Goal: Communication & Community: Answer question/provide support

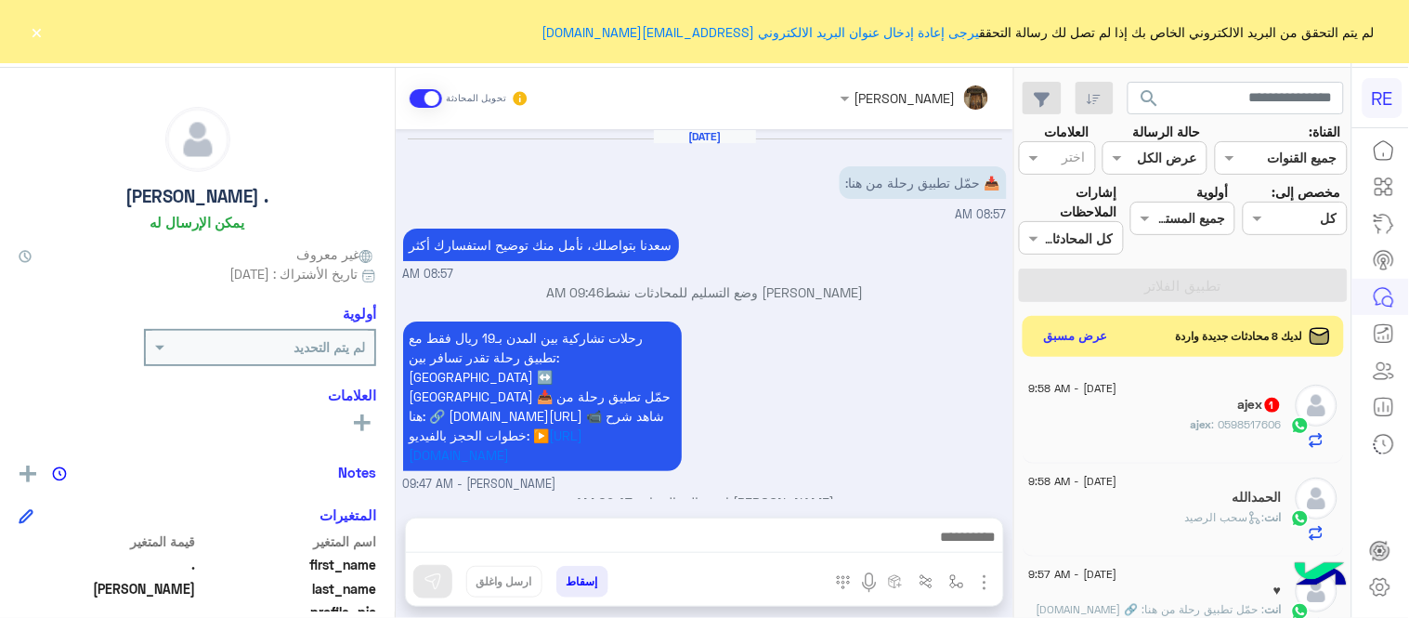
scroll to position [28, 0]
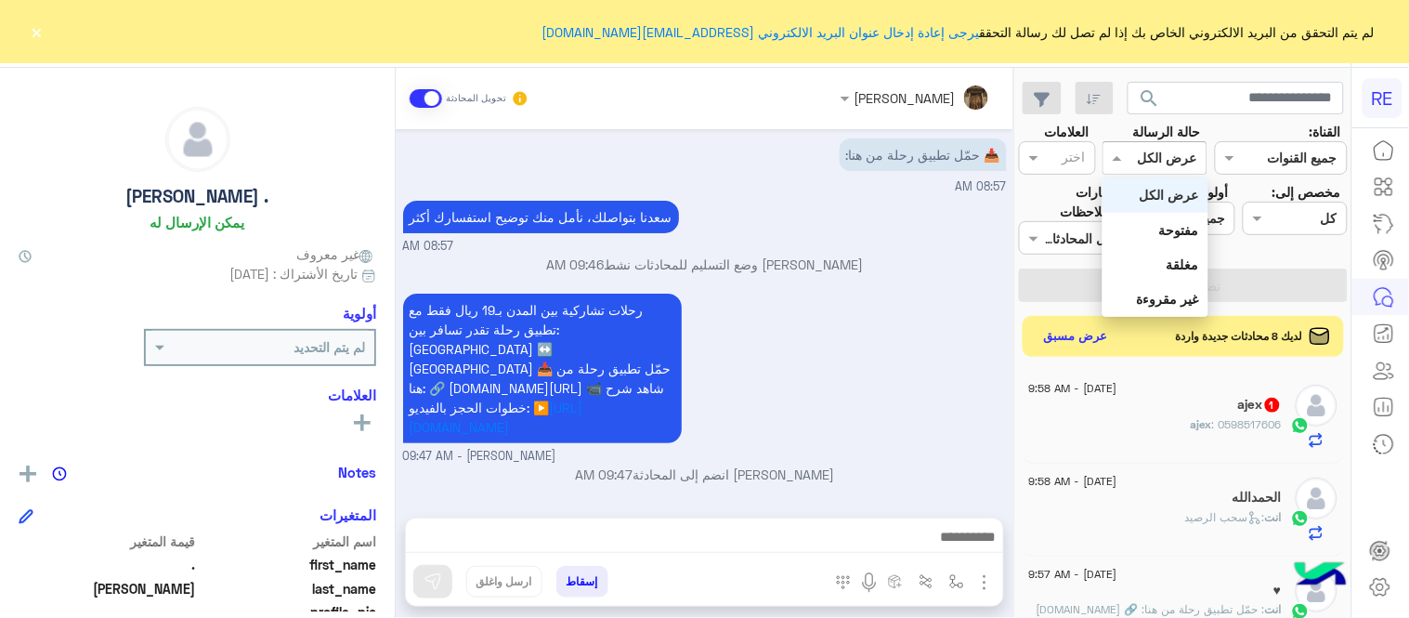
click at [1181, 170] on div "القناه عرض الكل" at bounding box center [1154, 157] width 105 height 33
click at [1181, 284] on div "غير مقروءة" at bounding box center [1154, 298] width 105 height 34
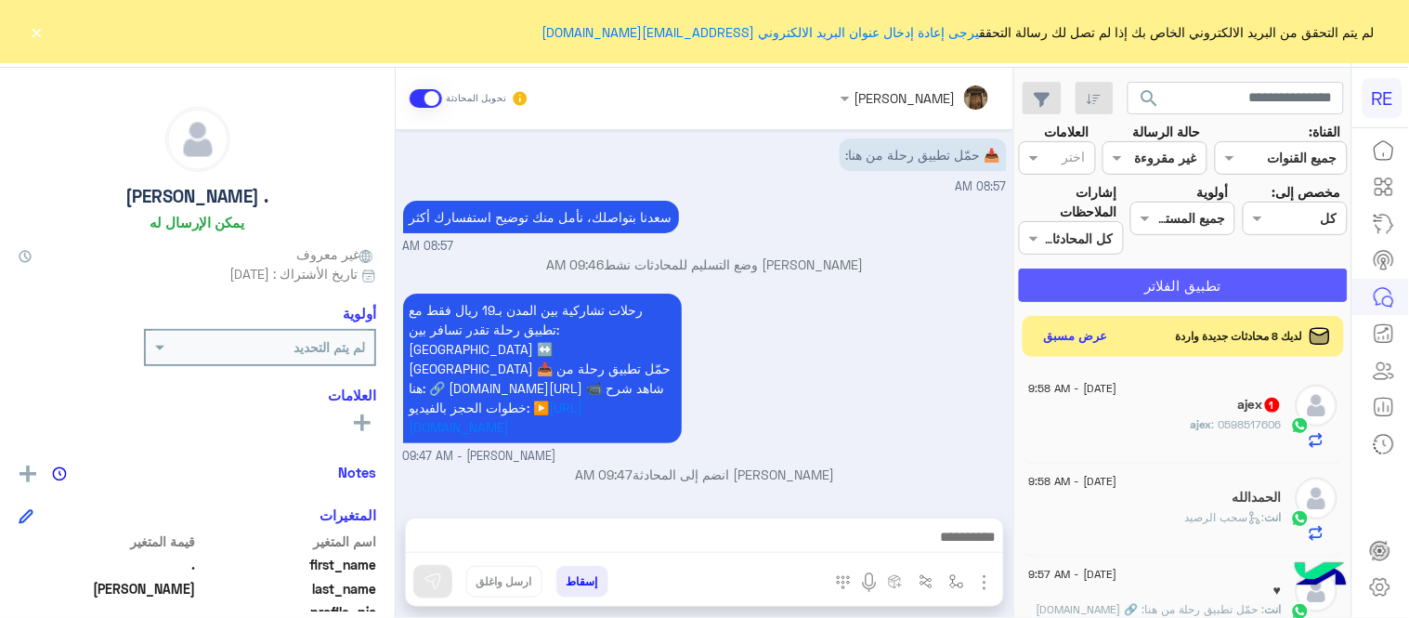
click at [1181, 284] on button "تطبيق الفلاتر" at bounding box center [1183, 284] width 329 height 33
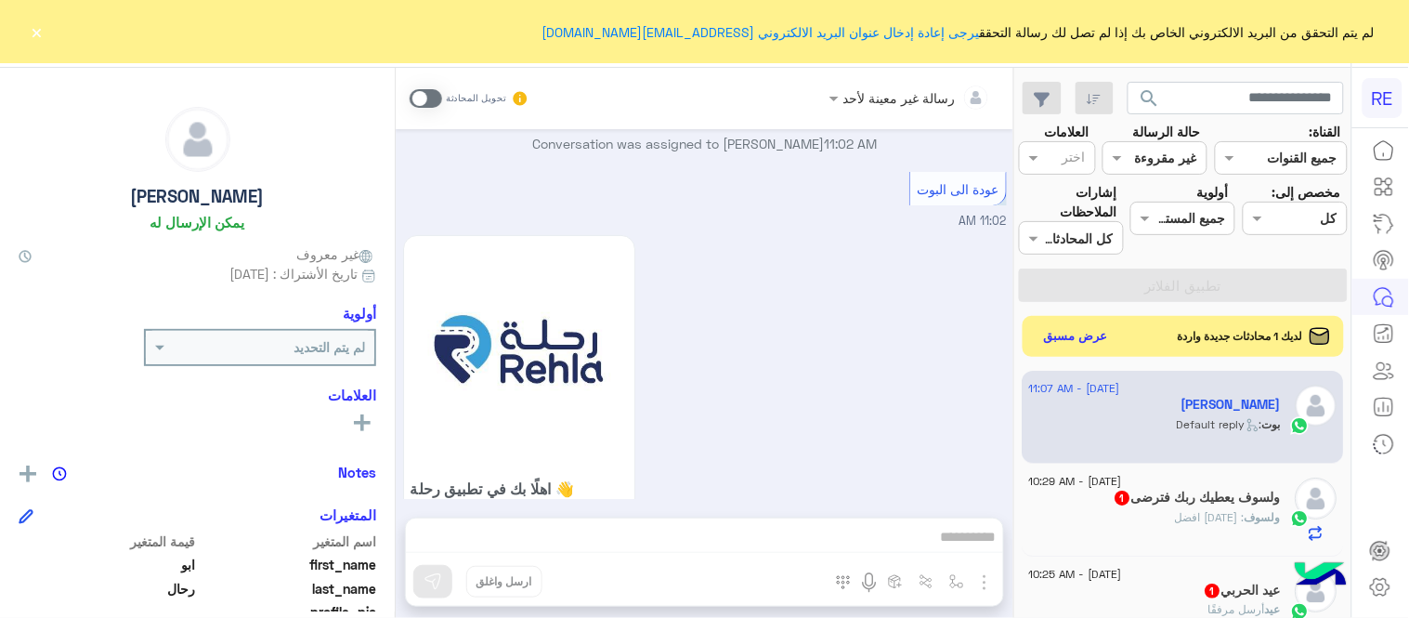
scroll to position [2081, 0]
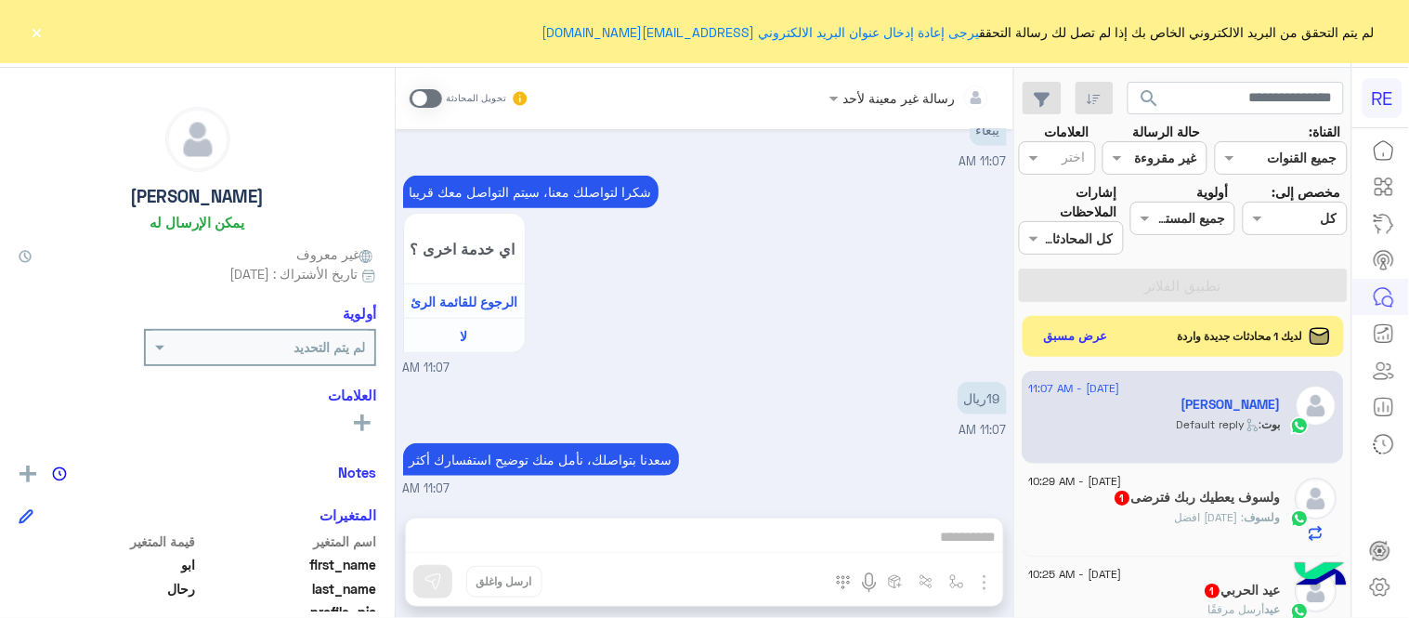
click at [434, 98] on span at bounding box center [426, 98] width 33 height 19
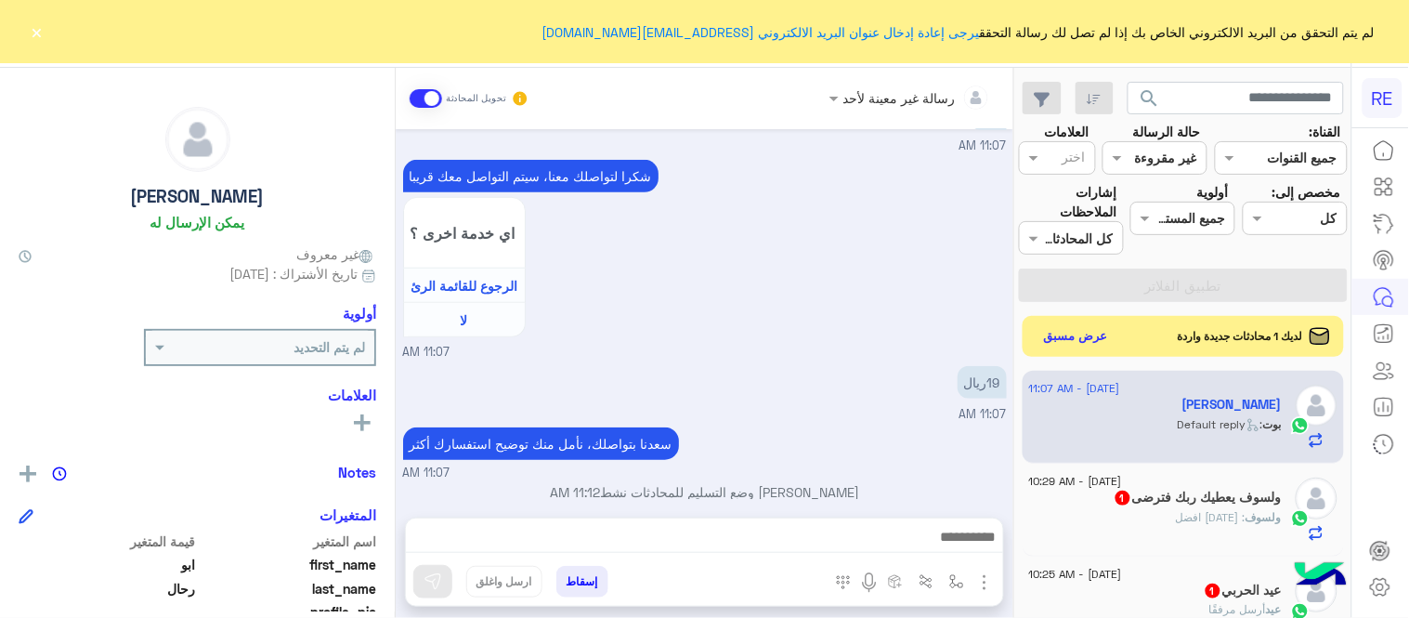
scroll to position [2115, 0]
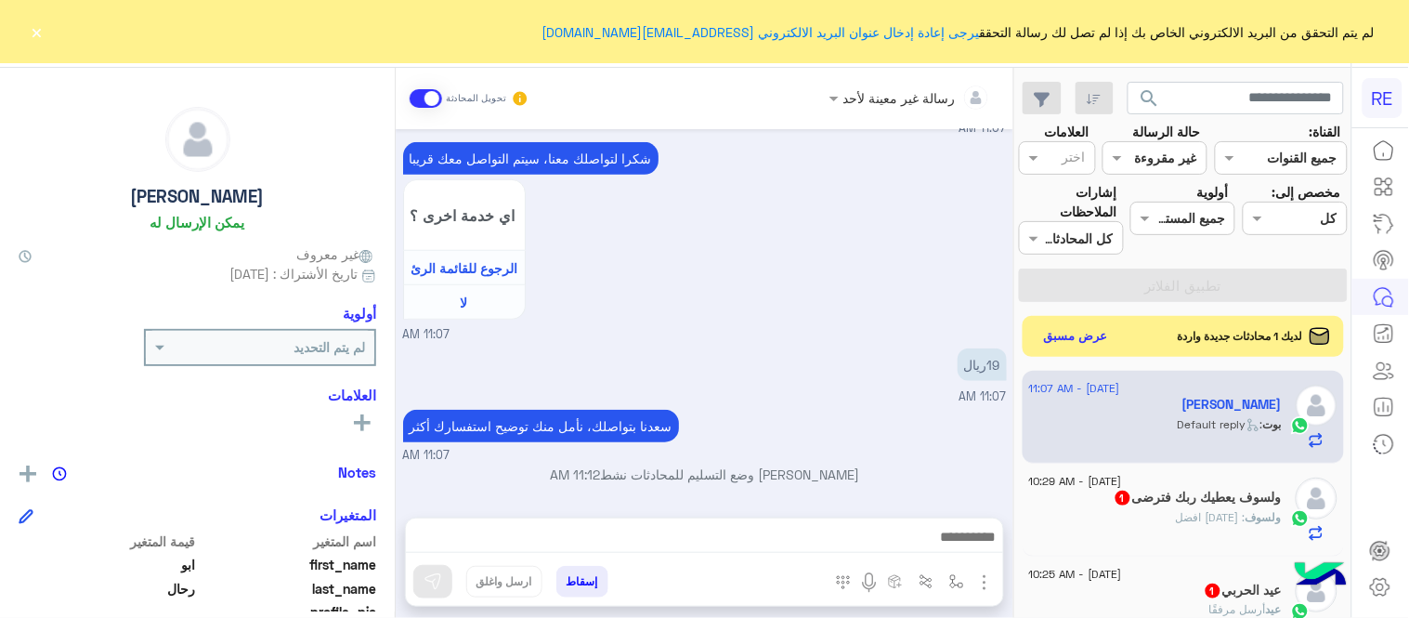
click at [783, 554] on div at bounding box center [704, 541] width 597 height 46
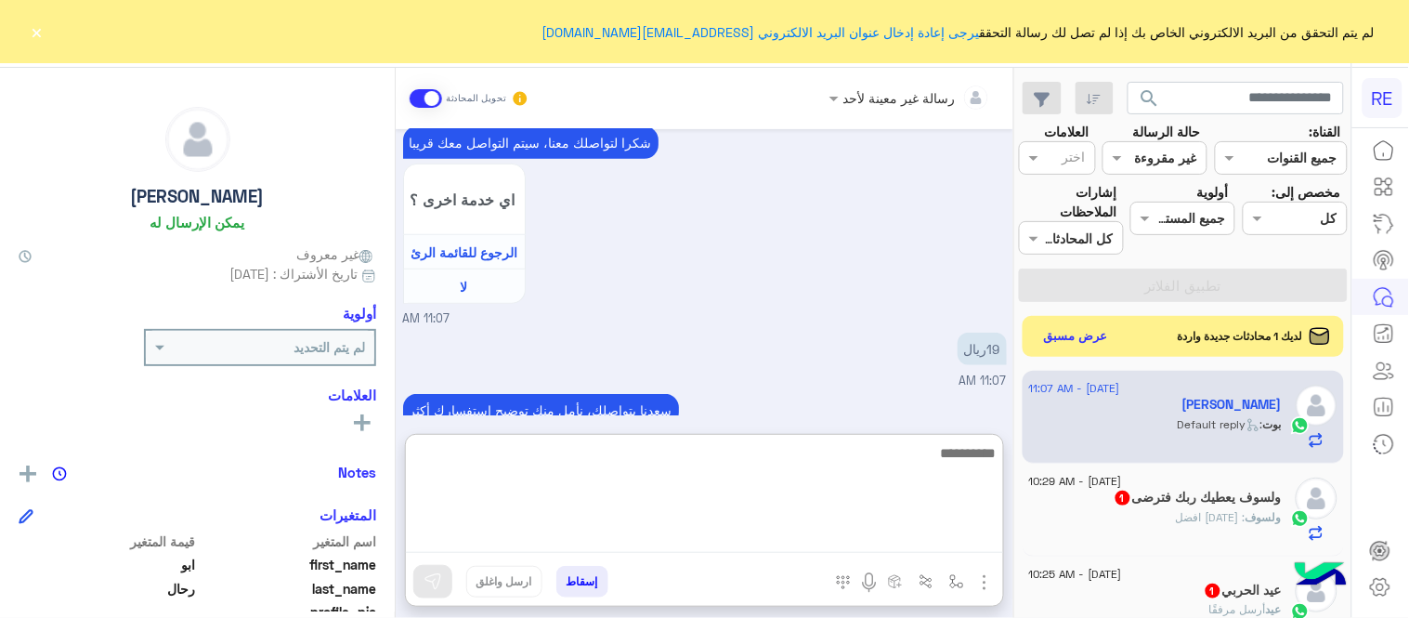
click at [776, 534] on textarea at bounding box center [704, 496] width 597 height 111
type textarea "*"
type textarea "**********"
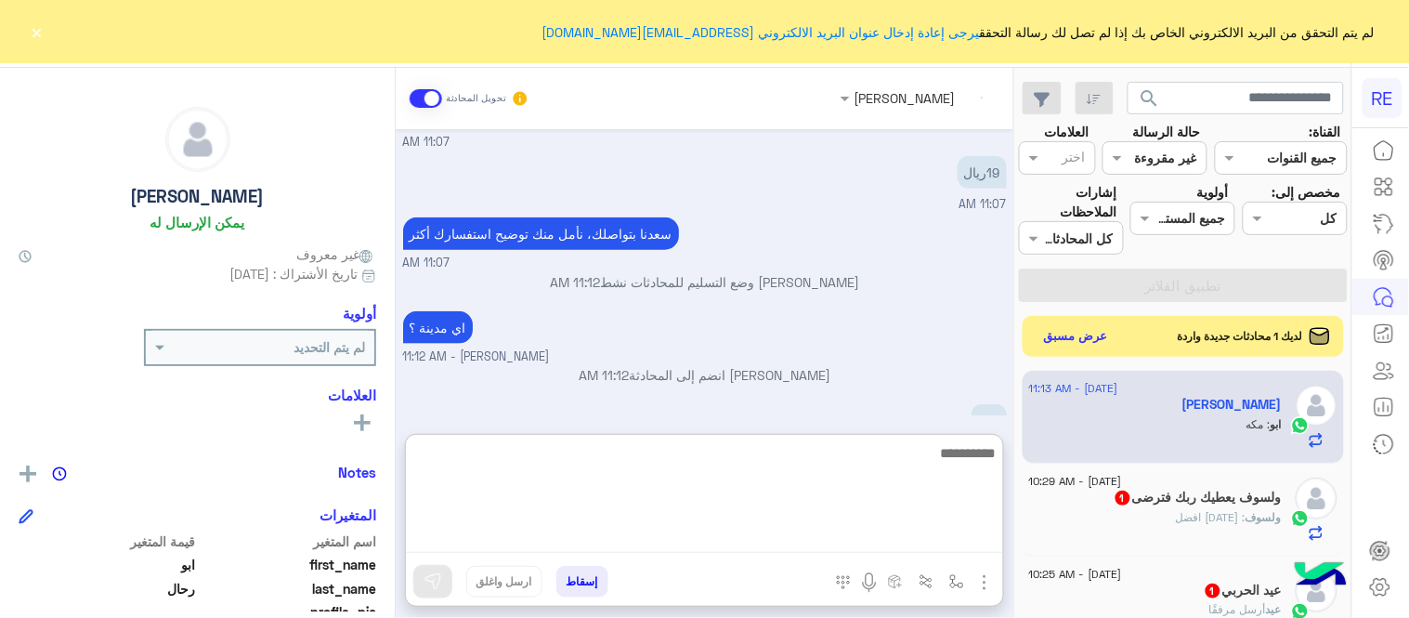
scroll to position [2354, 0]
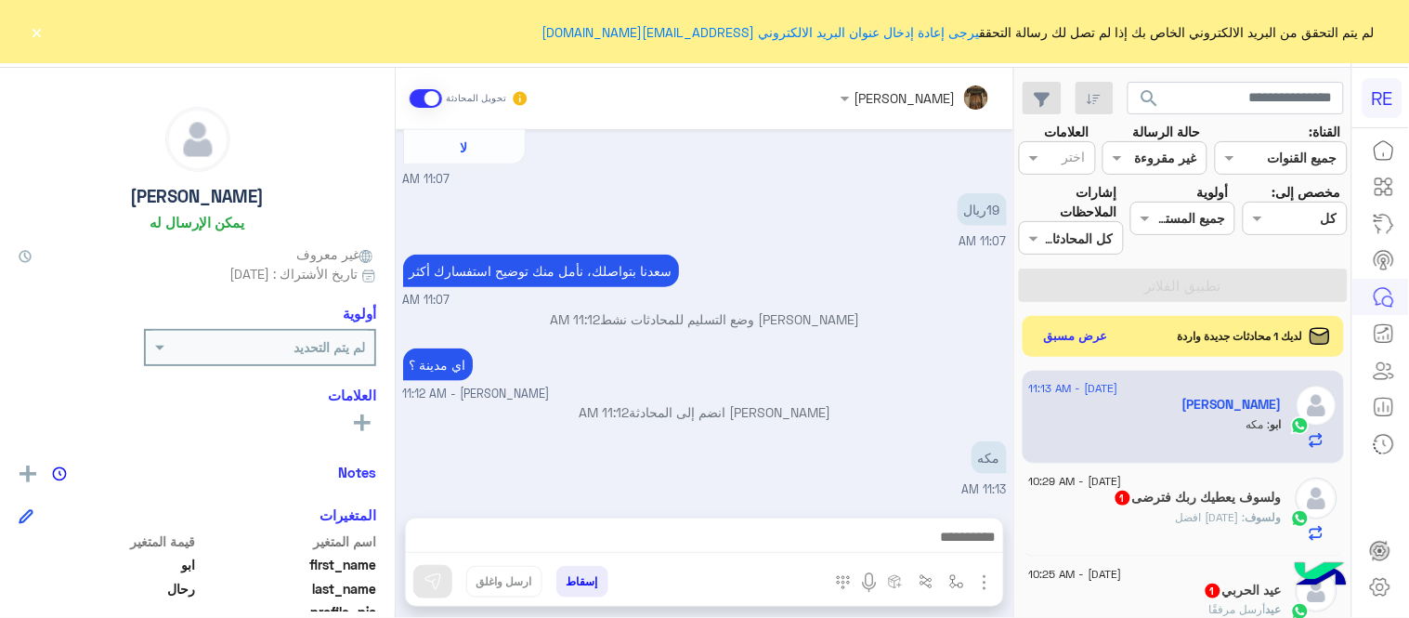
click at [32, 31] on button "×" at bounding box center [37, 31] width 19 height 19
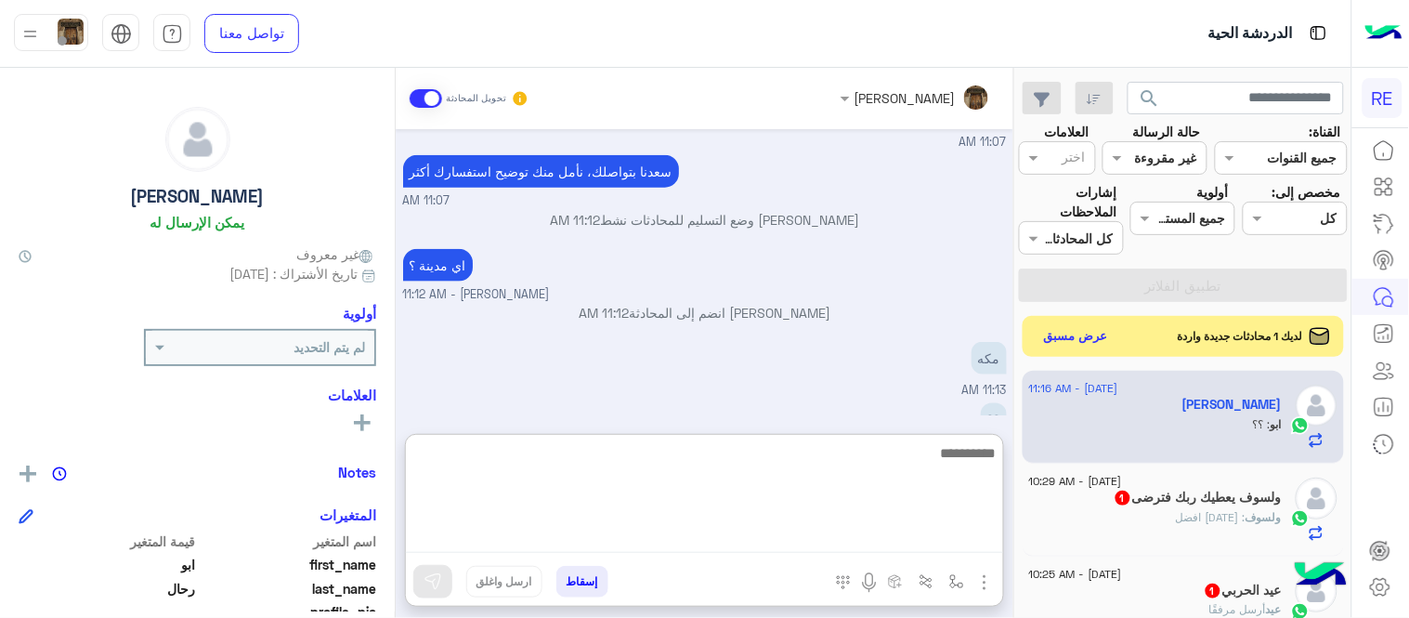
click at [777, 541] on textarea at bounding box center [704, 496] width 597 height 111
type textarea "*"
type textarea "**********"
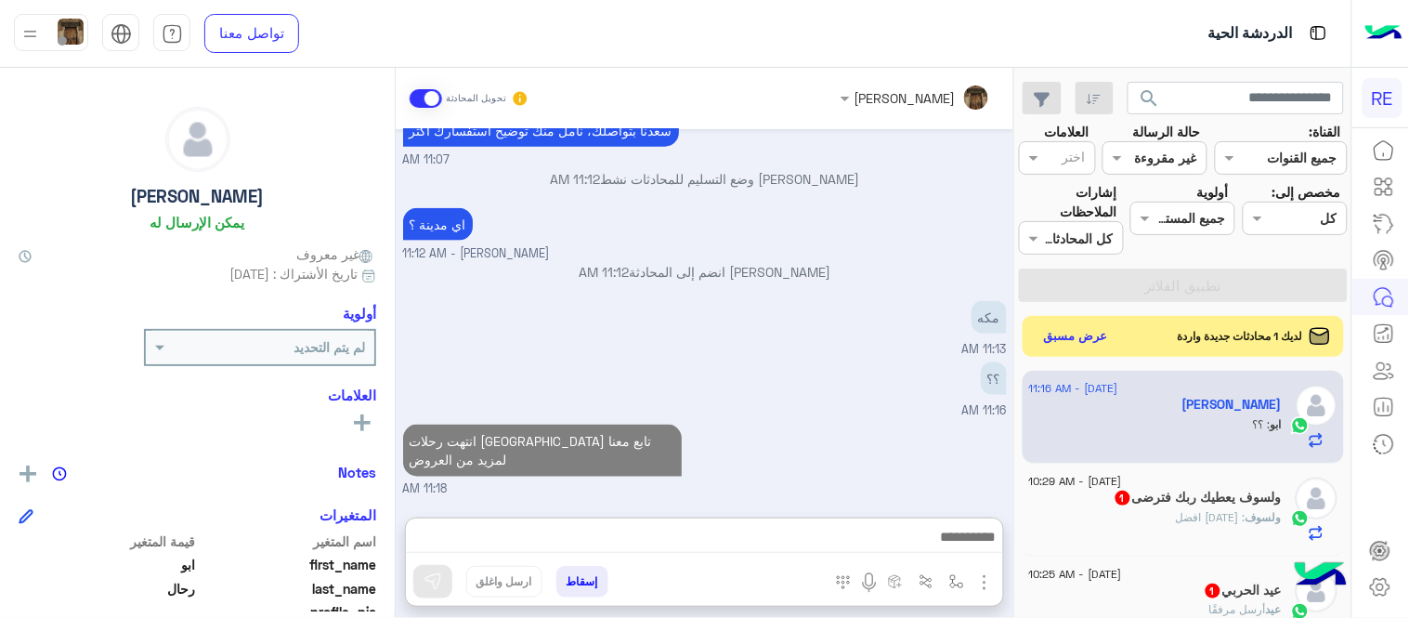
scroll to position [2440, 0]
click at [1249, 520] on span "ولسوف" at bounding box center [1264, 517] width 36 height 14
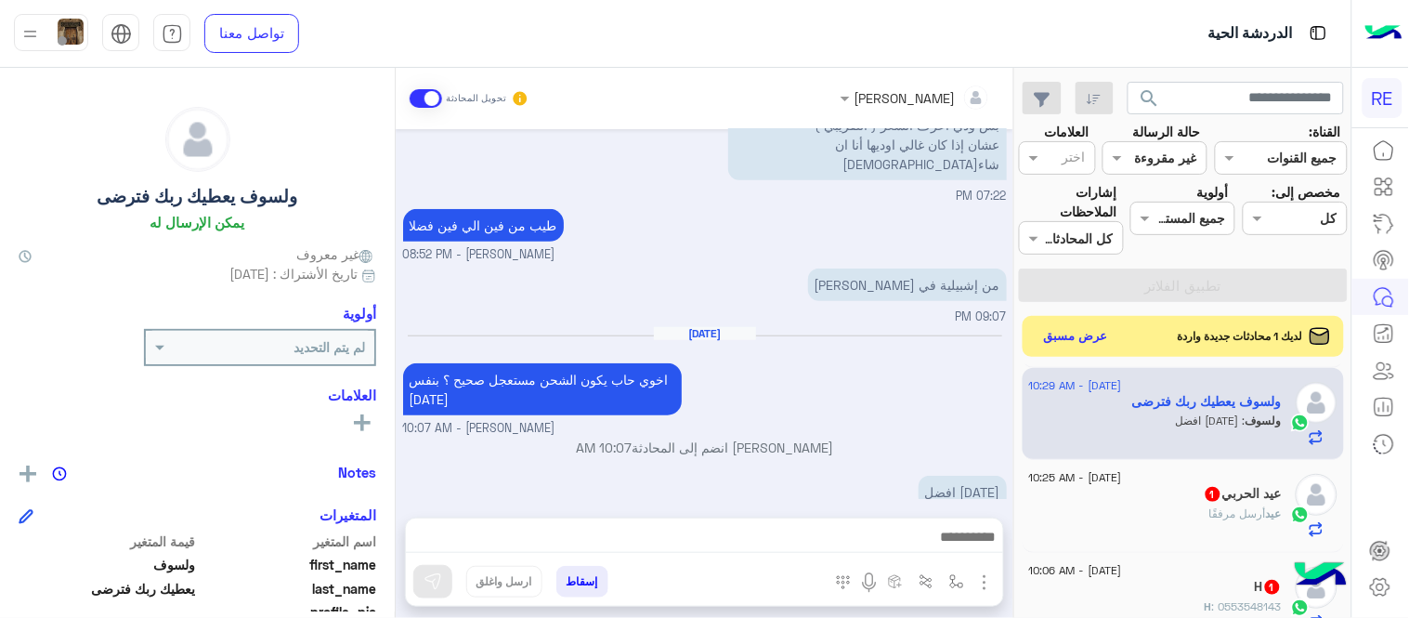
scroll to position [133, 0]
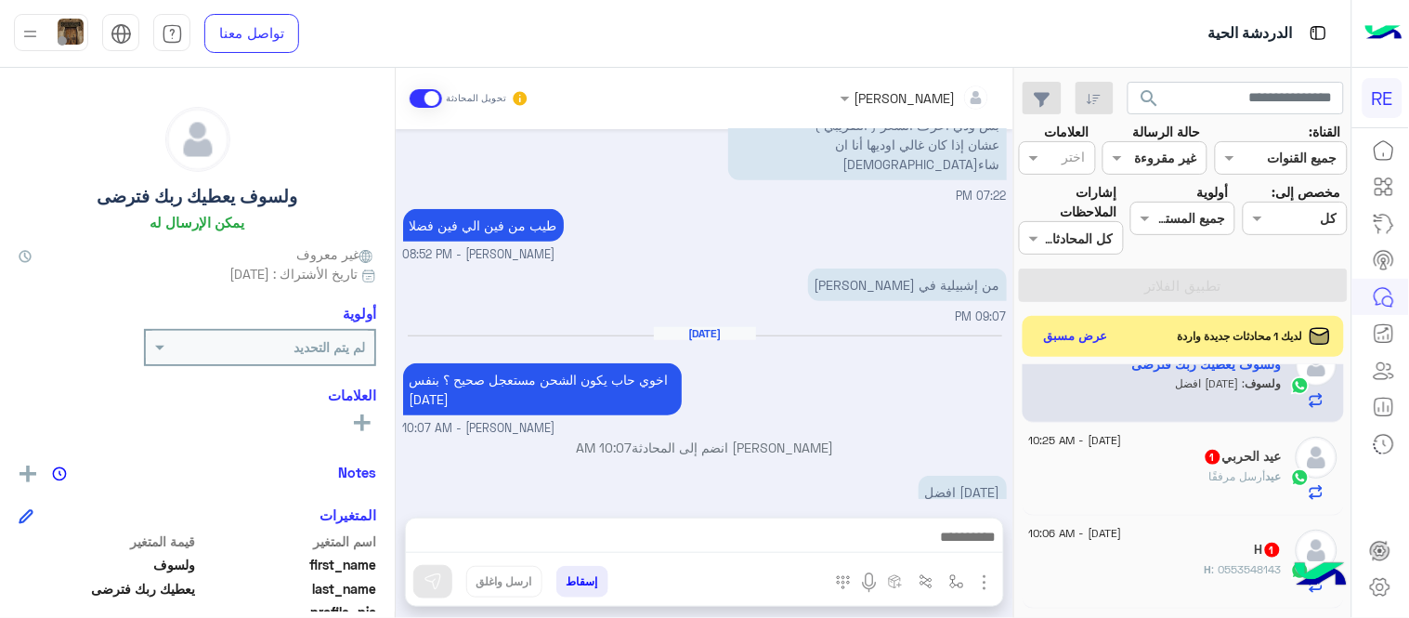
click at [1165, 478] on div "عيد أرسل مرفقًا" at bounding box center [1155, 484] width 253 height 33
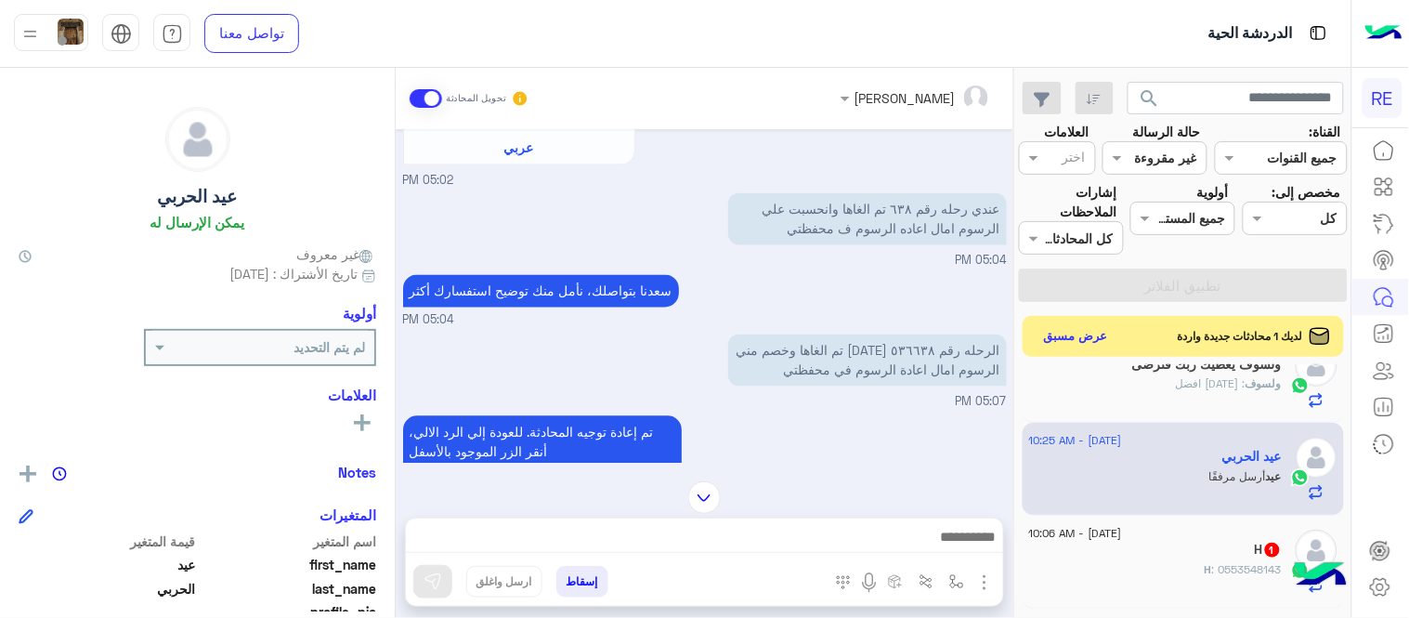
scroll to position [851, 0]
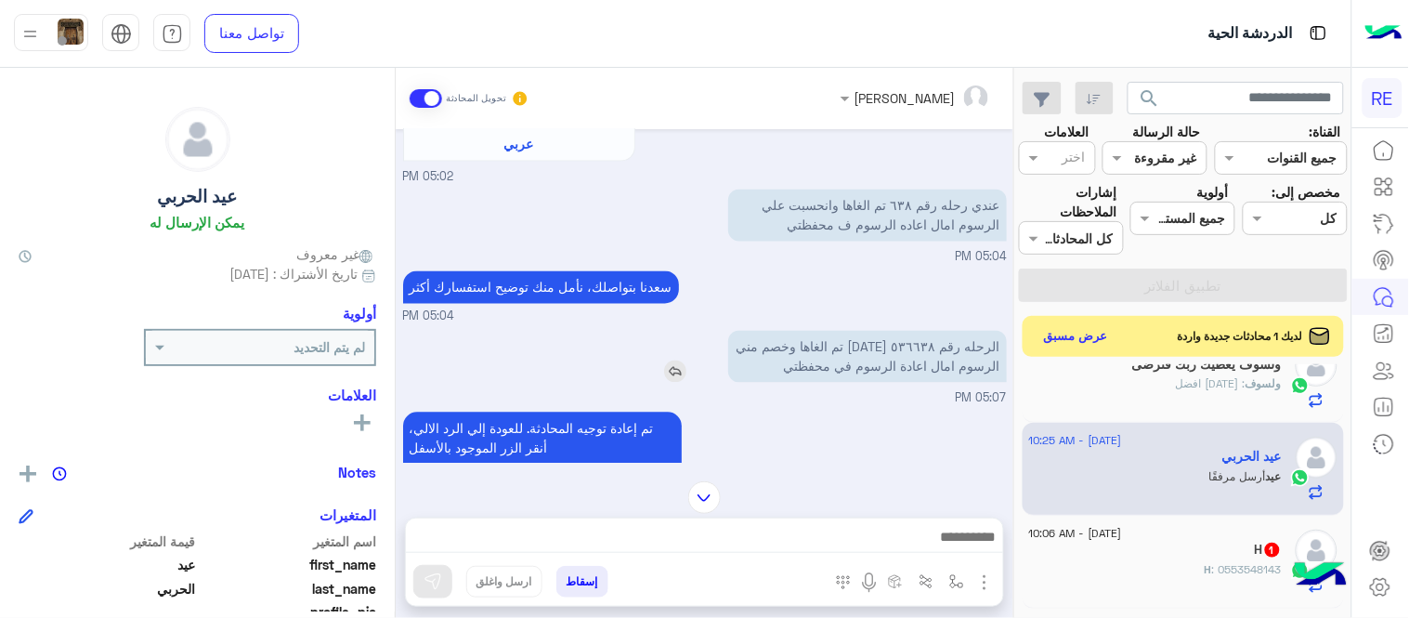
click at [680, 383] on img at bounding box center [675, 371] width 22 height 22
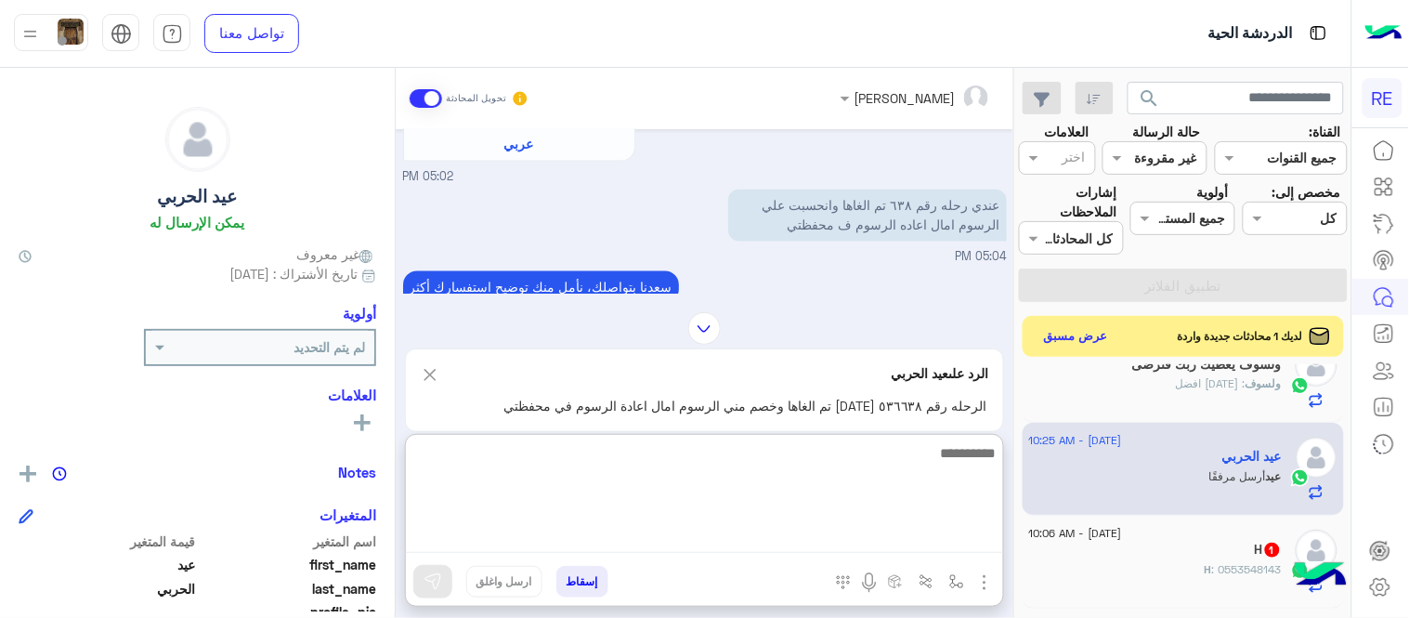
click at [687, 551] on textarea at bounding box center [704, 496] width 597 height 111
type textarea "**********"
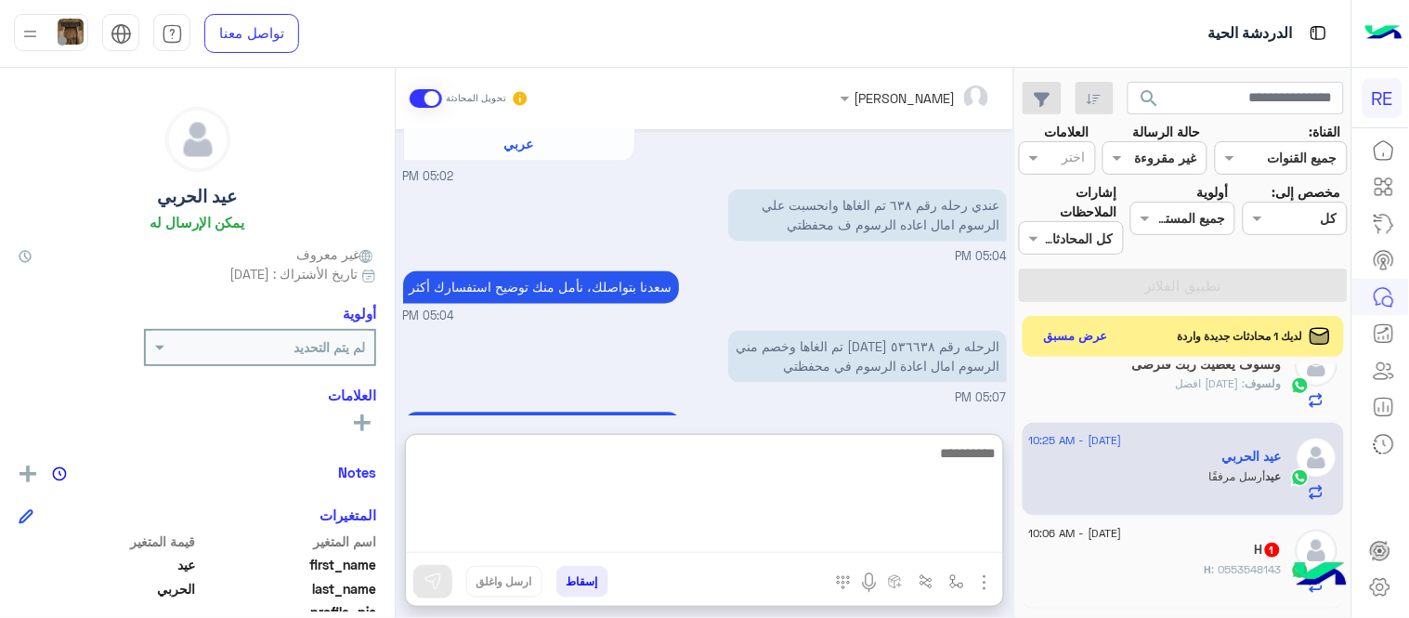
scroll to position [1449, 0]
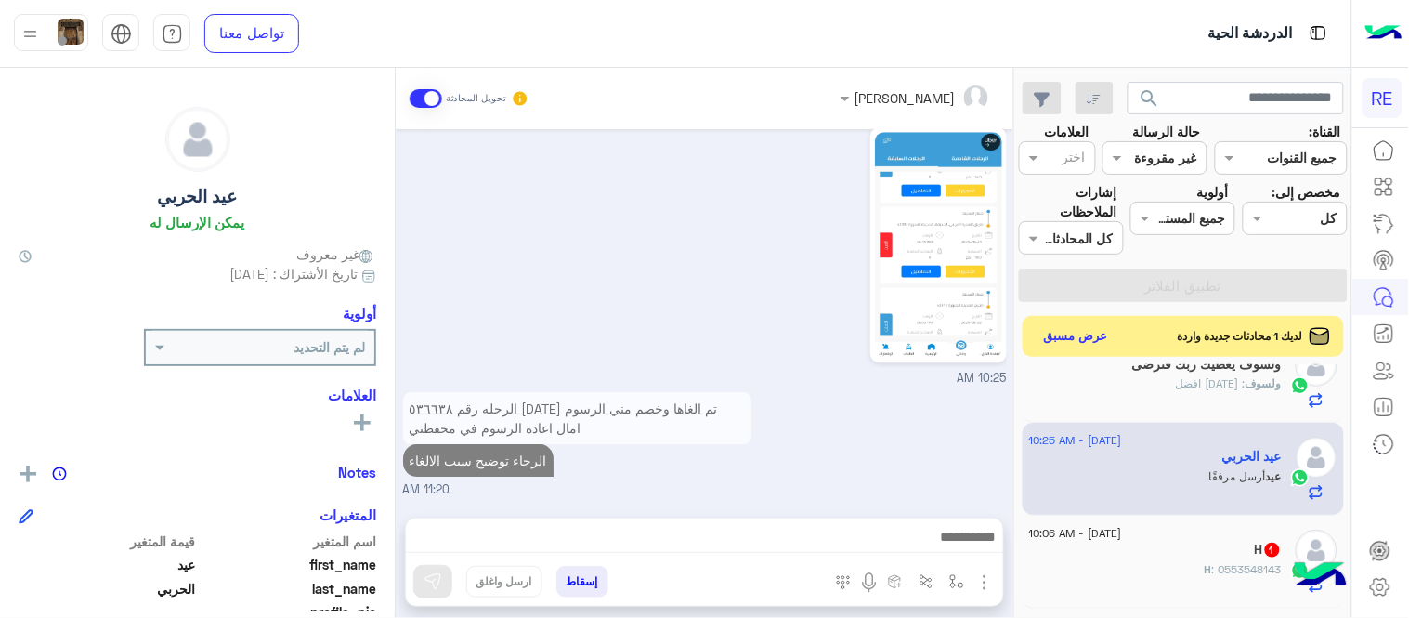
click at [877, 430] on div "[PERSON_NAME] تحويل المحادثة [DATE] مرحباً بك عيد، نأسف لمروركم بهذا، برجاء توض…" at bounding box center [705, 346] width 618 height 557
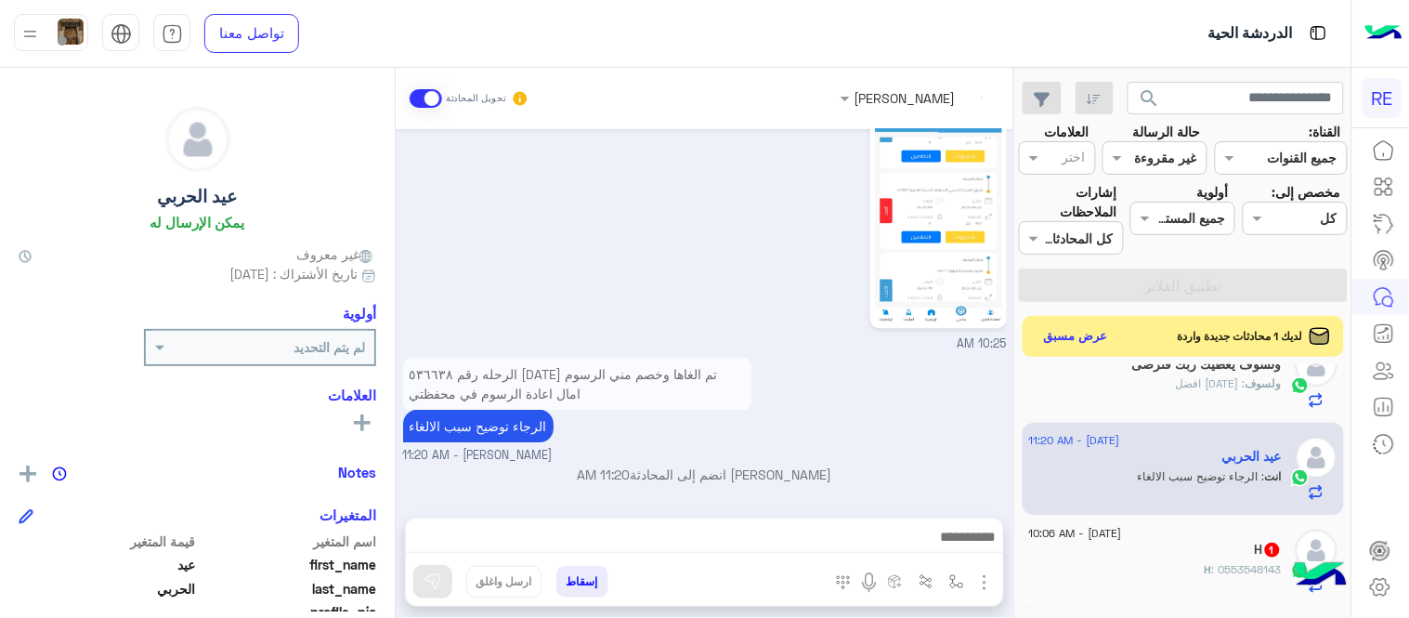
click at [1162, 554] on div "H 1" at bounding box center [1155, 551] width 253 height 20
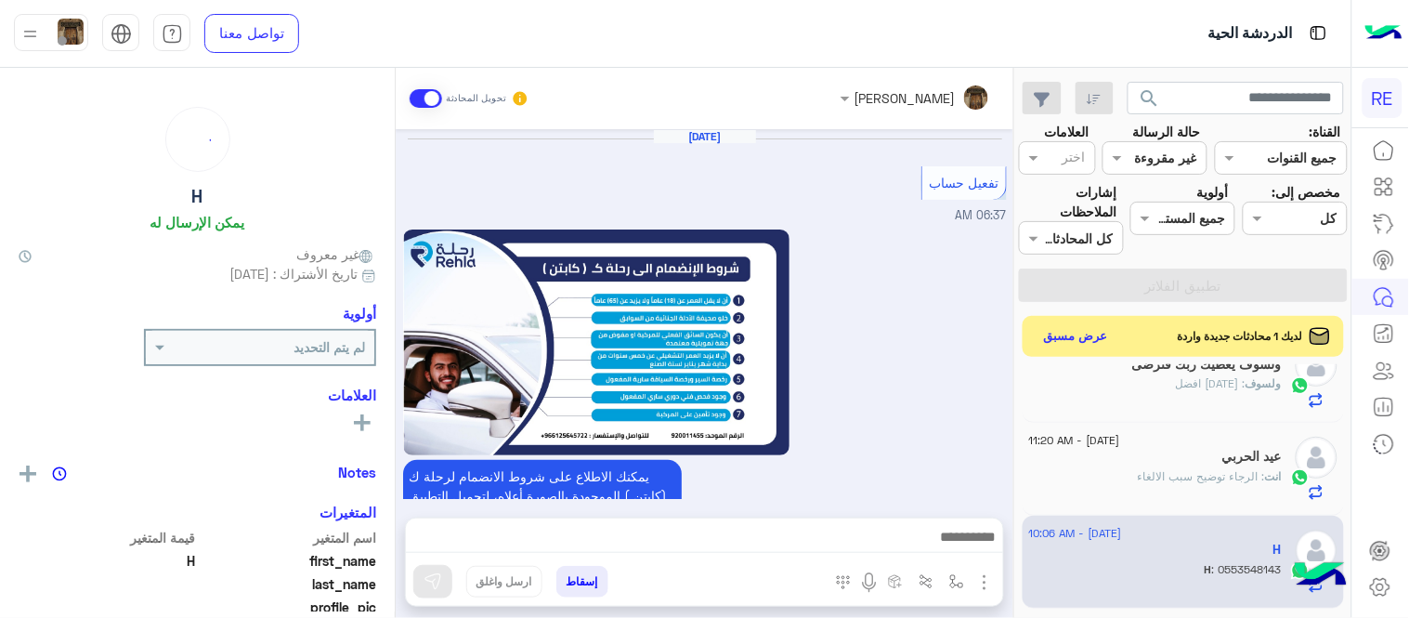
scroll to position [1815, 0]
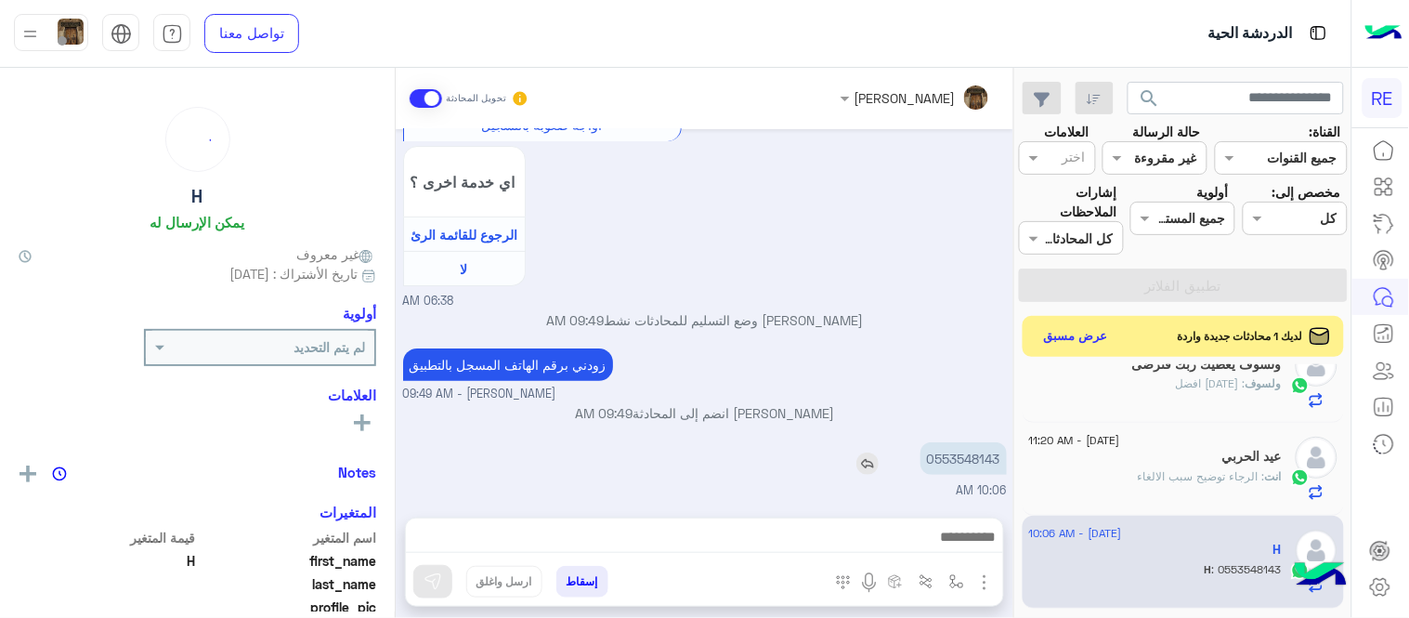
click at [985, 455] on p "0553548143" at bounding box center [963, 458] width 86 height 33
copy p "0553548143"
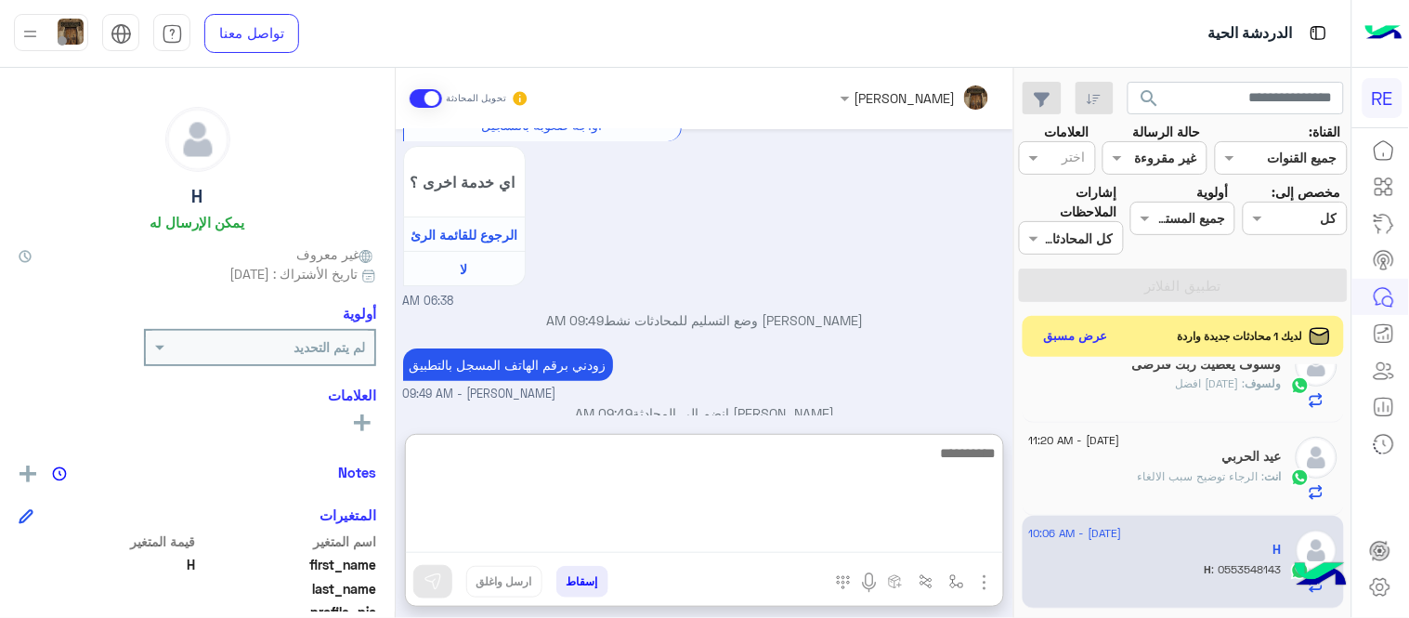
click at [663, 532] on textarea at bounding box center [704, 496] width 597 height 111
click at [767, 457] on textarea "**********" at bounding box center [704, 496] width 597 height 111
type textarea "**********"
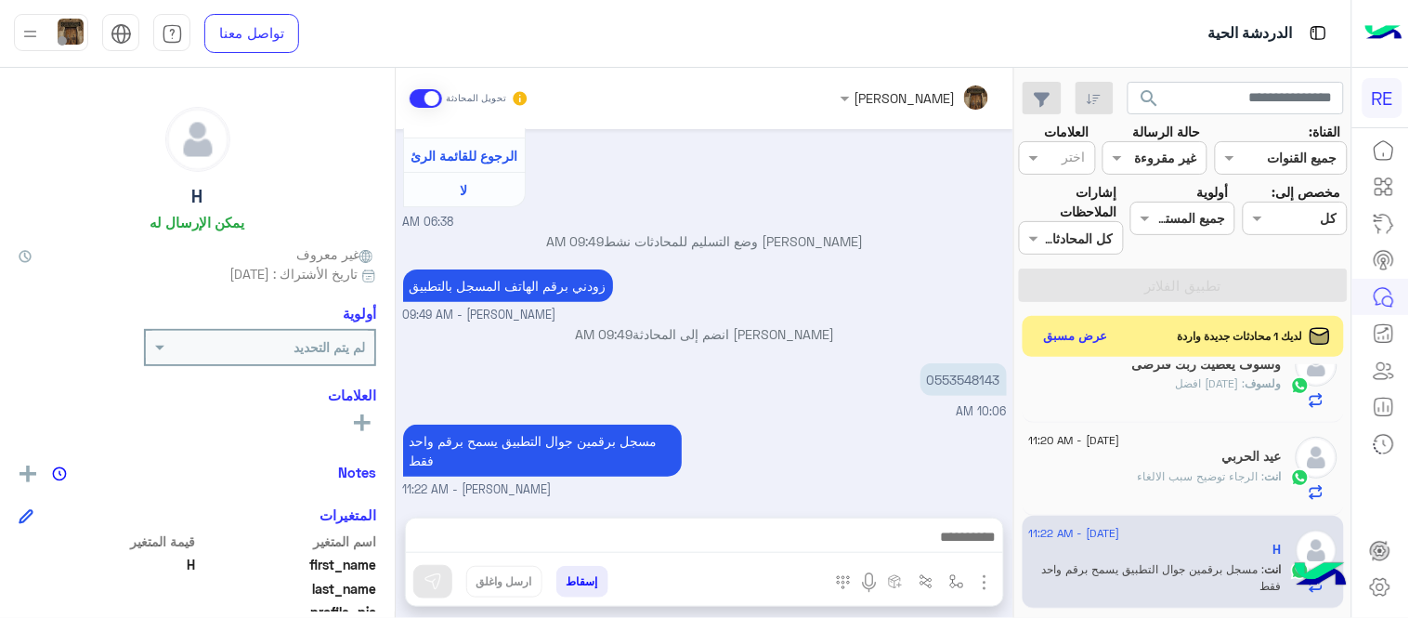
scroll to position [1893, 0]
click at [916, 422] on div "[PERSON_NAME] تحويل المحادثة [DATE] تفعيل حساب 06:37 AM يمكنك الاطلاع على شروط …" at bounding box center [705, 346] width 618 height 557
click at [1163, 405] on div "ولسوف : [DATE] افضل" at bounding box center [1155, 391] width 253 height 33
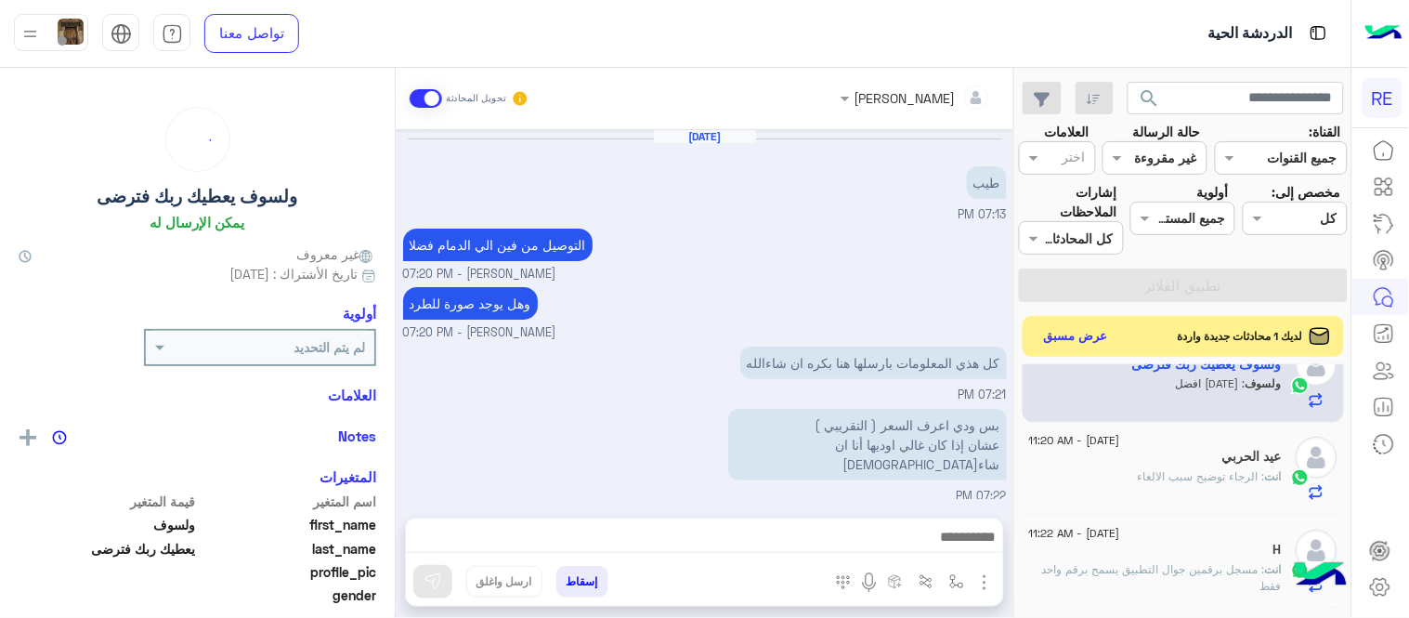
scroll to position [313, 0]
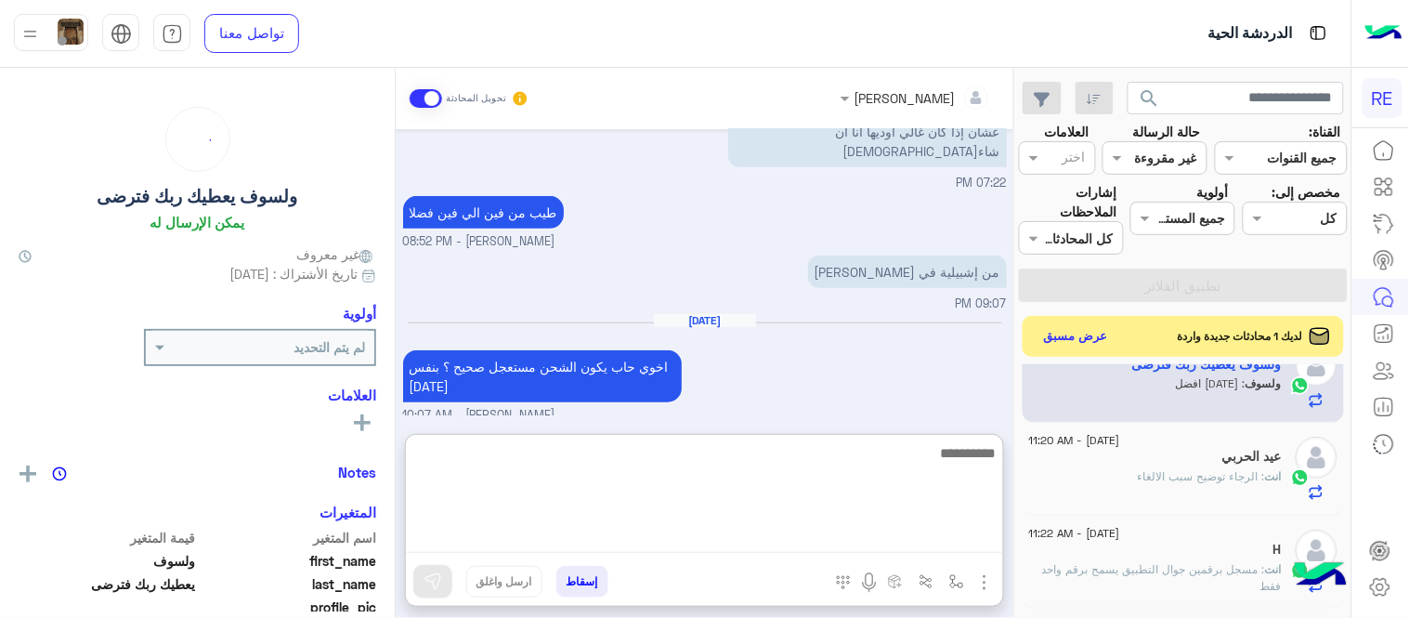
click at [830, 537] on textarea at bounding box center [704, 496] width 597 height 111
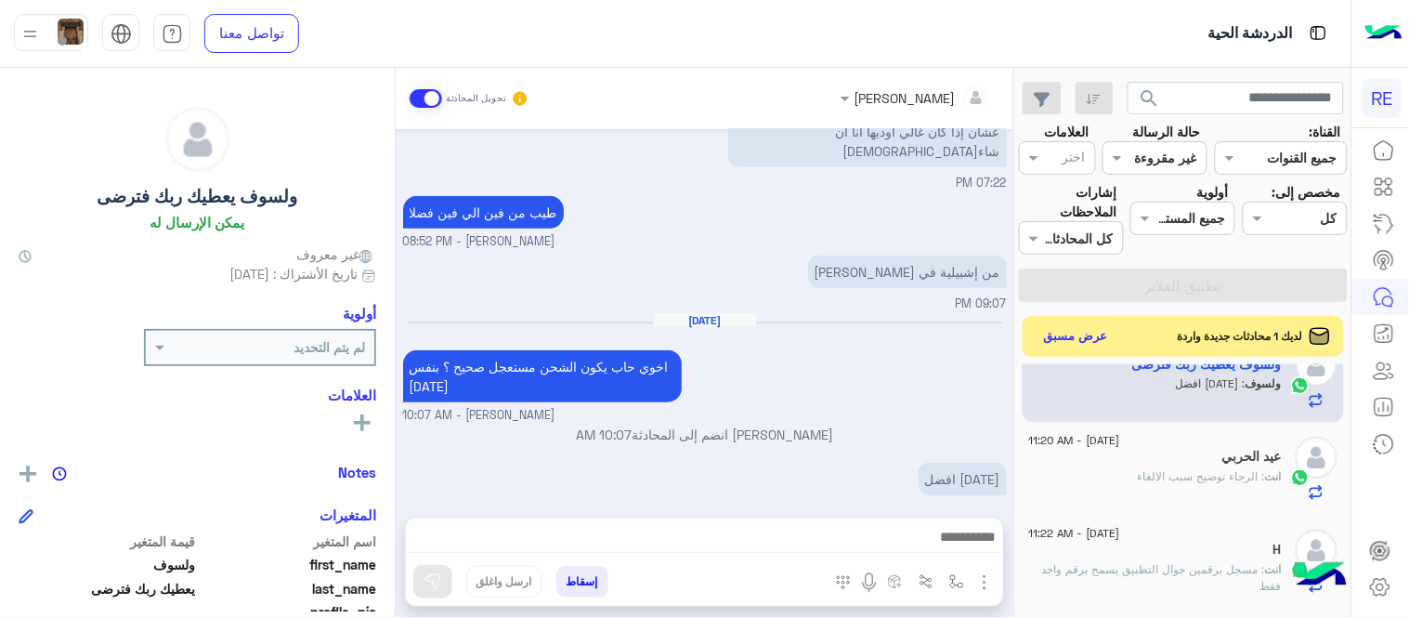
click at [850, 320] on div "[DATE] اخوي حاب يكون الشحن مستعجل صحيح ؟ بنفس [DATE] Terhal Almodon - 10:07 AM" at bounding box center [705, 368] width 604 height 111
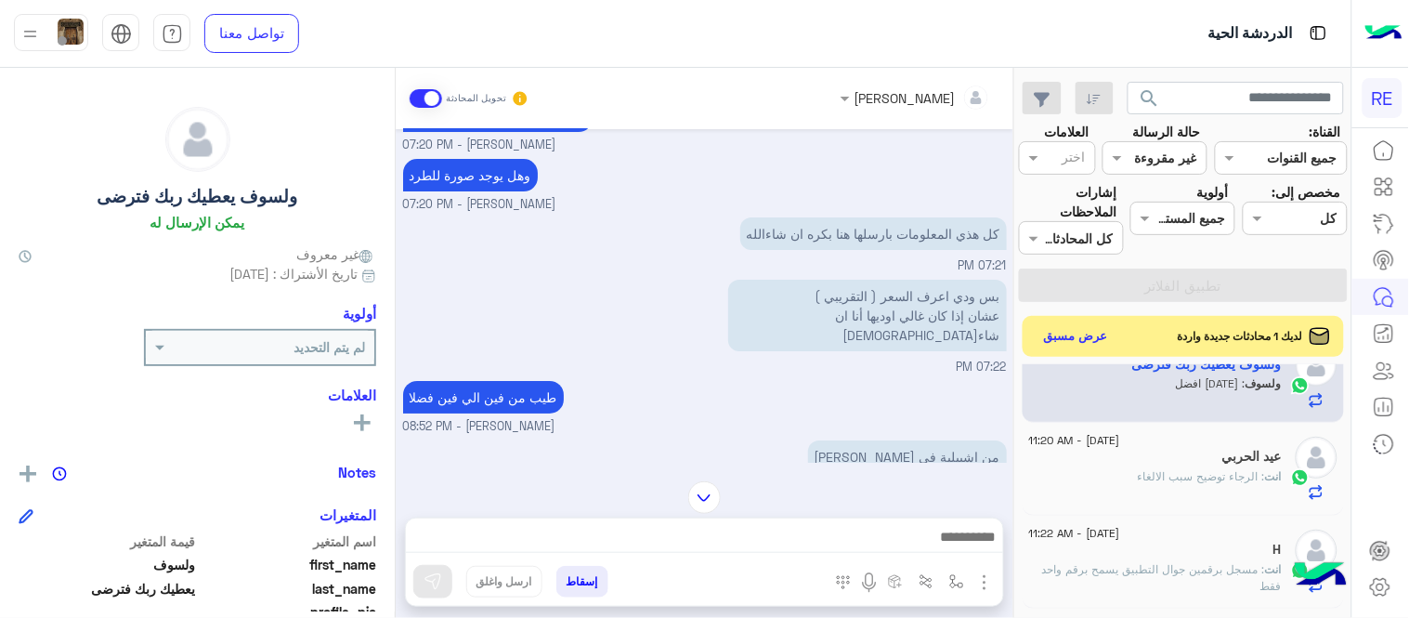
scroll to position [3542, 0]
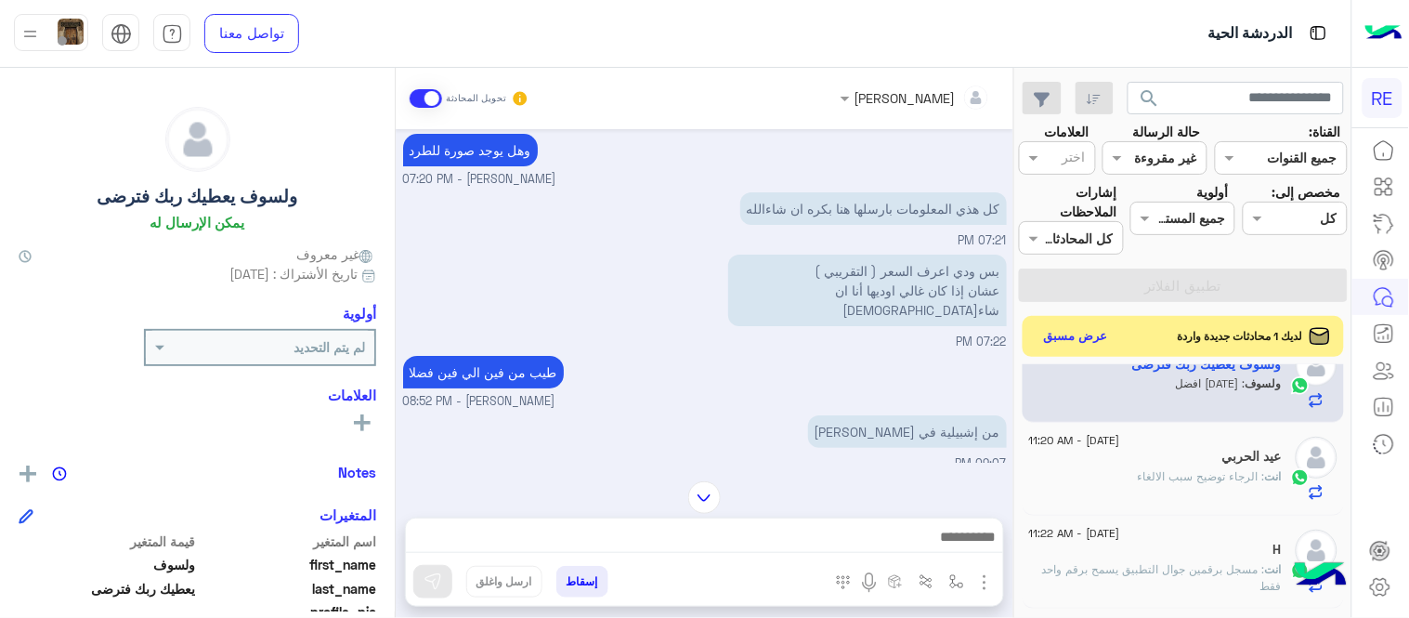
click at [394, 421] on div "ولسوف يعطيك ربك فترضى يمكن الإرسال له غير معروف تاريخ الأشتراك : [DATE] أولوية …" at bounding box center [197, 339] width 395 height 543
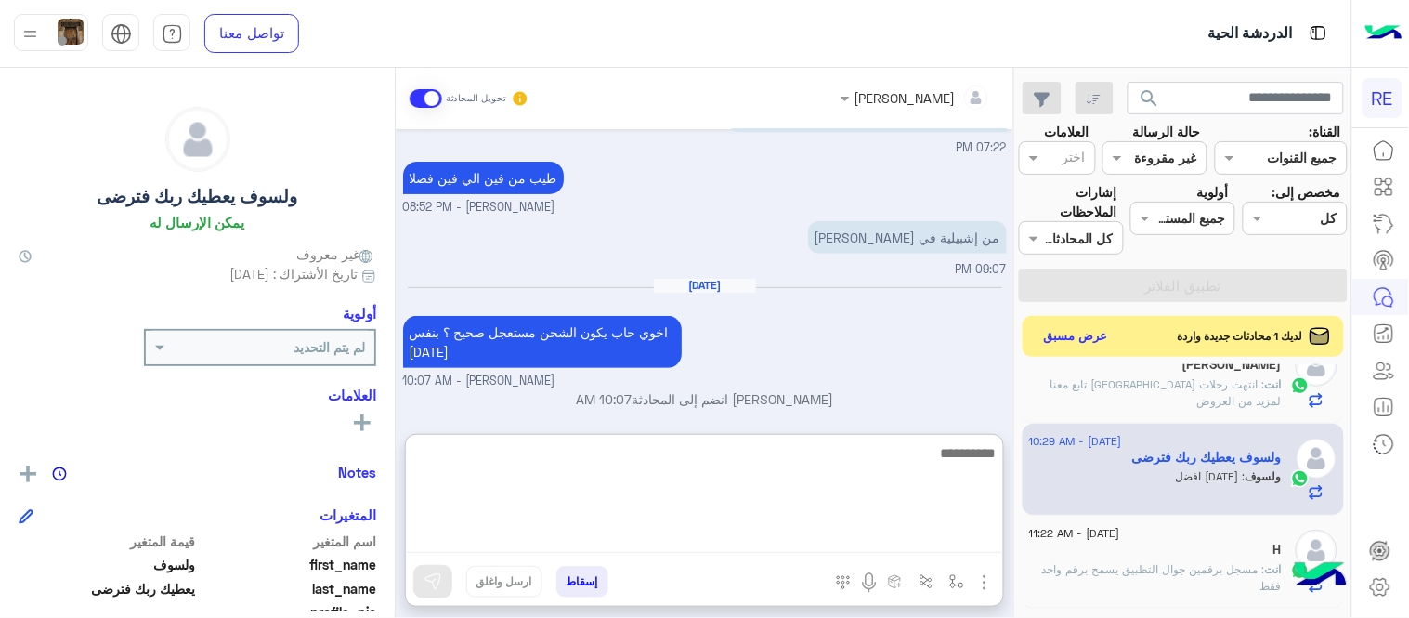
scroll to position [3772, 0]
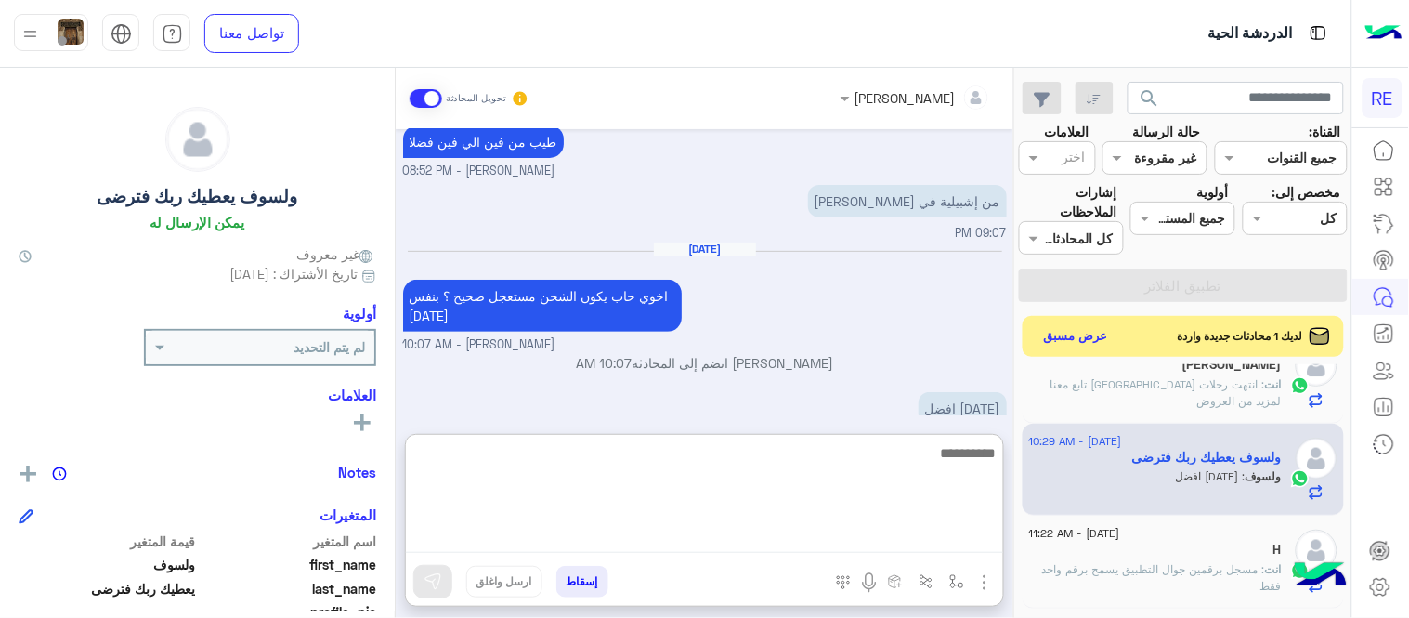
click at [554, 537] on textarea at bounding box center [704, 496] width 597 height 111
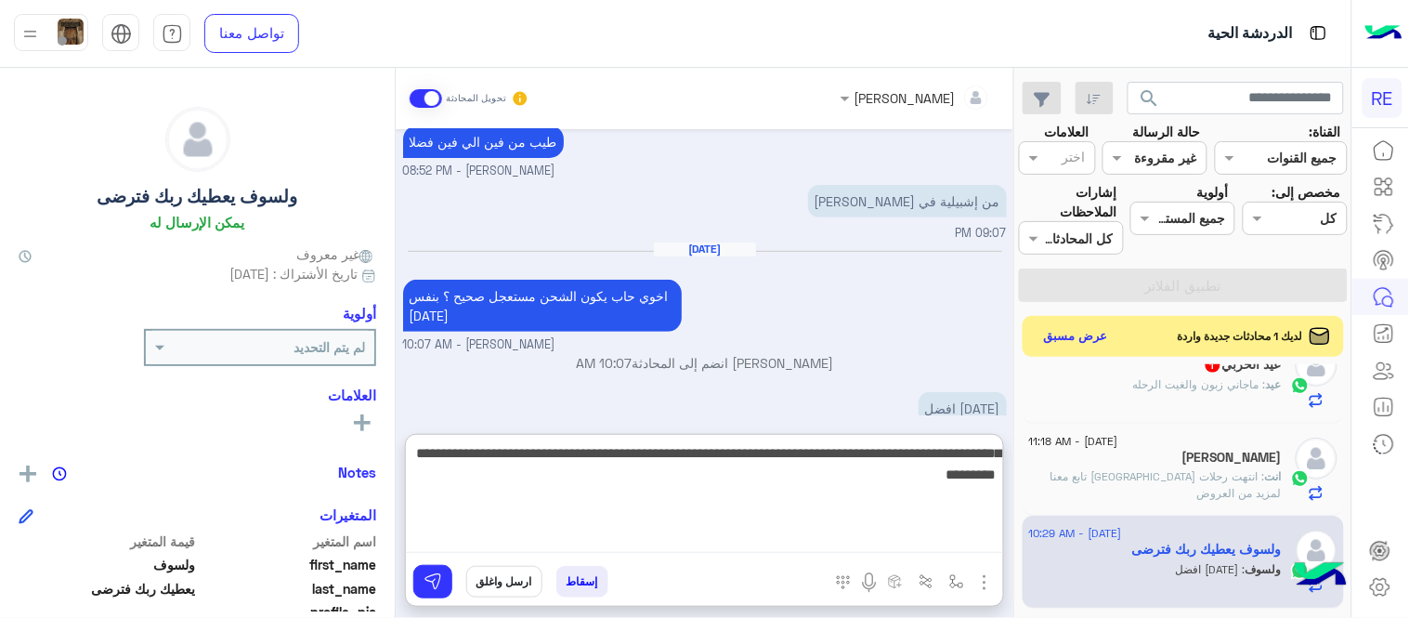
type textarea "**********"
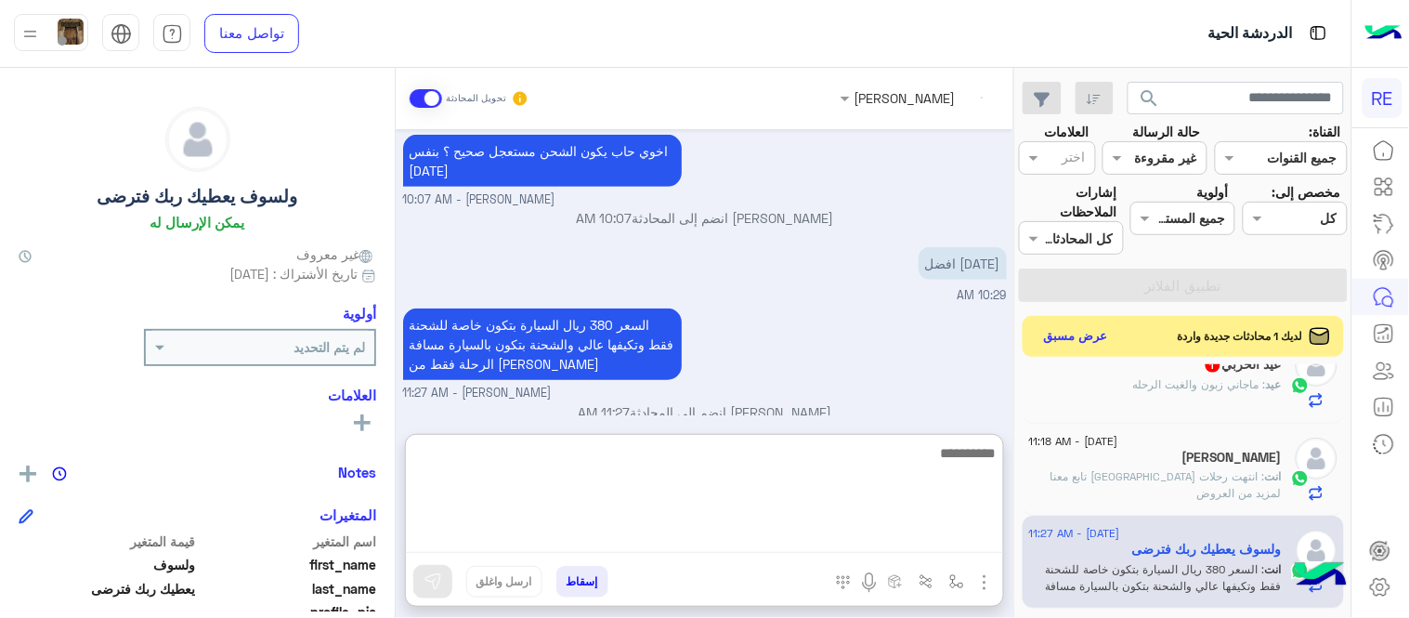
scroll to position [3951, 0]
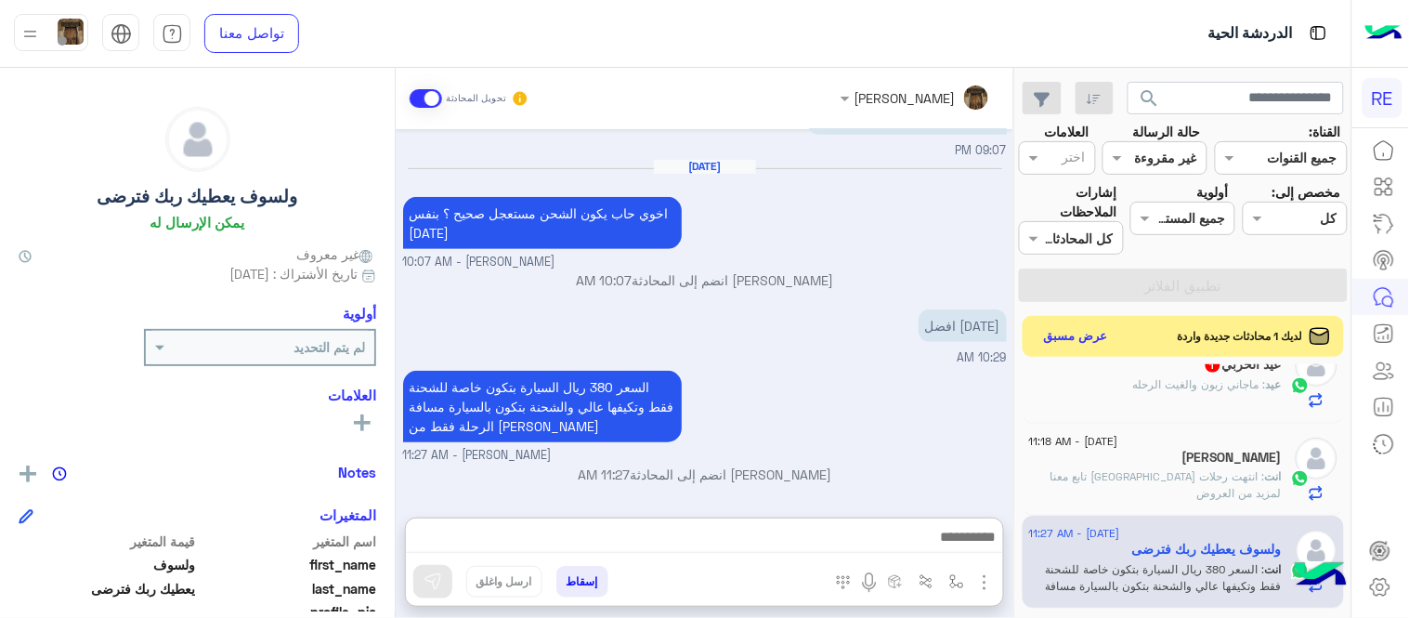
click at [802, 348] on div "[DATE] سعدنا بتواصلك، نأمل منك توضيح استفسارك أكثر 01:58 PM قائمة الممنوعات 02:…" at bounding box center [705, 314] width 618 height 370
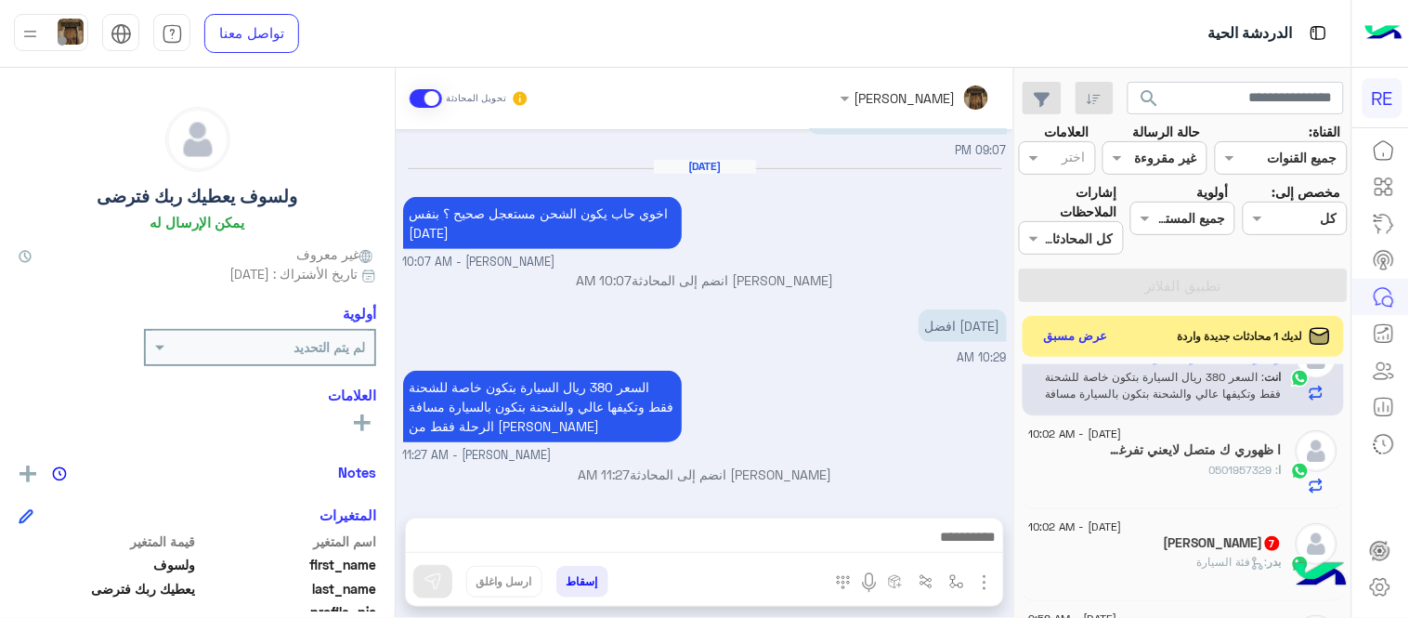
scroll to position [347, 0]
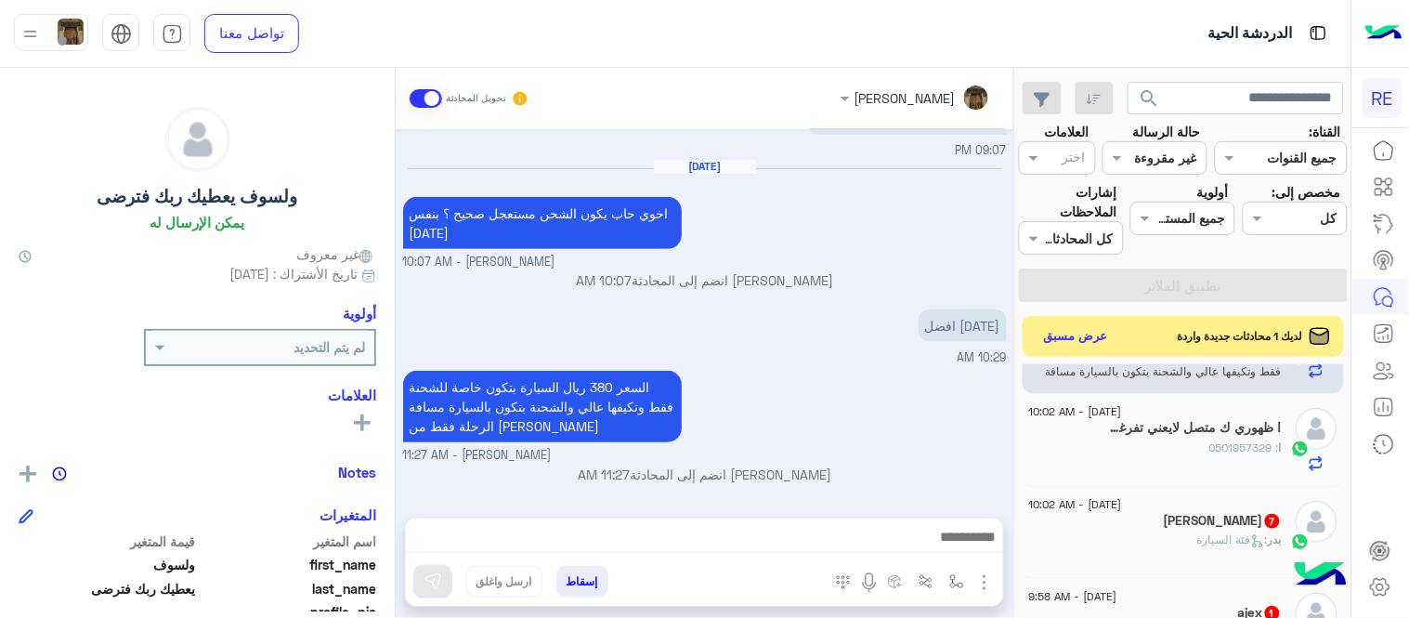
click at [1133, 447] on div "ا : 0501957329" at bounding box center [1155, 455] width 253 height 33
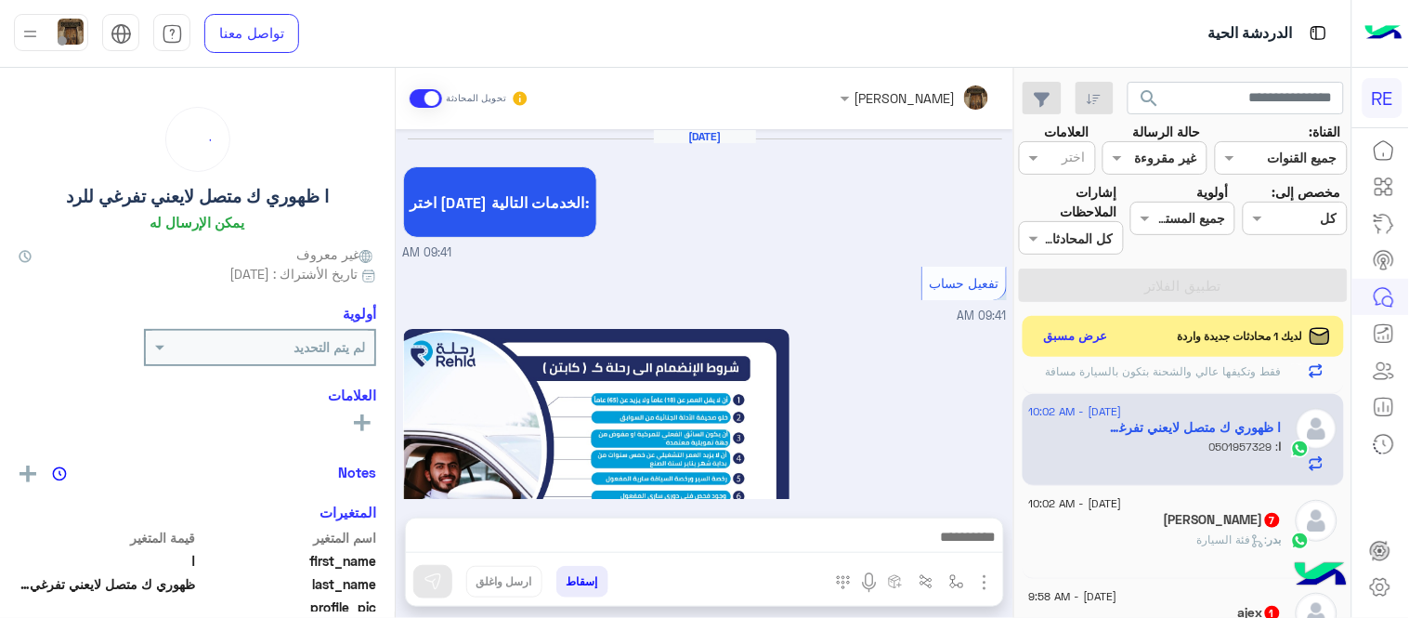
scroll to position [1092, 0]
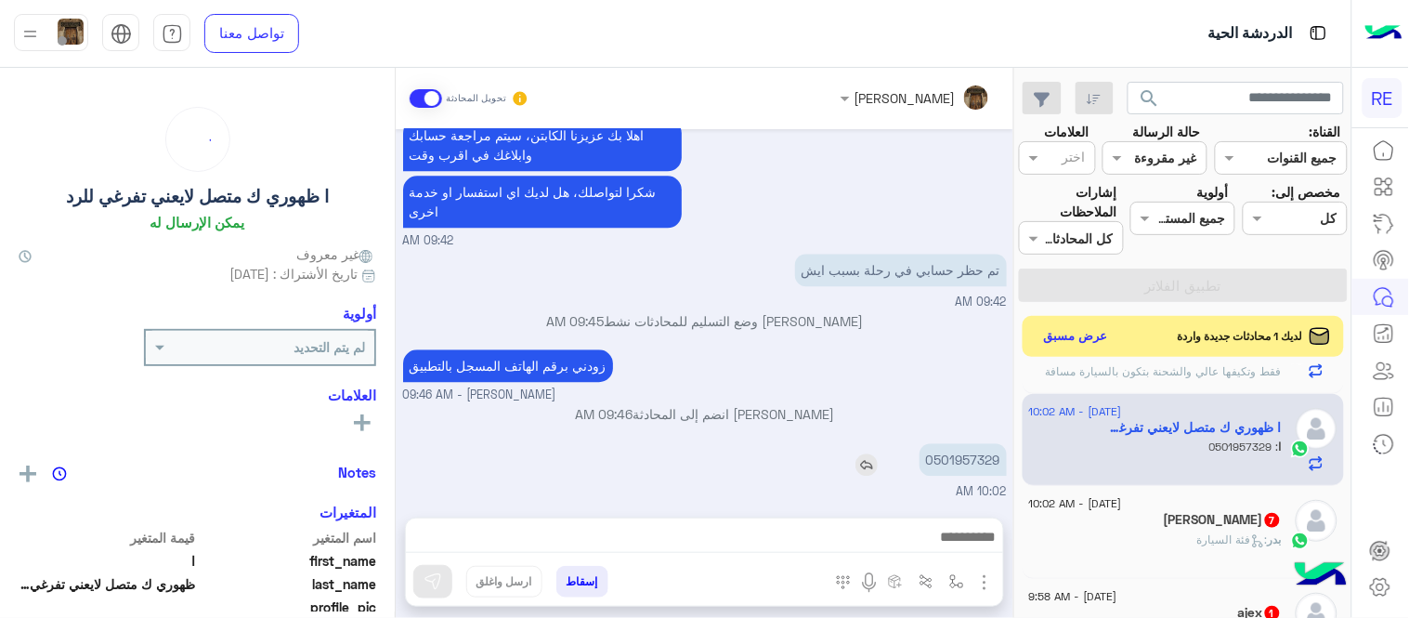
click at [973, 450] on p "0501957329" at bounding box center [963, 459] width 87 height 33
copy p "0501957329"
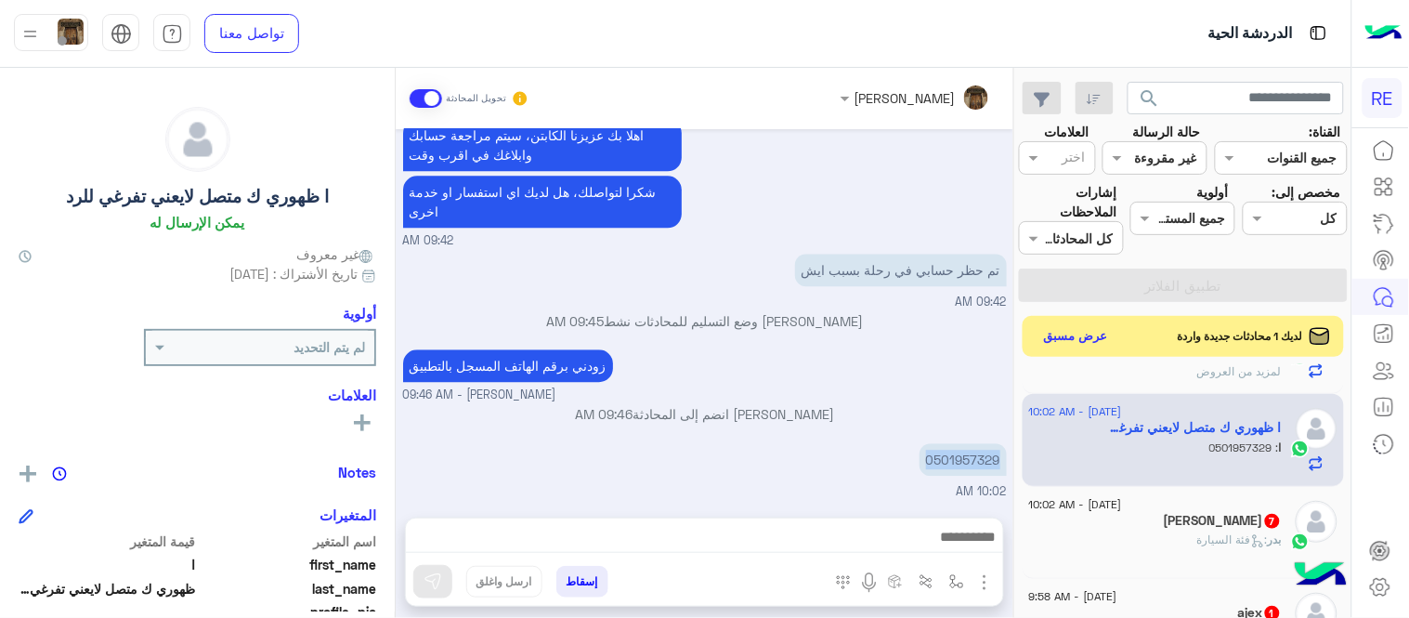
scroll to position [348, 0]
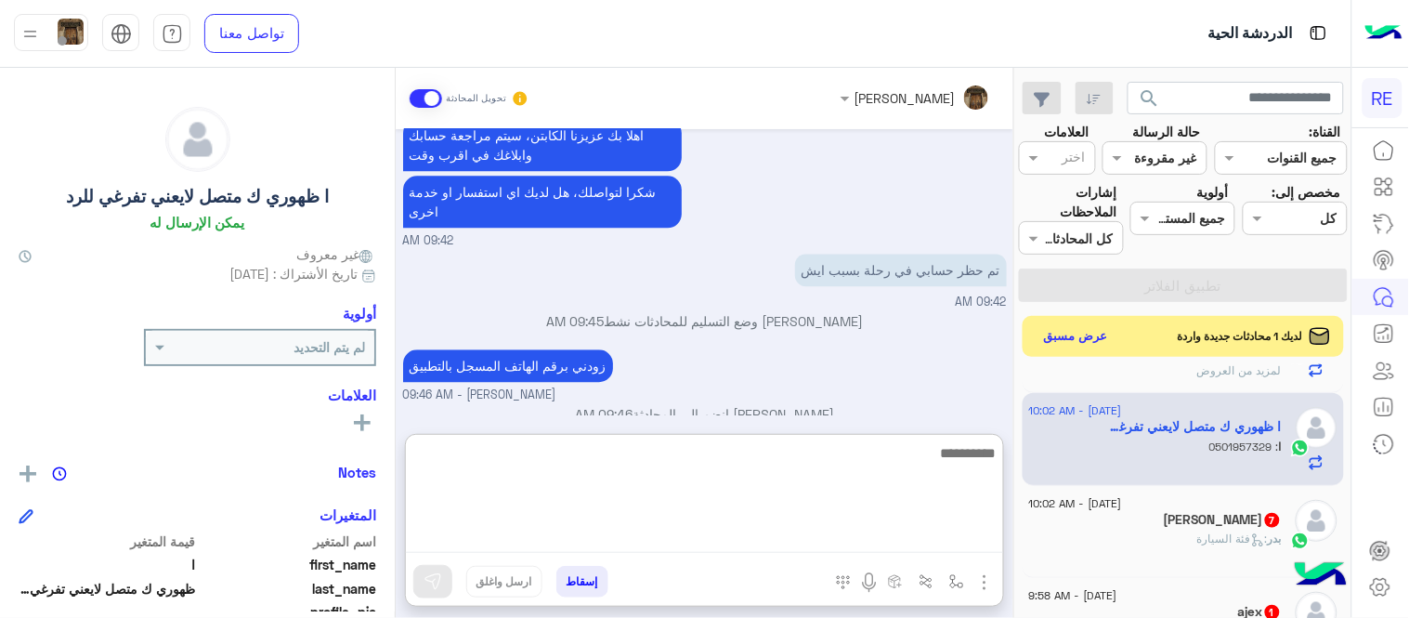
click at [687, 528] on textarea at bounding box center [704, 496] width 597 height 111
type textarea "**********"
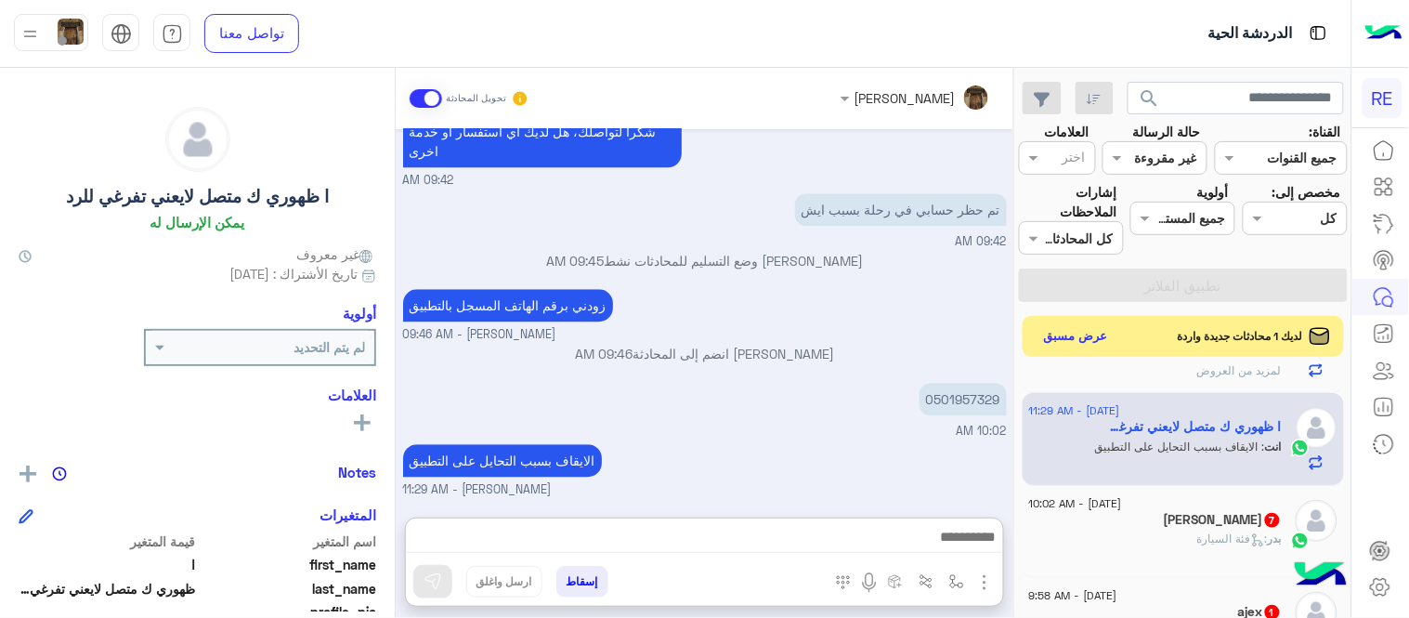
scroll to position [1184, 0]
click at [1159, 533] on div "بدر : فئة السيارة" at bounding box center [1155, 546] width 253 height 33
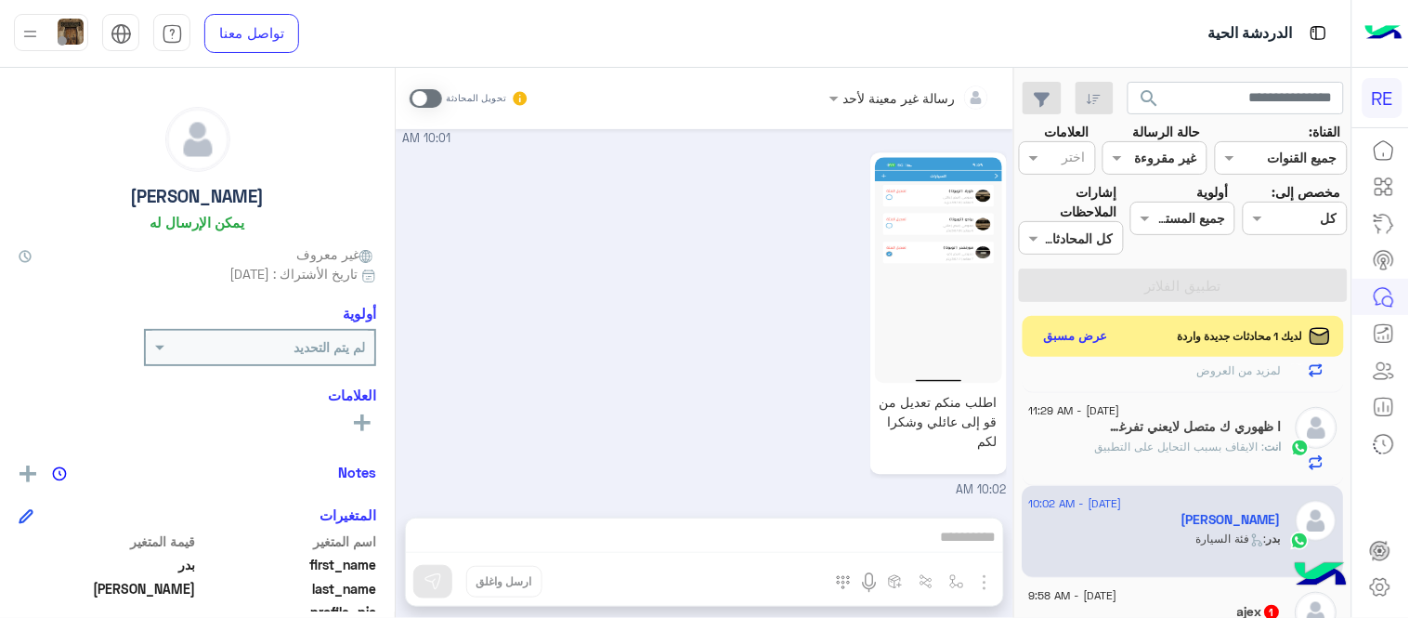
scroll to position [381, 0]
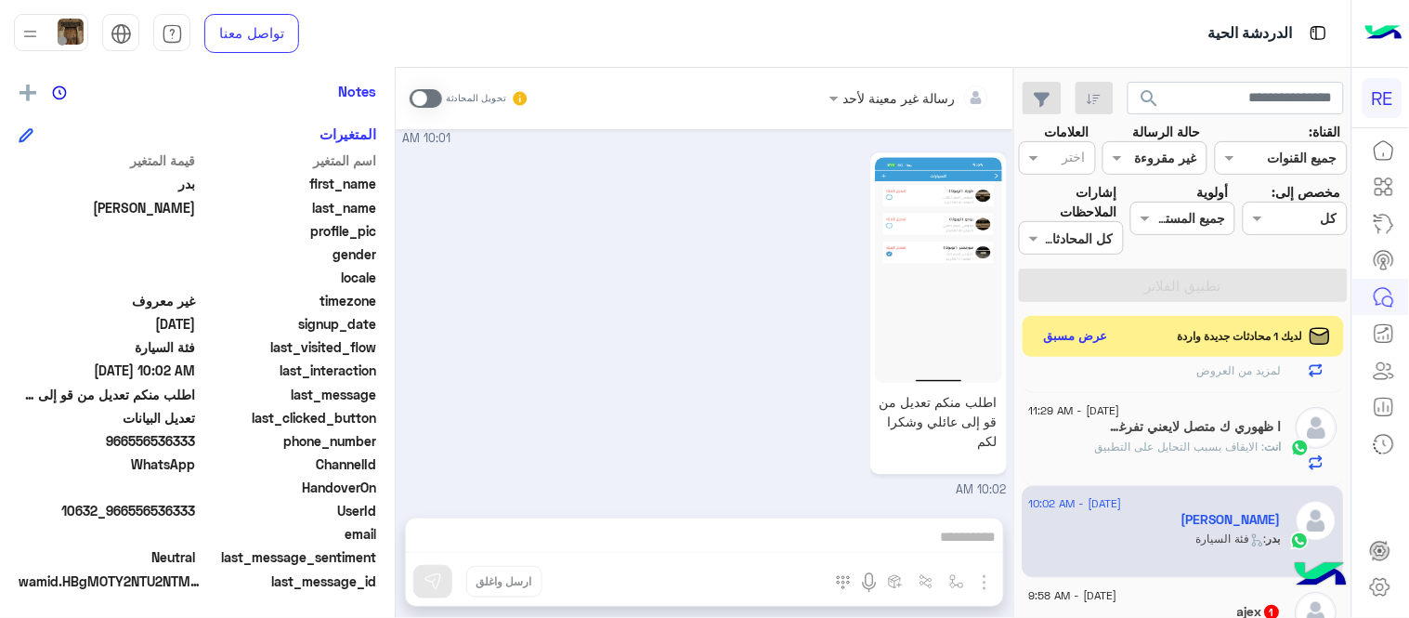
drag, startPoint x: 131, startPoint y: 435, endPoint x: 198, endPoint y: 440, distance: 67.1
click at [196, 440] on span "966556536333" at bounding box center [107, 441] width 177 height 20
copy span "556536333"
click at [416, 100] on span at bounding box center [426, 98] width 33 height 19
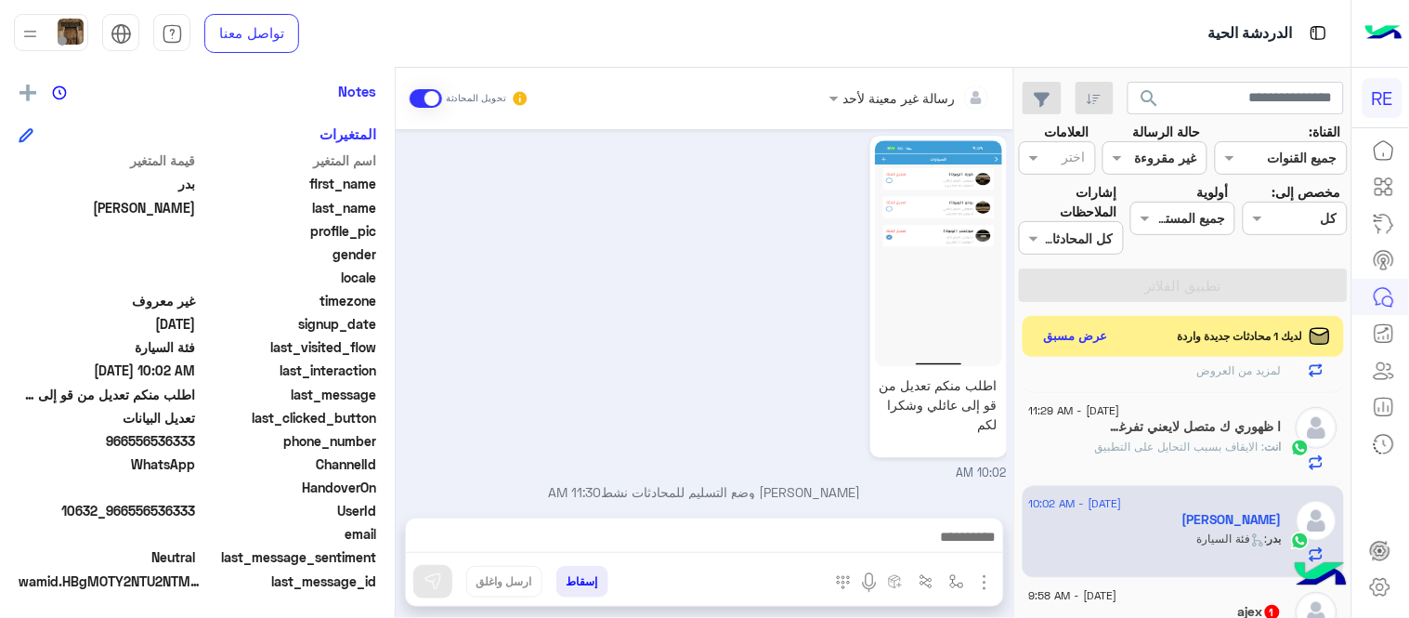
scroll to position [1171, 0]
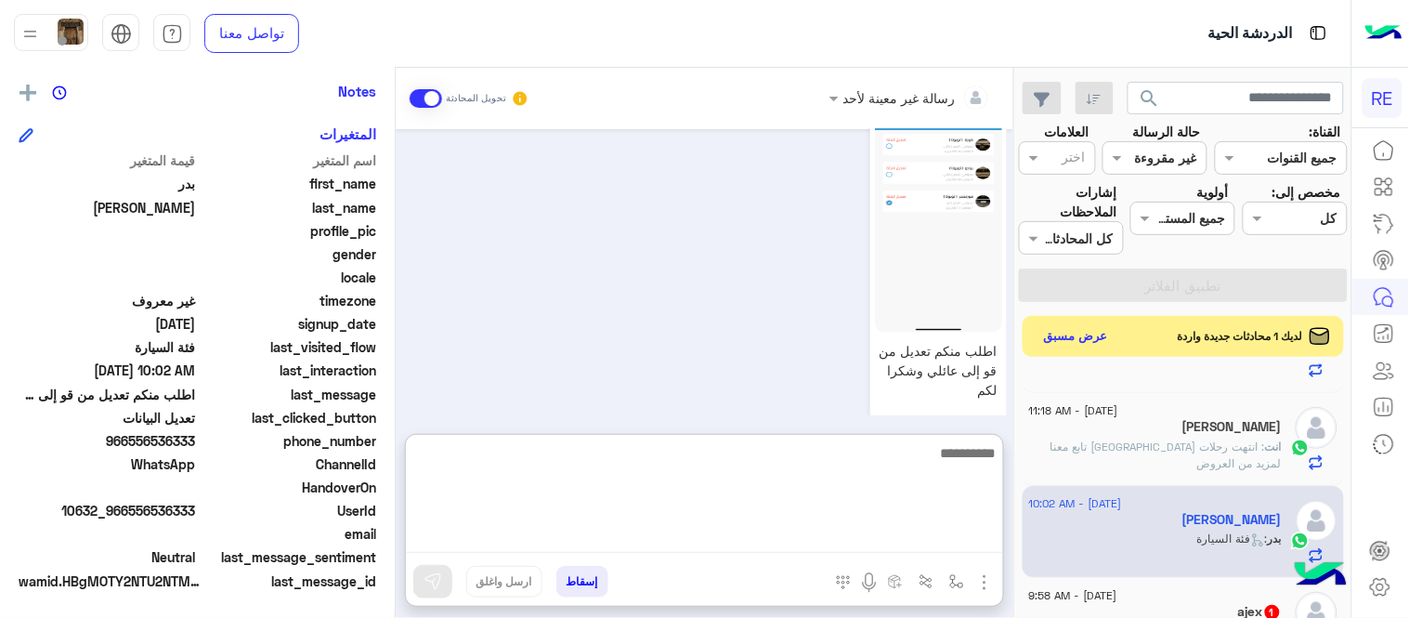
click at [812, 544] on textarea at bounding box center [704, 496] width 597 height 111
type textarea "**********"
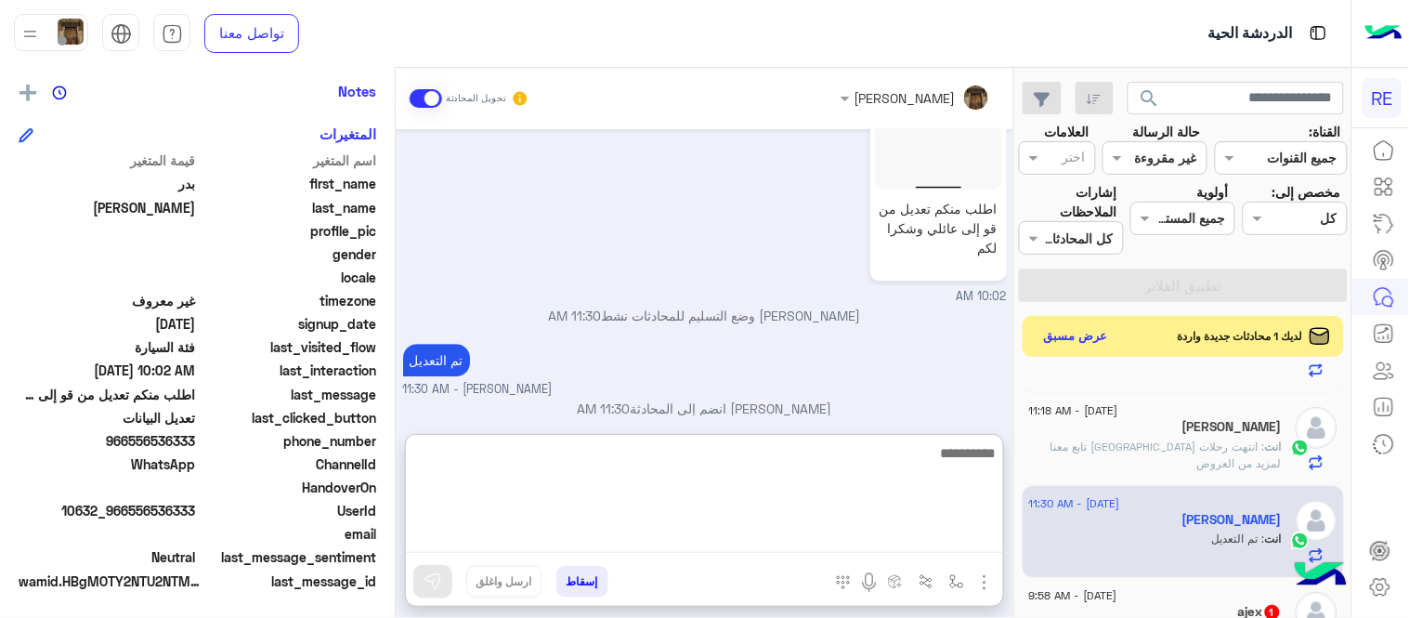
scroll to position [1348, 0]
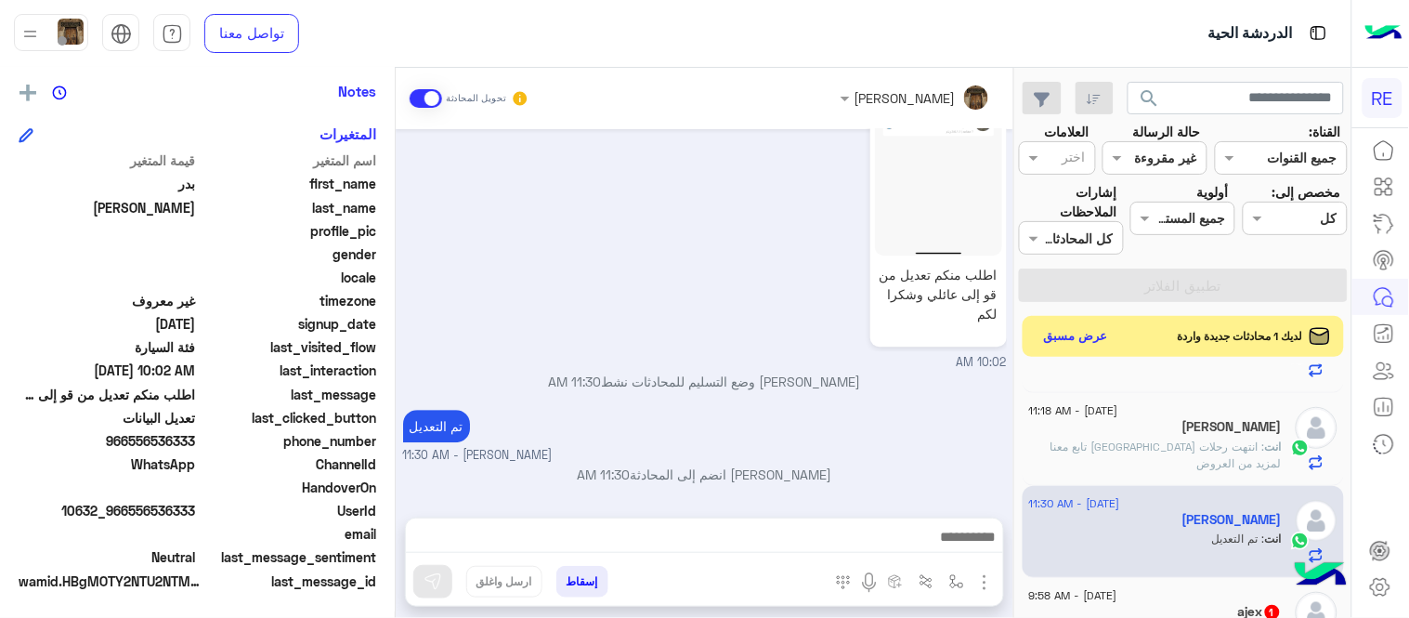
click at [946, 342] on div "[DATE] عودة الى البوت 10:00 AM اهلًا بك في تطبيق رحلة 👋 Welcome to [GEOGRAPHIC_…" at bounding box center [705, 314] width 618 height 370
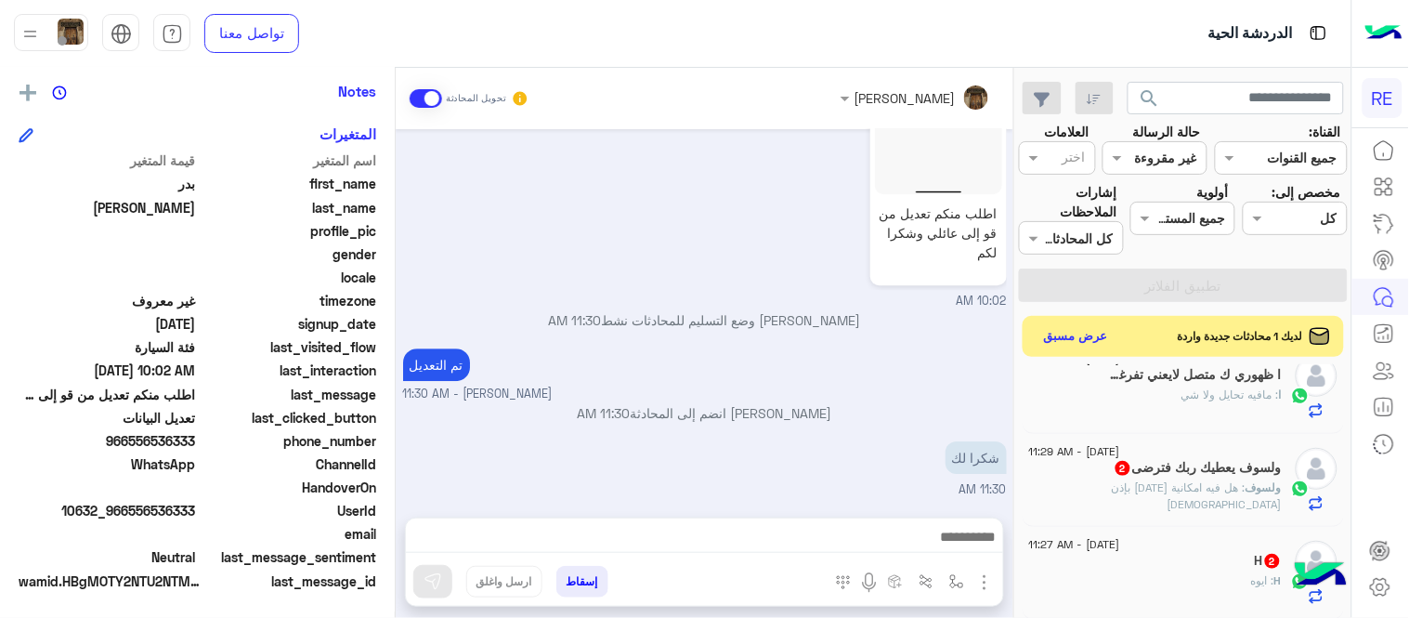
scroll to position [21, 0]
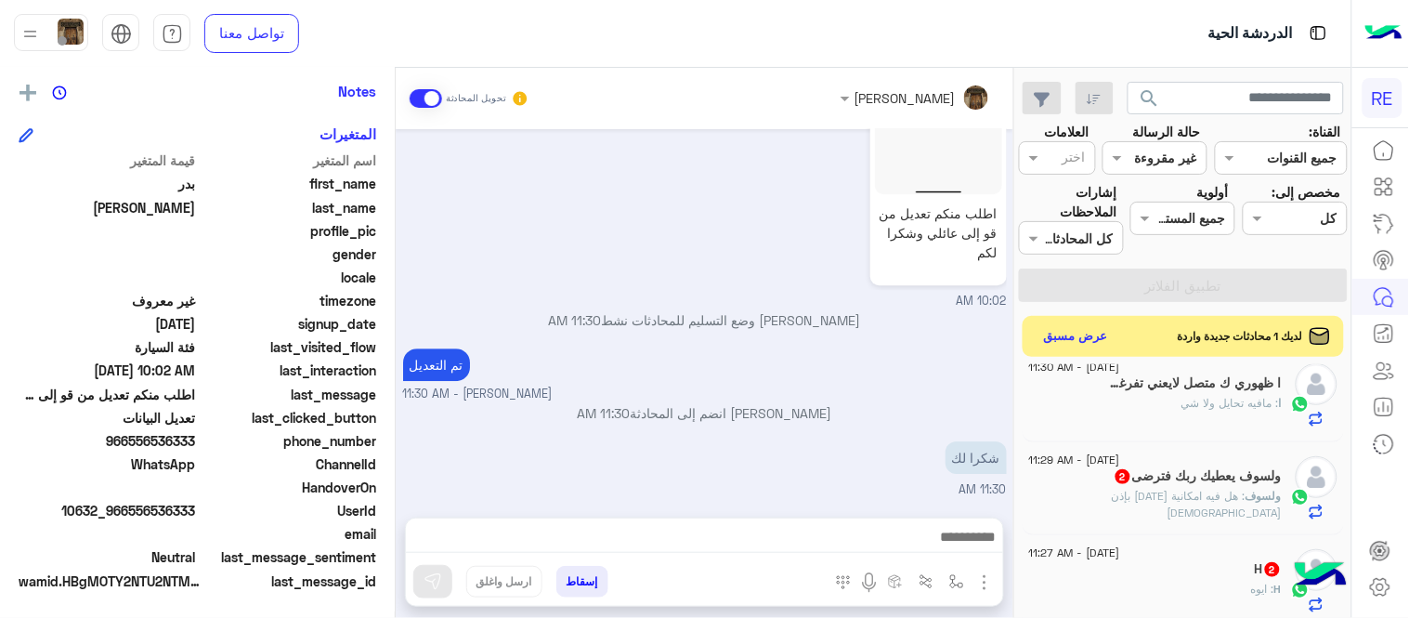
click at [1122, 509] on div "ولسوف : هل فيه امكانية [DATE] بإذن [DEMOGRAPHIC_DATA]" at bounding box center [1155, 504] width 253 height 33
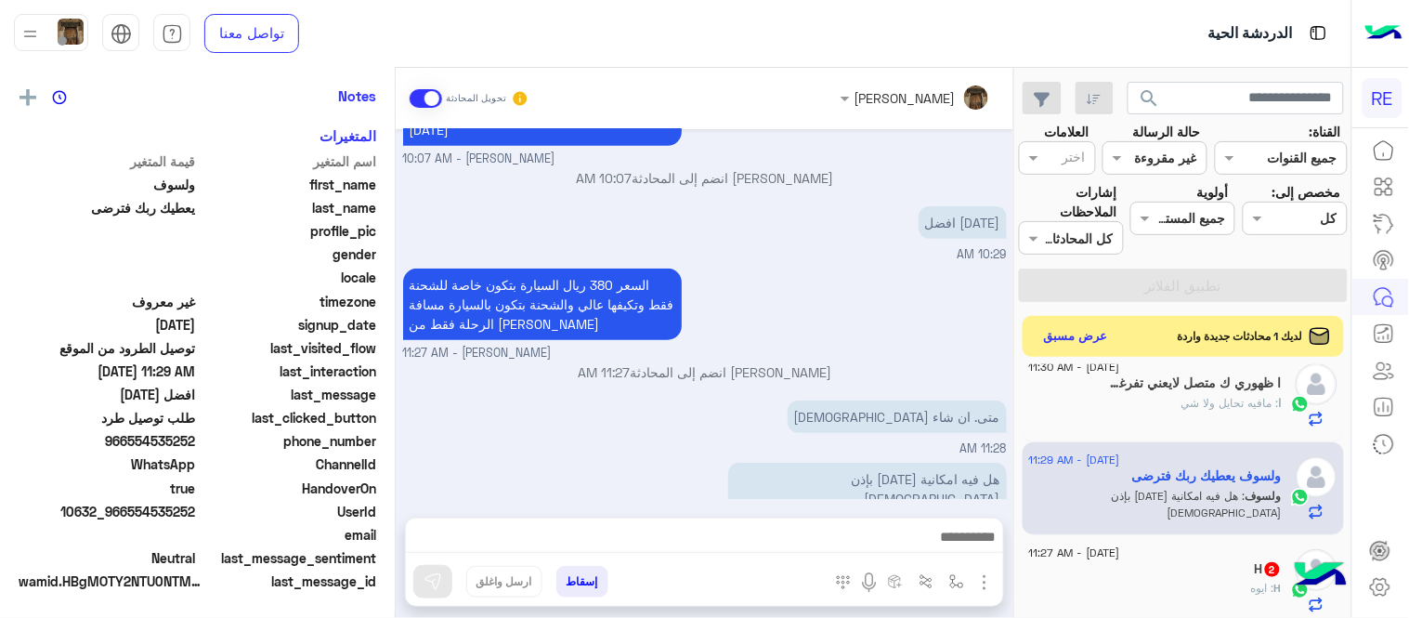
scroll to position [381, 0]
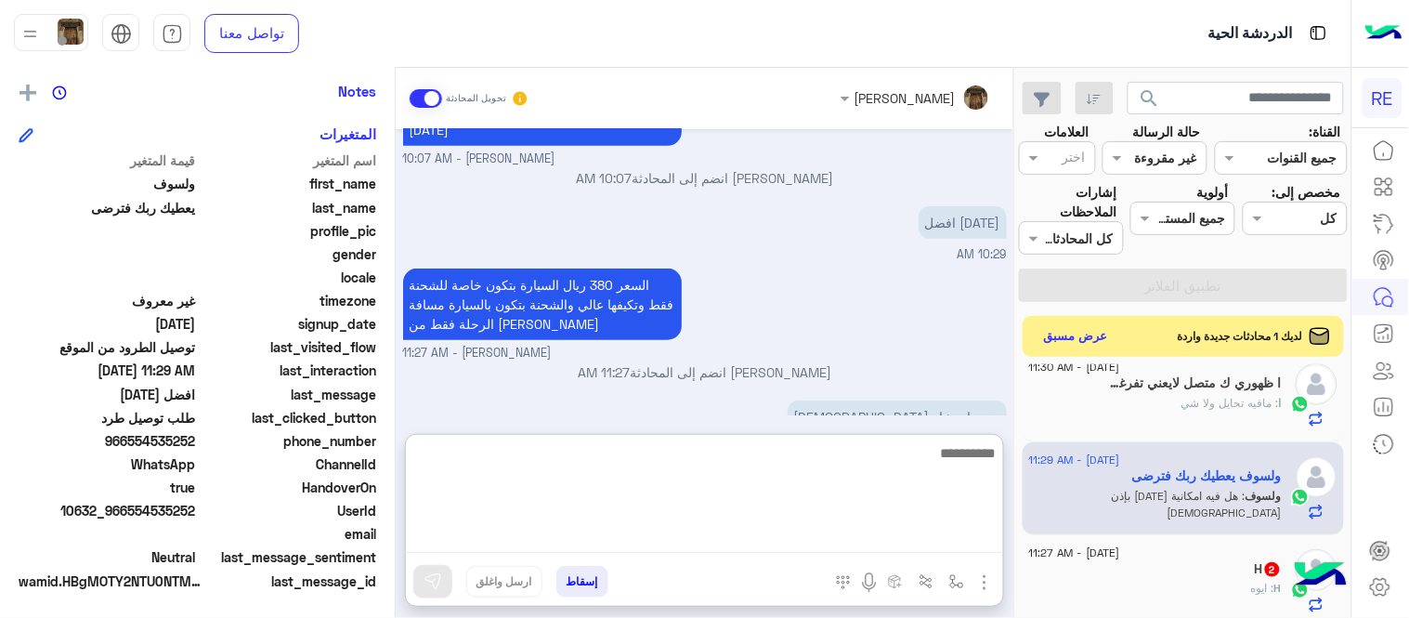
click at [762, 541] on textarea at bounding box center [704, 496] width 597 height 111
click at [685, 460] on textarea "**********" at bounding box center [704, 496] width 597 height 111
type textarea "**********"
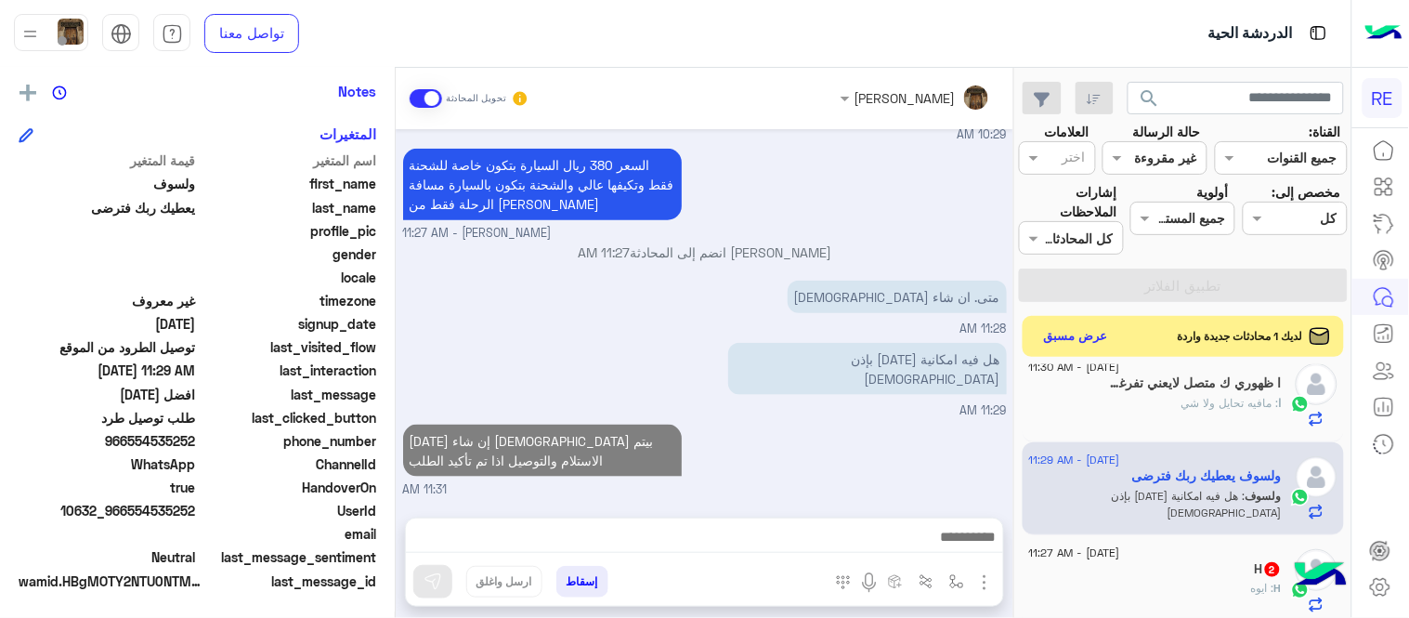
scroll to position [406, 0]
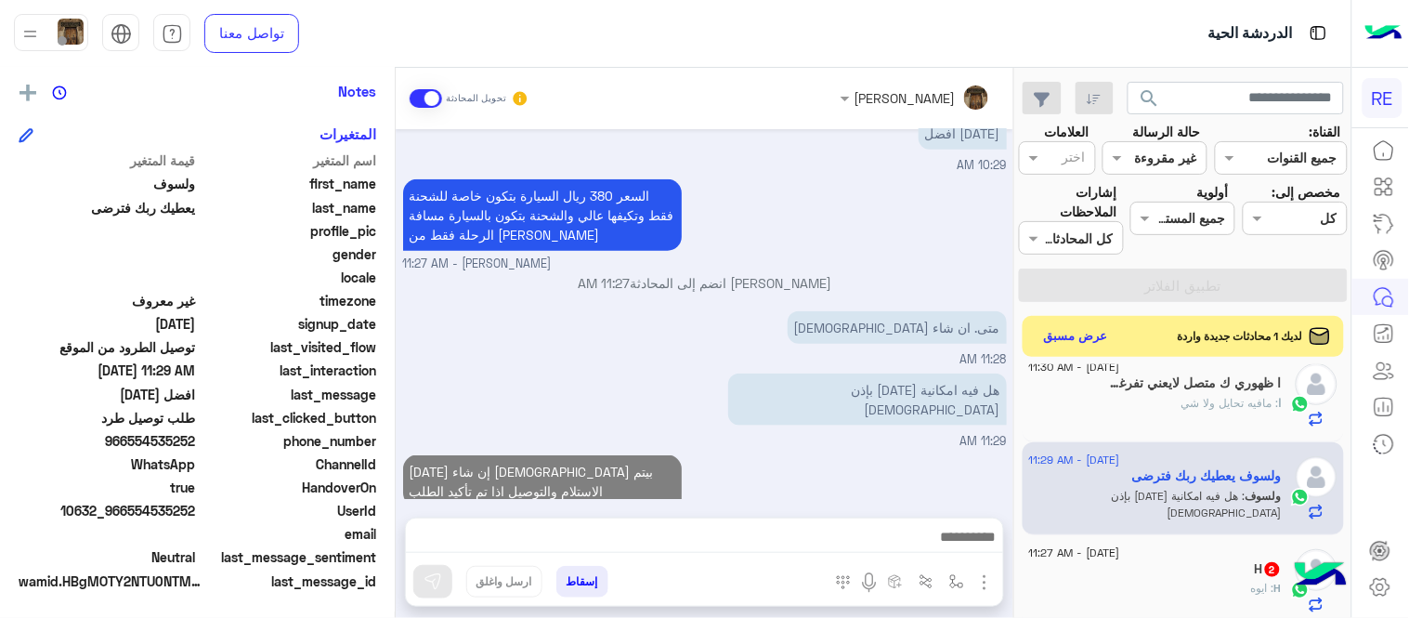
click at [772, 409] on div "[DATE] بس ودي اعرف السعر ( التقريبي ) عشان إذا كان غالي اوديها أنا ان شاءالله 0…" at bounding box center [705, 314] width 618 height 370
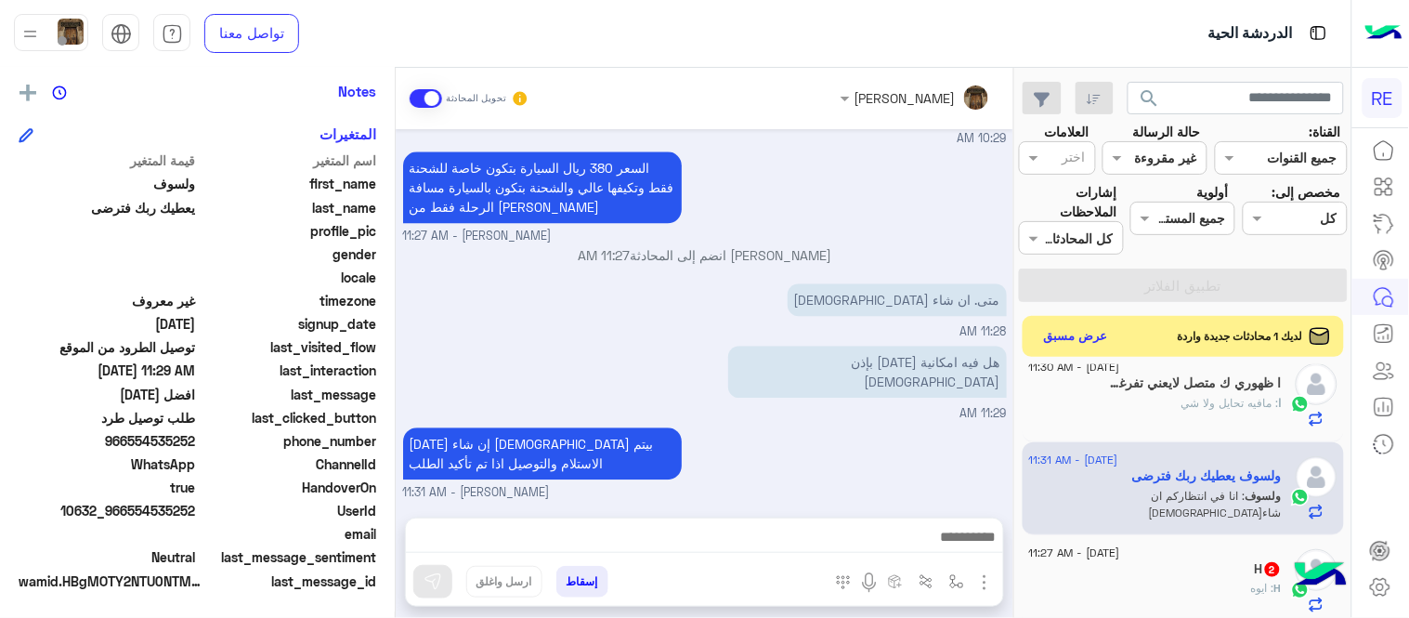
scroll to position [2996, 0]
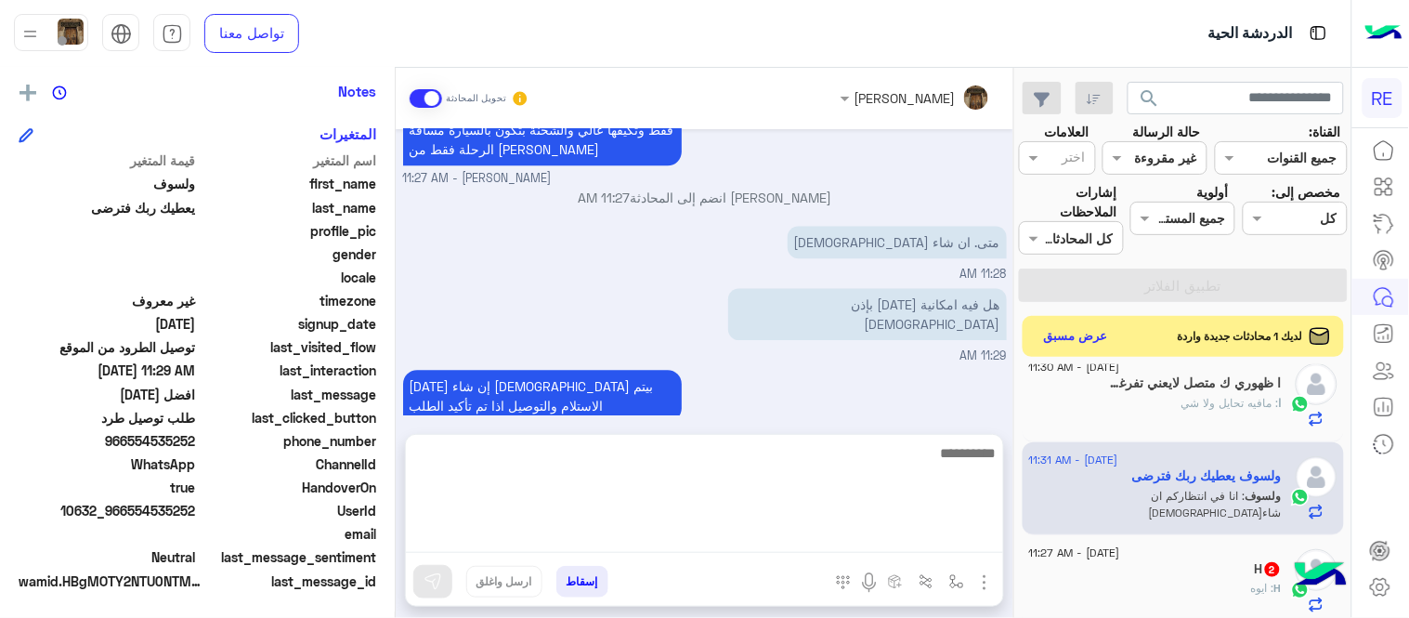
click at [551, 534] on textarea at bounding box center [704, 496] width 597 height 111
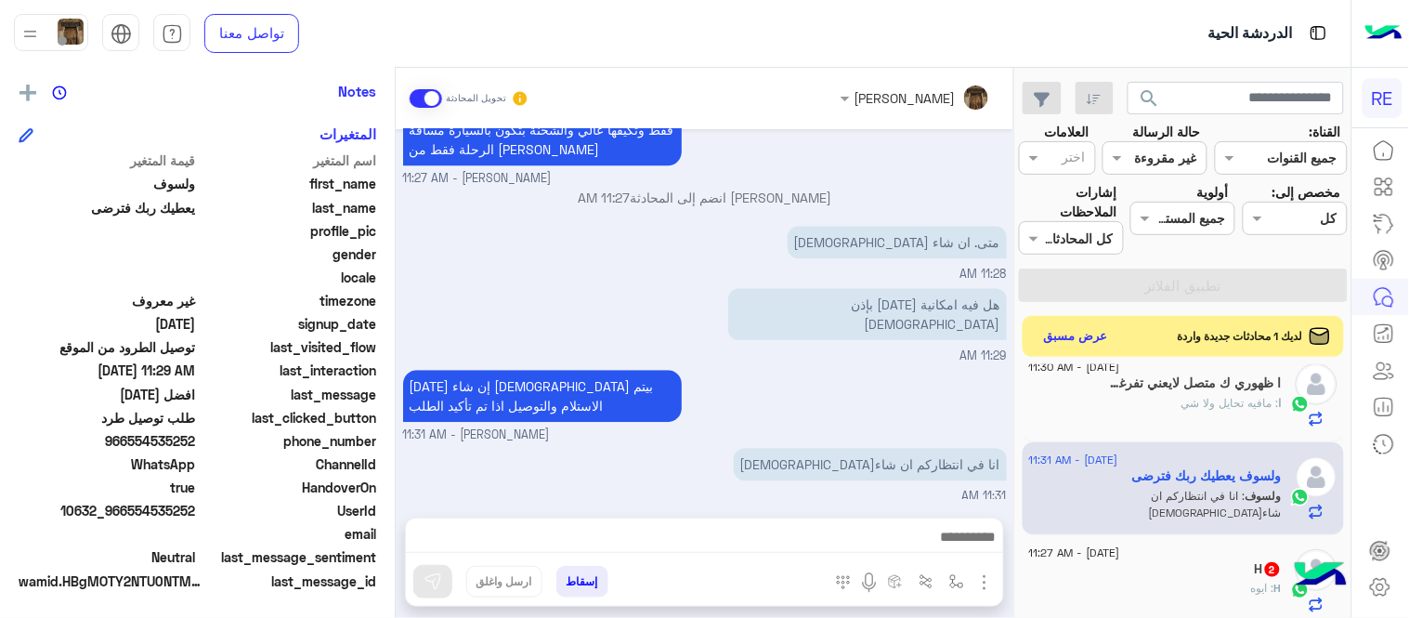
click at [850, 410] on div "[DATE] إن شاء [DEMOGRAPHIC_DATA] بيتم الاستلام والتوصيل اذا تم تأكيد الطلب [PER…" at bounding box center [705, 404] width 604 height 79
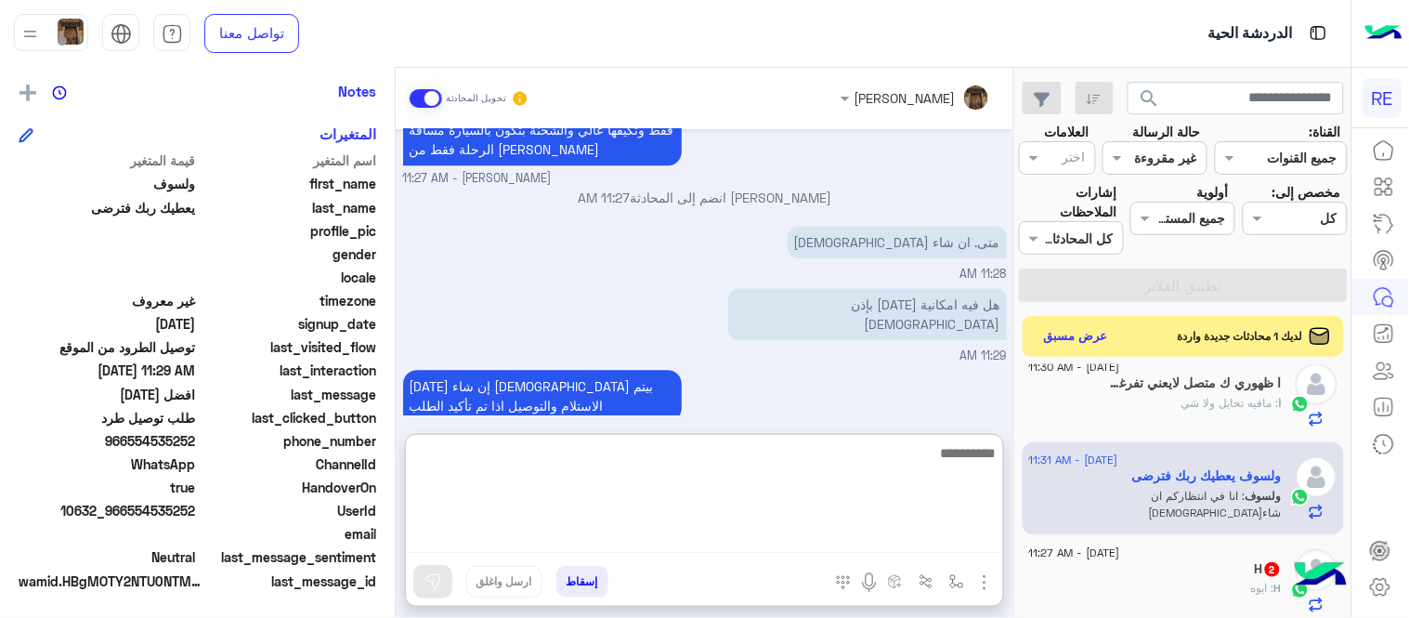
click at [739, 534] on textarea at bounding box center [704, 496] width 597 height 111
paste textarea "**********"
type textarea "**********"
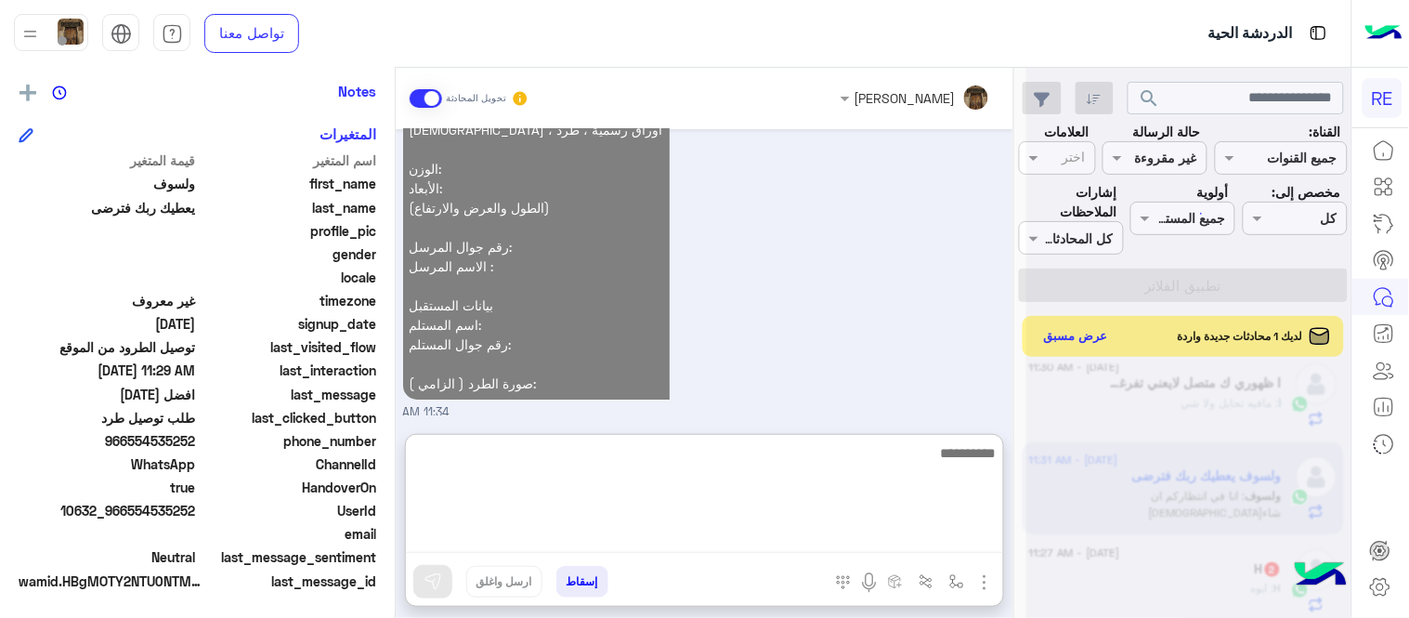
click at [739, 534] on textarea at bounding box center [704, 496] width 597 height 111
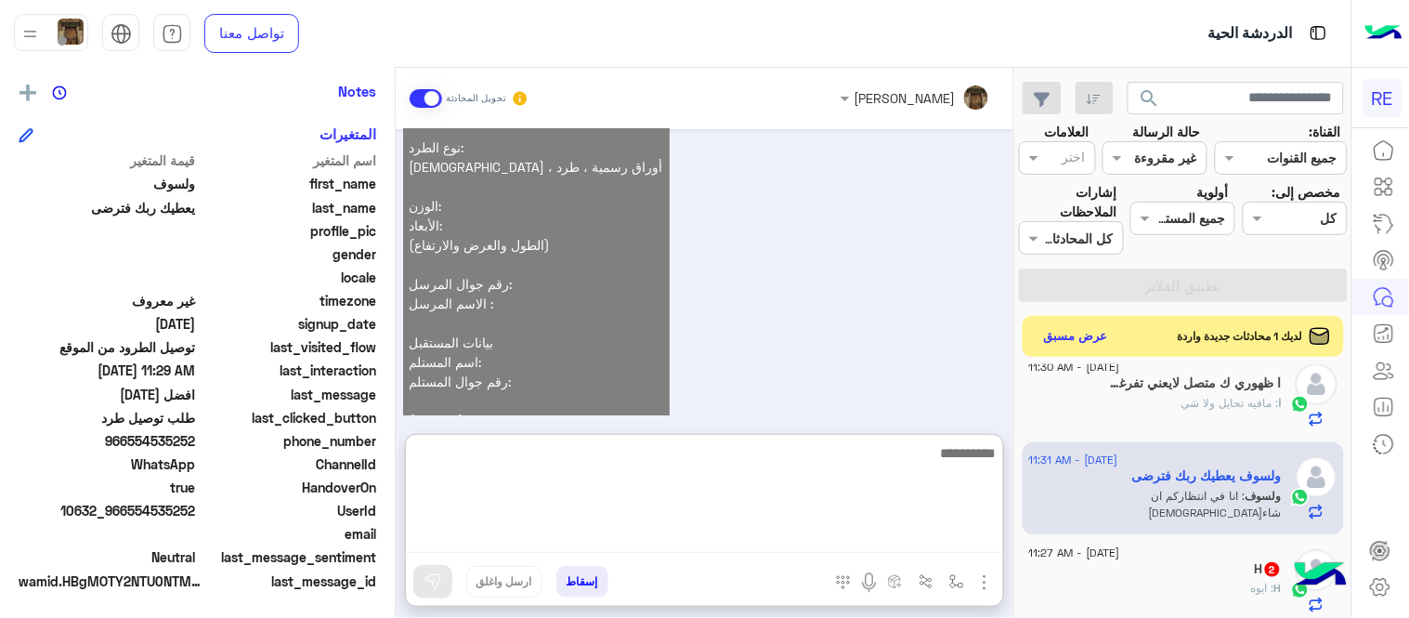
scroll to position [3589, 0]
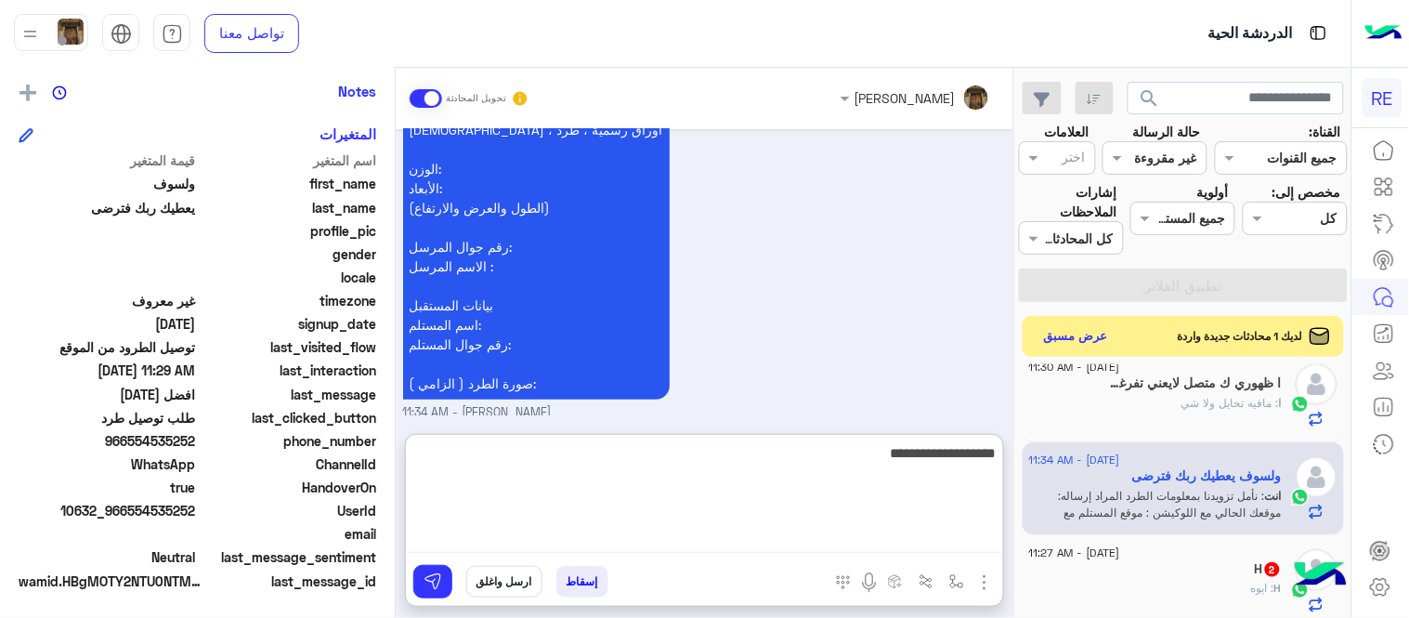
type textarea "**********"
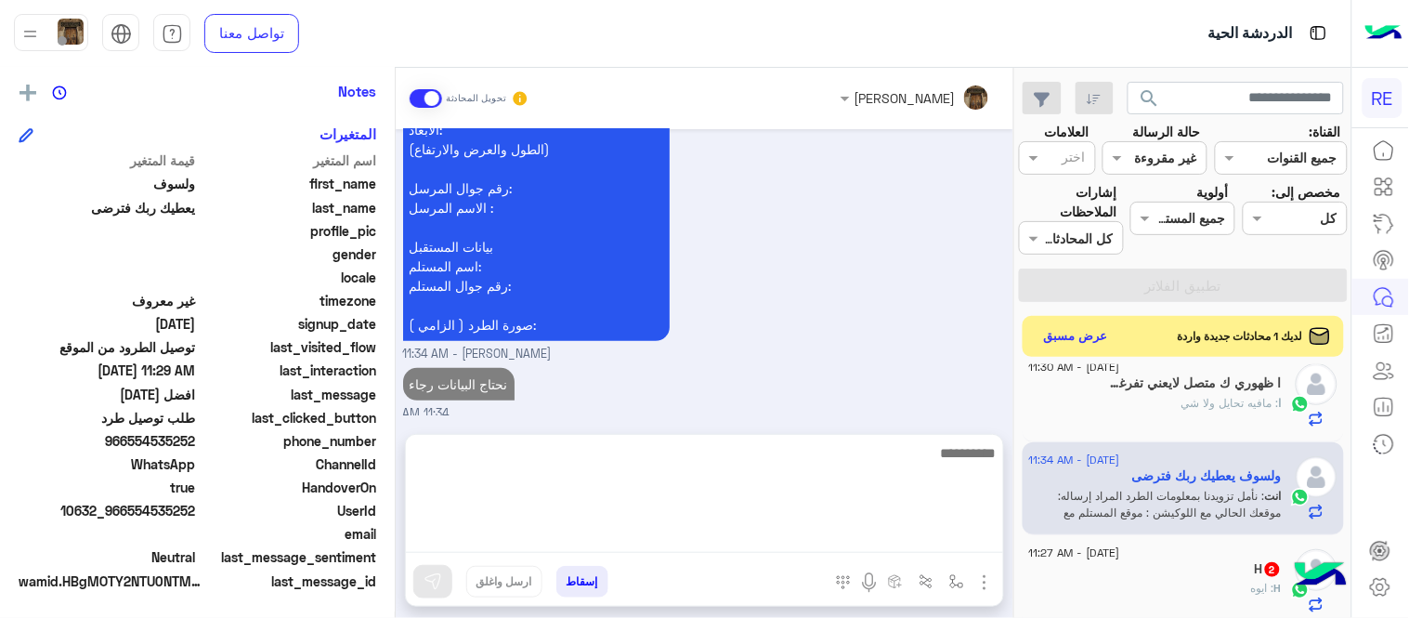
scroll to position [3564, 0]
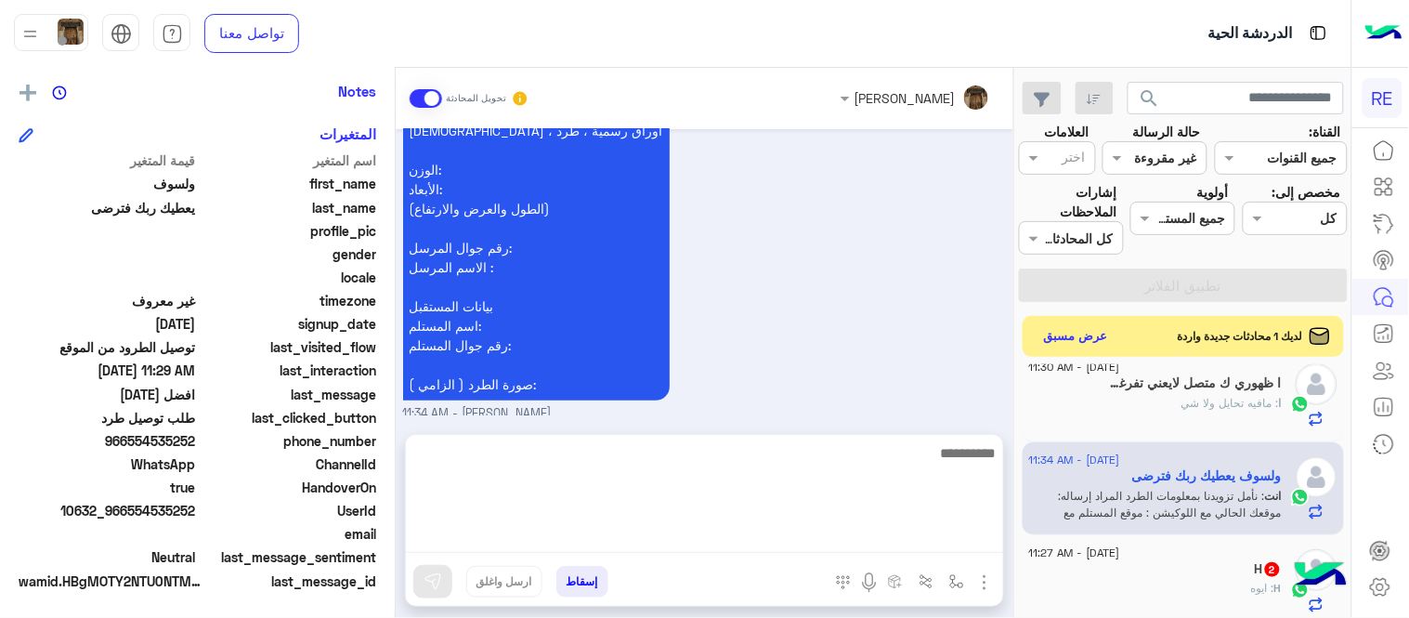
click at [734, 335] on div "نأمل تزويدنا بمعلومات الطرد المراد إرساله: موقعك الحالي مع اللوكيشن : موقع المس…" at bounding box center [589, 199] width 372 height 412
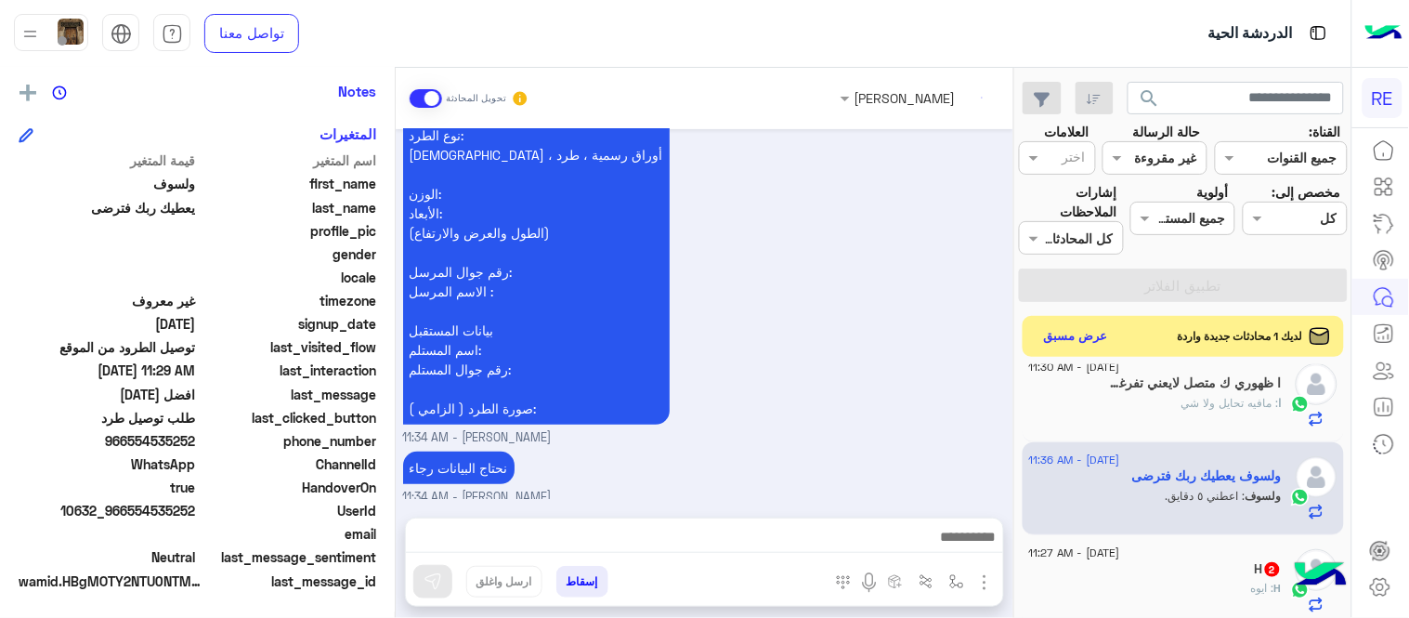
scroll to position [3626, 0]
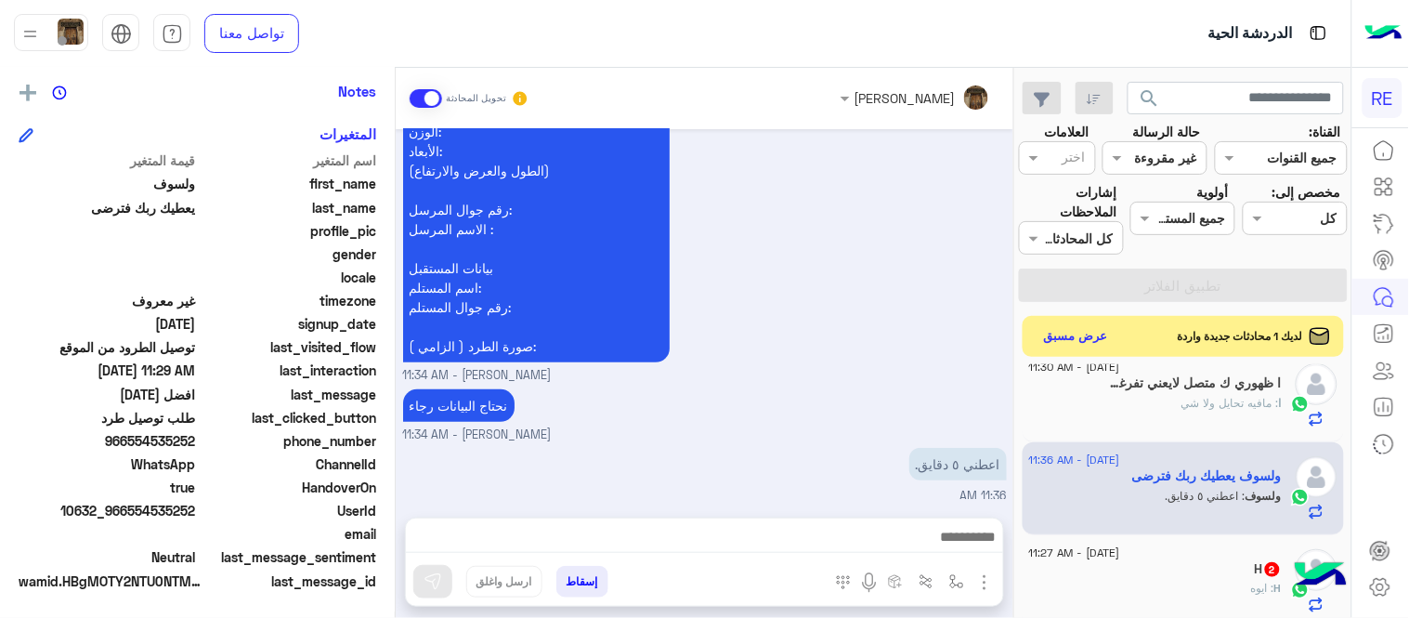
click at [743, 535] on textarea at bounding box center [704, 539] width 597 height 28
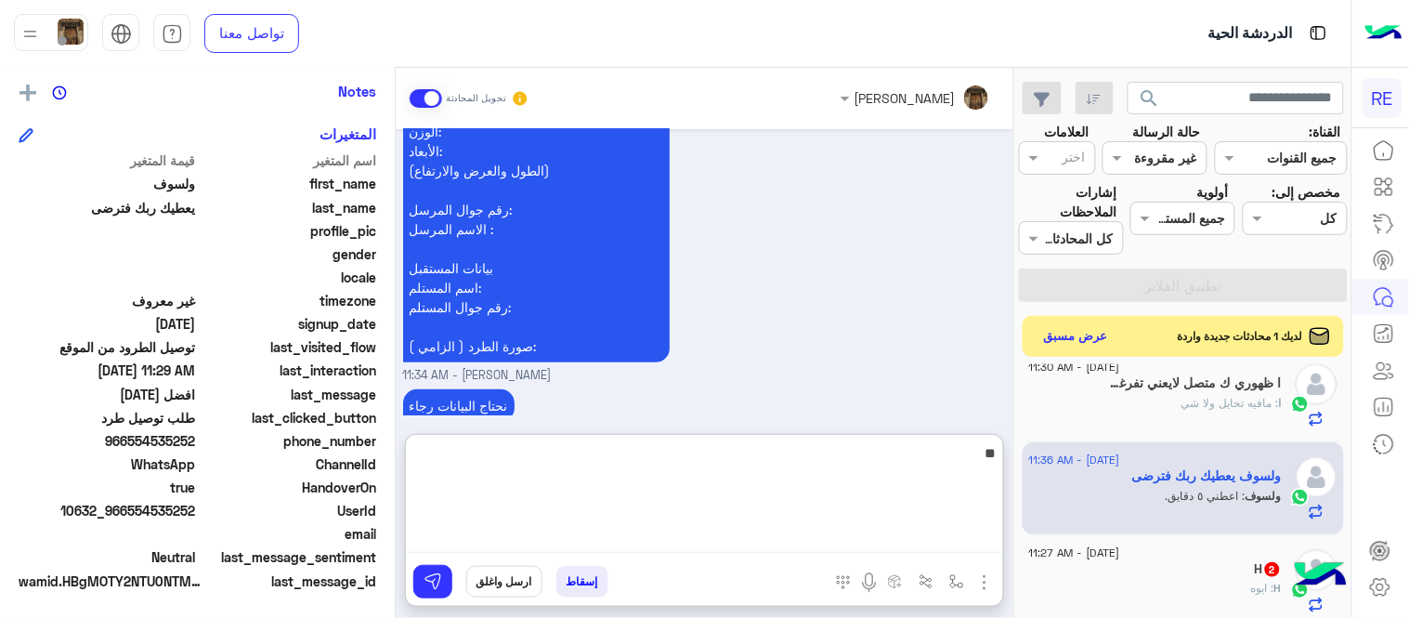
type textarea "*"
drag, startPoint x: 948, startPoint y: 462, endPoint x: 998, endPoint y: 466, distance: 49.4
click at [998, 466] on textarea "**********" at bounding box center [704, 496] width 597 height 111
click at [878, 446] on textarea "**********" at bounding box center [704, 496] width 597 height 111
paste textarea "********"
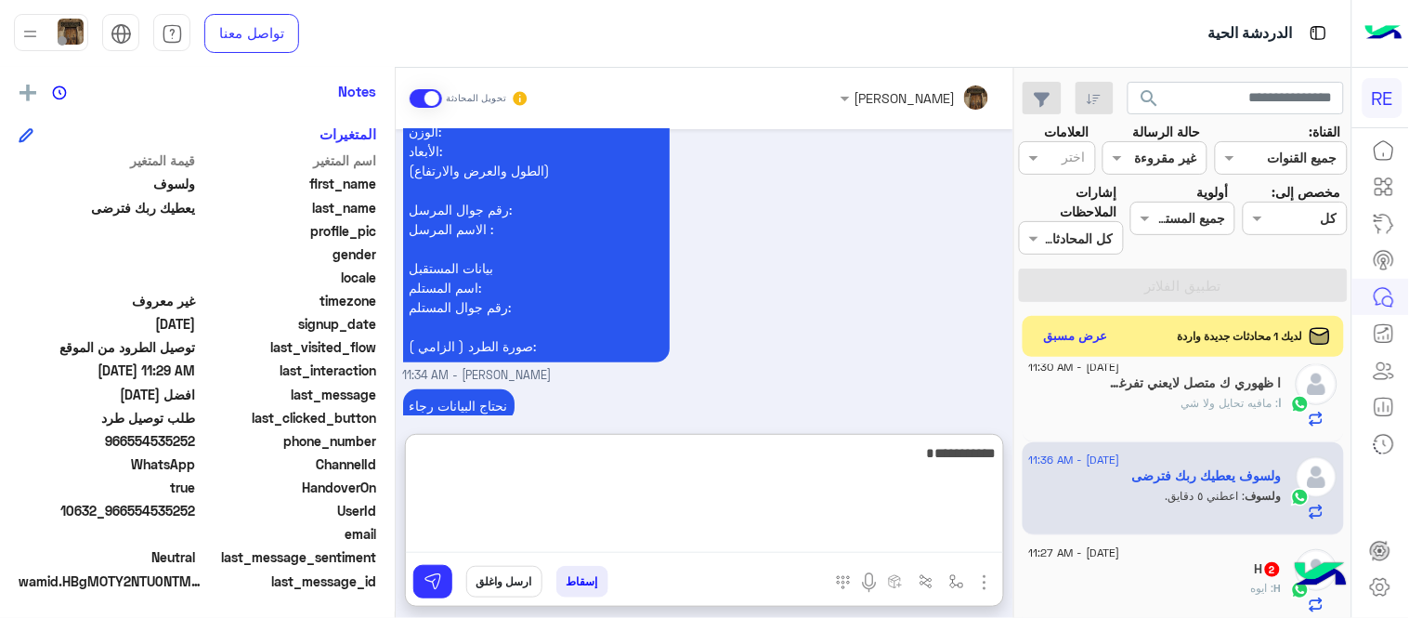
type textarea "**********"
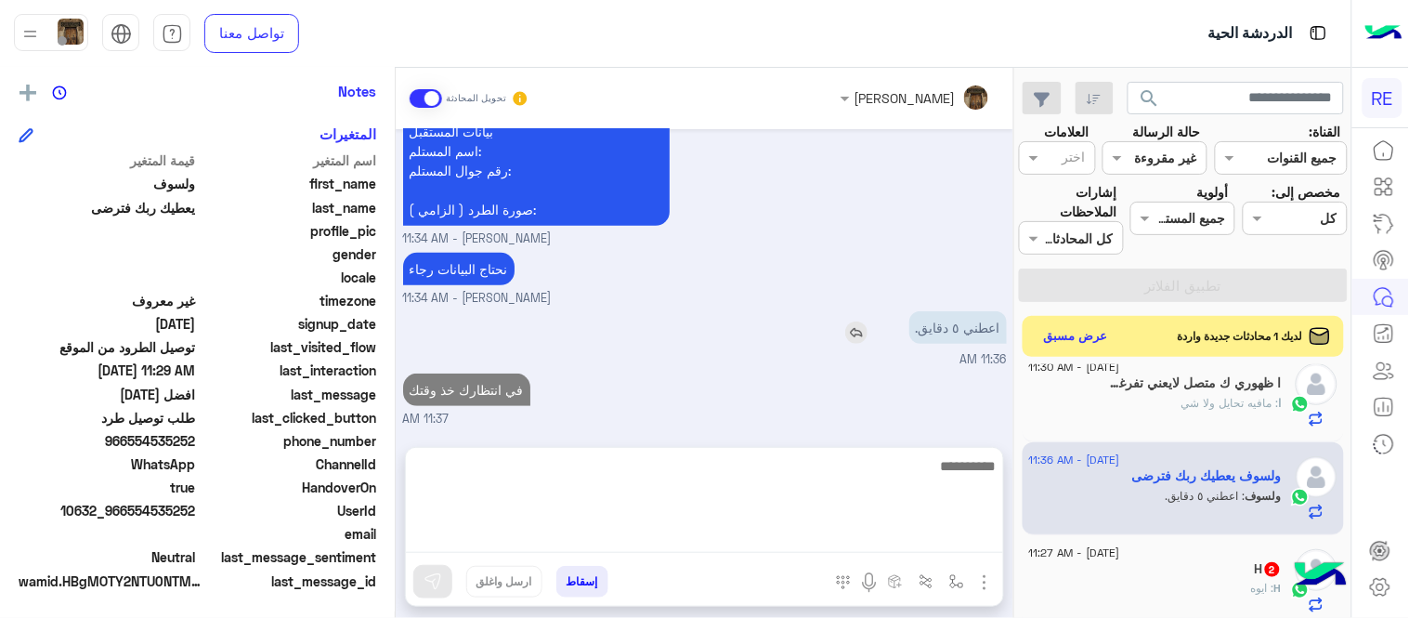
scroll to position [3685, 0]
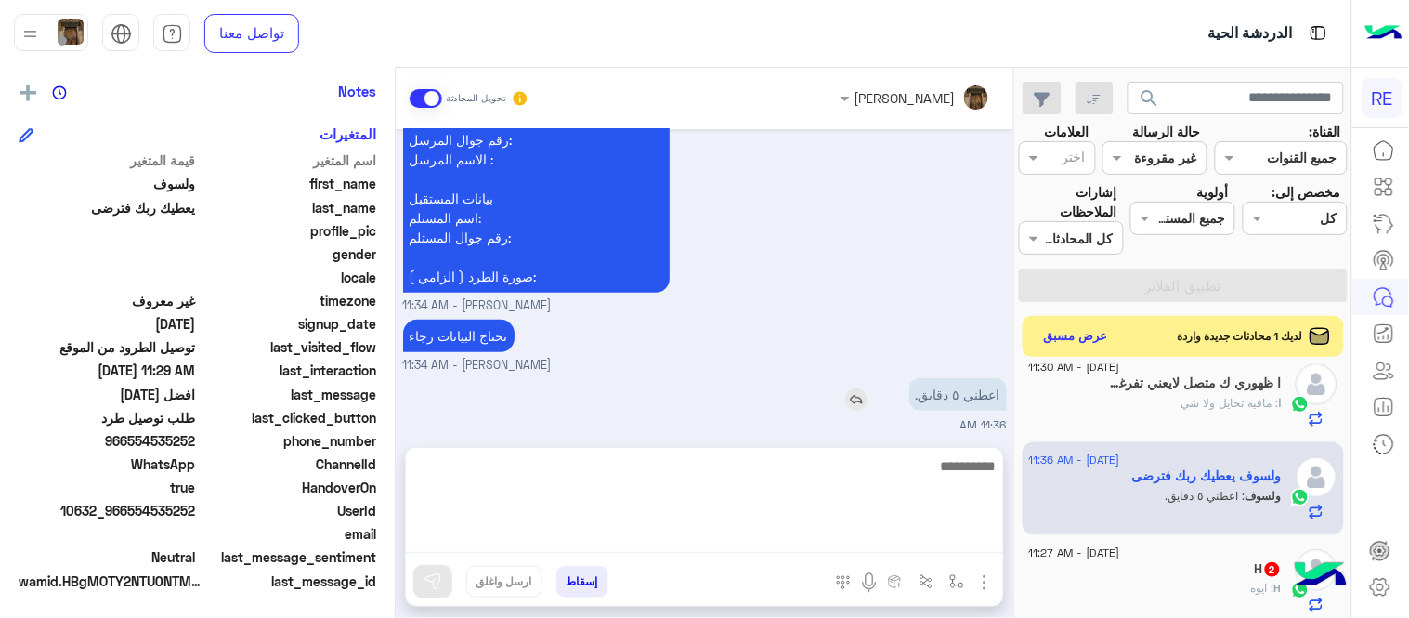
click at [894, 318] on div "[DATE] تم إعادة توجيه المحادثة. للعودة إلي الرد الالي، أنقر الزر الموجود بالأسف…" at bounding box center [705, 278] width 618 height 299
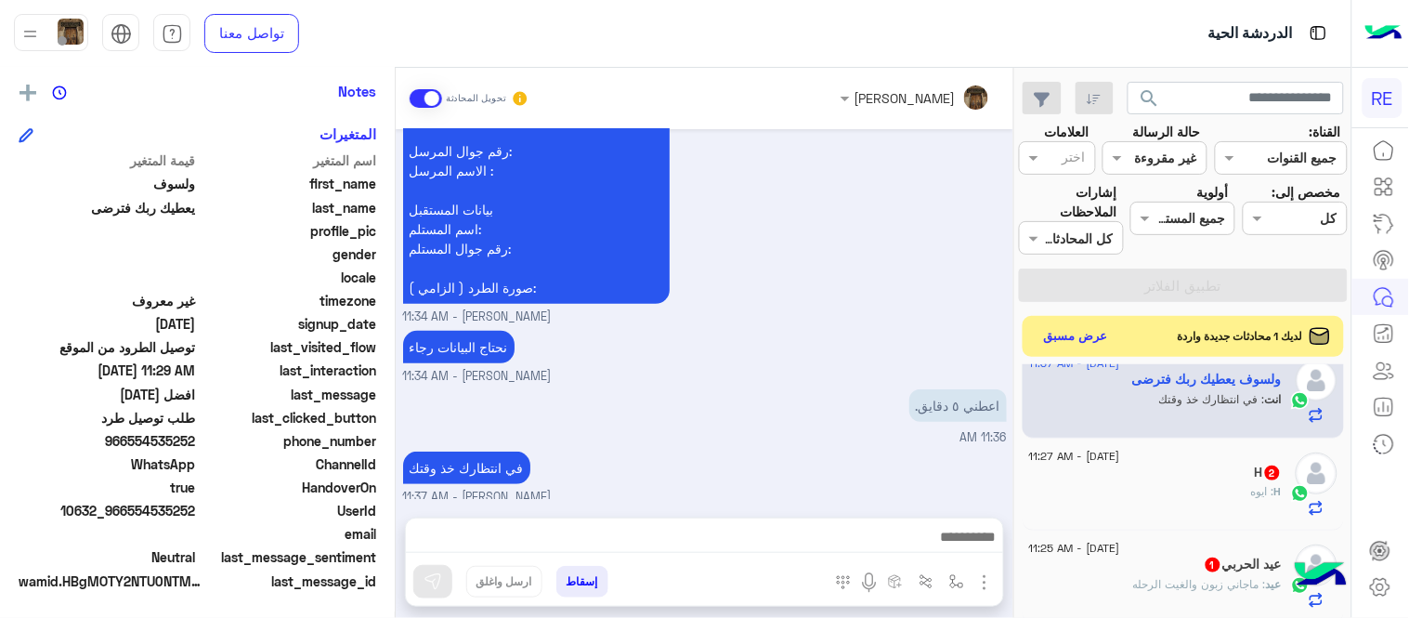
scroll to position [133, 0]
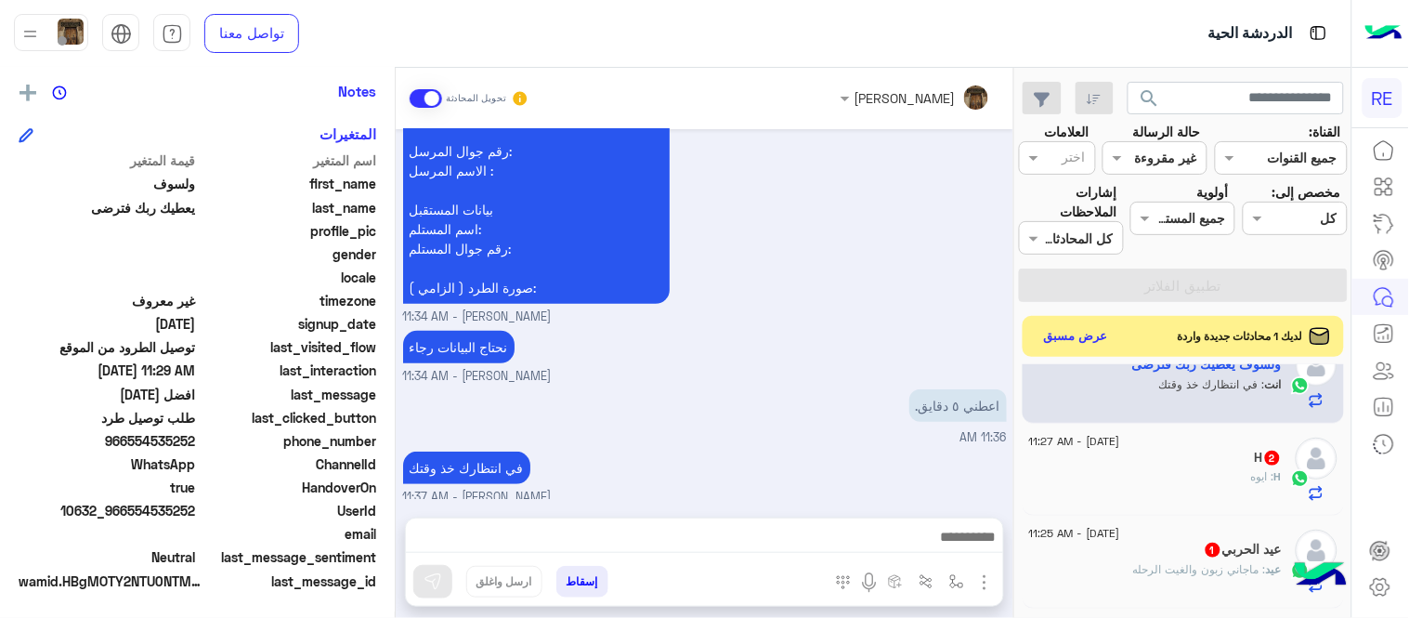
click at [1072, 441] on span "[DATE] - 11:27 AM" at bounding box center [1074, 441] width 91 height 17
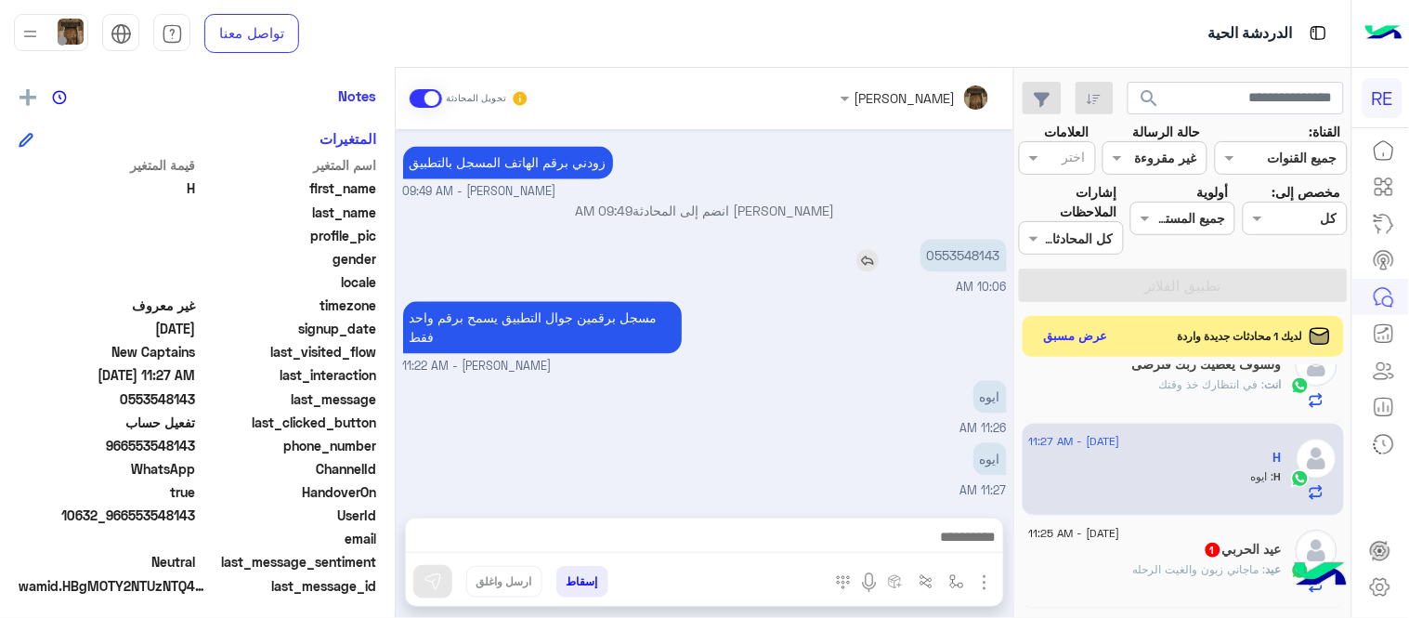
scroll to position [381, 0]
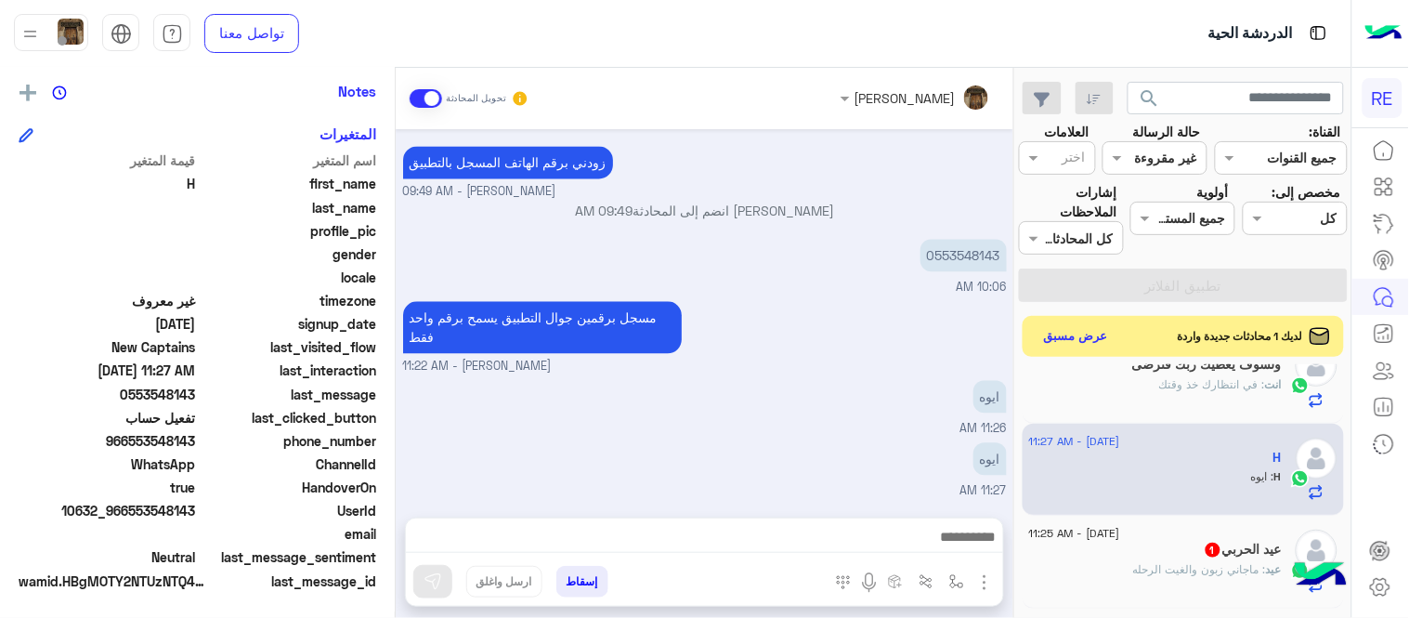
click at [740, 550] on textarea at bounding box center [704, 539] width 597 height 28
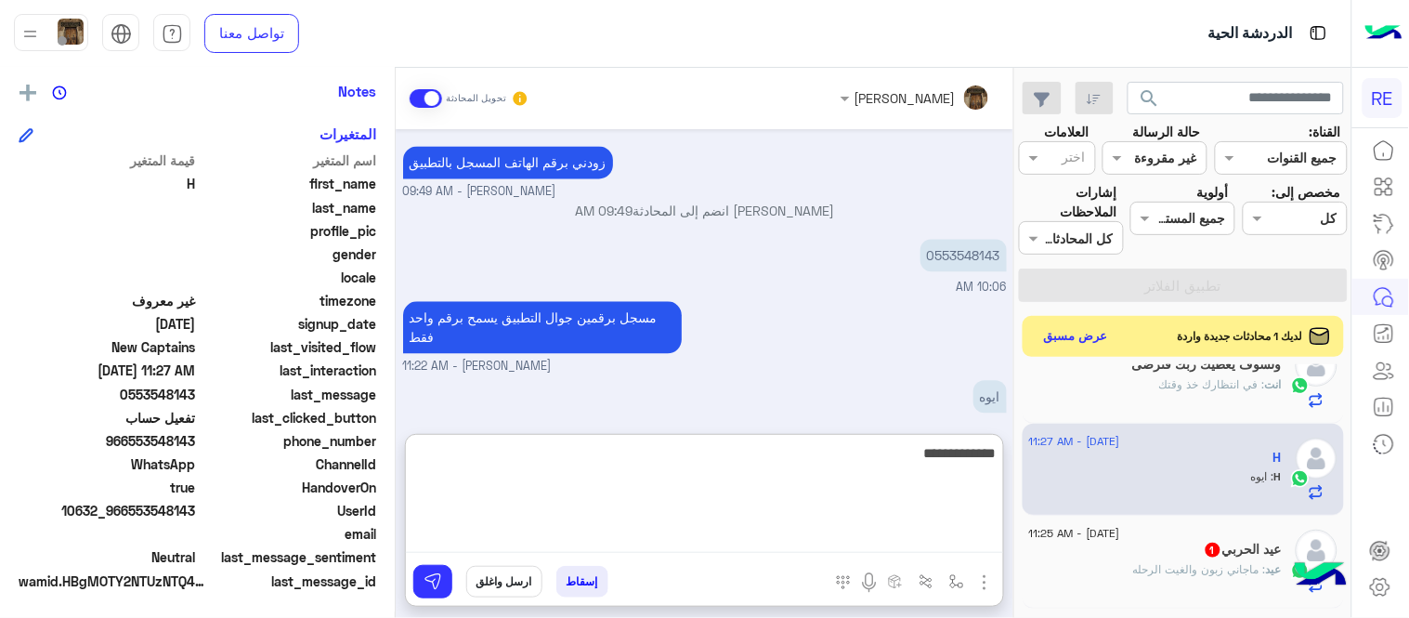
type textarea "**********"
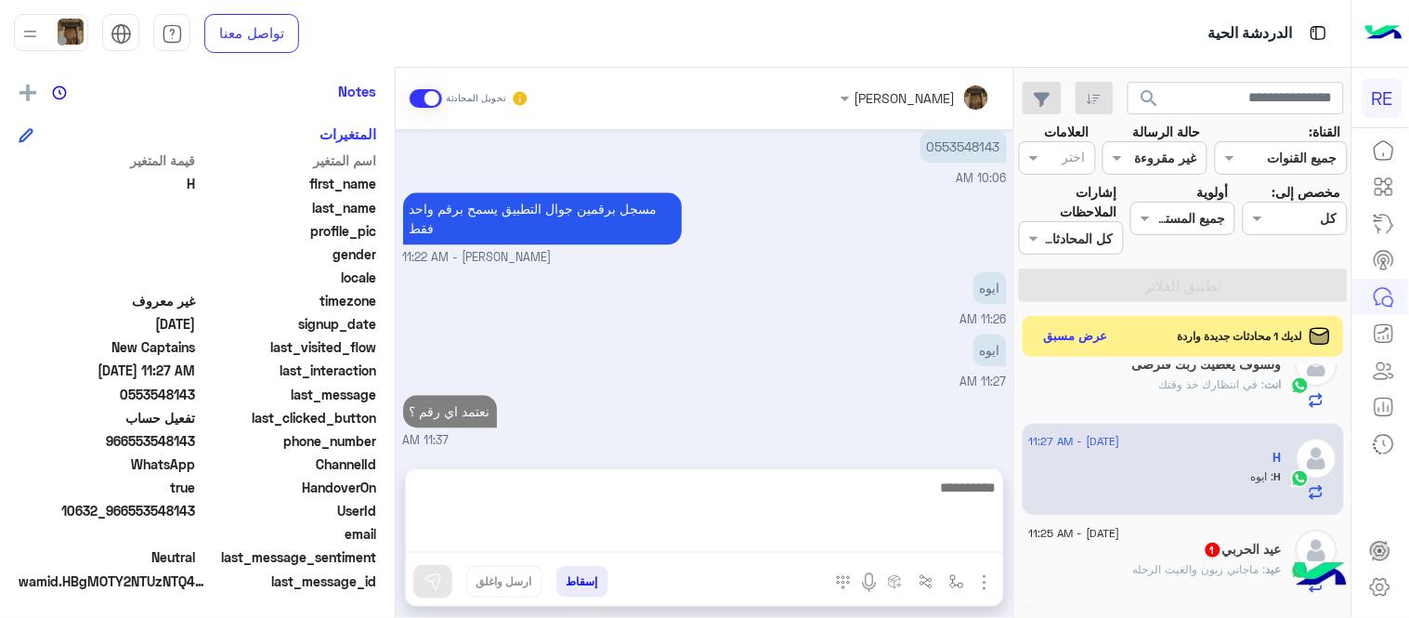
scroll to position [1131, 0]
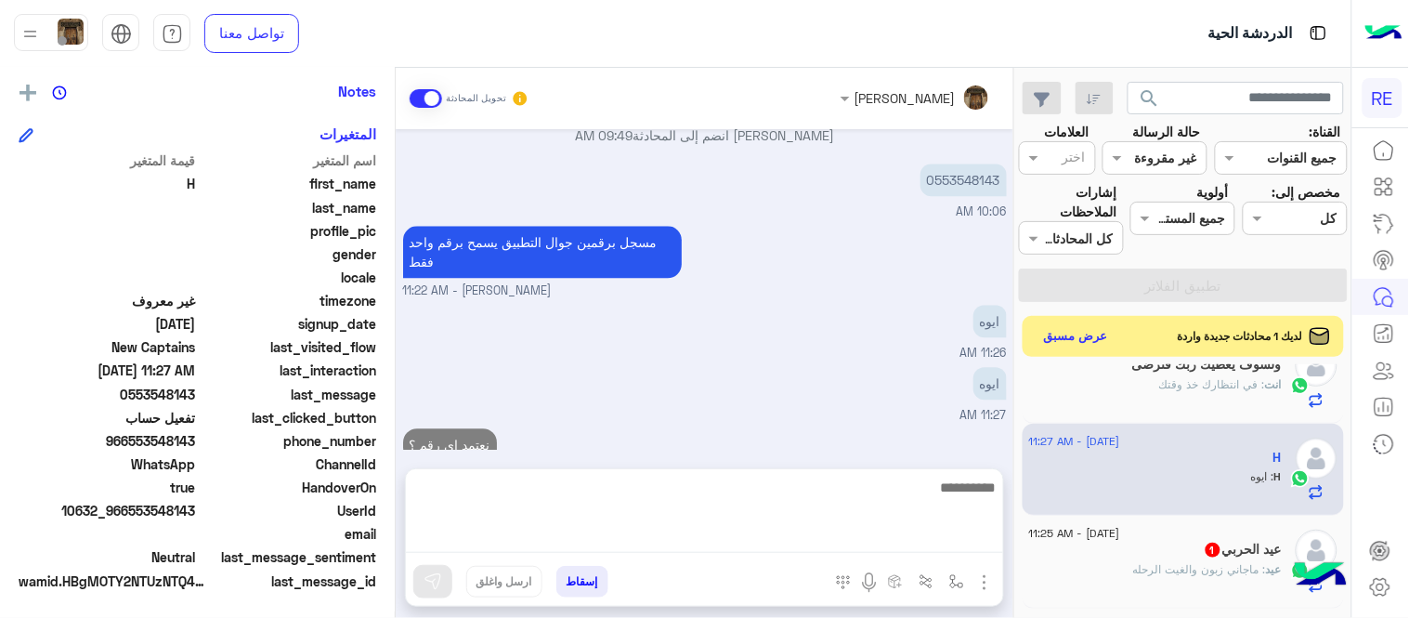
click at [1189, 595] on div "[DATE] - 11:25 AM عيد الحربي 1 عيد : ماجاني زبون والغيت الرحله" at bounding box center [1184, 561] width 322 height 93
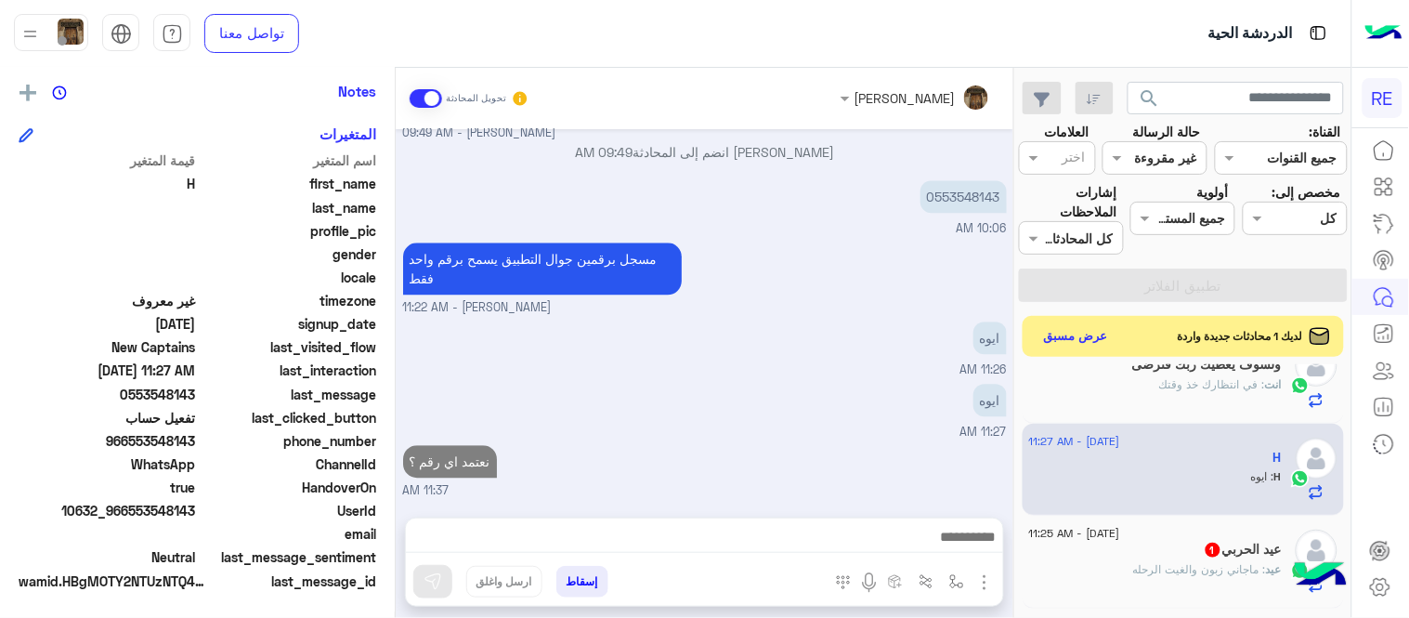
click at [1122, 546] on div "عيد الحربي 1" at bounding box center [1155, 551] width 253 height 20
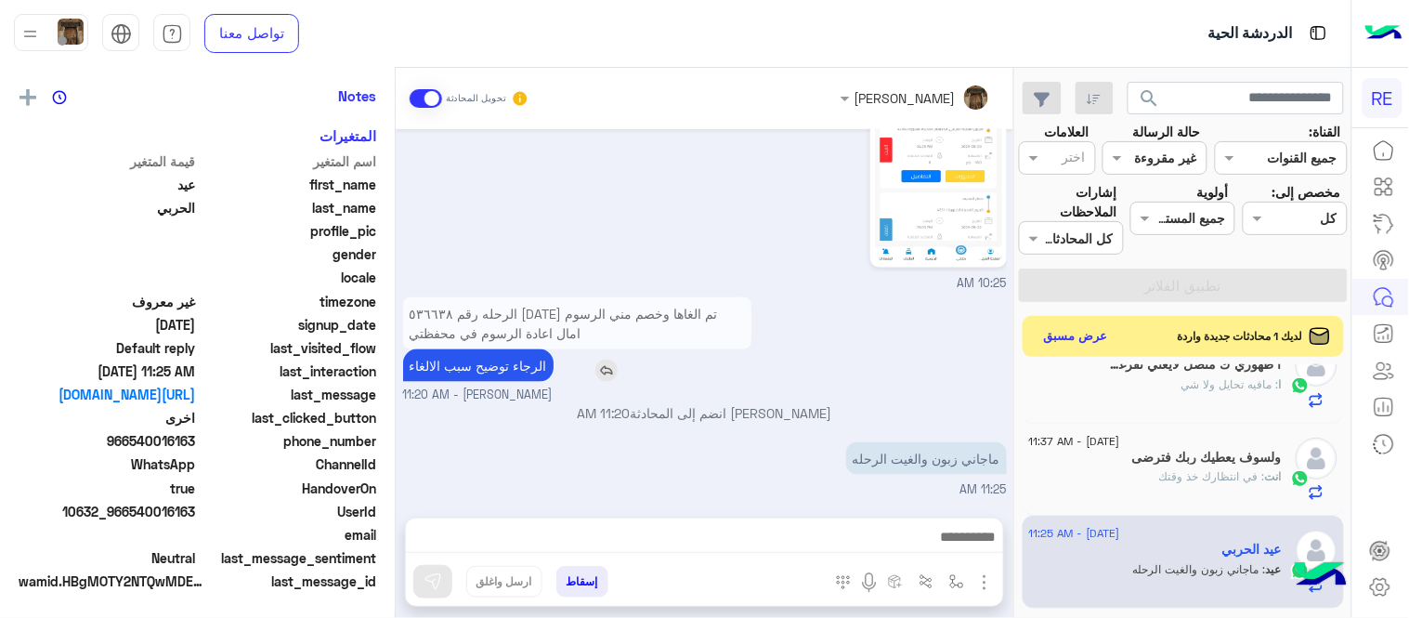
scroll to position [381, 0]
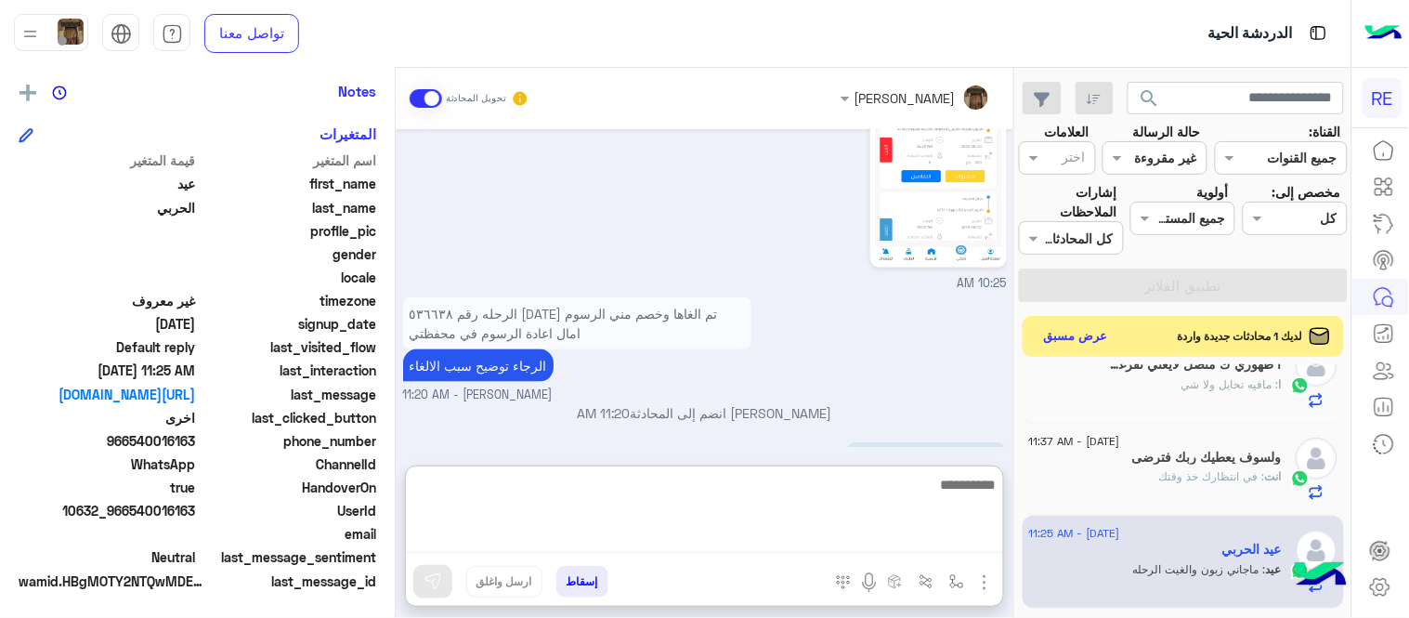
click at [655, 548] on textarea at bounding box center [704, 513] width 597 height 80
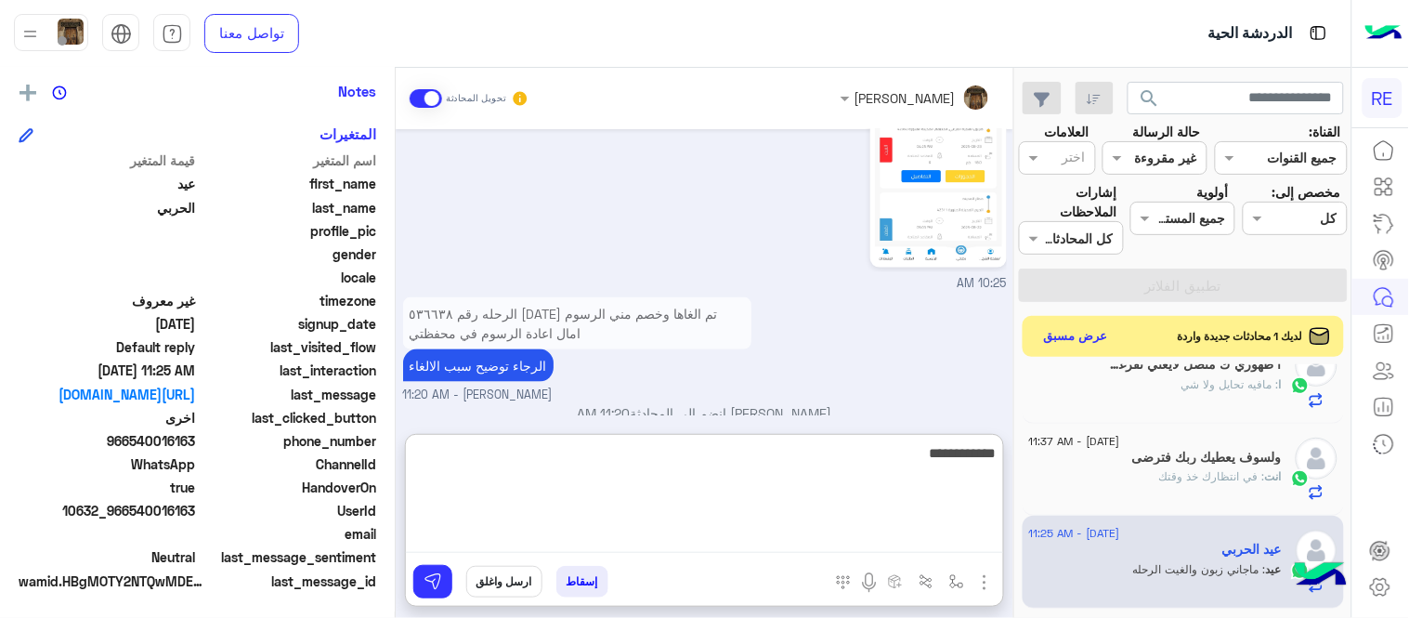
type textarea "**********"
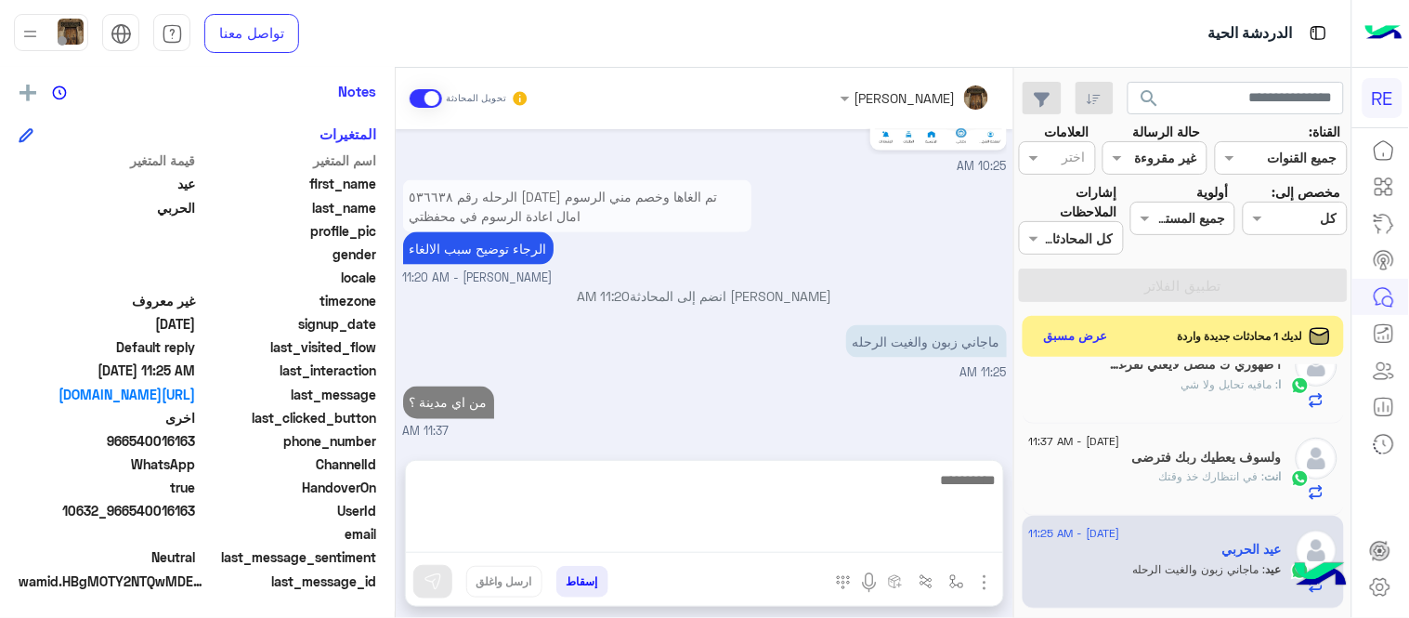
scroll to position [627, 0]
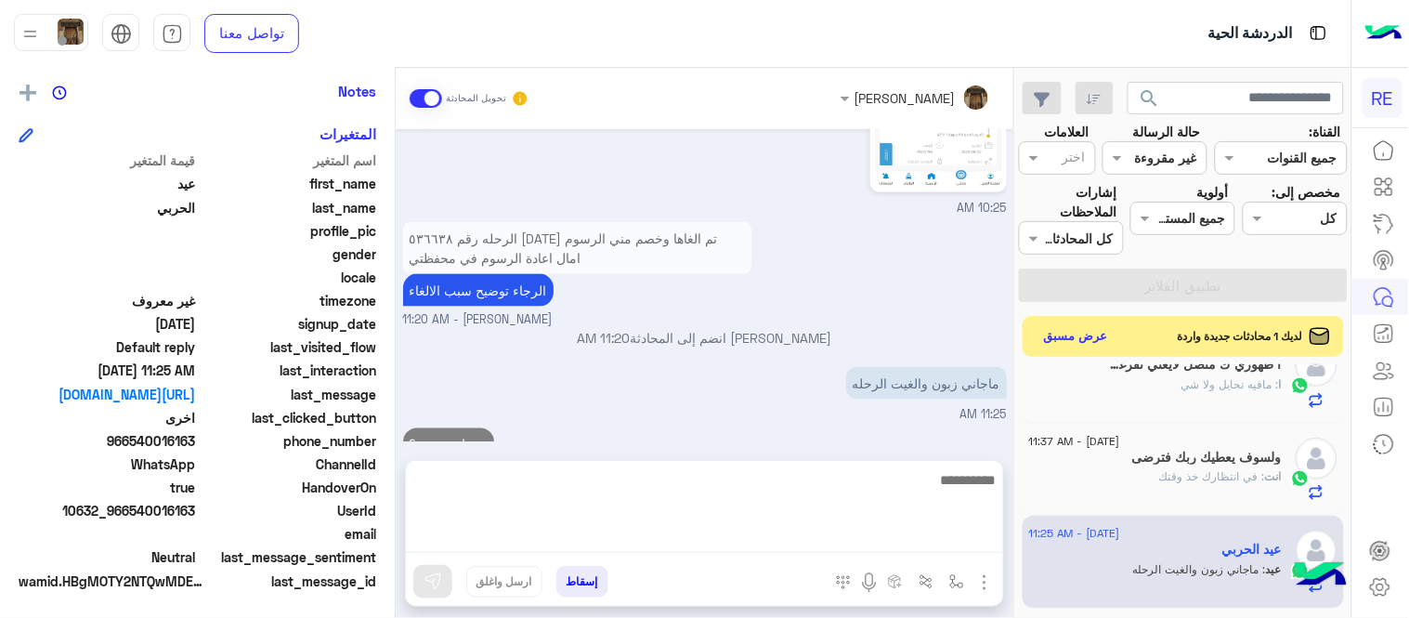
click at [784, 391] on div "[DATE] عندي رحله رقم ٦٣٨ تم الغاها وانحسبت علي الرسوم امال اعاده الرسوم ف محفظت…" at bounding box center [705, 285] width 618 height 313
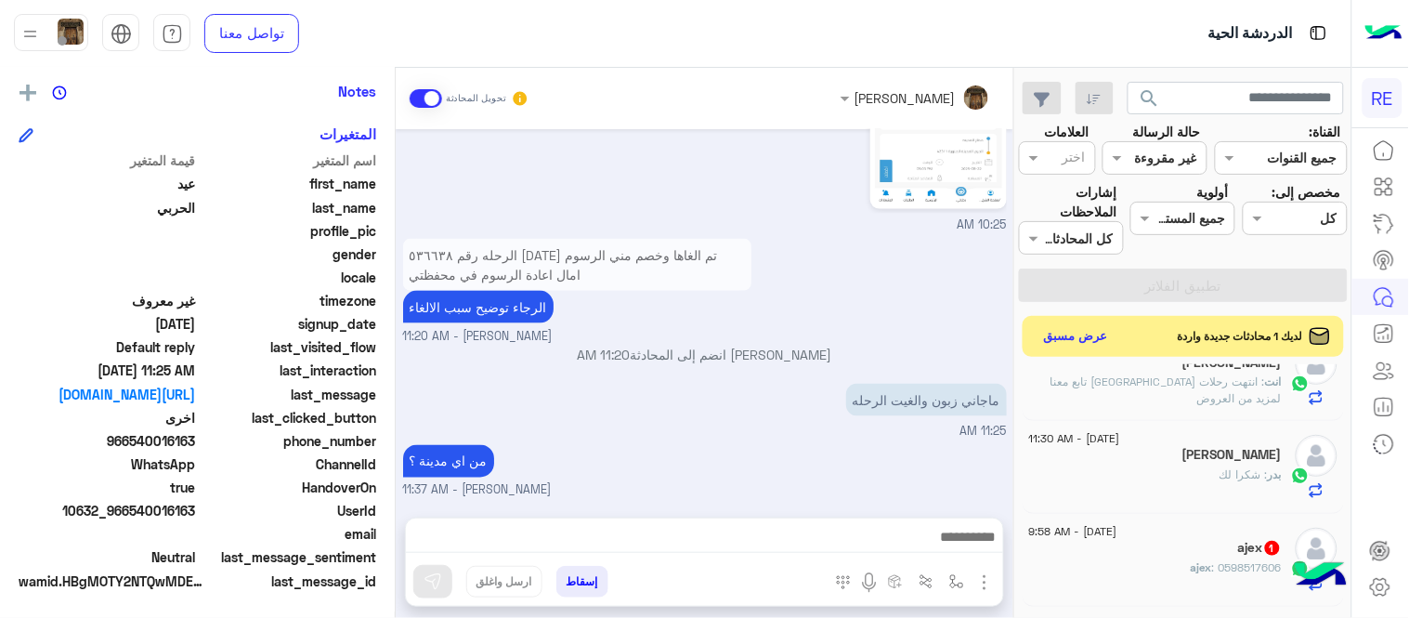
scroll to position [464, 0]
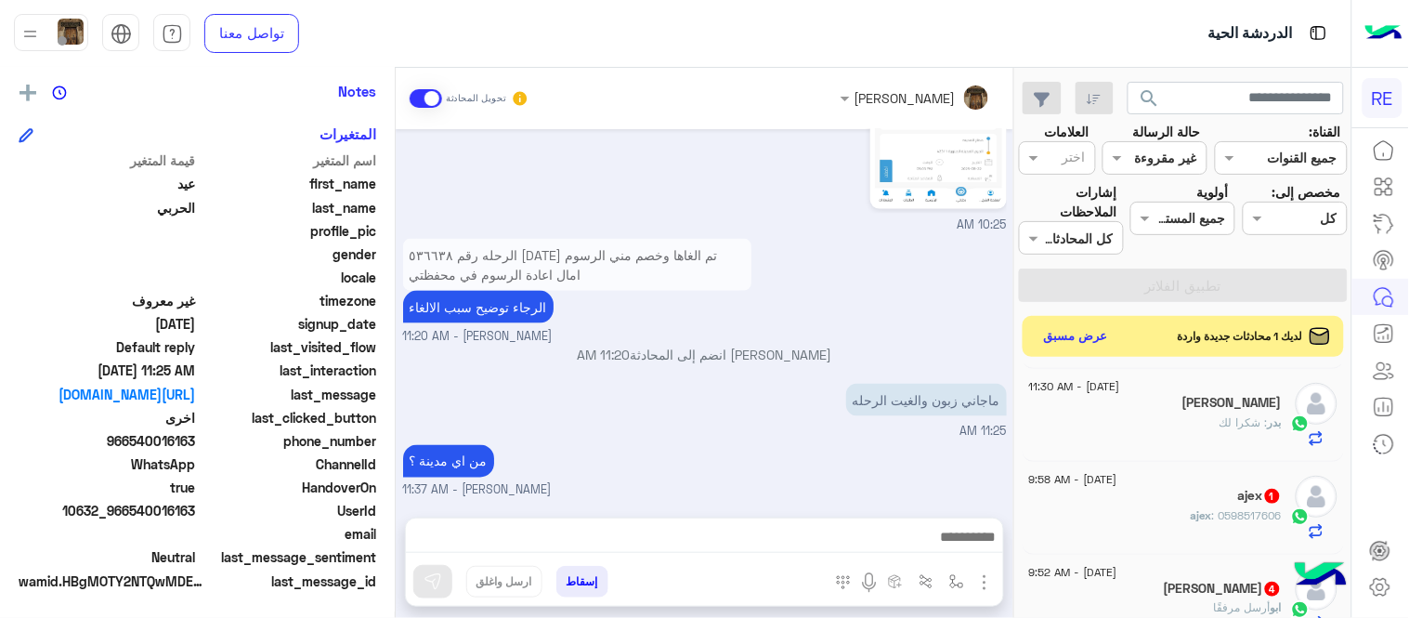
click at [1102, 435] on div "بدر : شكرا لك" at bounding box center [1155, 430] width 253 height 33
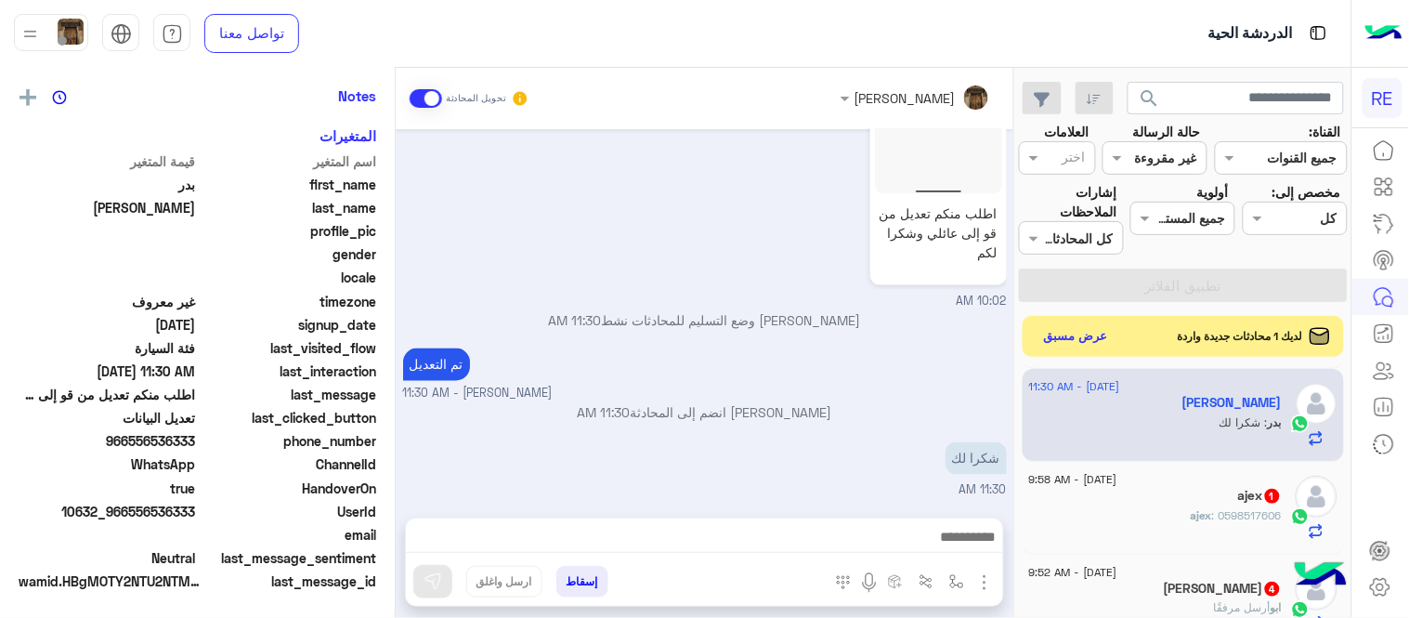
scroll to position [381, 0]
click at [1145, 506] on div "ajex 1" at bounding box center [1155, 498] width 253 height 20
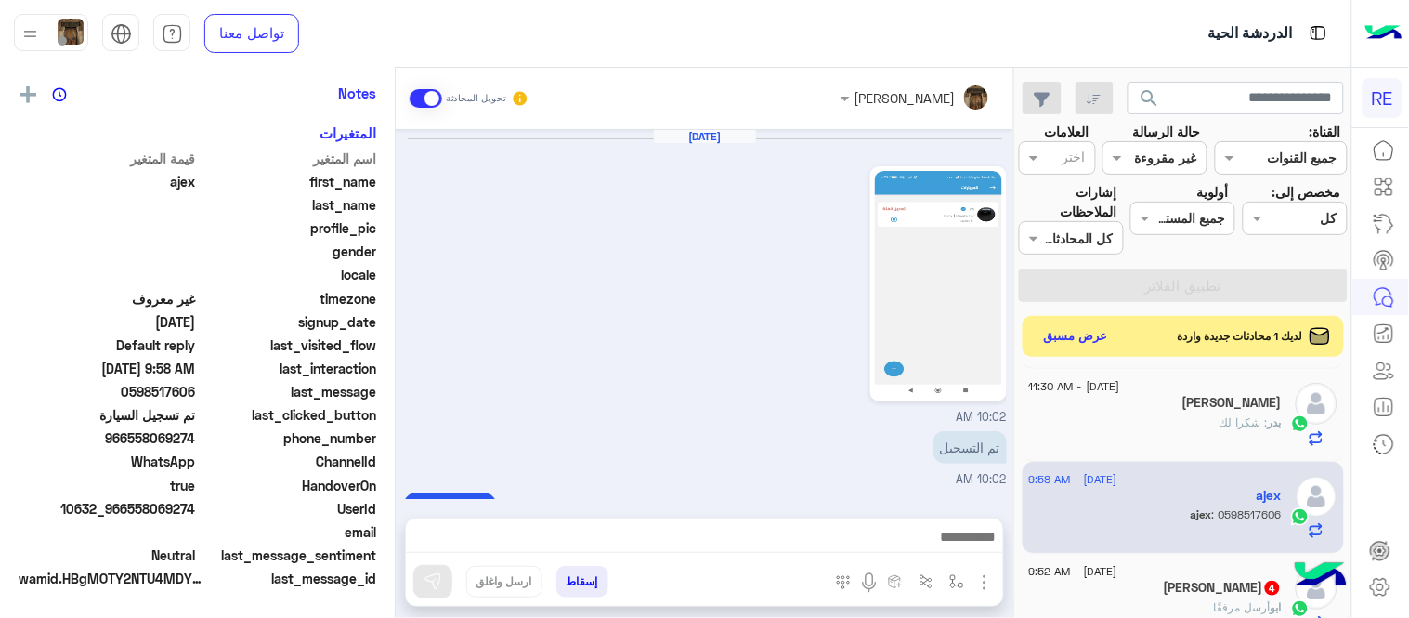
scroll to position [457, 0]
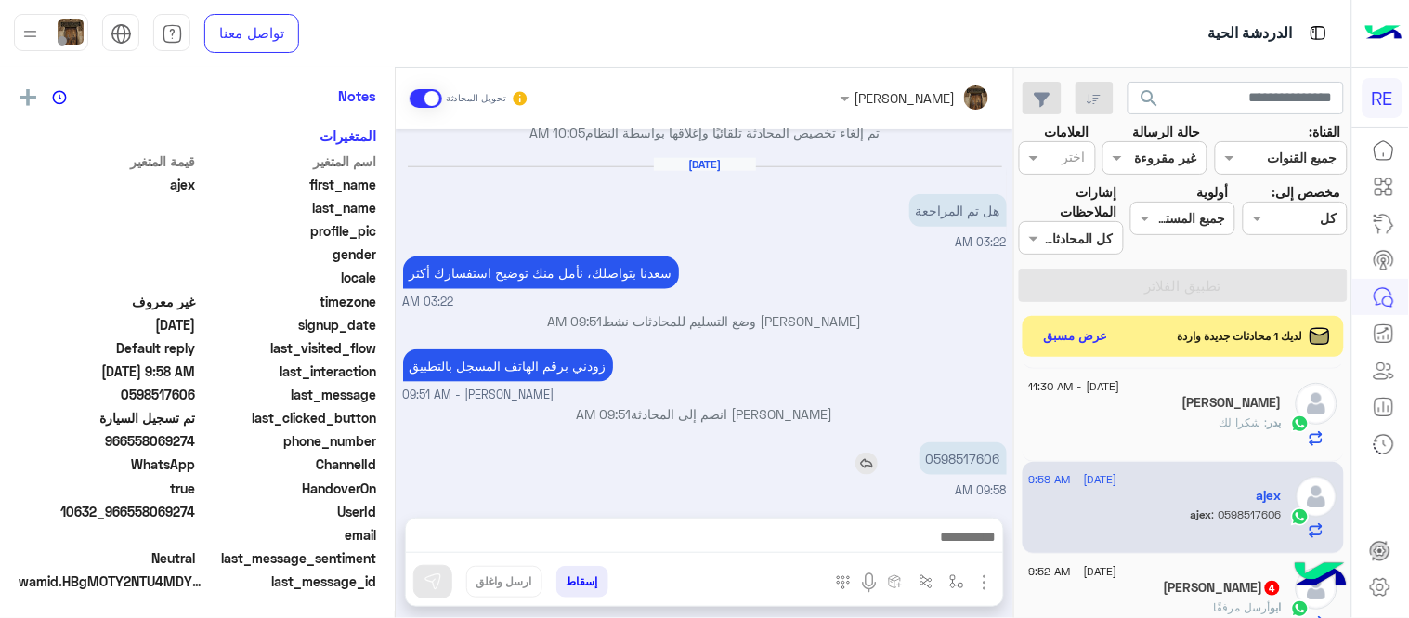
click at [963, 442] on p "0598517606" at bounding box center [963, 458] width 87 height 33
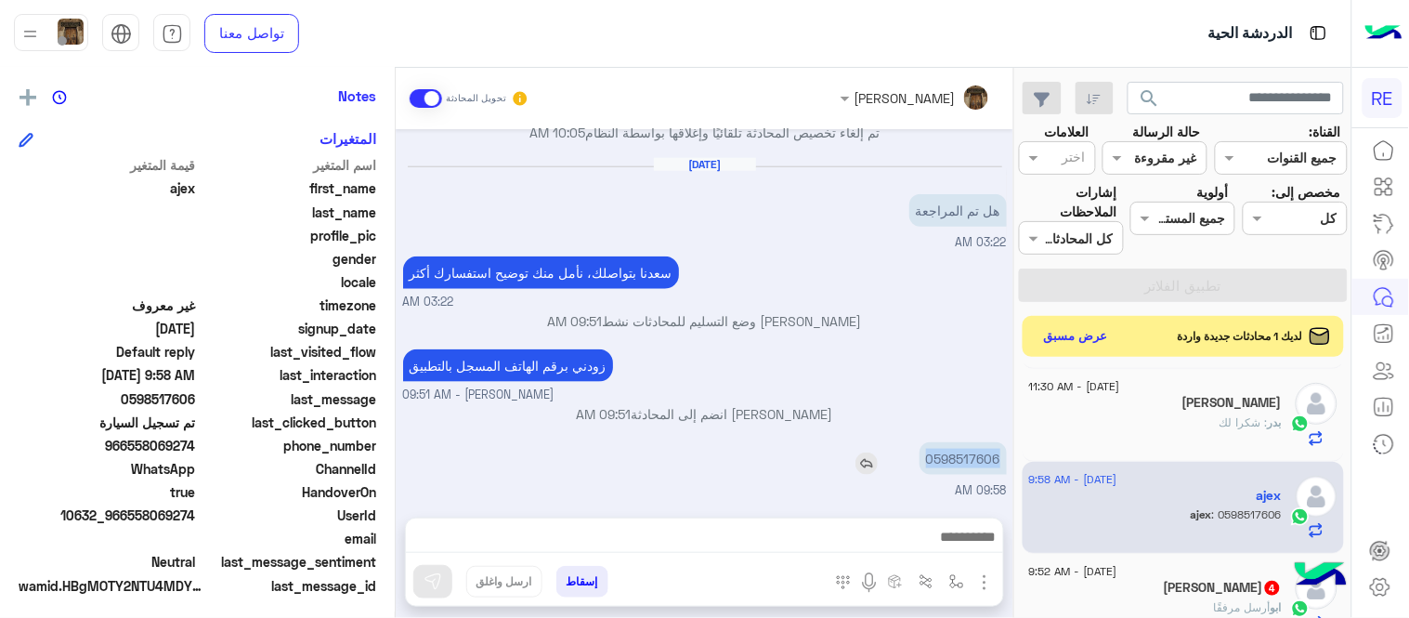
click at [963, 442] on p "0598517606" at bounding box center [963, 458] width 87 height 33
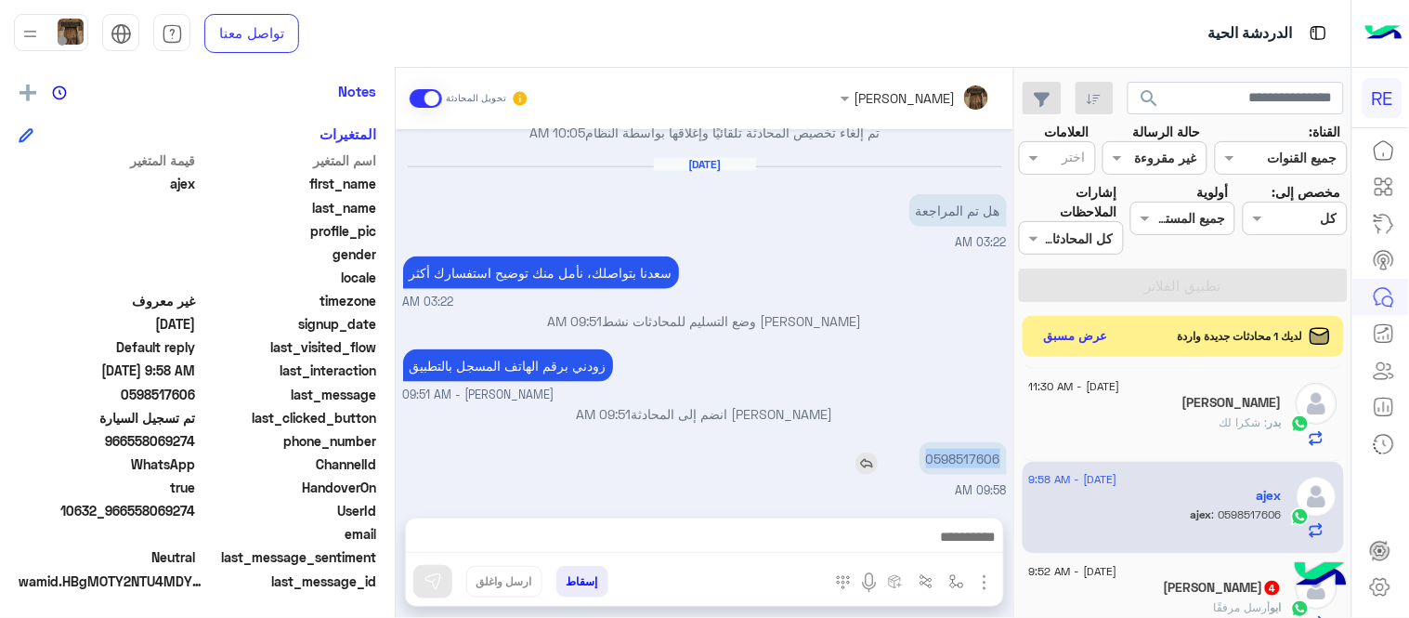
copy p "0598517606"
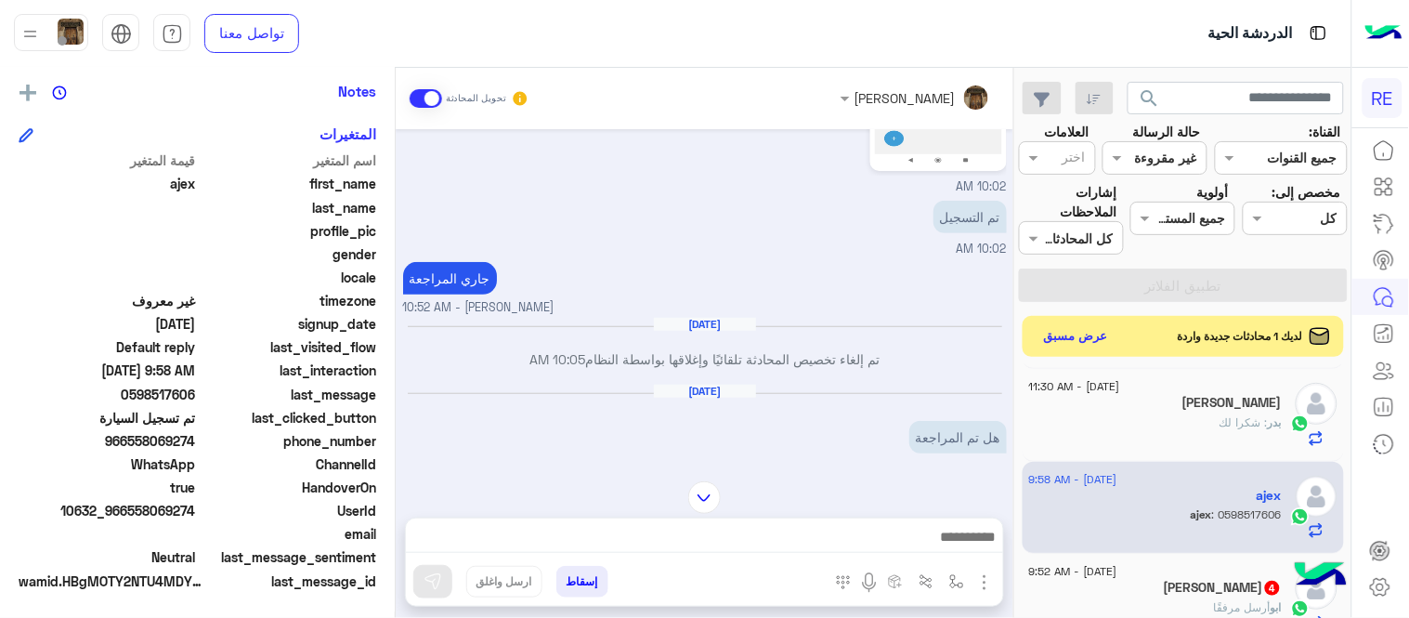
scroll to position [226, 0]
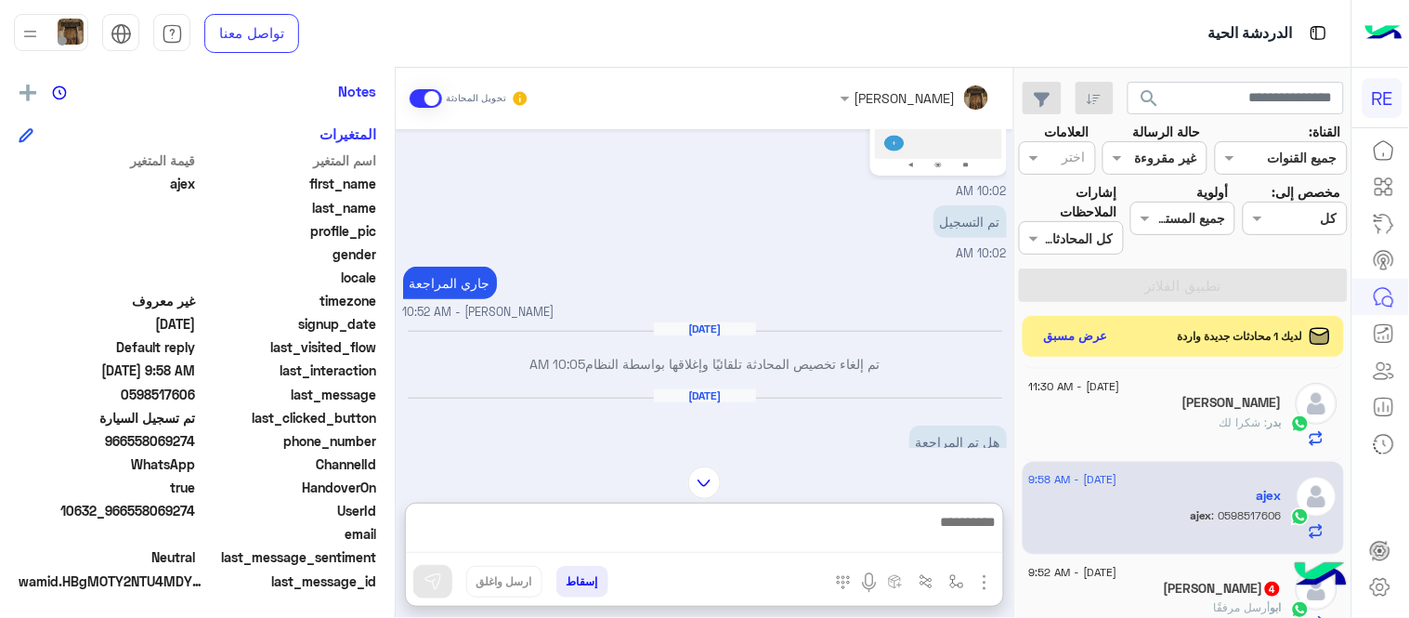
click at [784, 534] on textarea at bounding box center [704, 531] width 597 height 43
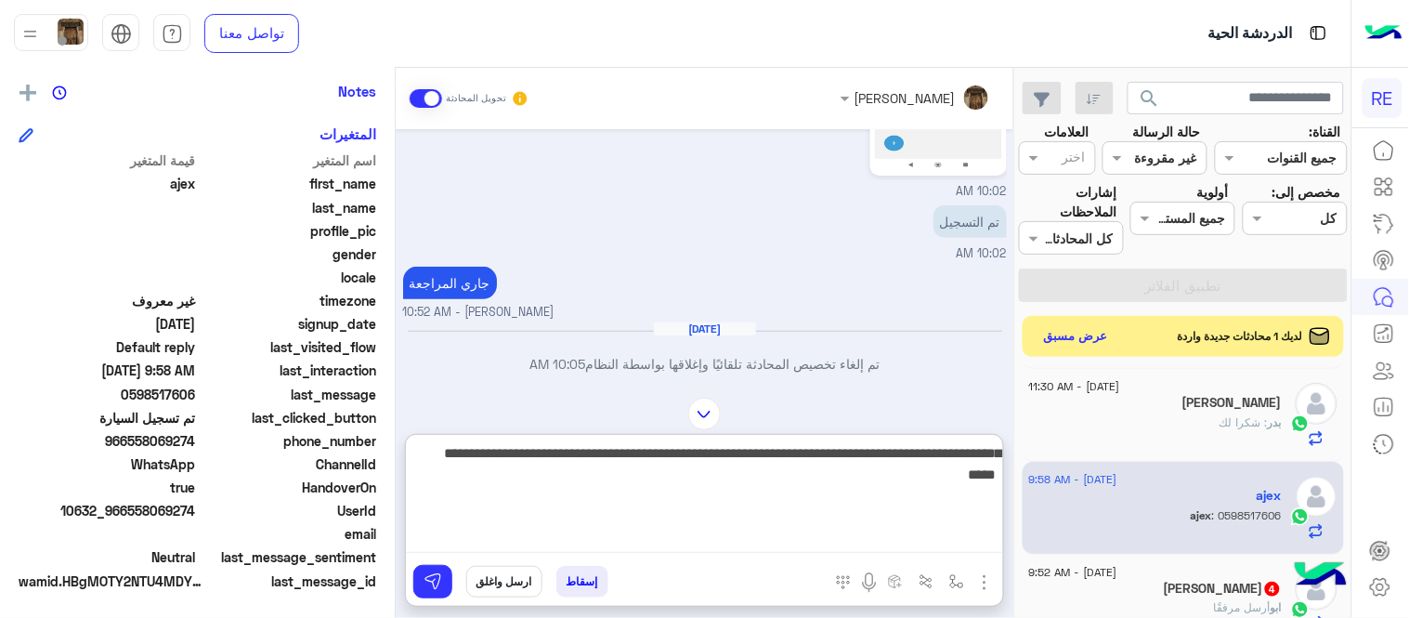
type textarea "**********"
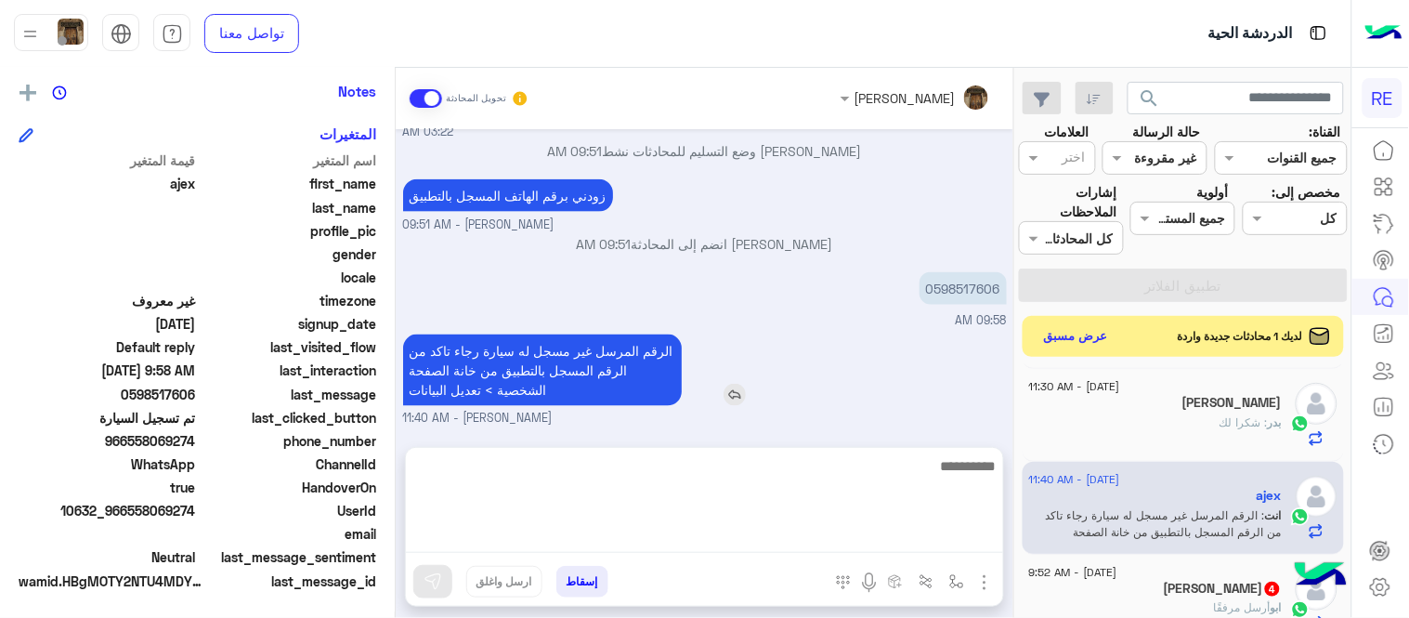
scroll to position [554, 0]
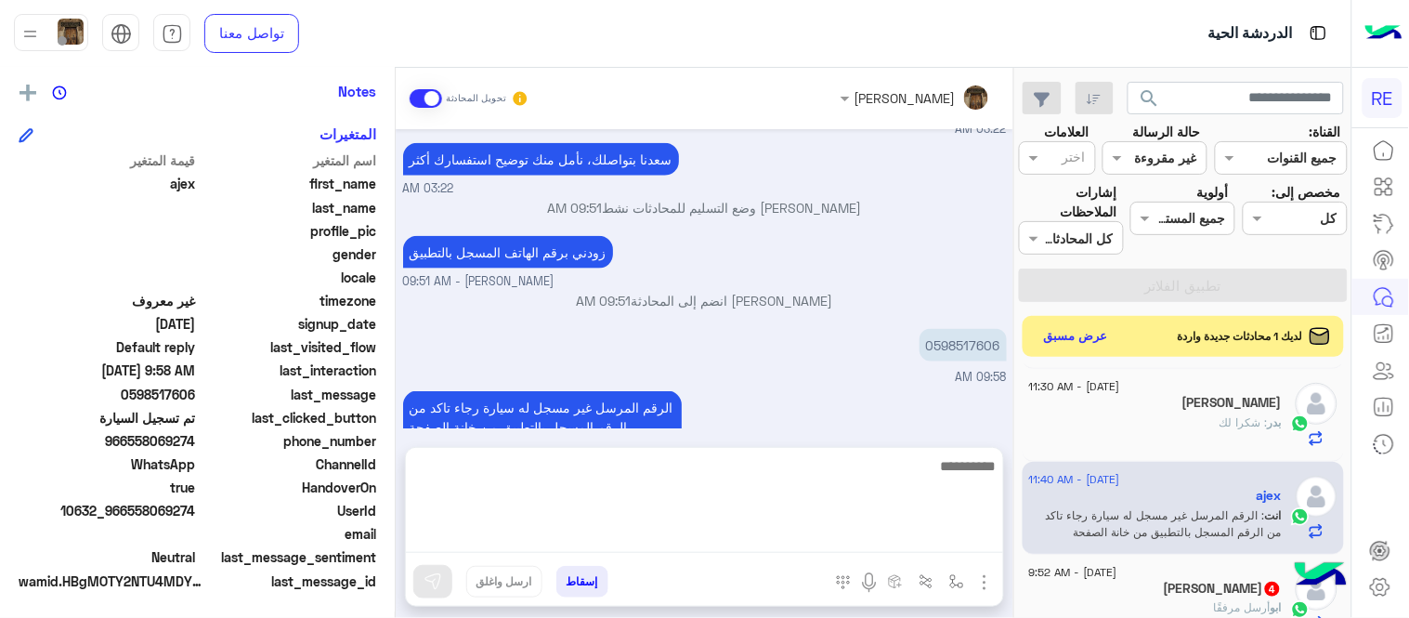
click at [784, 351] on div "[DATE] 10:02 AM تم التسجيل 10:02 AM جاري المراجعة [PERSON_NAME] - 10:52 AM [DAT…" at bounding box center [705, 278] width 618 height 299
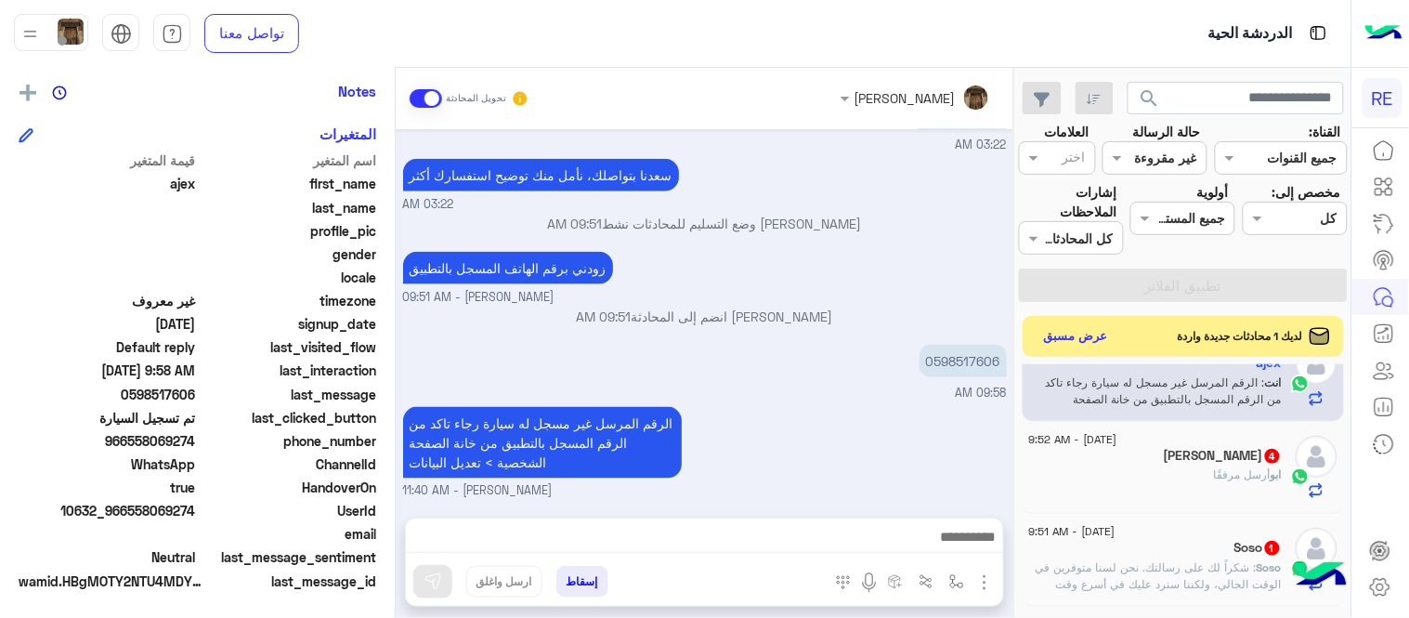
scroll to position [590, 0]
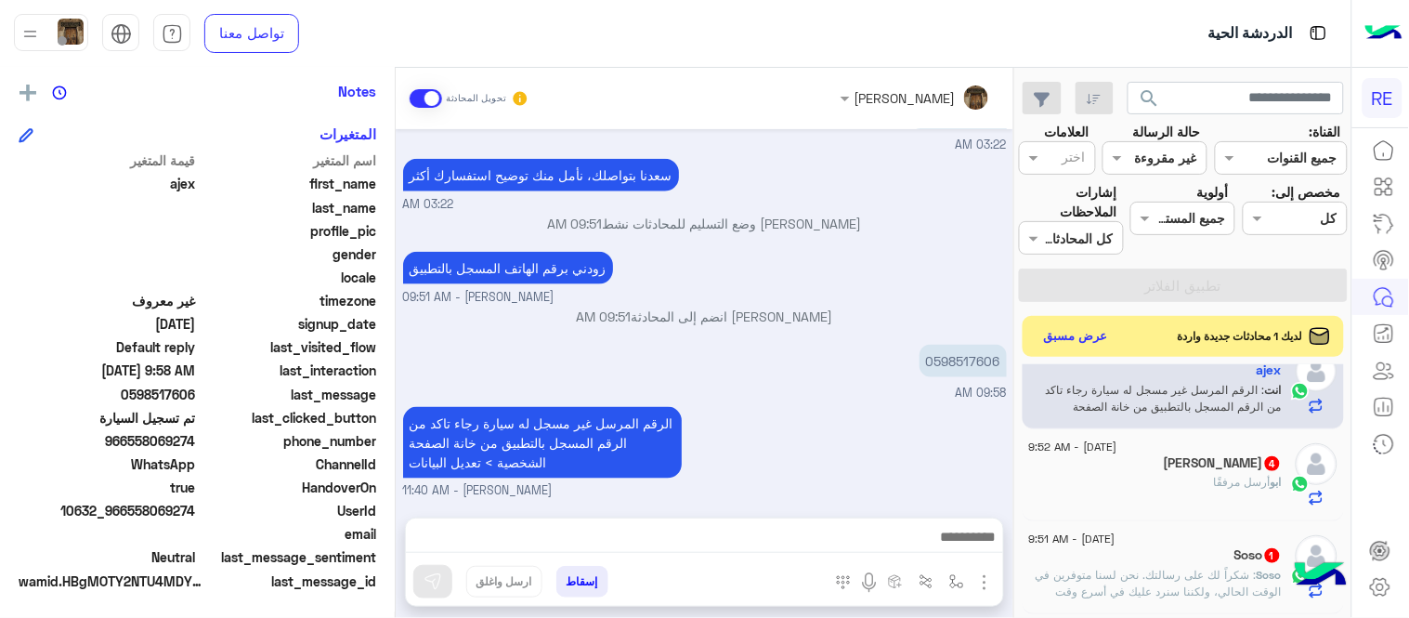
click at [1108, 477] on div "[PERSON_NAME] مرفقًا" at bounding box center [1155, 490] width 253 height 33
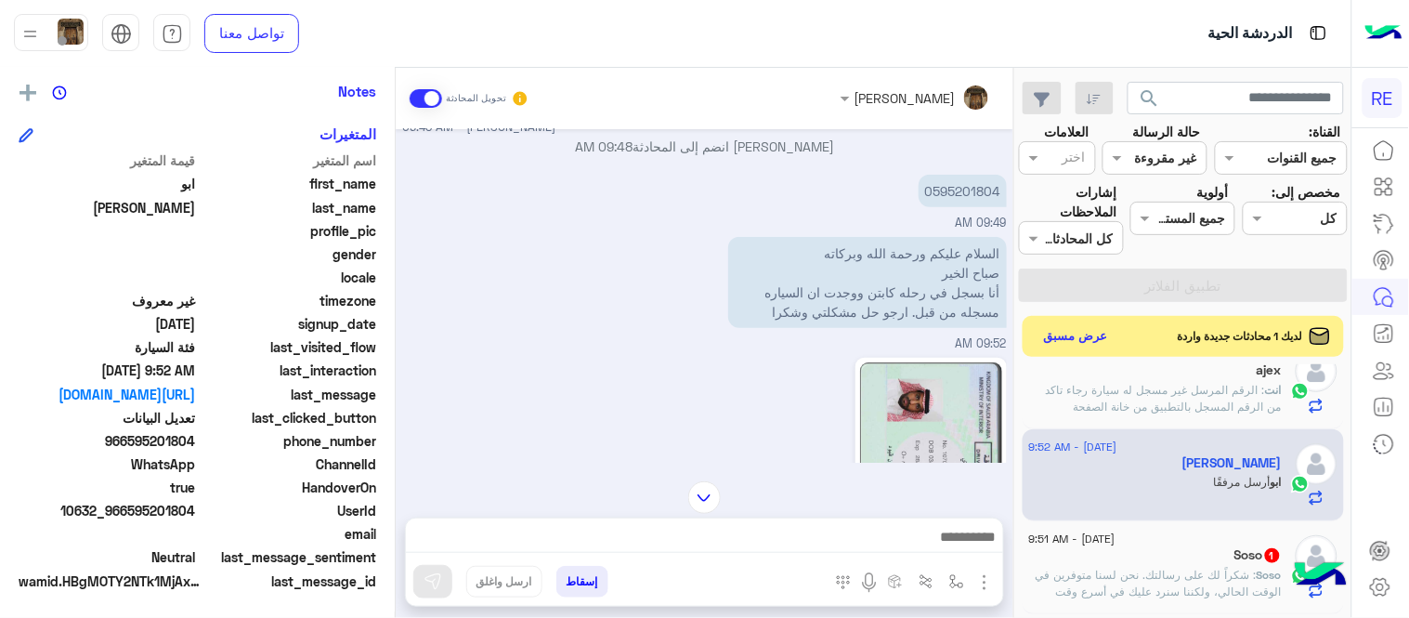
scroll to position [307, 0]
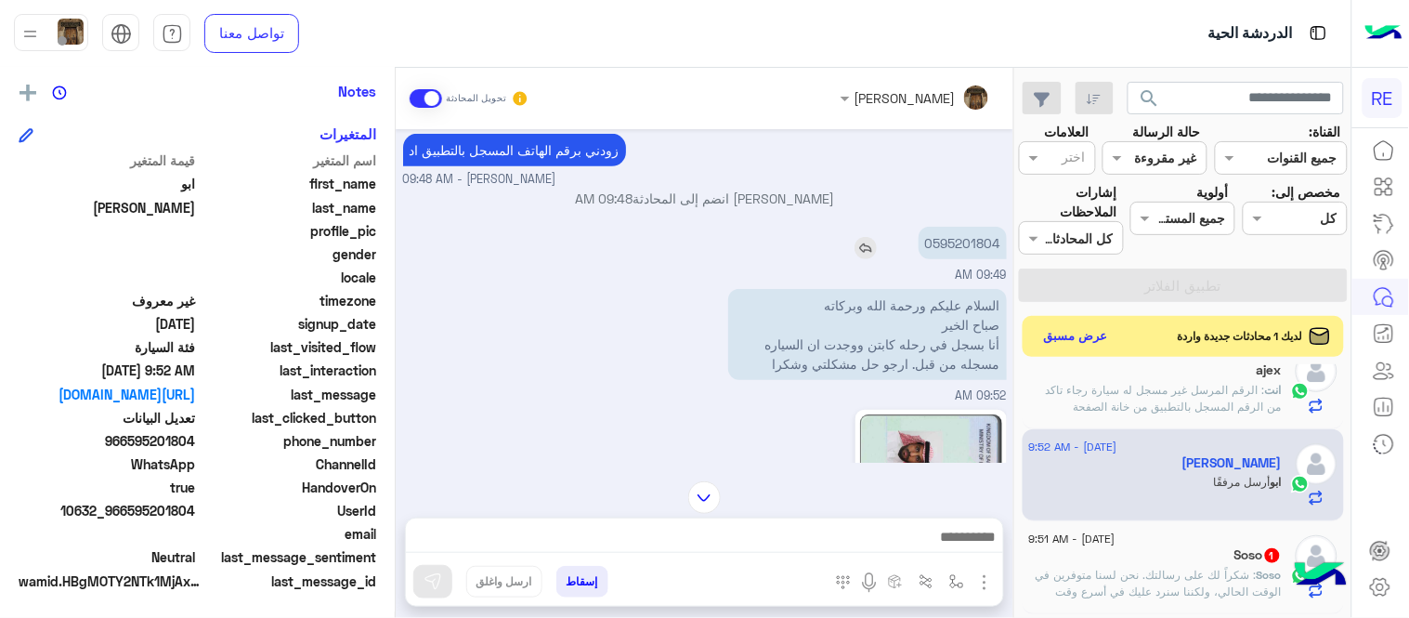
click at [972, 247] on p "0595201804" at bounding box center [963, 243] width 88 height 33
copy p "0595201804"
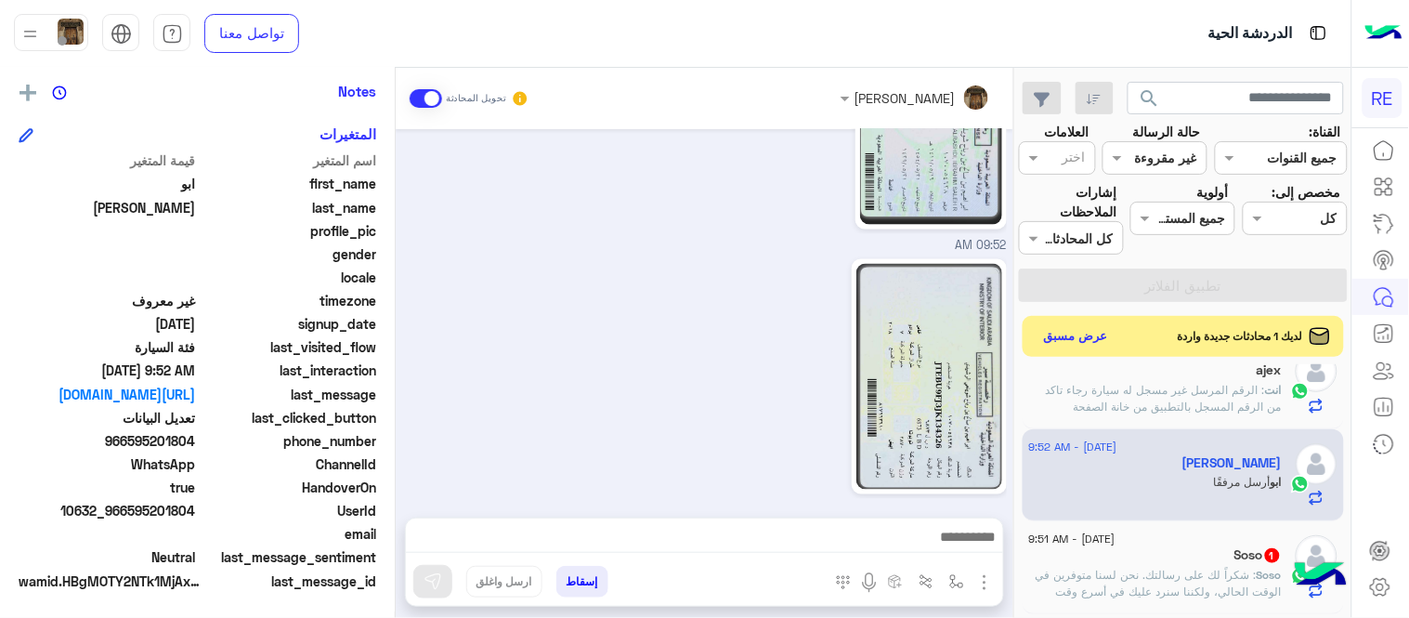
scroll to position [741, 0]
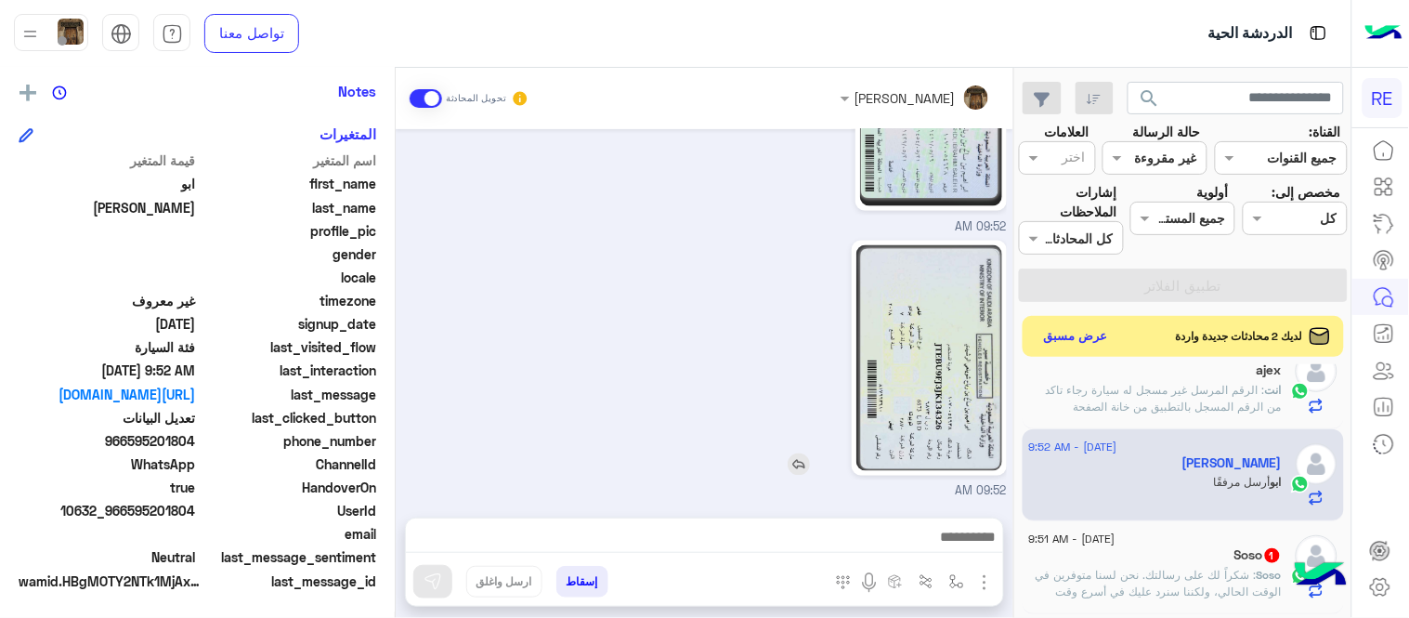
click at [908, 390] on img at bounding box center [928, 358] width 145 height 226
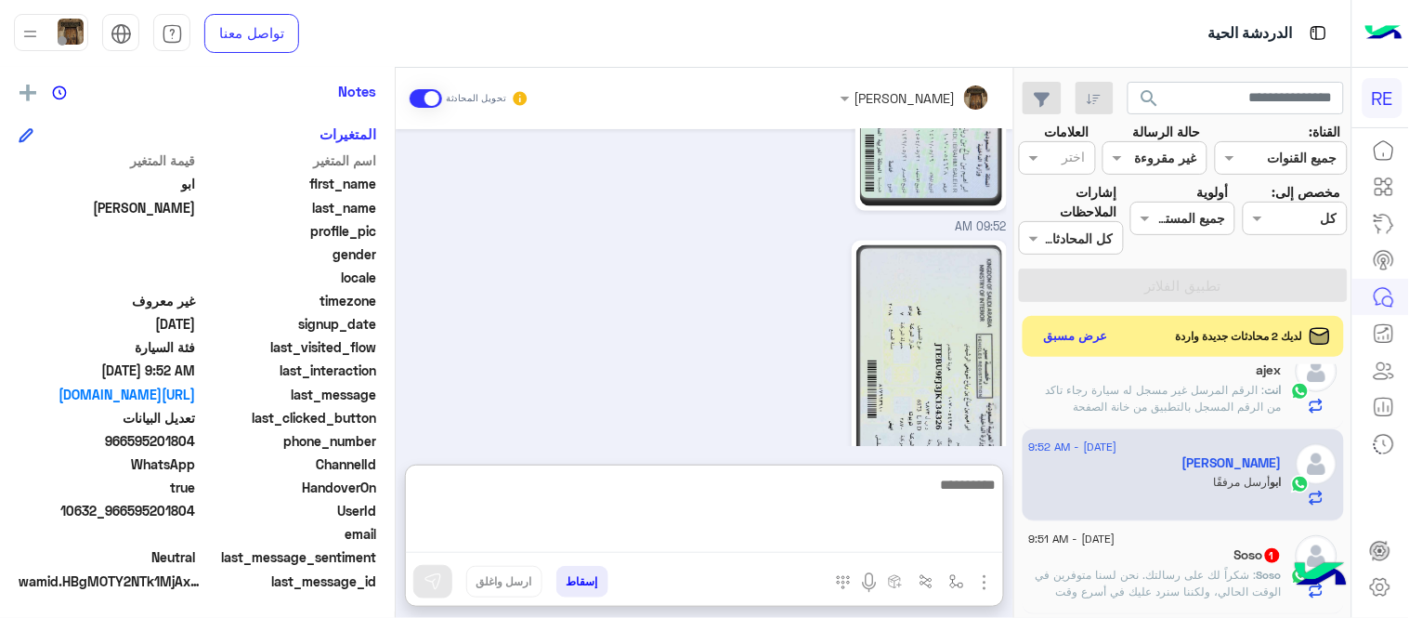
click at [856, 531] on textarea at bounding box center [704, 513] width 597 height 80
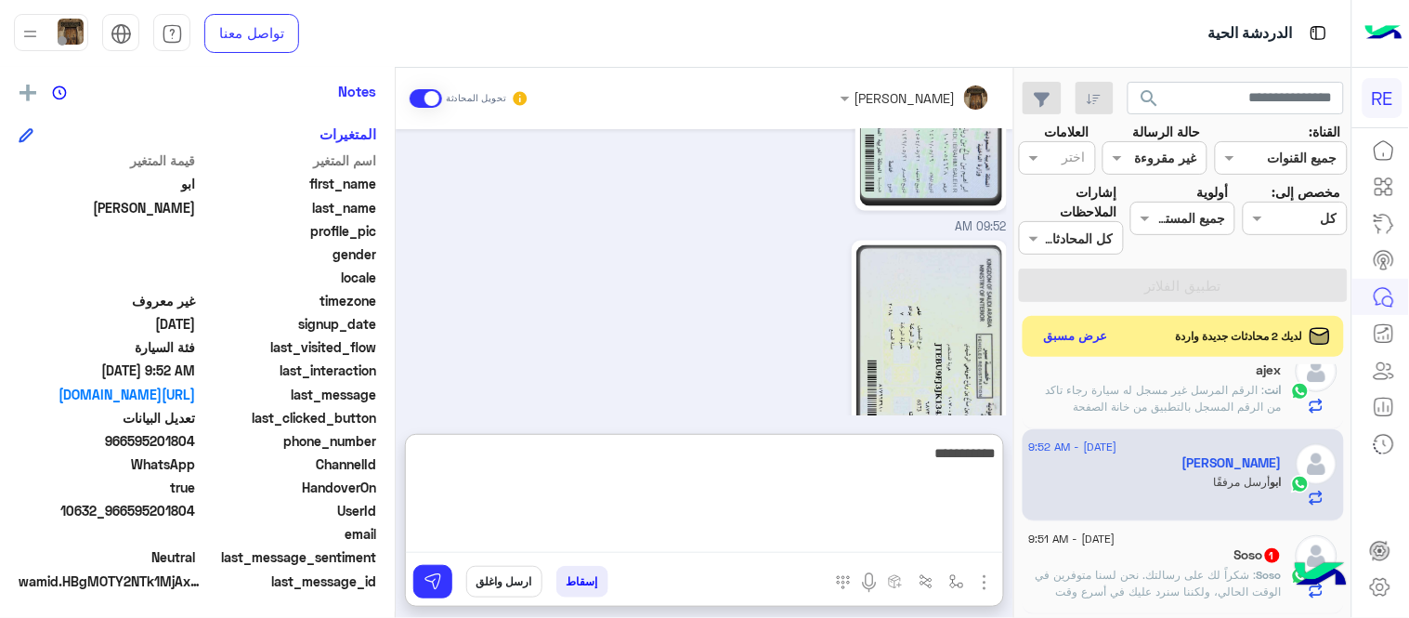
paste textarea "**********"
type textarea "**********"
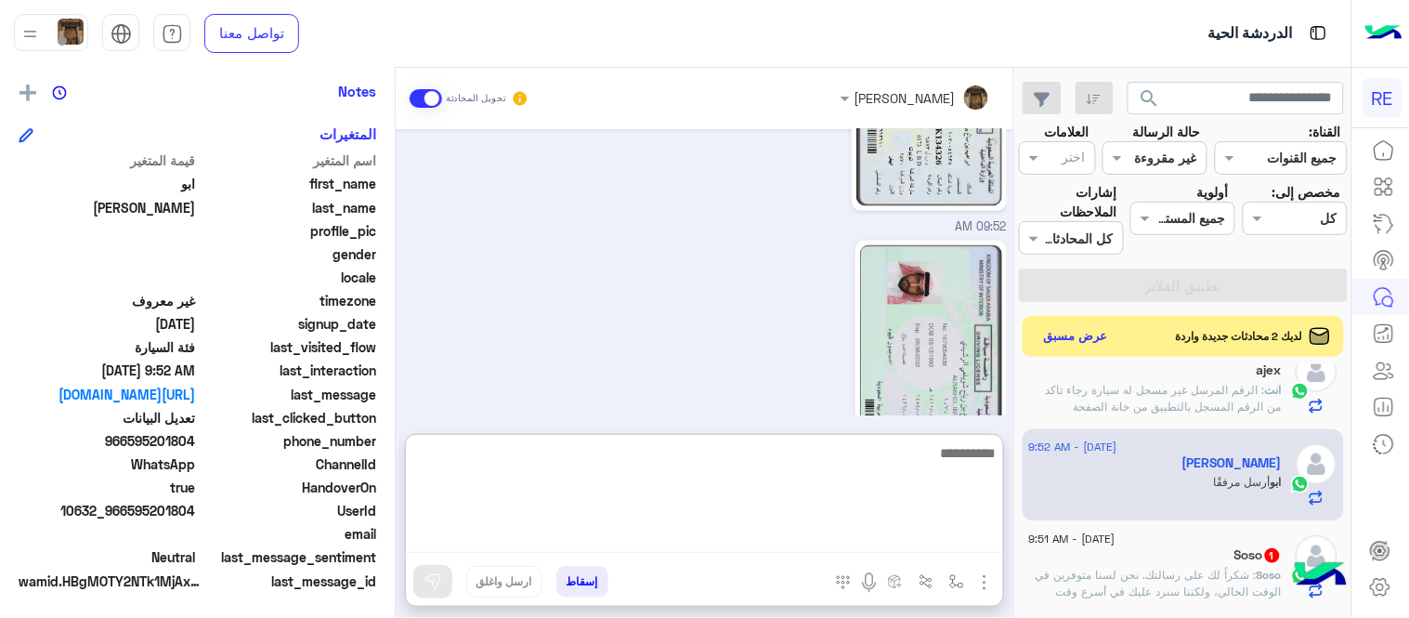
scroll to position [884, 0]
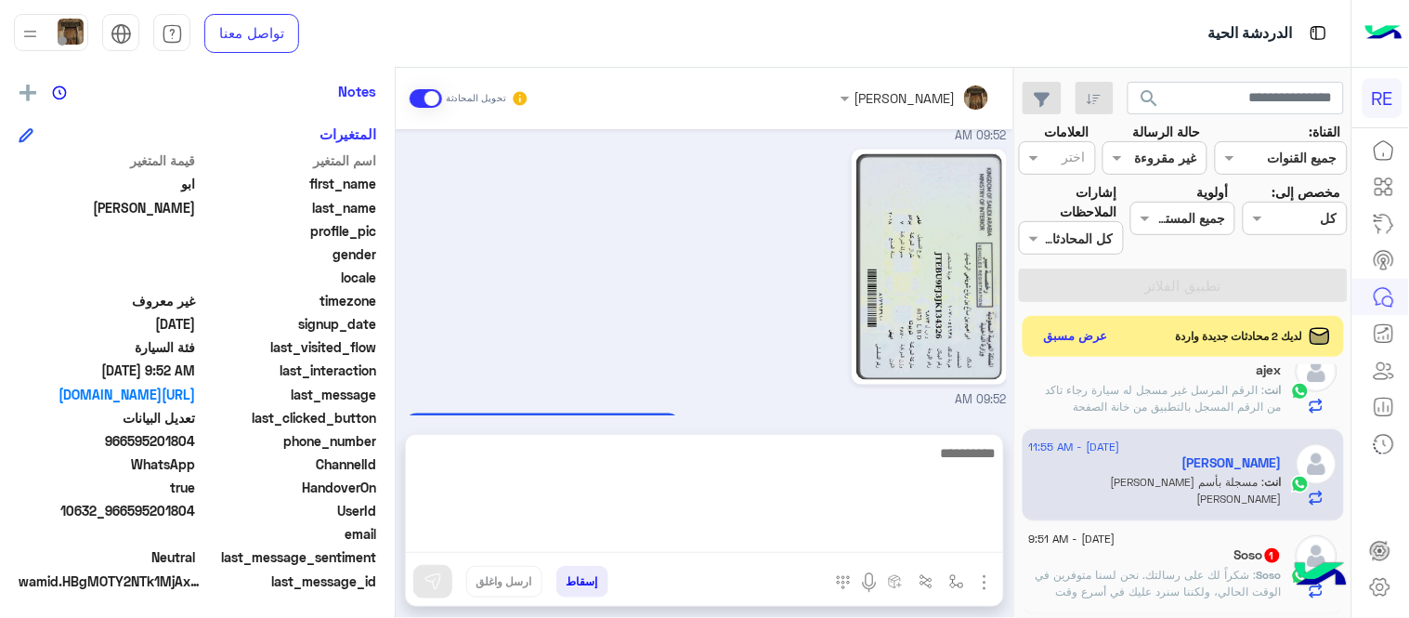
click at [926, 409] on div "مسجلة بأسم [PERSON_NAME] [PERSON_NAME] - 11:54 AM" at bounding box center [705, 448] width 604 height 79
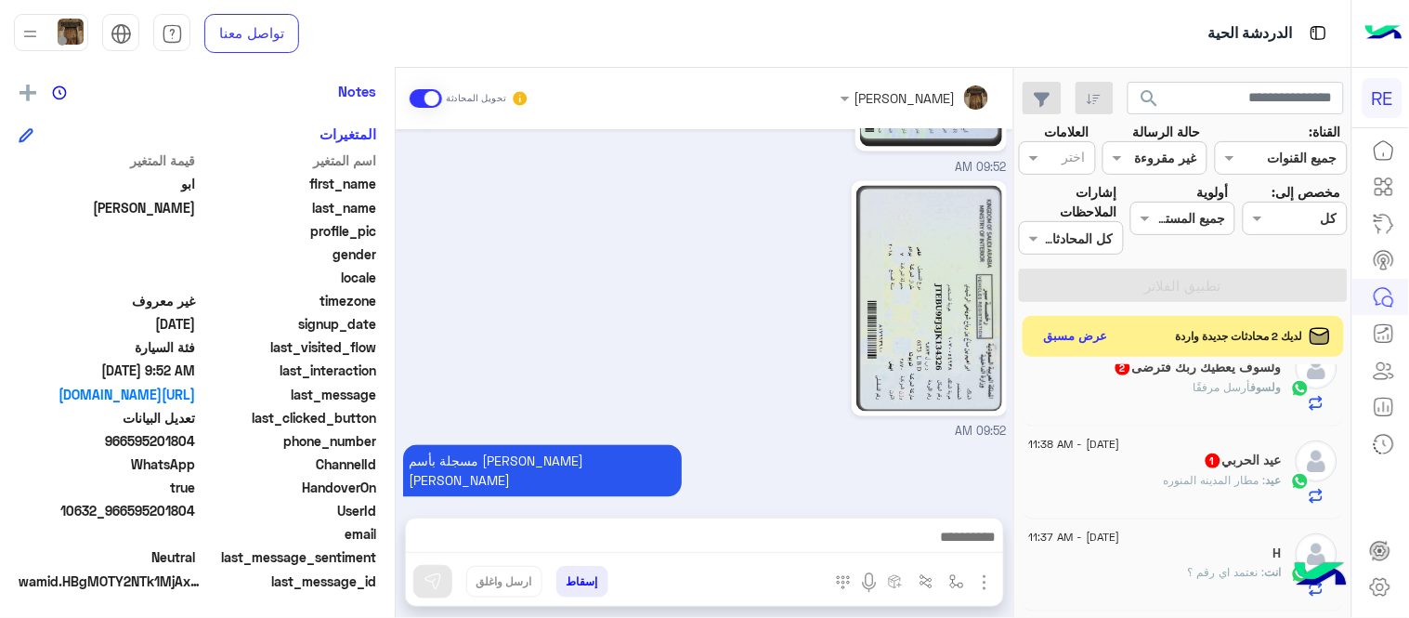
scroll to position [0, 0]
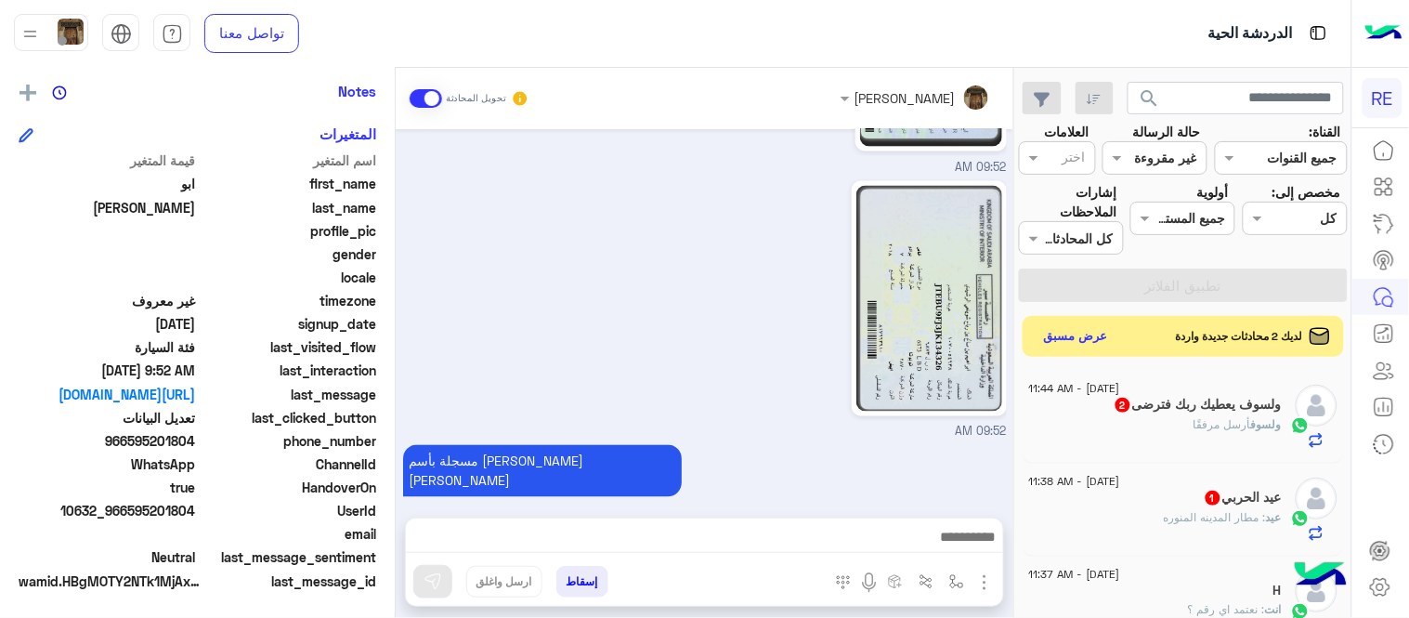
click at [1206, 427] on span "أرسل مرفقًا" at bounding box center [1223, 424] width 58 height 14
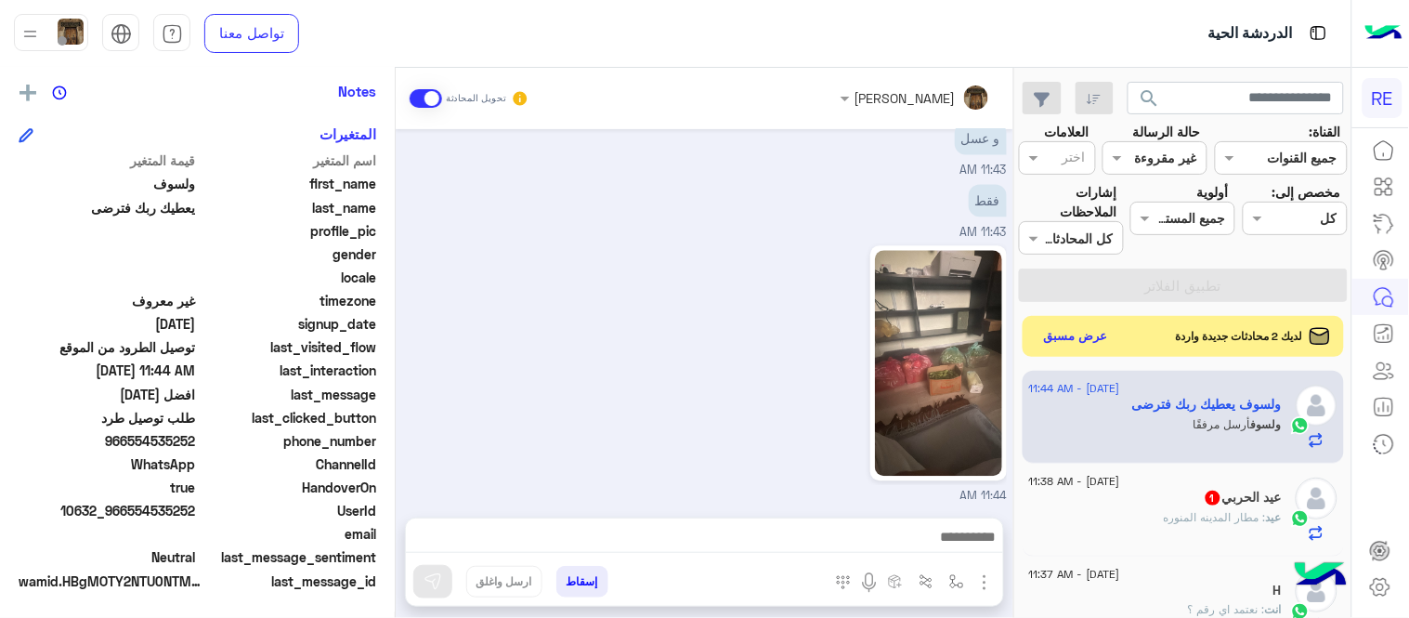
scroll to position [1066, 0]
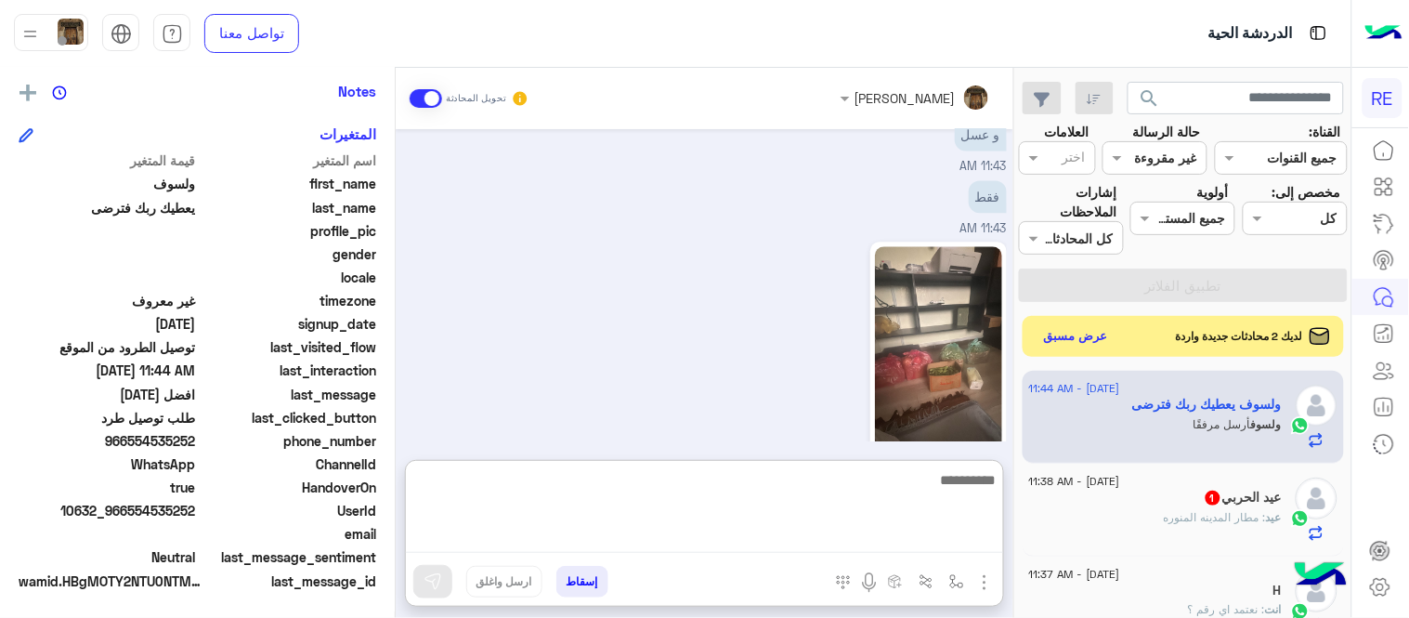
click at [907, 528] on textarea at bounding box center [704, 510] width 597 height 85
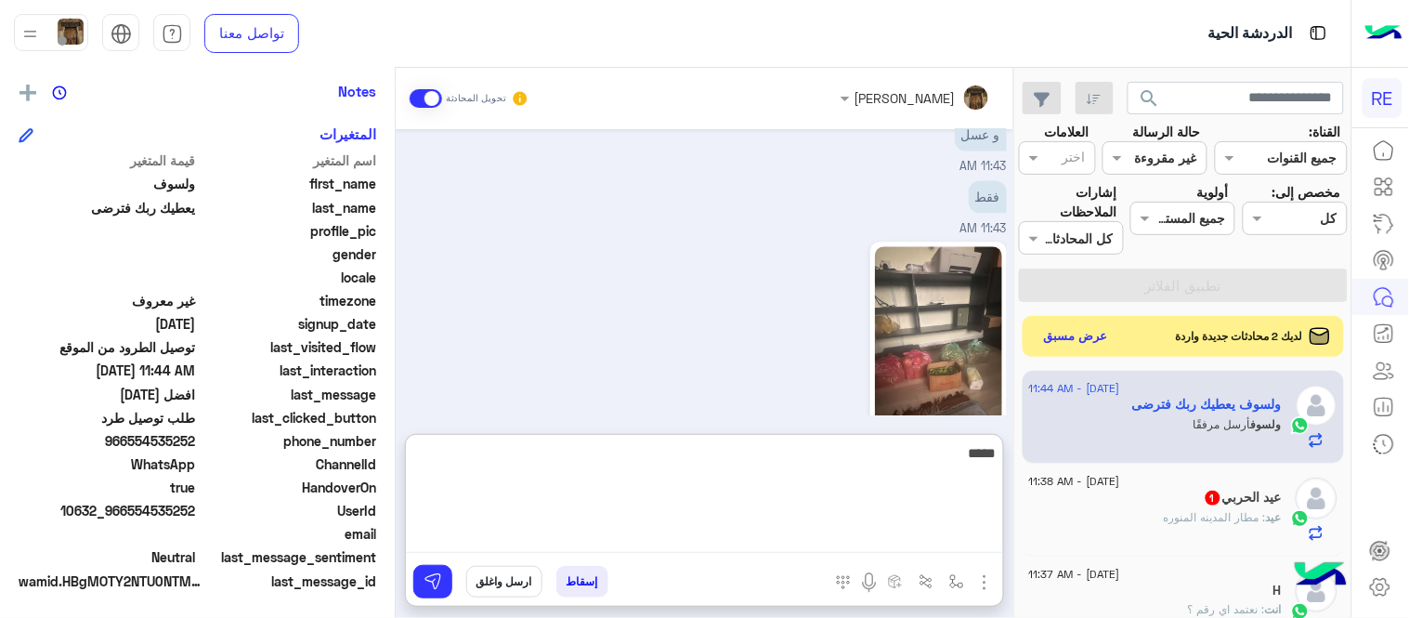
type textarea "****"
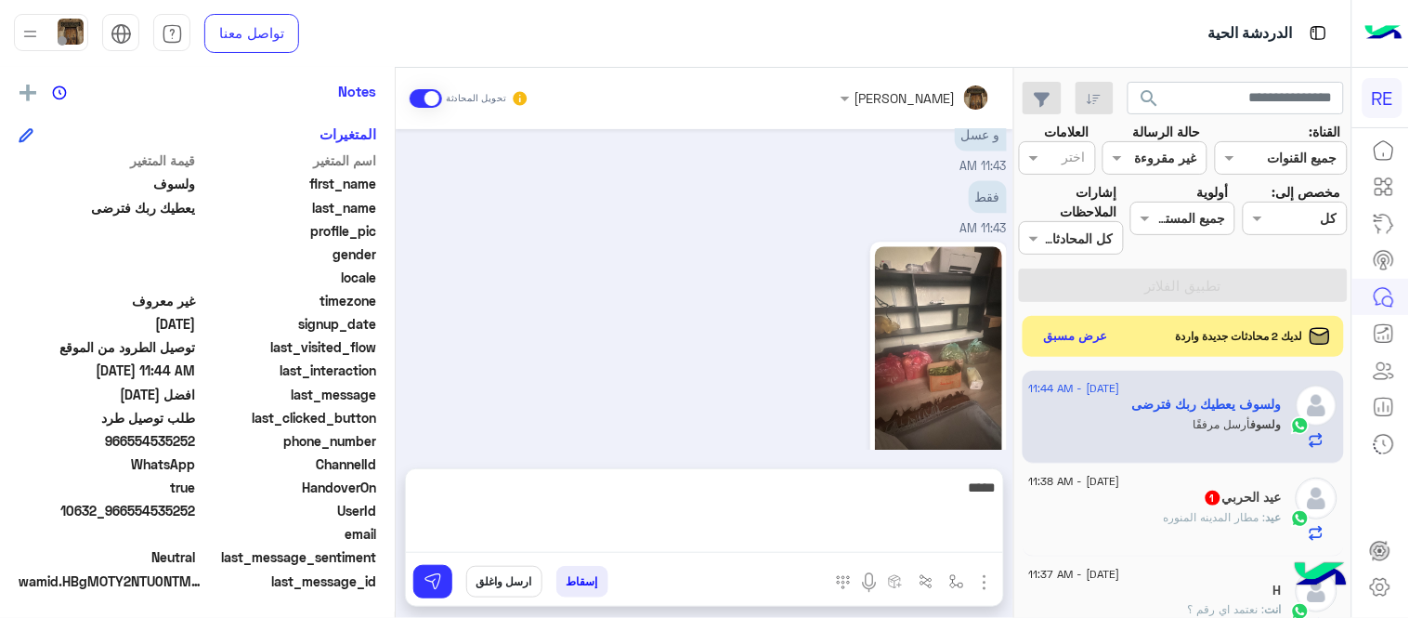
click at [690, 372] on div "11:44 AM" at bounding box center [705, 369] width 604 height 265
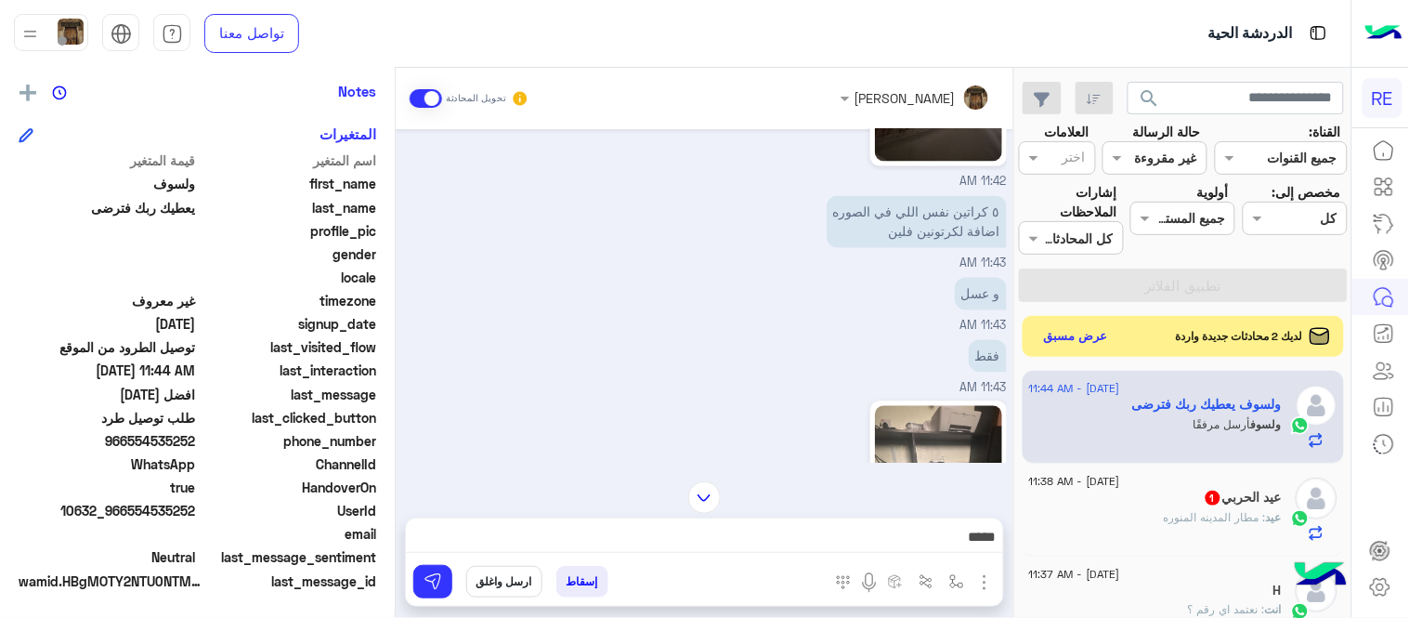
scroll to position [902, 0]
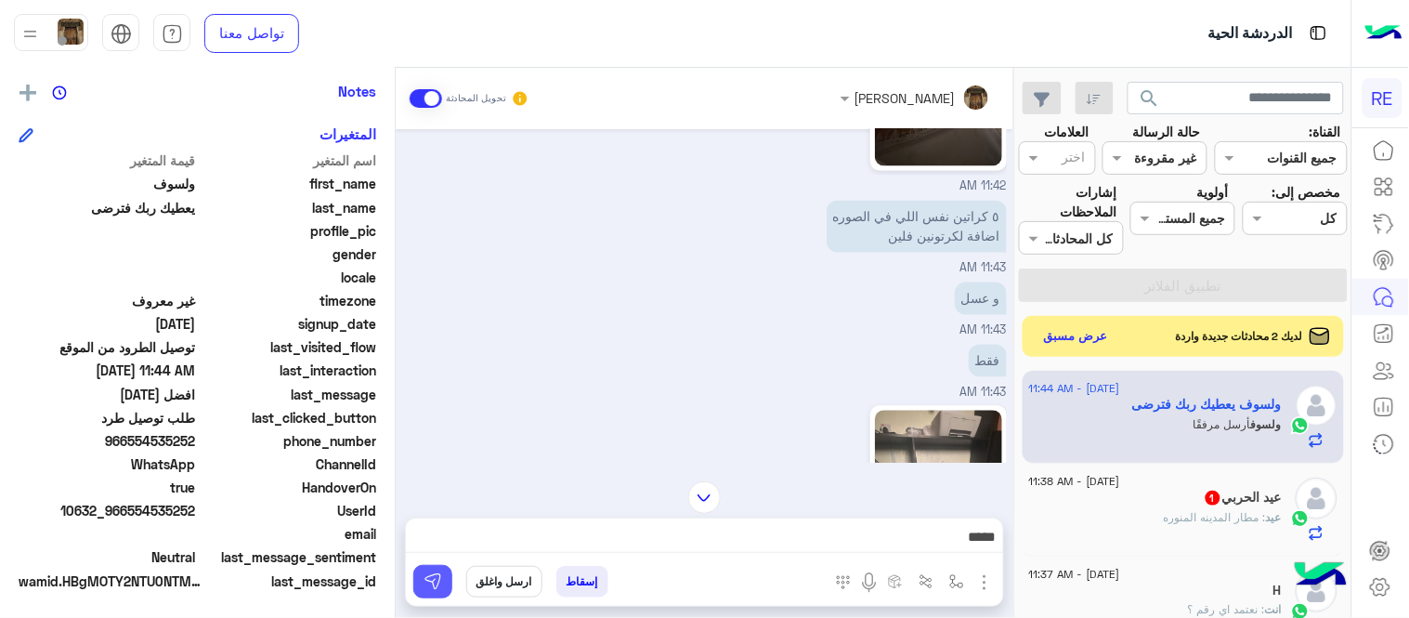
click at [430, 572] on img at bounding box center [433, 581] width 19 height 19
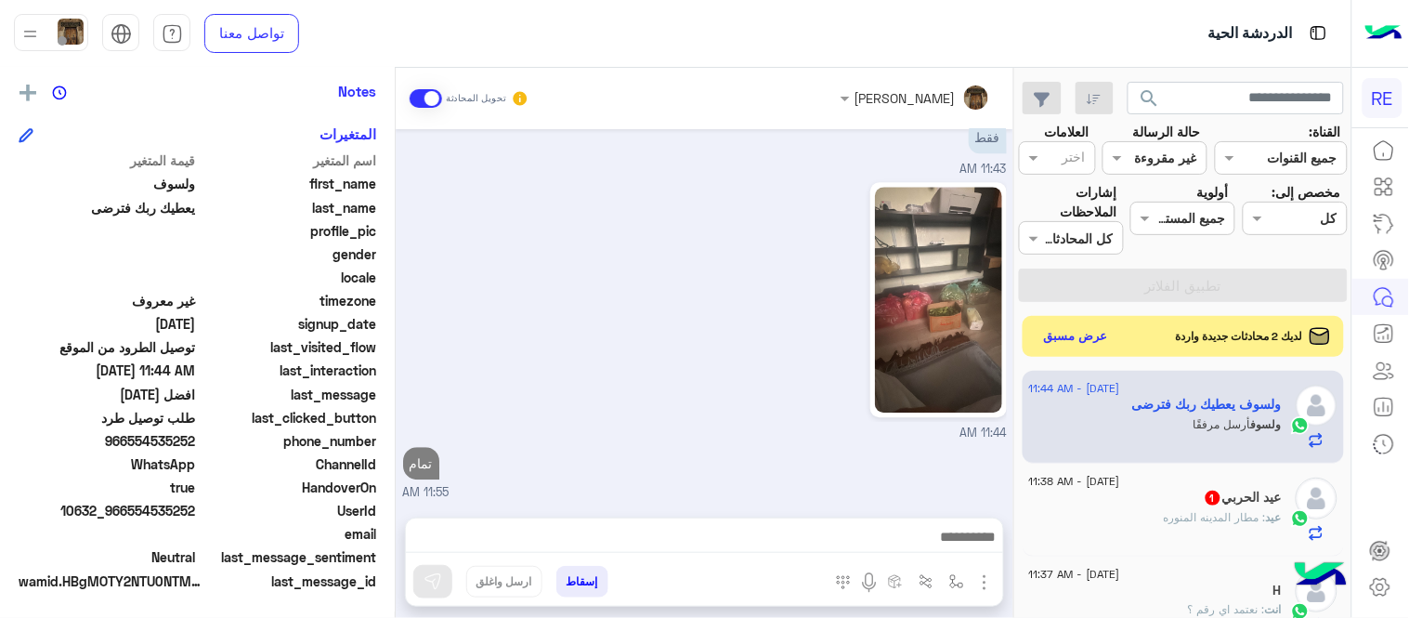
click at [788, 550] on textarea at bounding box center [704, 539] width 597 height 28
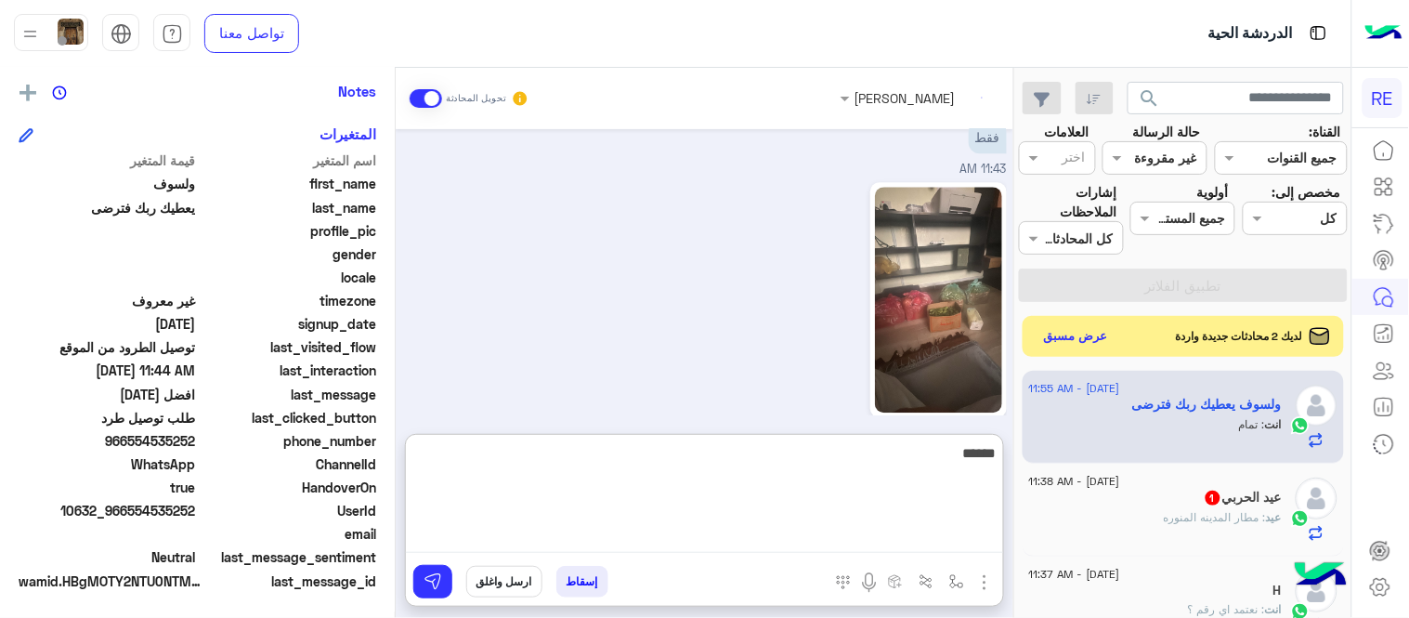
scroll to position [1209, 0]
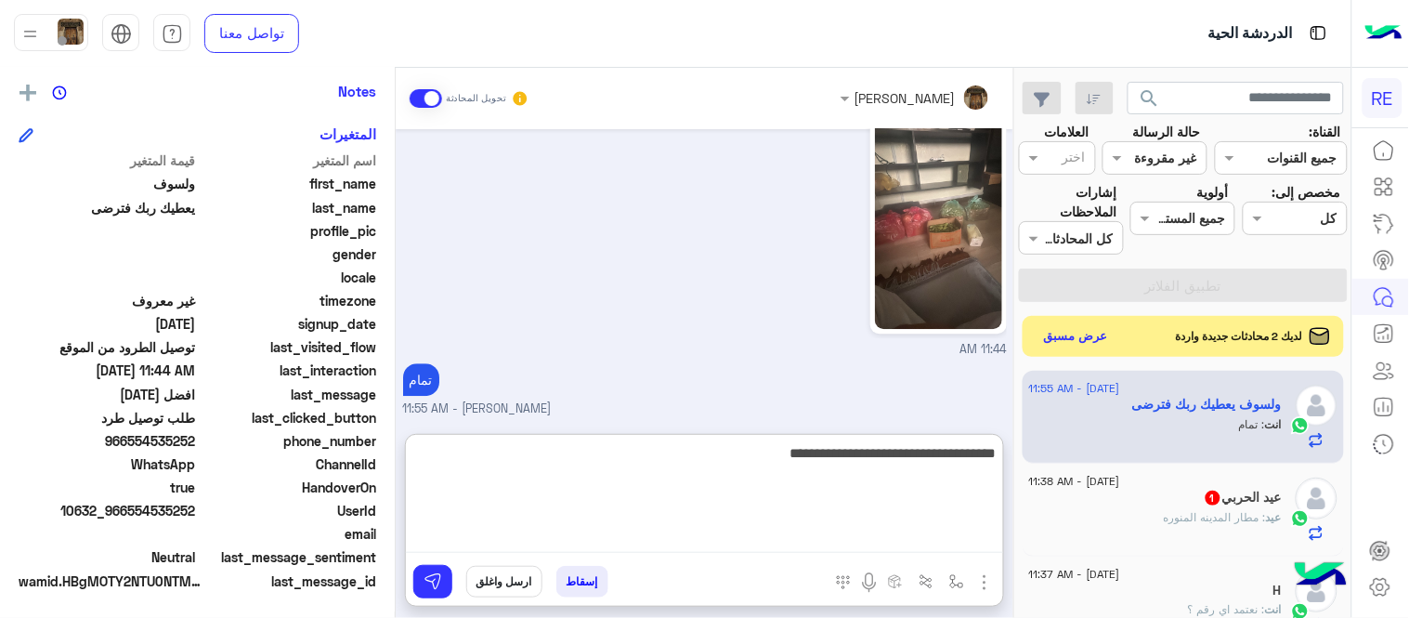
type textarea "**********"
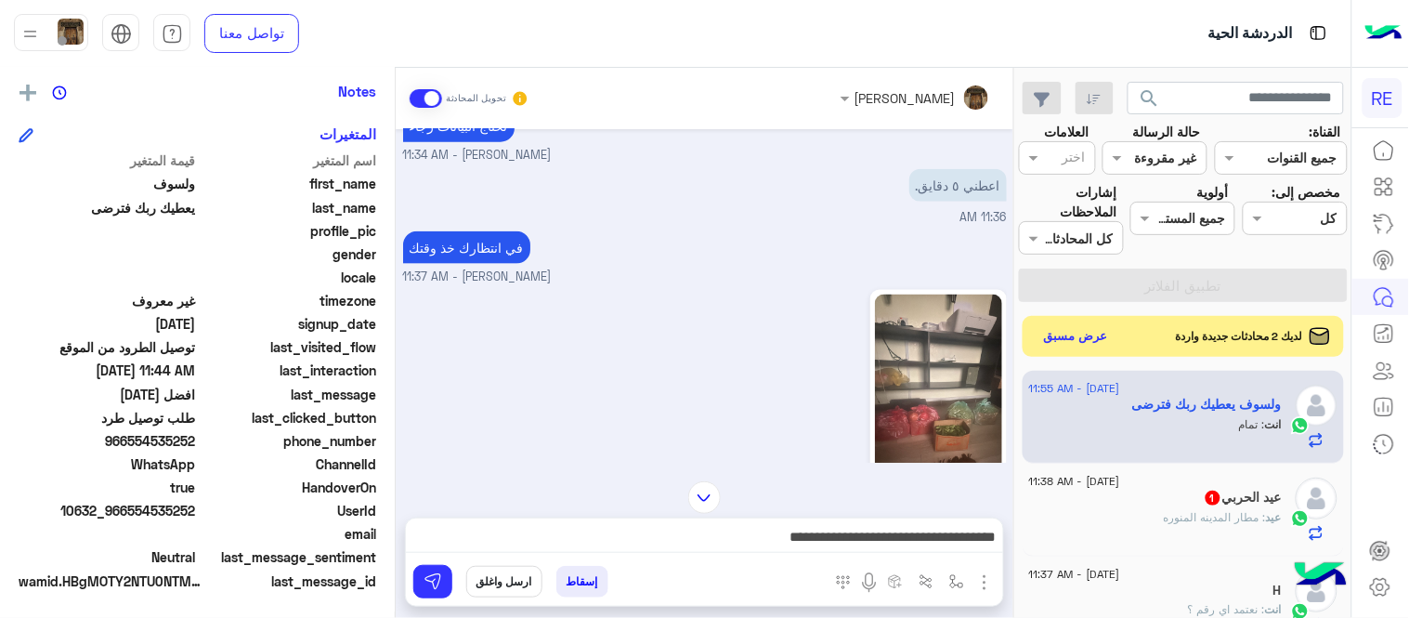
scroll to position [469, 0]
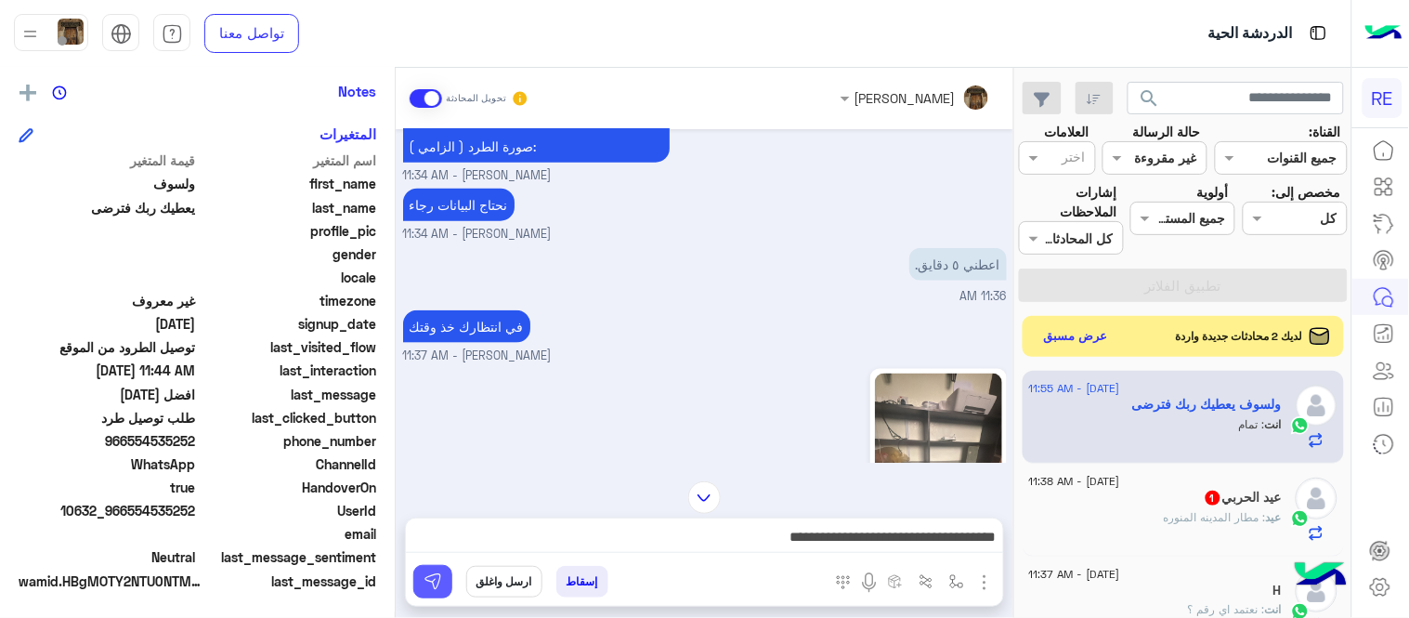
click at [437, 585] on img at bounding box center [433, 581] width 19 height 19
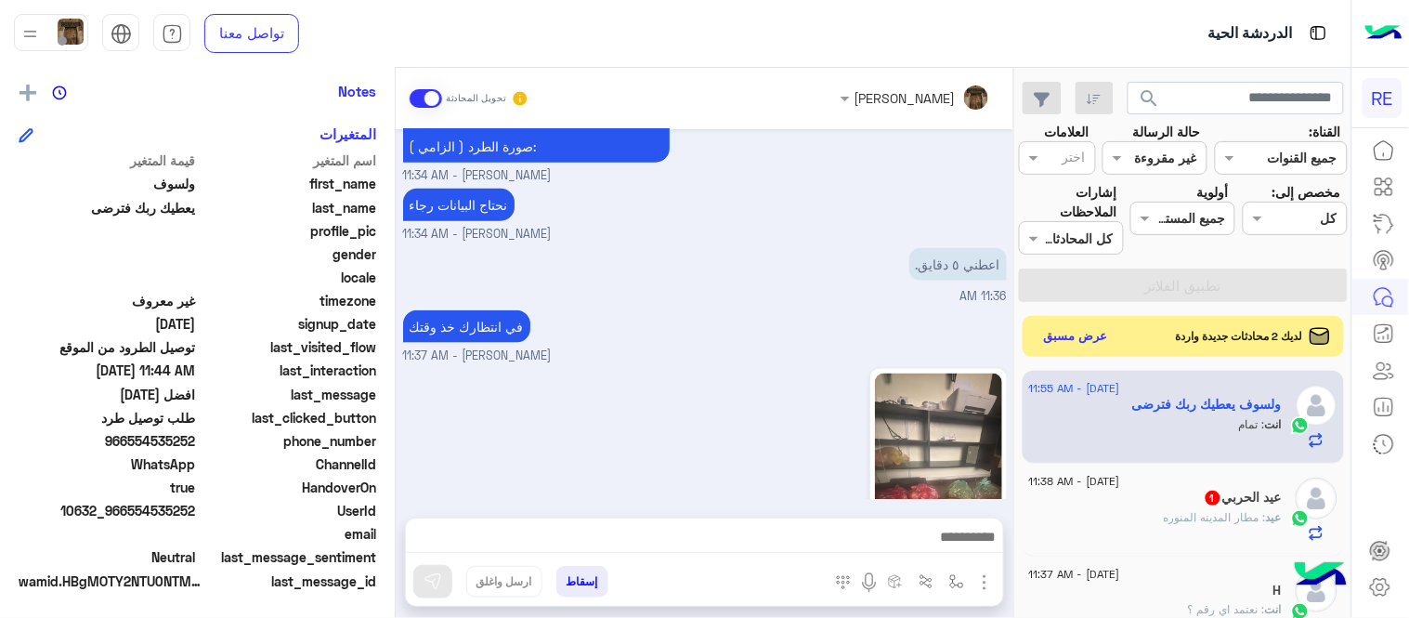
scroll to position [1185, 0]
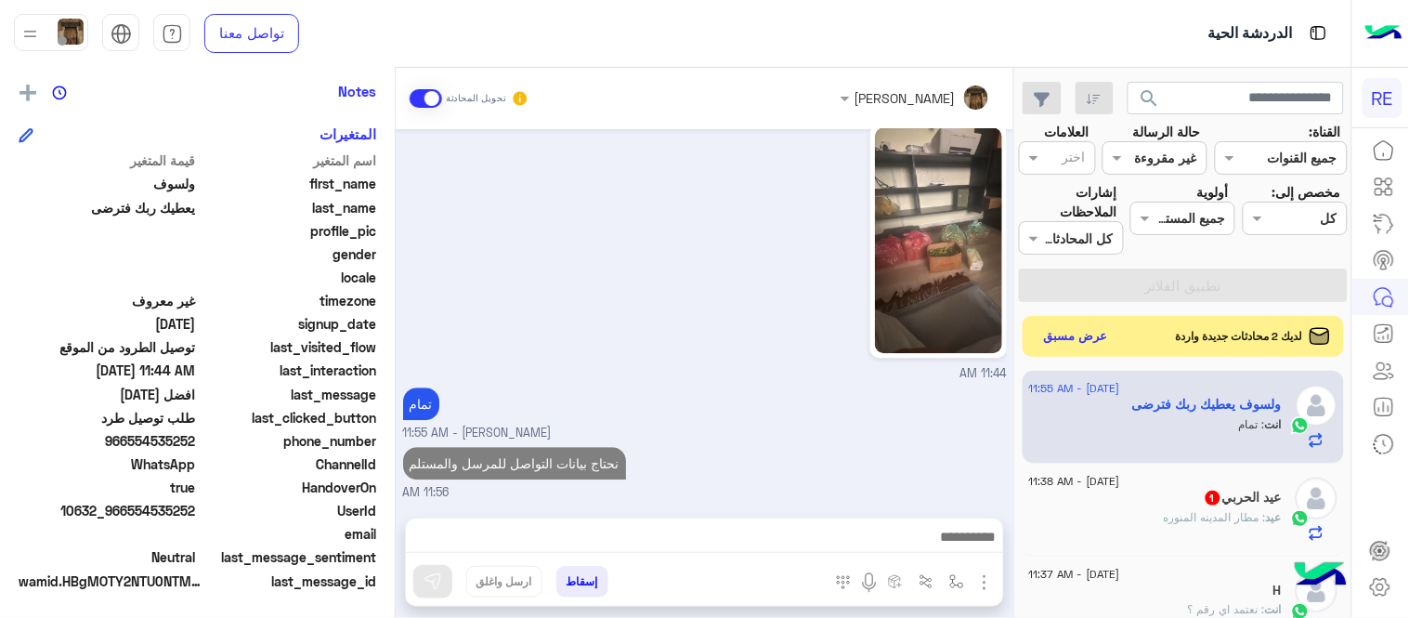
click at [734, 387] on div "تمام [PERSON_NAME] - 11:55 AM" at bounding box center [705, 412] width 604 height 59
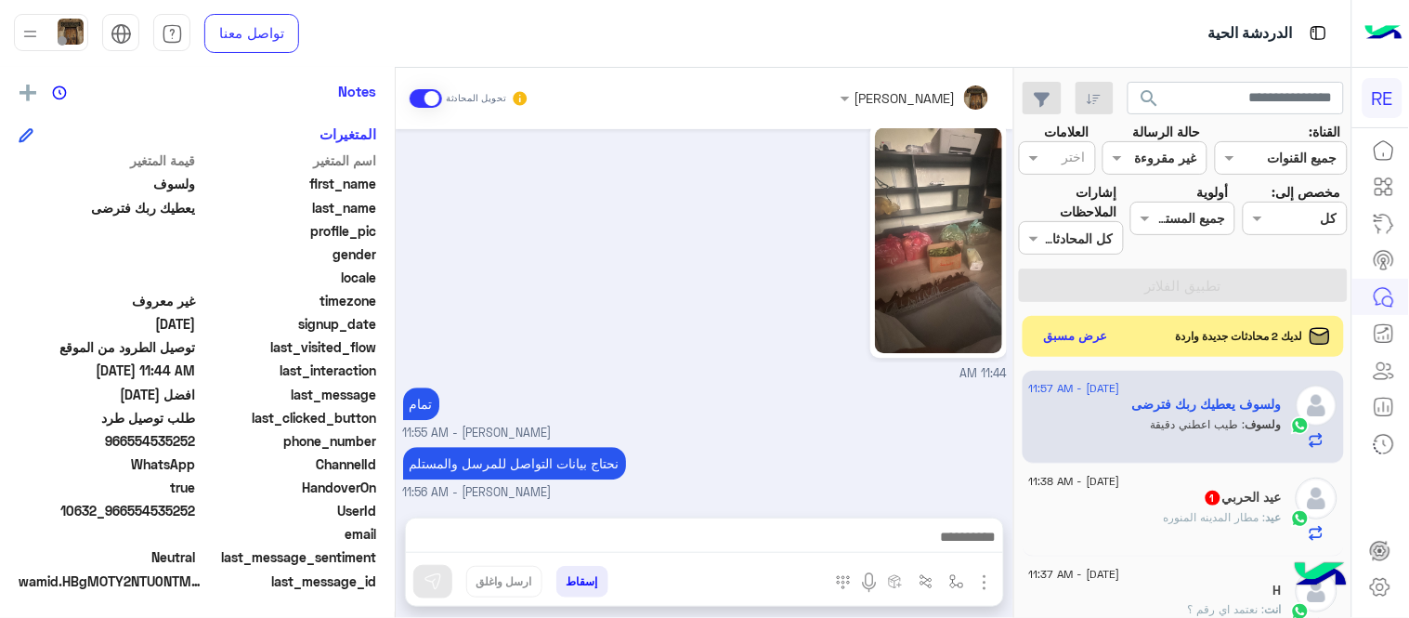
scroll to position [1246, 0]
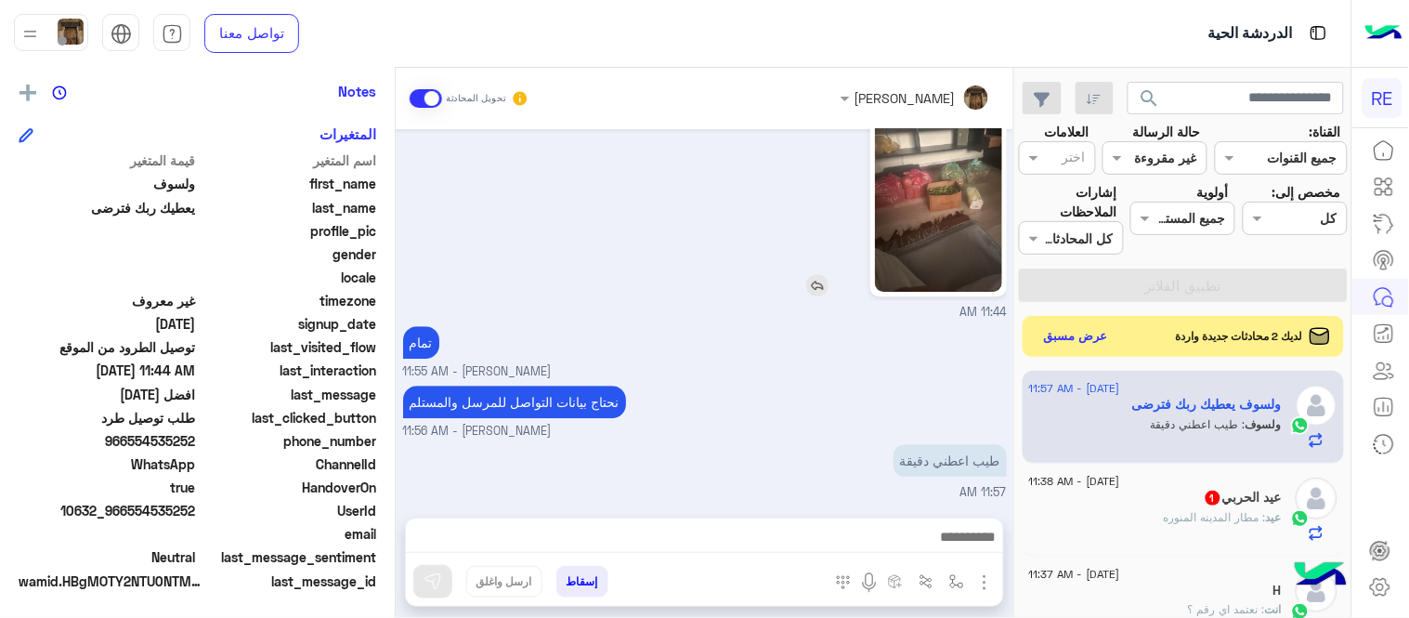
click at [953, 174] on img at bounding box center [938, 179] width 127 height 226
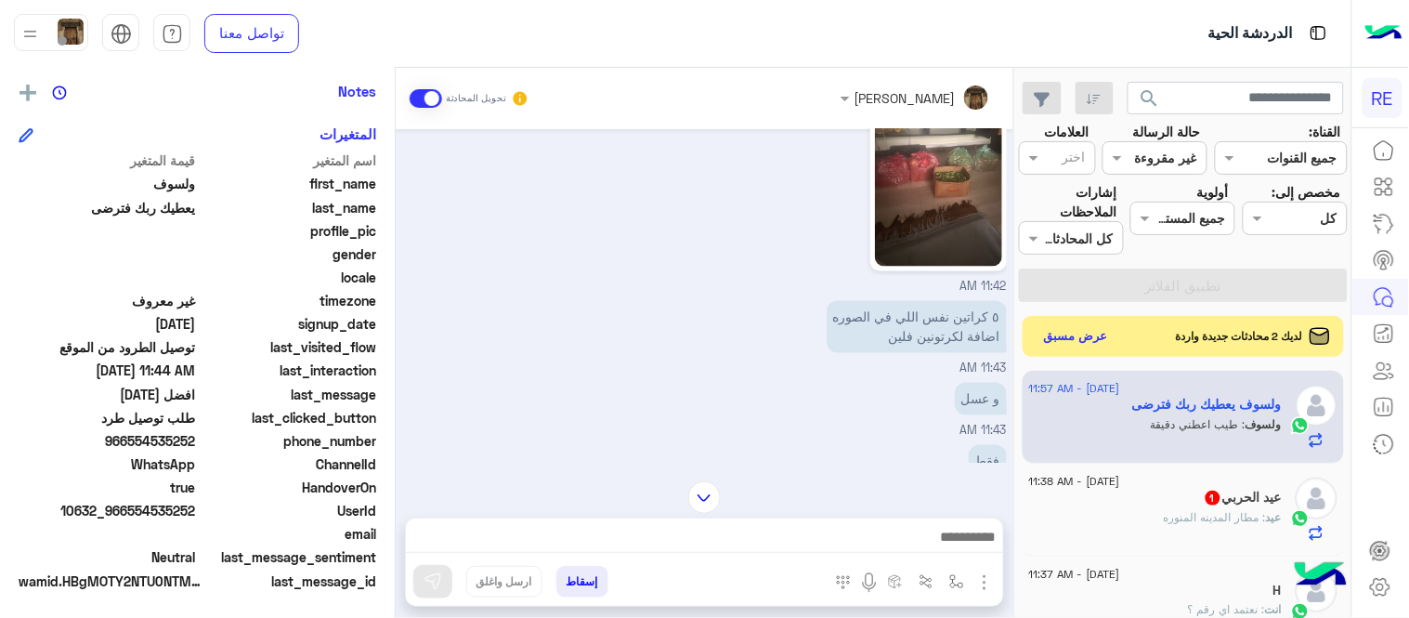
scroll to position [772, 0]
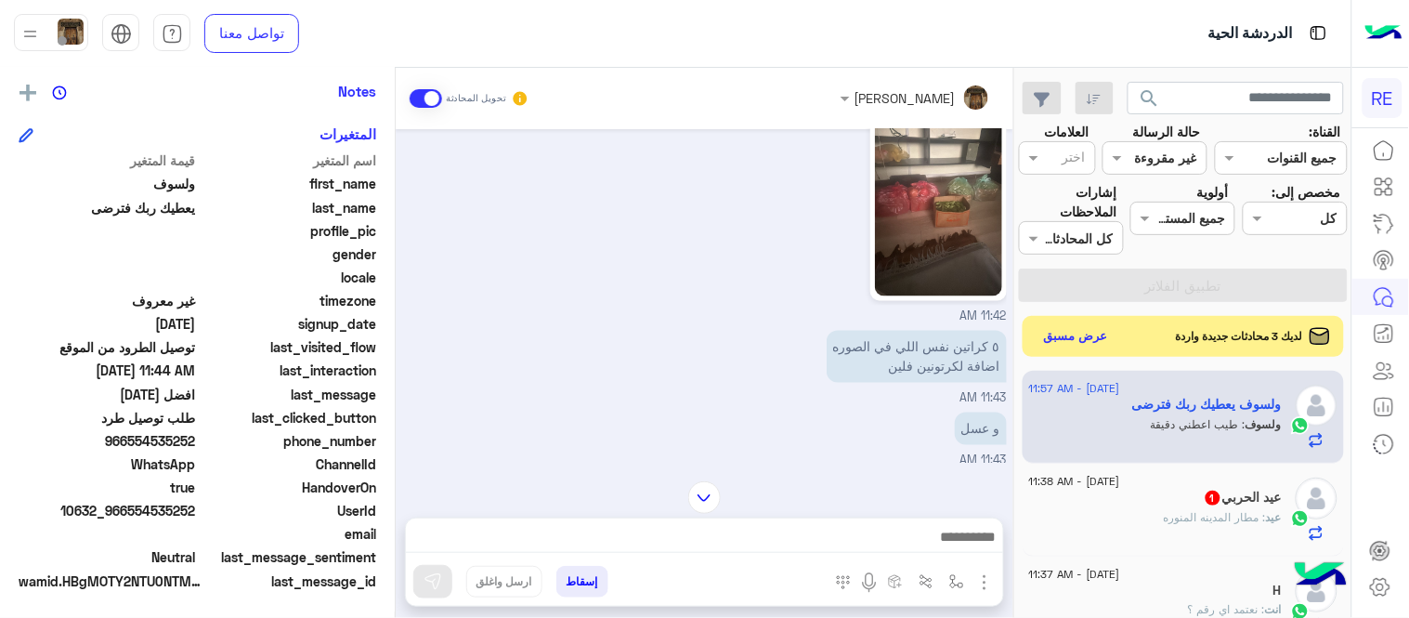
click at [596, 414] on div "و عسل 11:43 AM" at bounding box center [705, 439] width 604 height 62
click at [702, 495] on img at bounding box center [704, 497] width 33 height 33
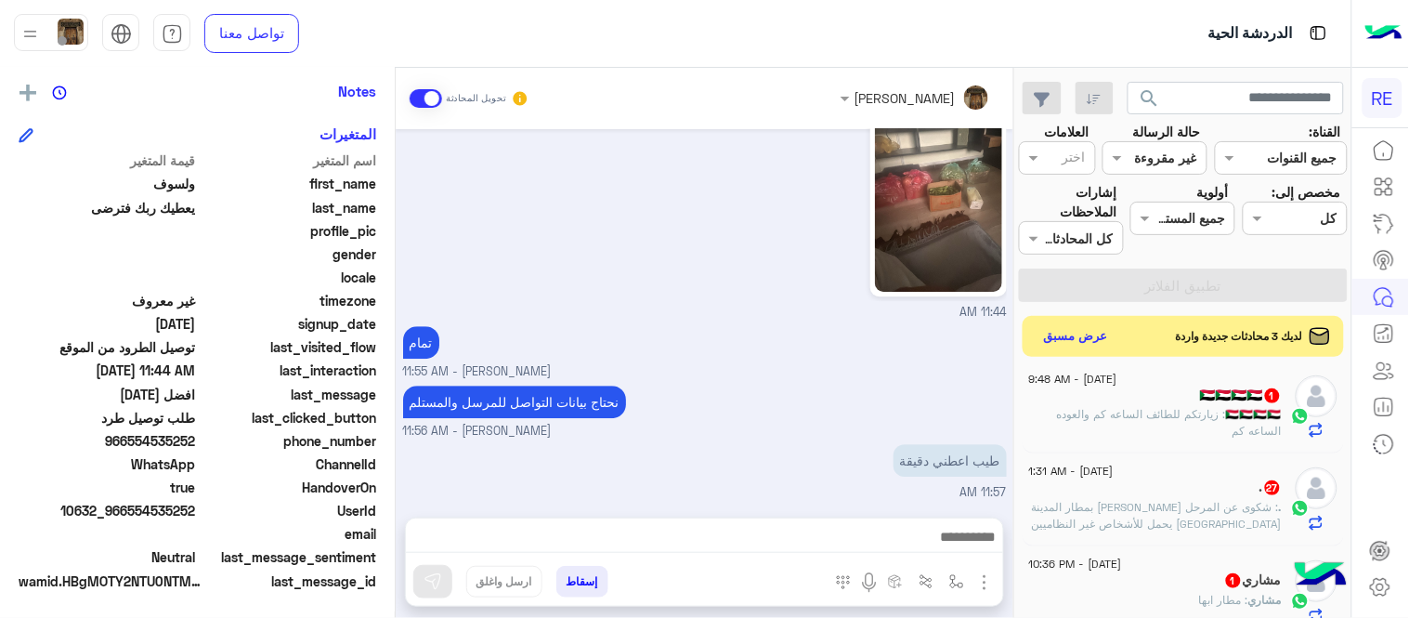
scroll to position [959, 0]
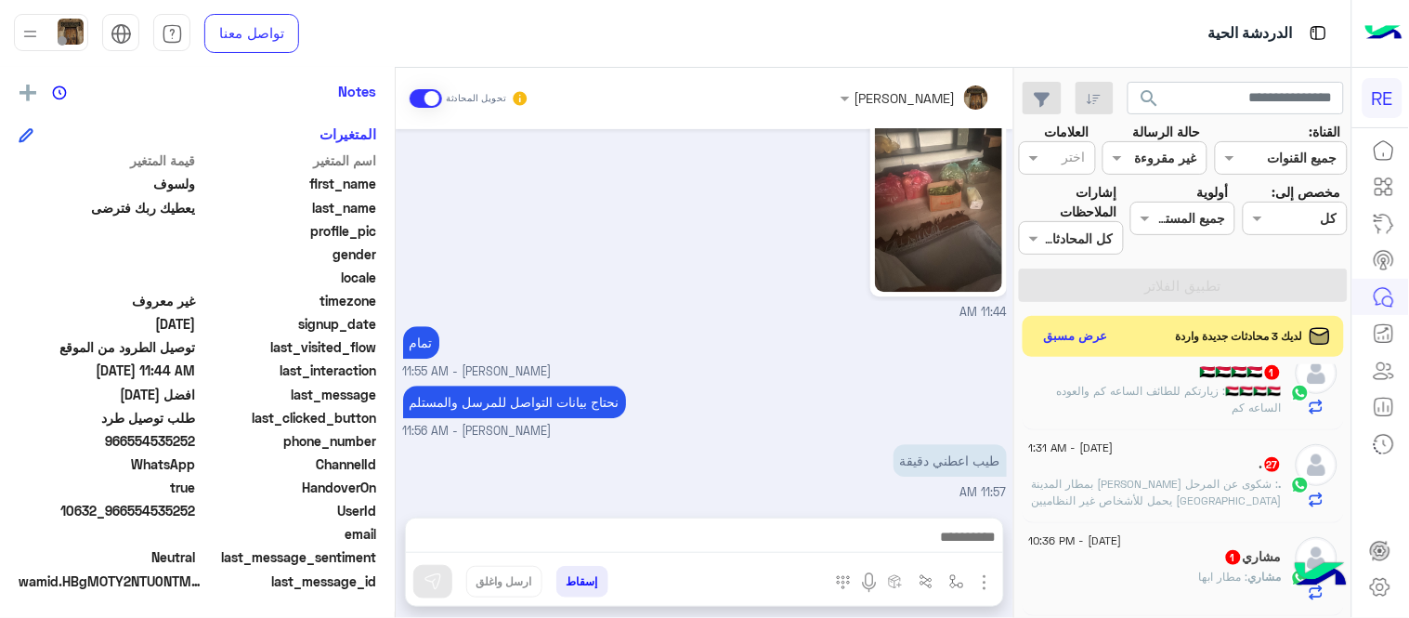
click at [1173, 493] on p ". : شكوى عن المرحل [PERSON_NAME] بمطار المدينة [GEOGRAPHIC_DATA] يحمل للأشخاص غ…" at bounding box center [1155, 526] width 253 height 100
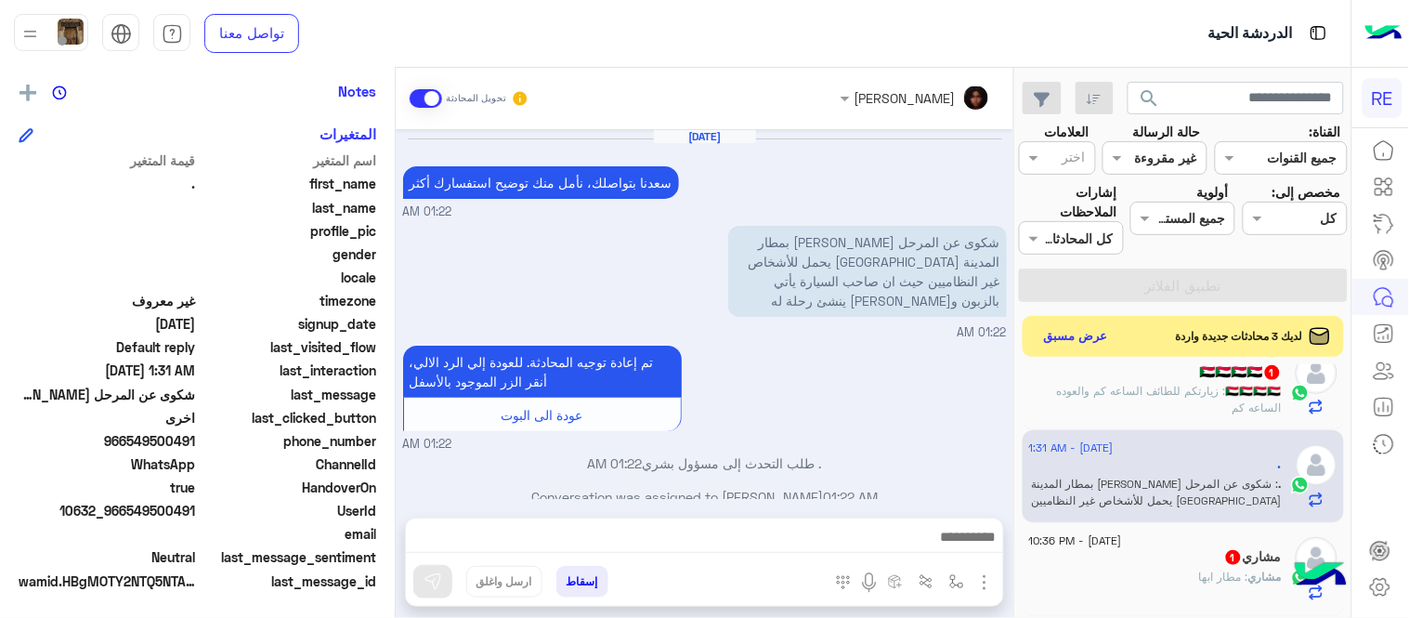
scroll to position [700, 0]
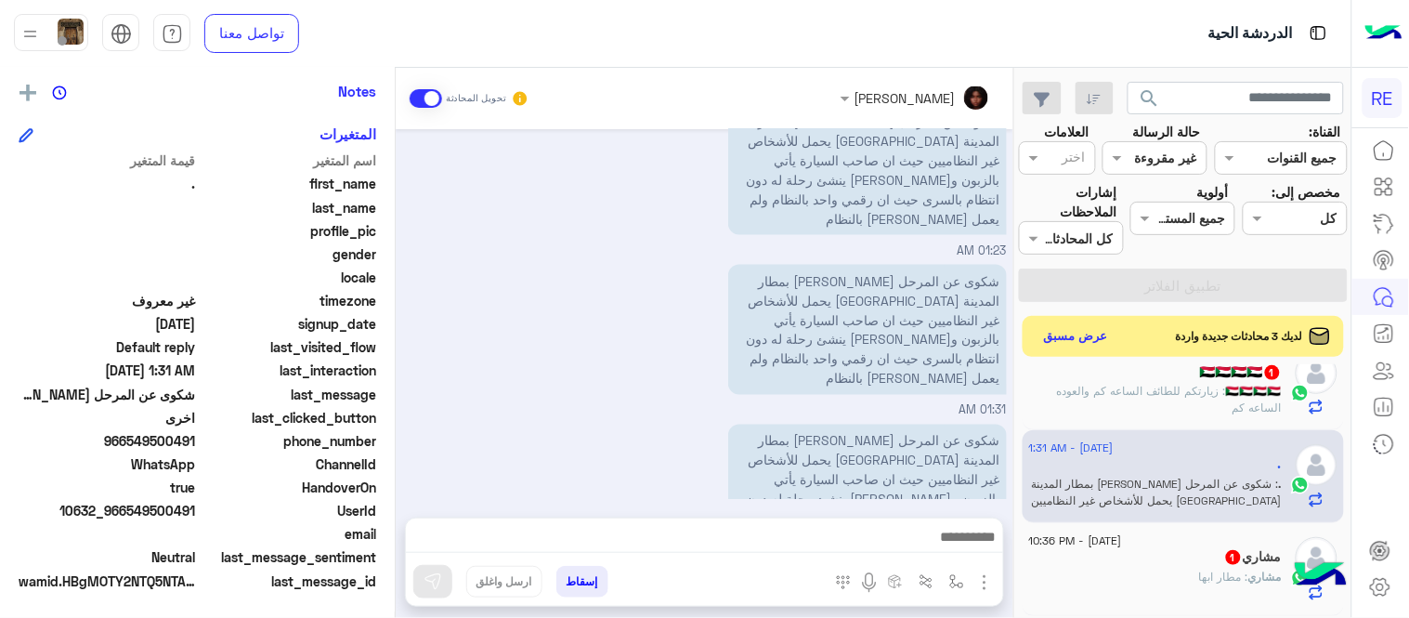
drag, startPoint x: 130, startPoint y: 441, endPoint x: 198, endPoint y: 438, distance: 67.9
click at [196, 438] on span "966549500491" at bounding box center [107, 441] width 177 height 20
copy span "549500491"
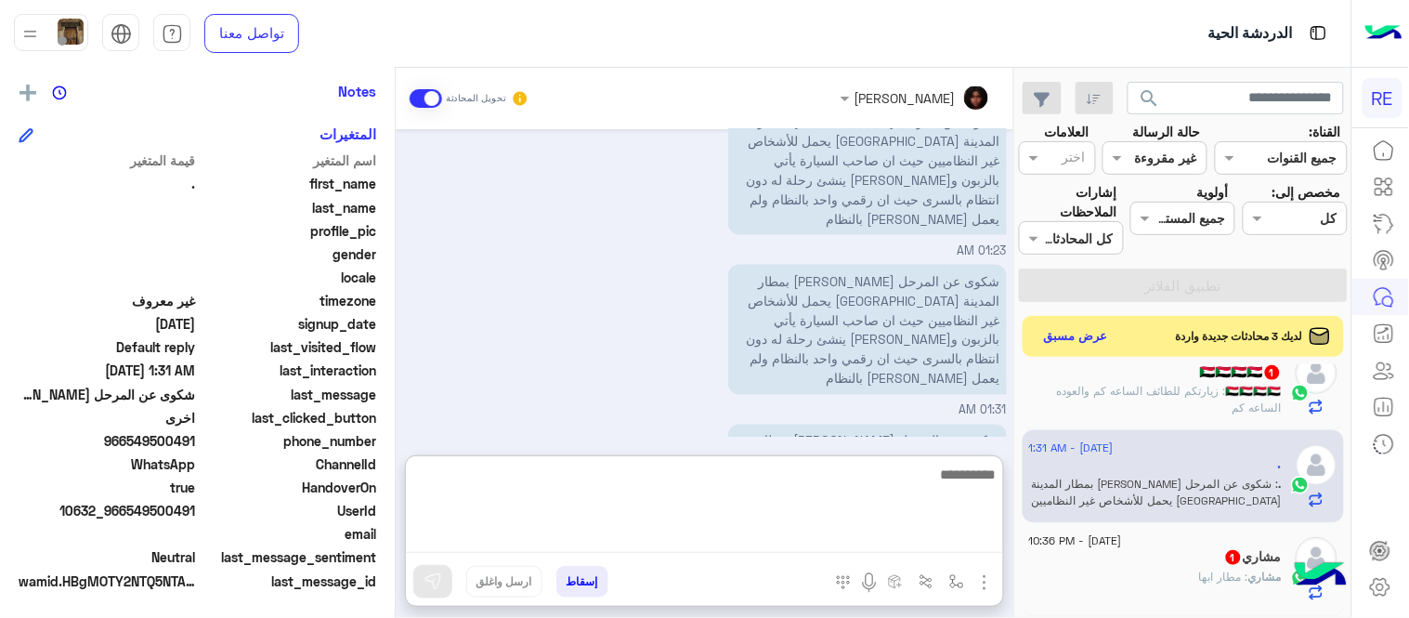
click at [858, 542] on textarea at bounding box center [704, 508] width 597 height 90
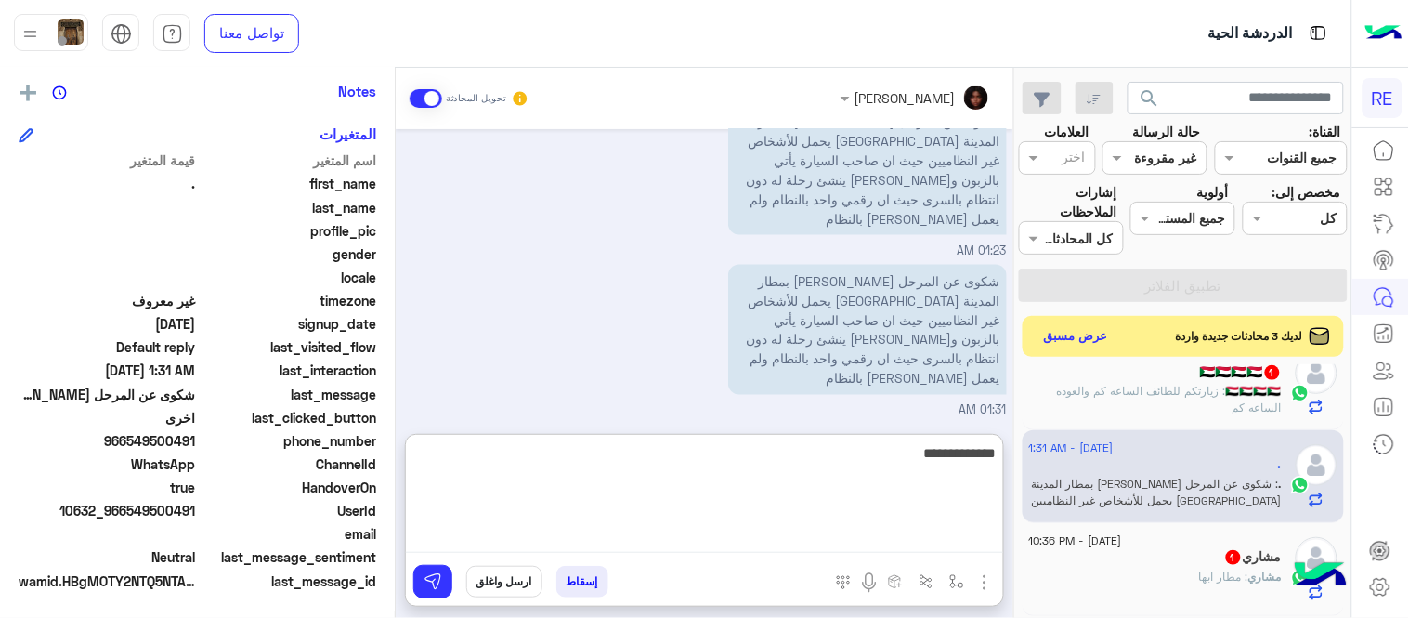
type textarea "**********"
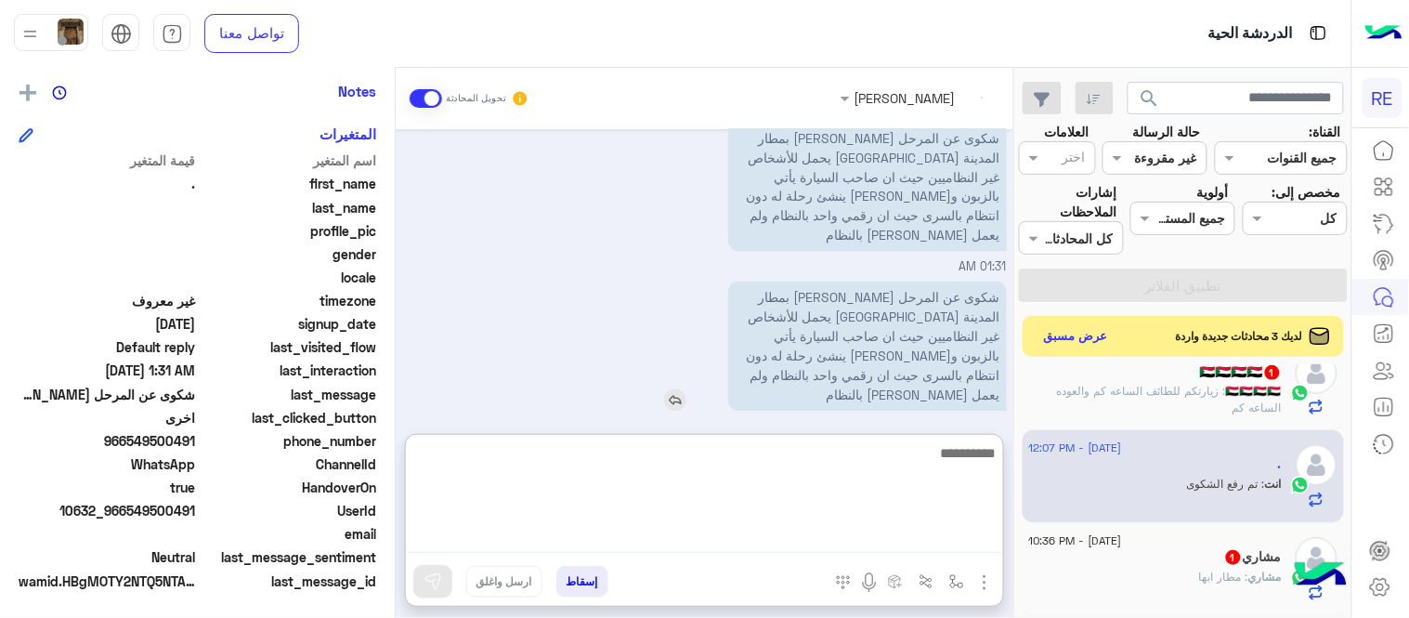
scroll to position [877, 0]
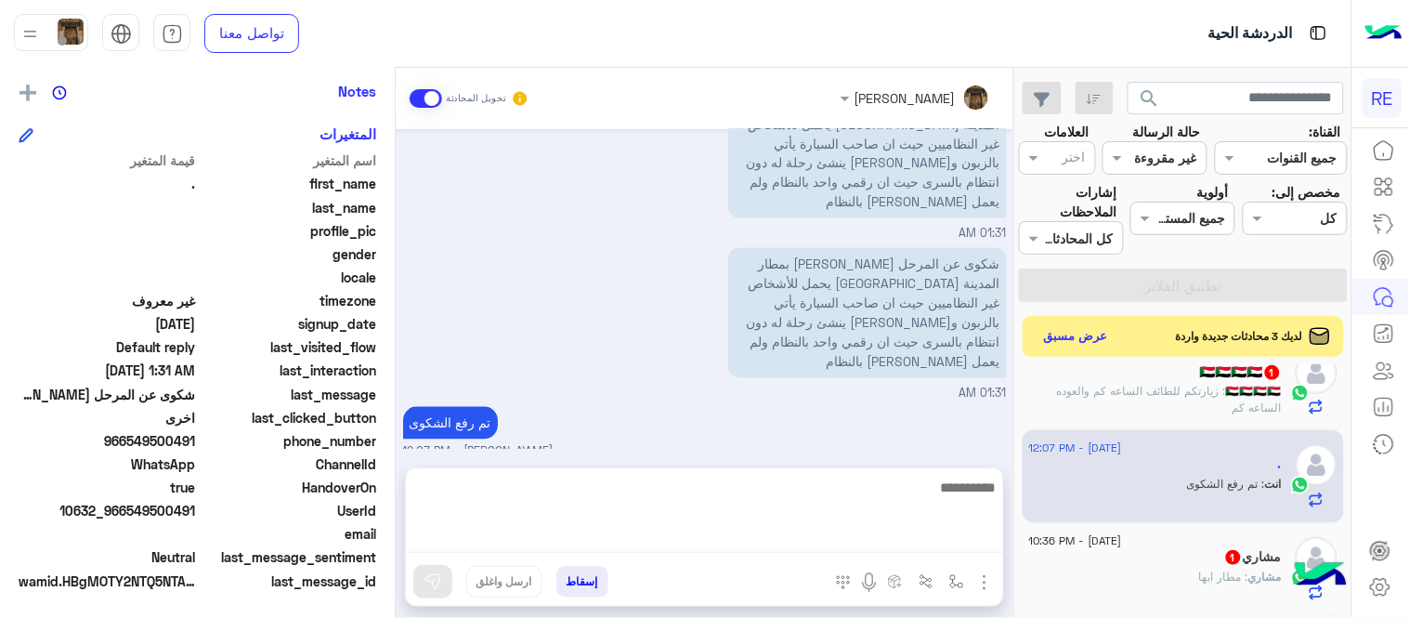
click at [877, 353] on div "[DATE] [PERSON_NAME] بتواصلك، نأمل منك توضيح استفسارك أكثر 01:22 AM شكوى عن الم…" at bounding box center [705, 289] width 618 height 320
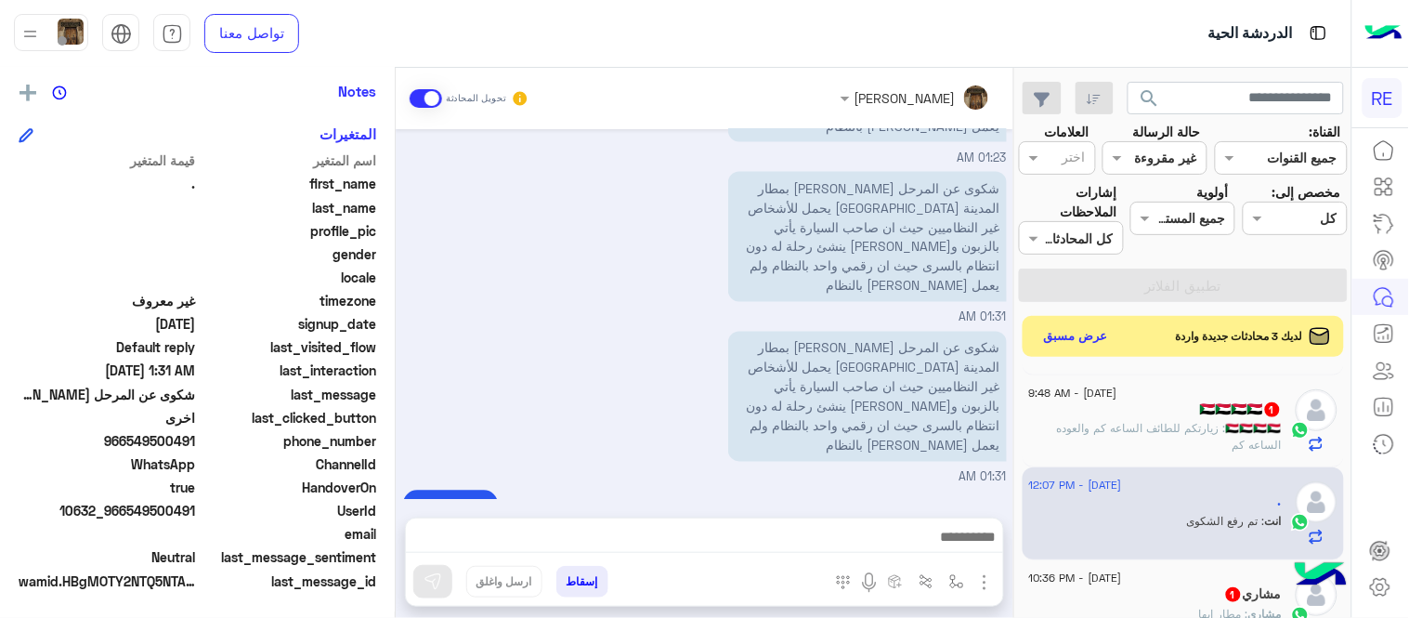
scroll to position [907, 0]
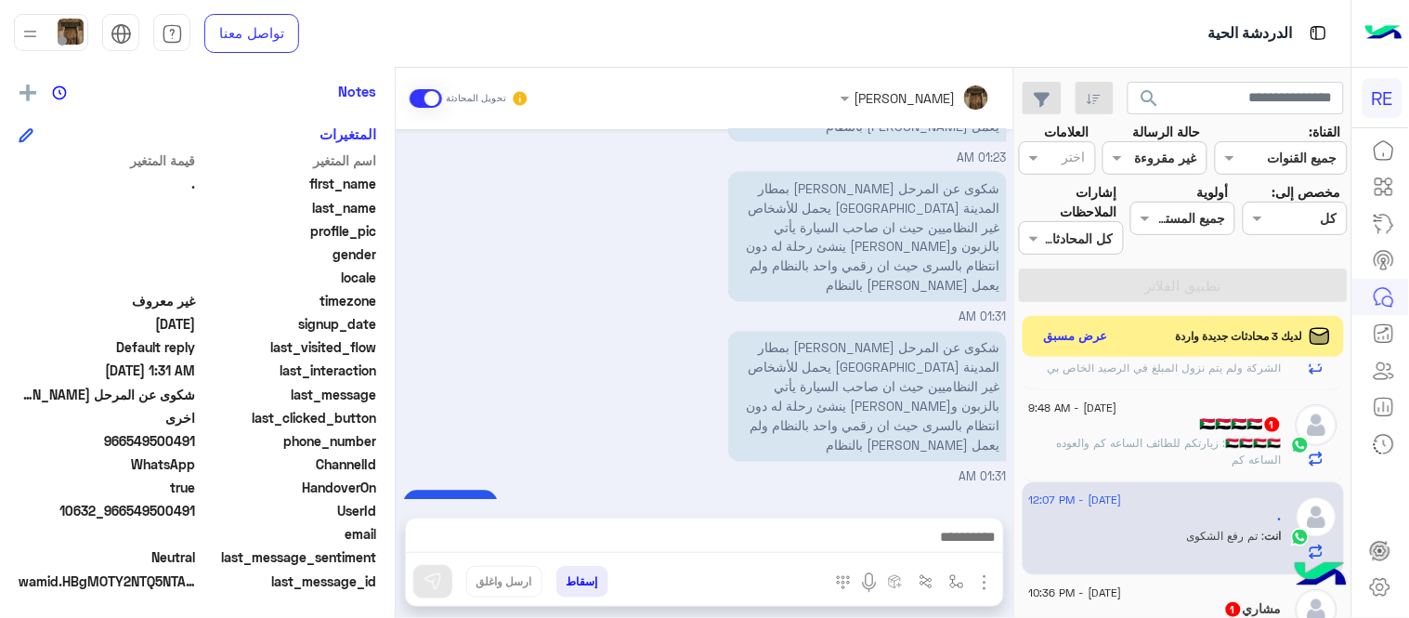
click at [1155, 457] on p "🇸🇩🇸🇩🇸🇩🇸🇩 : زيارتكم للطائف الساعه كم والعوده الساعه كم" at bounding box center [1155, 451] width 253 height 33
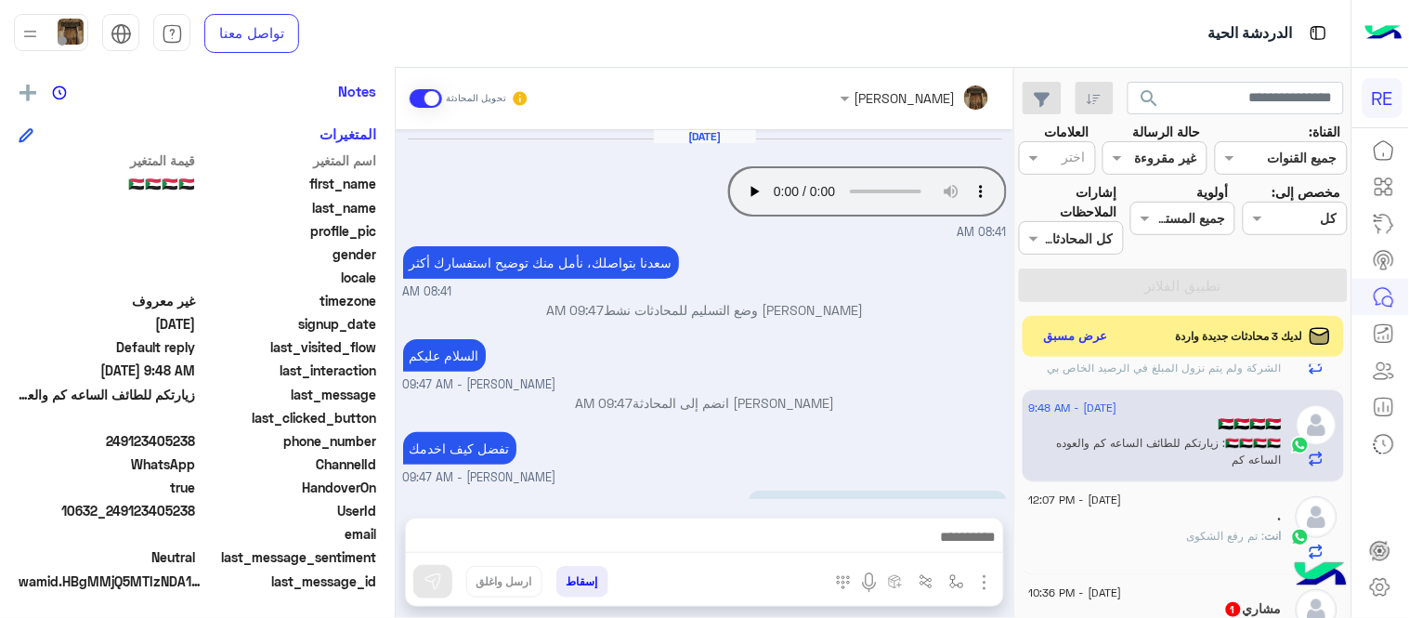
scroll to position [49, 0]
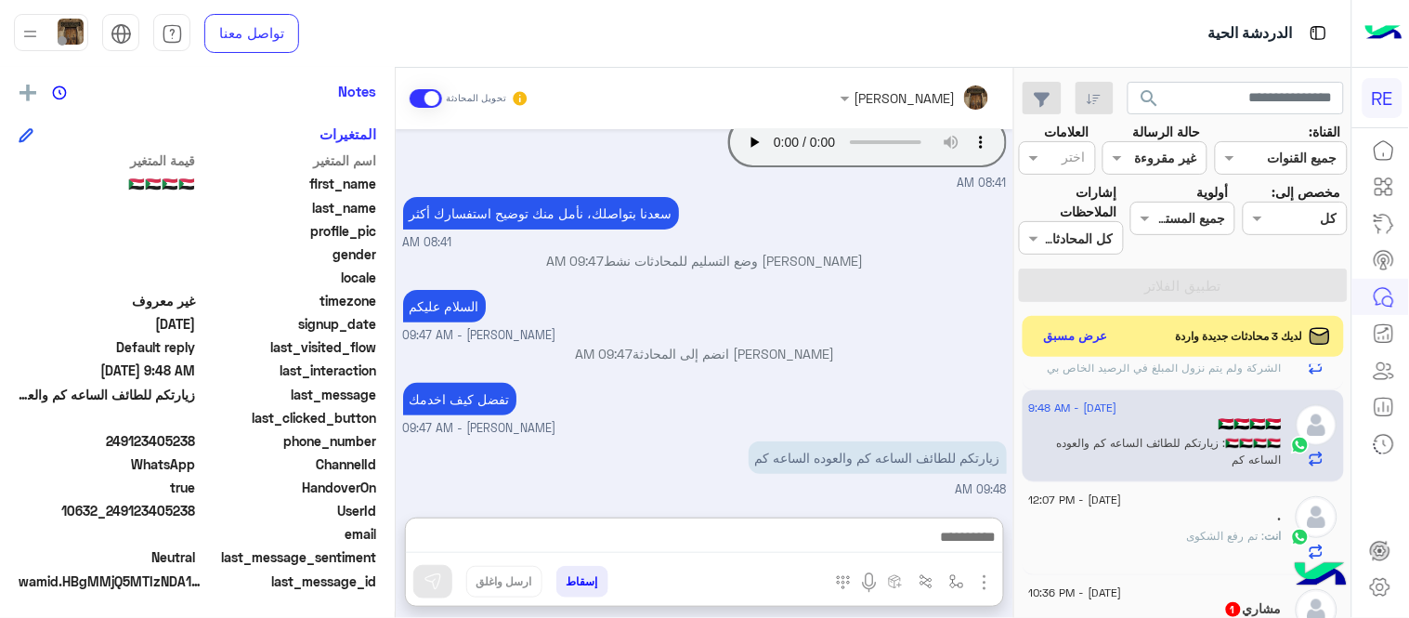
click at [690, 530] on textarea at bounding box center [704, 539] width 597 height 28
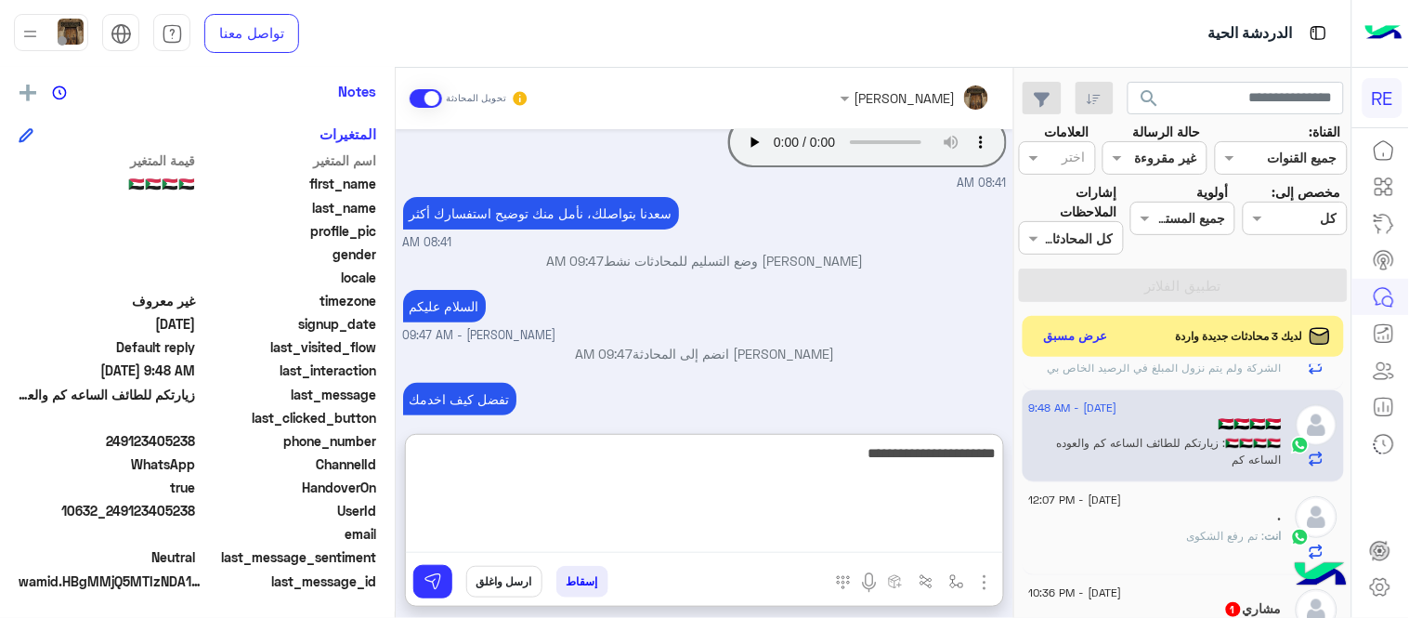
type textarea "**********"
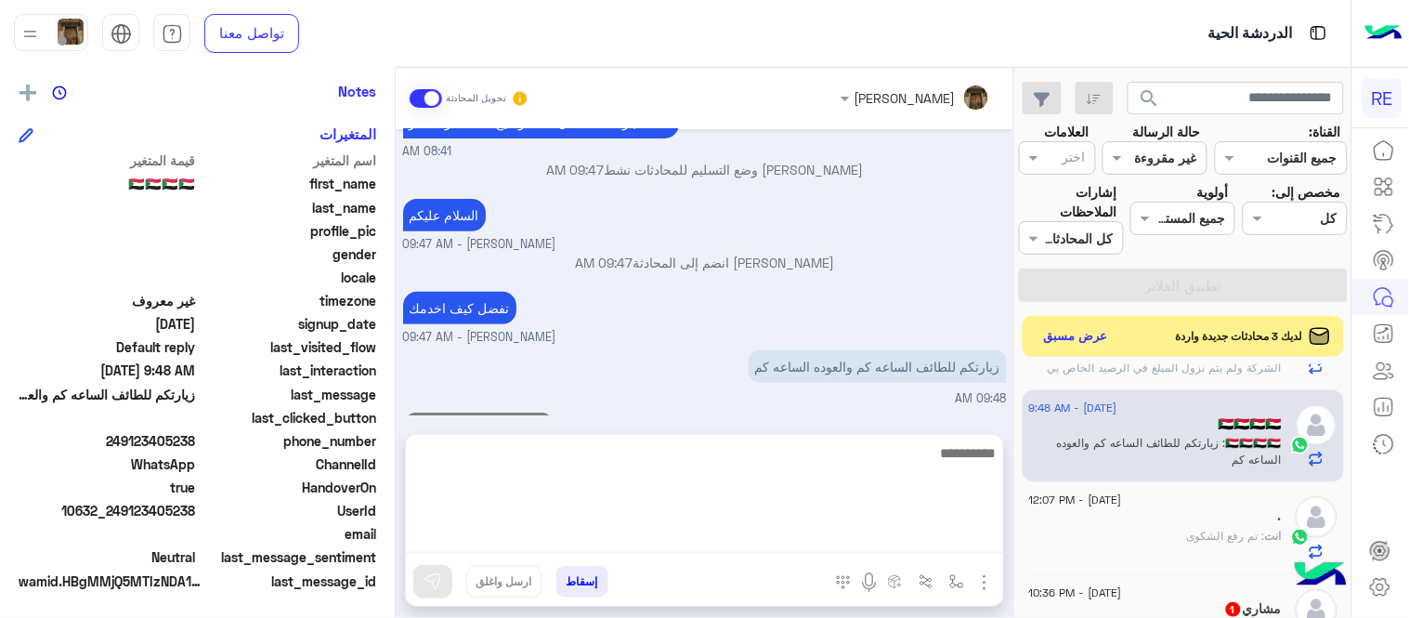
click at [789, 416] on div "[PERSON_NAME] تحويل المحادثة [DATE] Your browser does not support the audio tag…" at bounding box center [705, 346] width 618 height 557
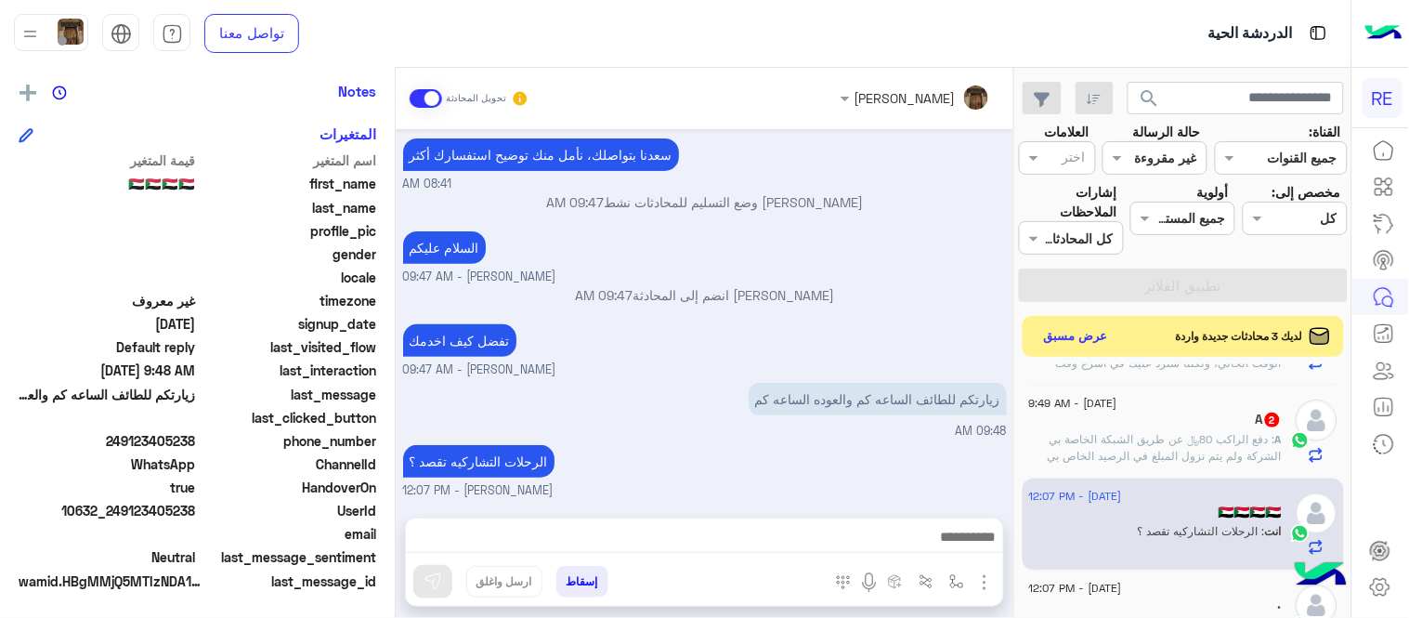
scroll to position [810, 0]
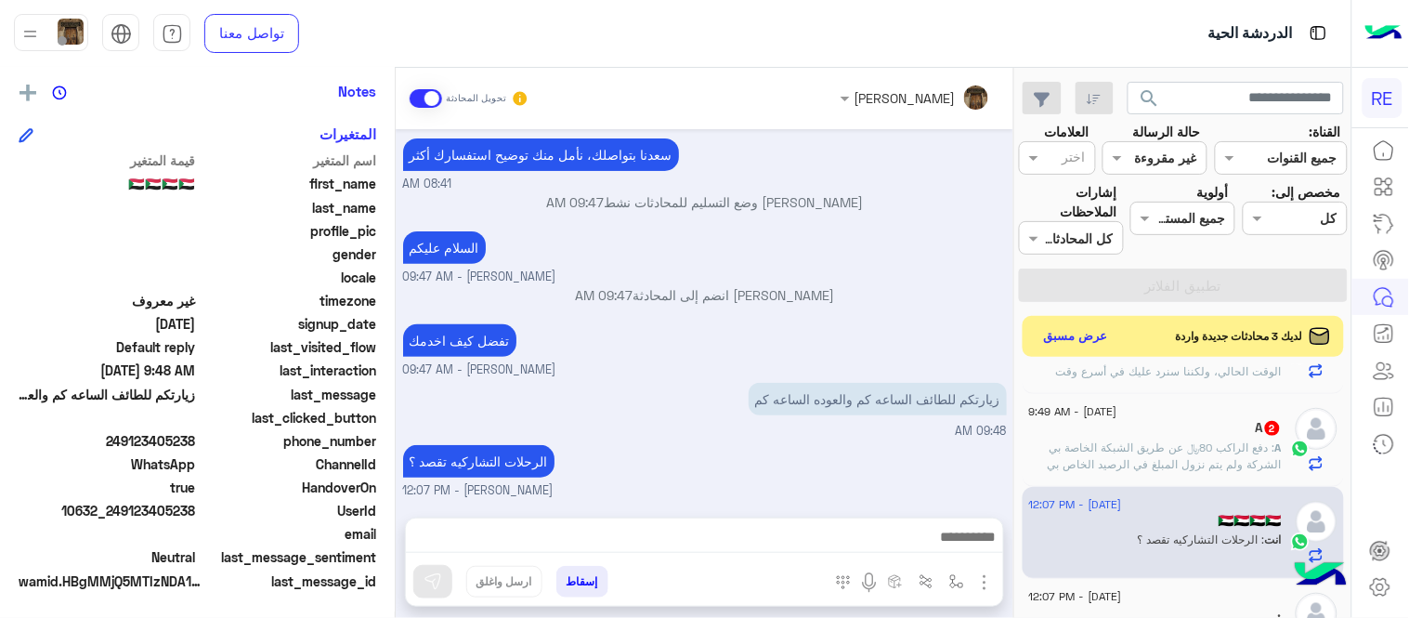
click at [1129, 451] on span ": دفع الراكب 80﷼ عن طريق الشبكة الخاصة بي الشركة ولم يتم نزول المبلغ في الرصيد …" at bounding box center [1165, 463] width 234 height 47
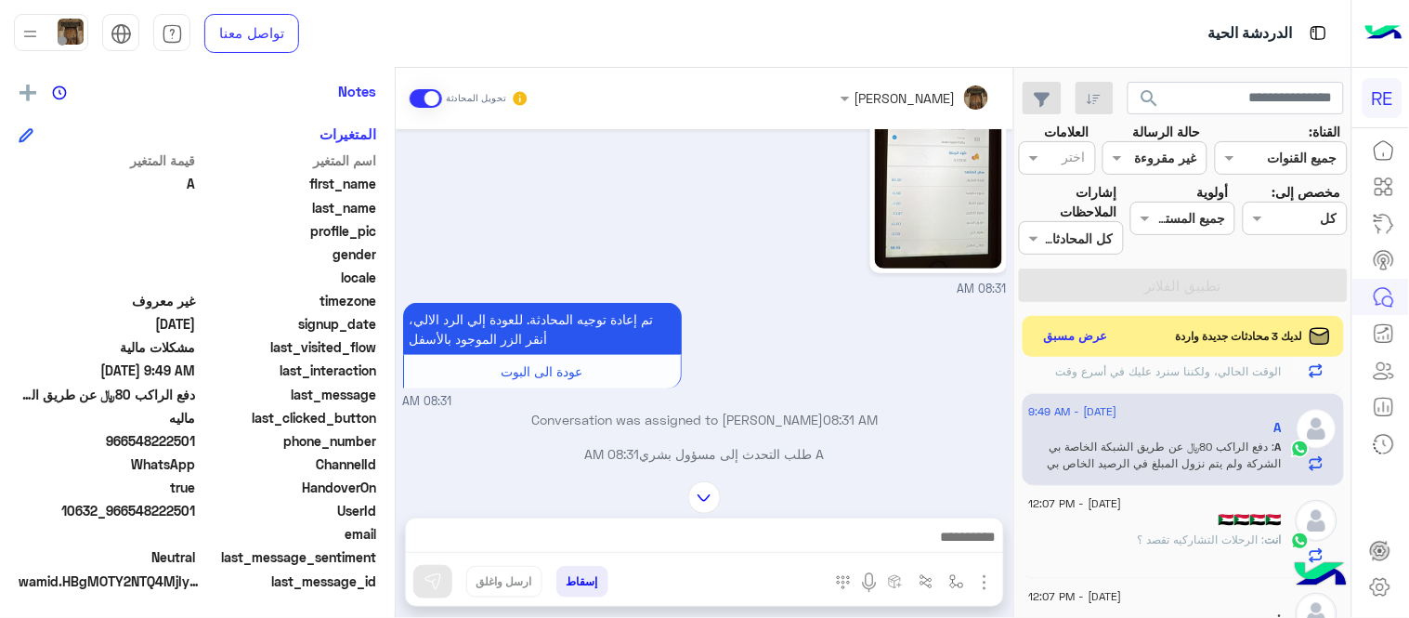
scroll to position [124, 0]
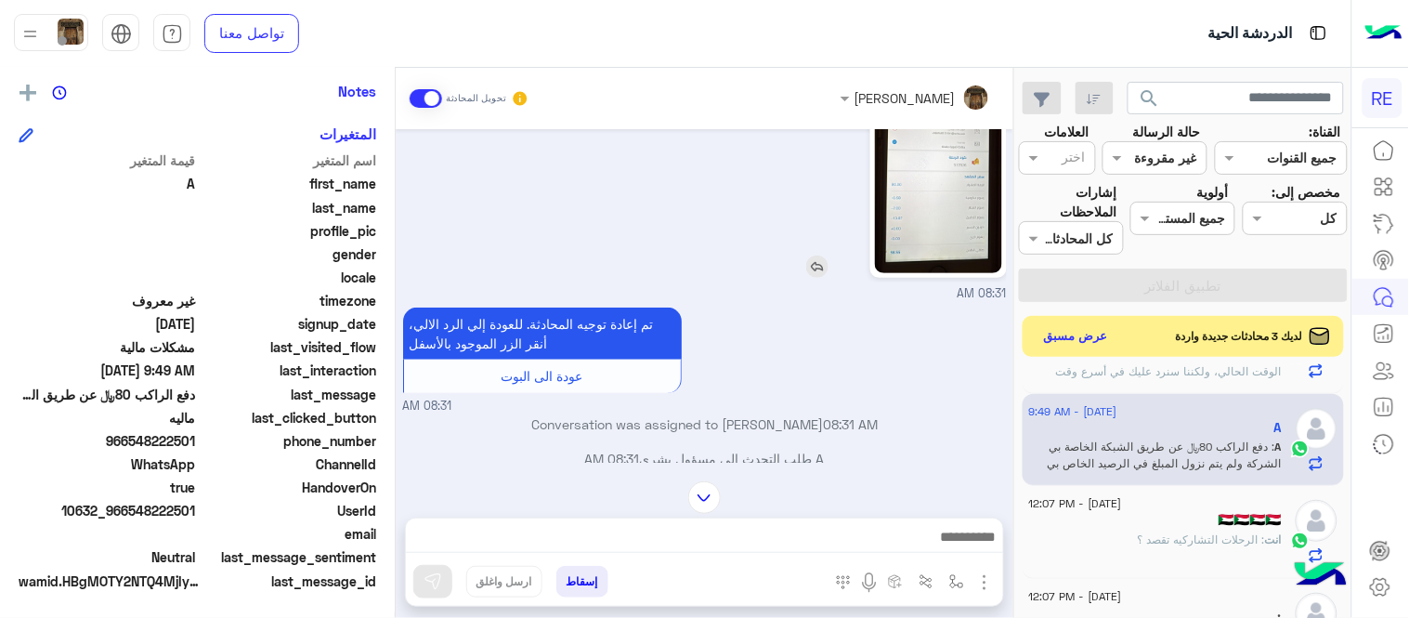
click at [943, 161] on img at bounding box center [938, 160] width 127 height 226
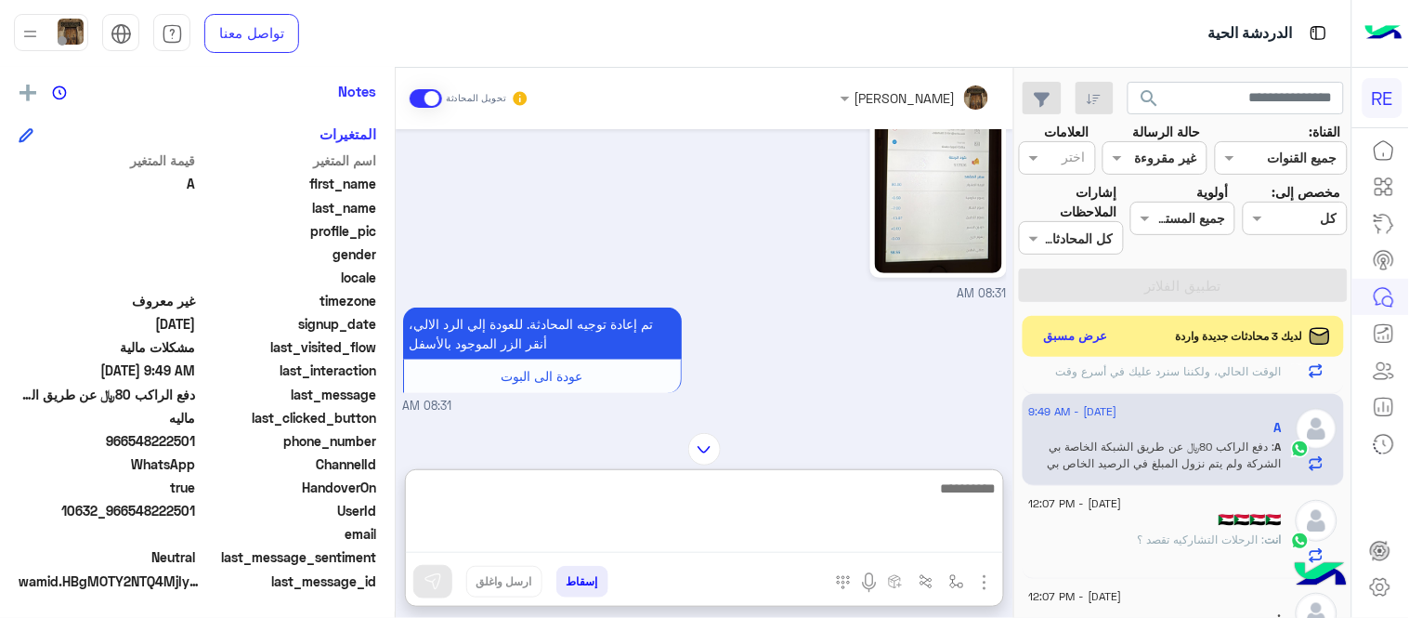
click at [856, 540] on textarea at bounding box center [704, 514] width 597 height 76
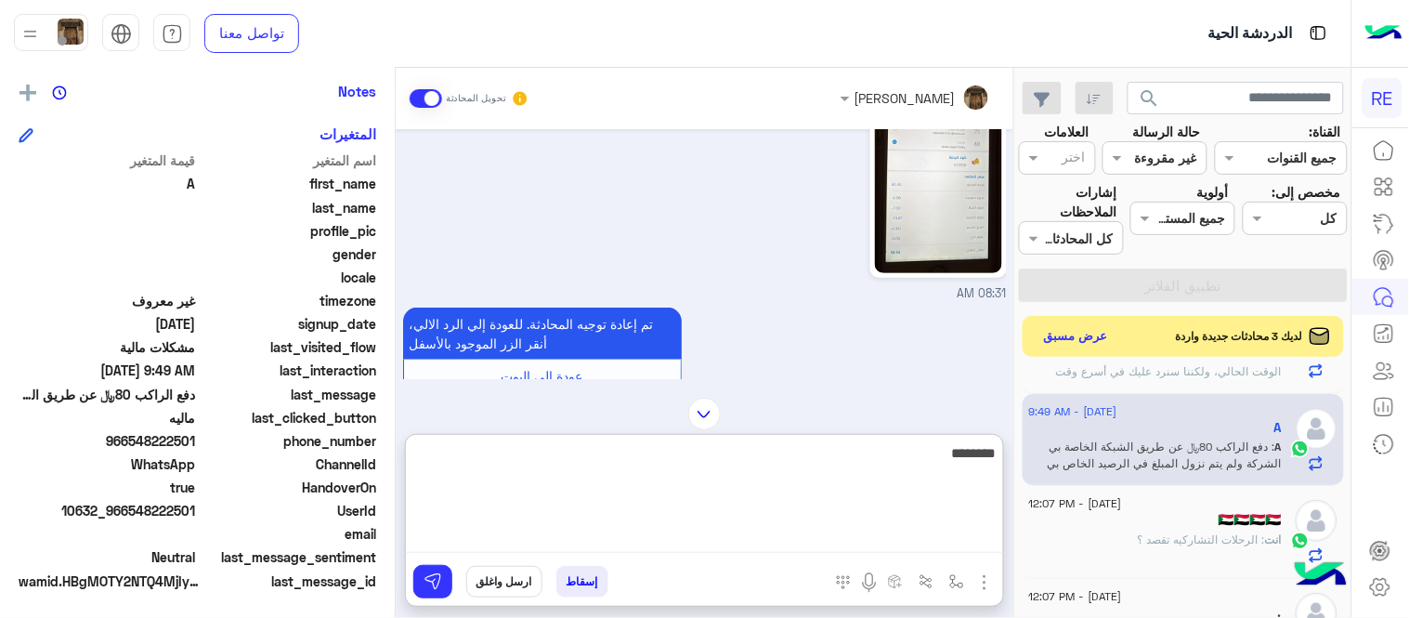
type textarea "********"
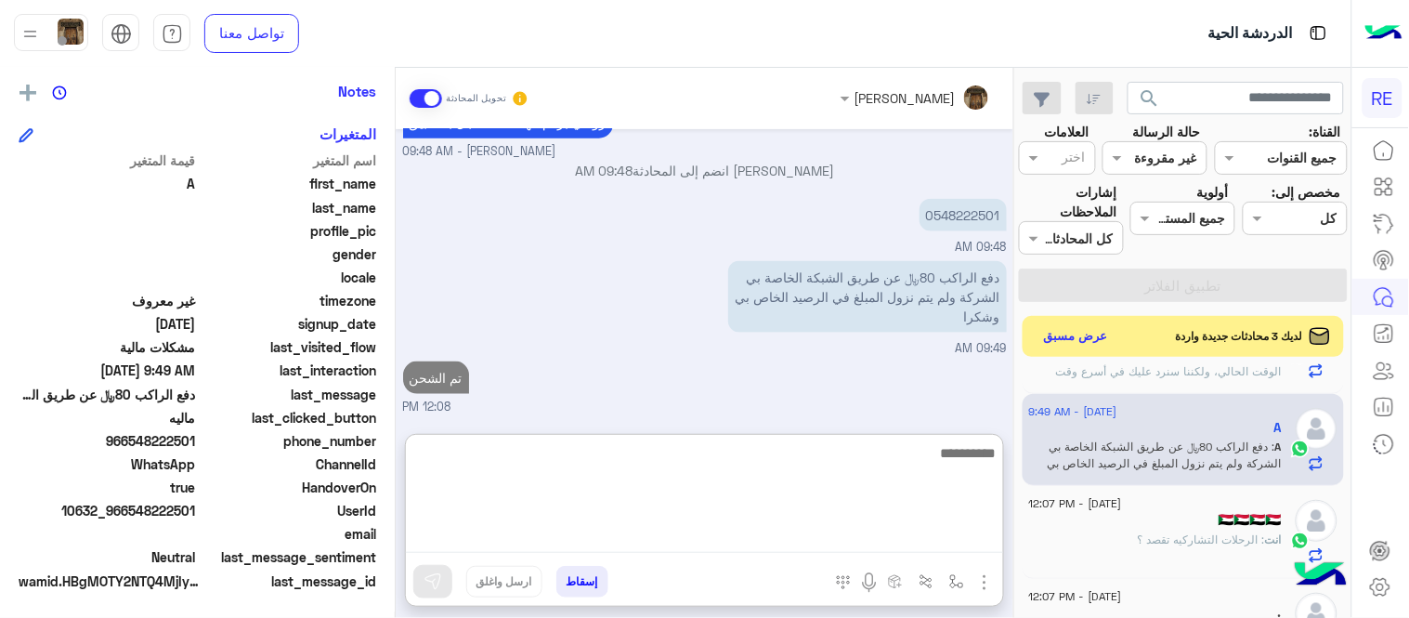
click at [911, 418] on div "[PERSON_NAME] تحويل المحادثة [DATE] 08:31 AM تم إعادة توجيه المحادثة. للعودة إل…" at bounding box center [705, 346] width 618 height 557
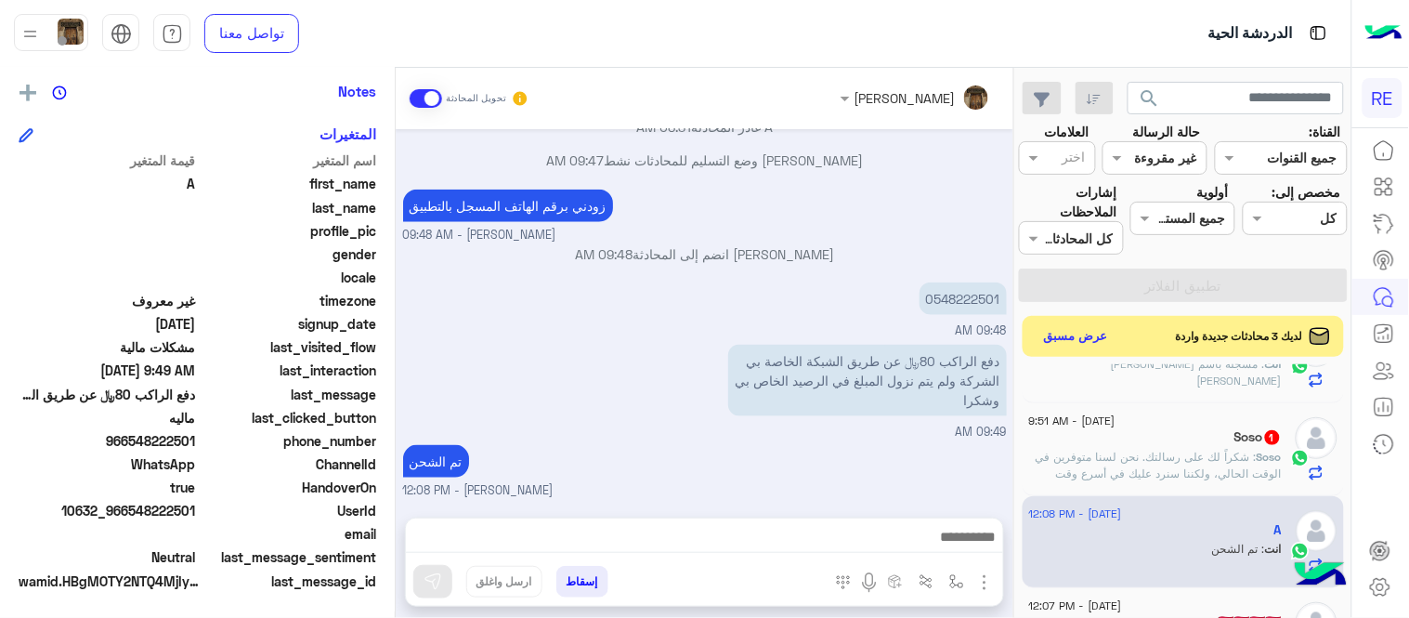
scroll to position [700, 0]
click at [1154, 461] on span ": ‏شكراً لك على رسالتك. نحن لسنا متوفرين في الوقت الحالي، ولكننا سنرد عليك في أ…" at bounding box center [1159, 480] width 246 height 47
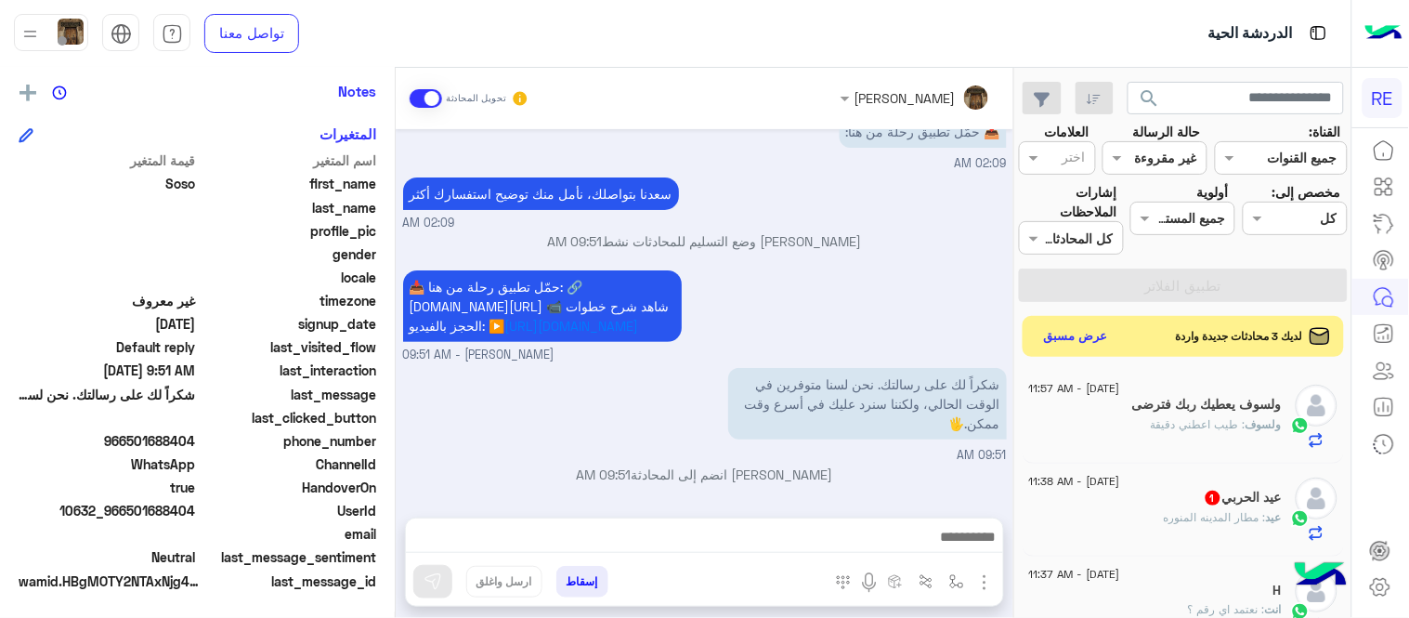
click at [1187, 512] on span ": مطار المدينه المنوره" at bounding box center [1215, 517] width 102 height 14
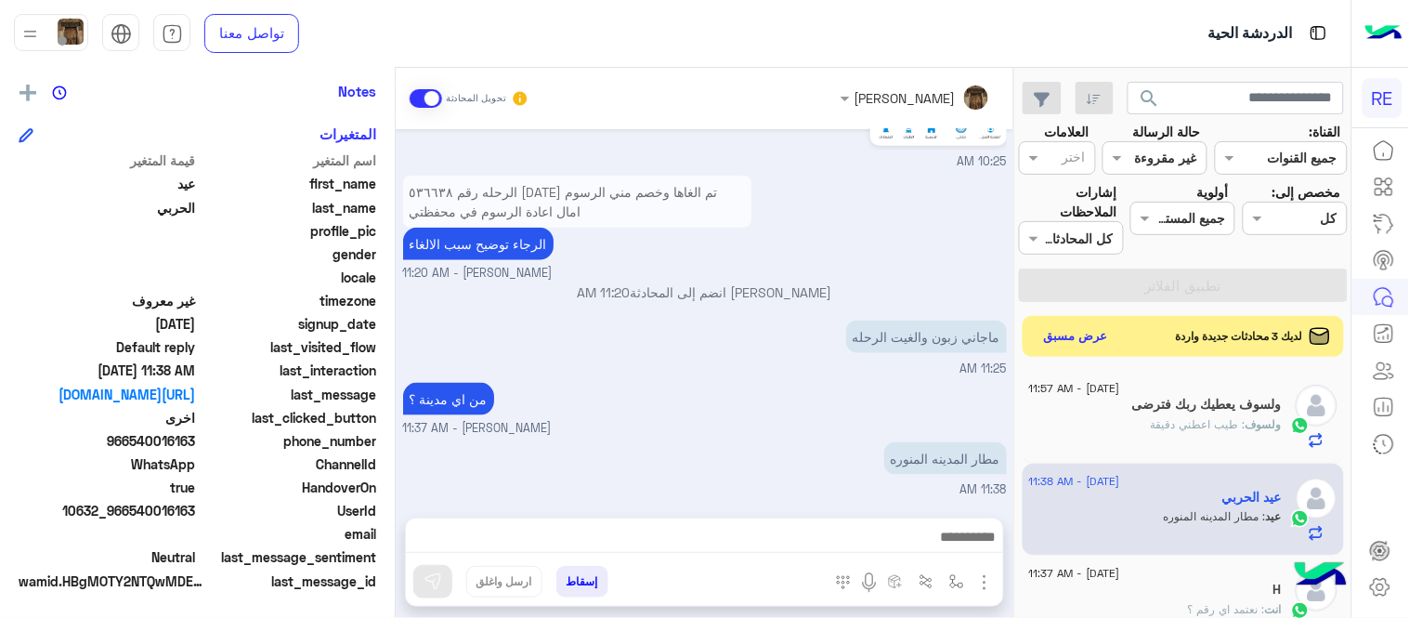
scroll to position [553, 0]
click at [611, 535] on textarea at bounding box center [704, 539] width 597 height 28
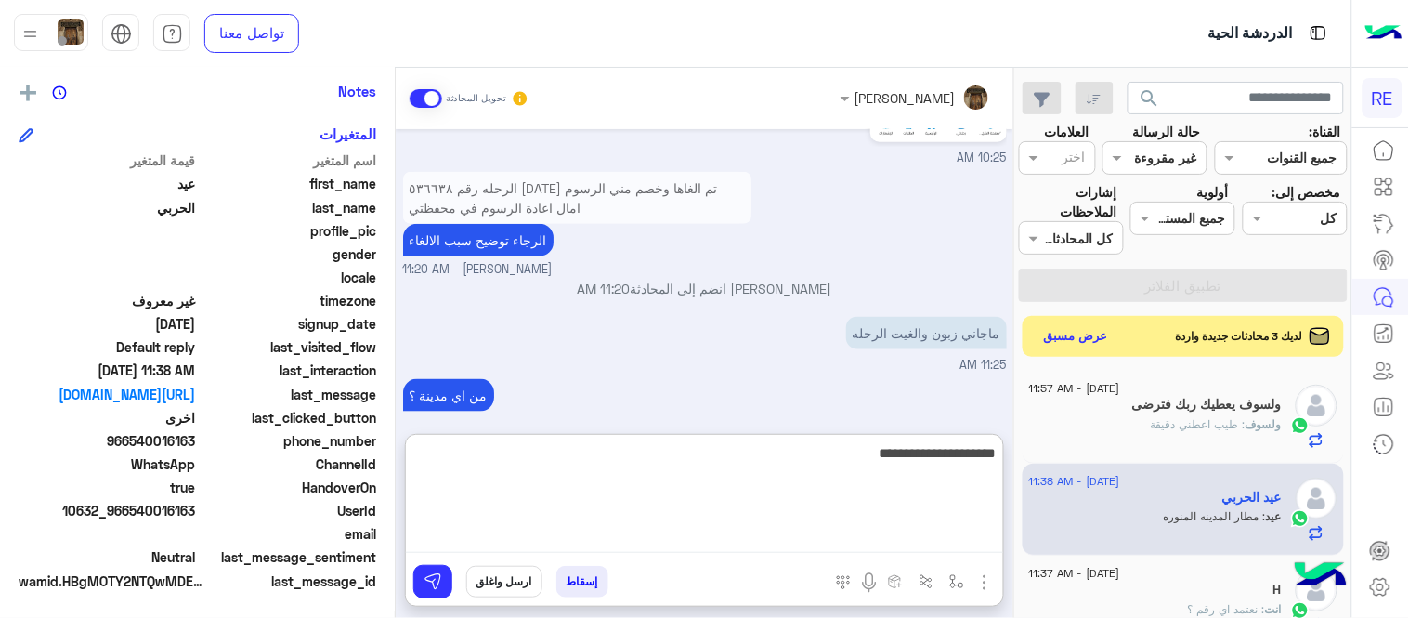
type textarea "**********"
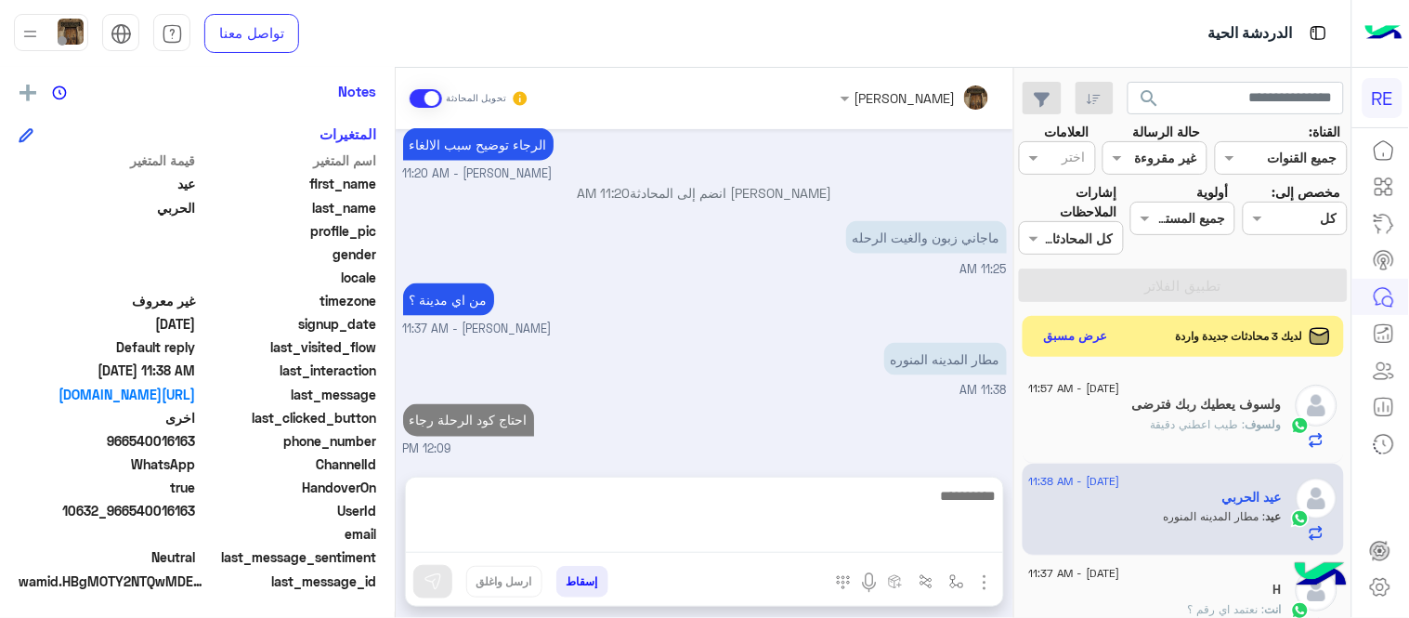
click at [827, 349] on div "[DATE] الرحله رقم ٥٣٦٦٣٨ [DATE] تم الغاها وخصم مني الرسوم امال اعادة الرسوم في …" at bounding box center [705, 293] width 618 height 329
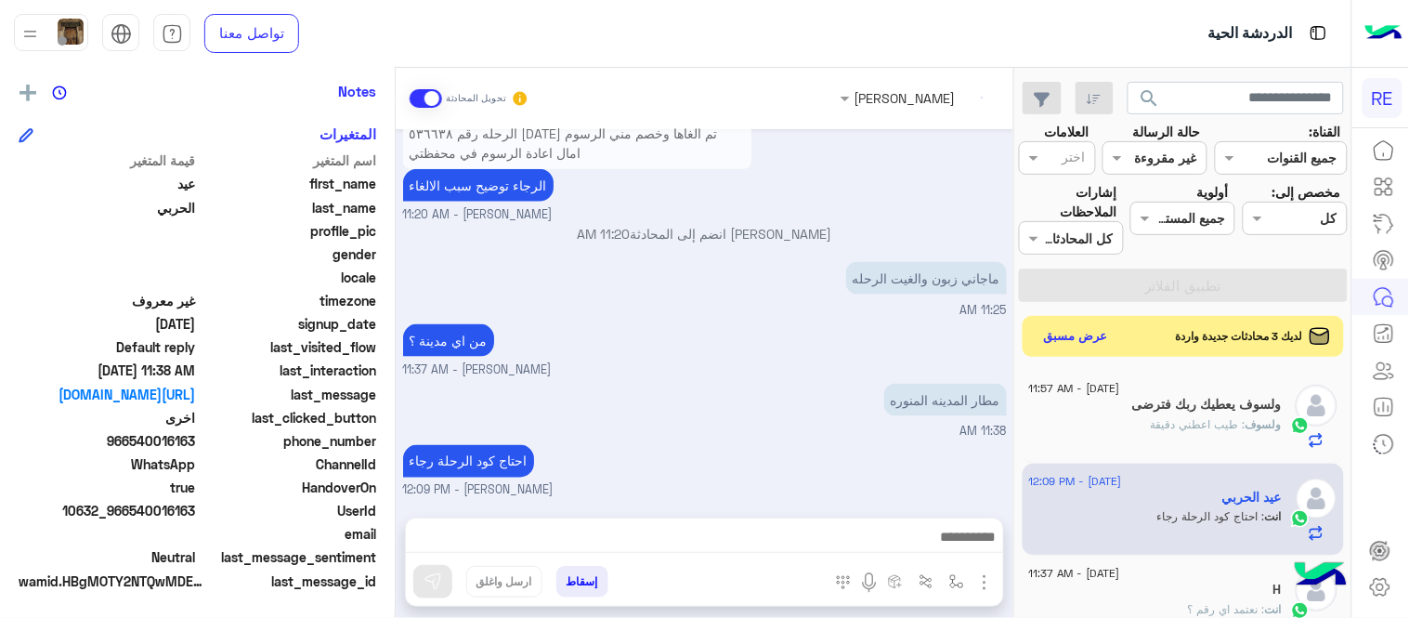
click at [1215, 422] on span ": طيب اعطني دقيقة" at bounding box center [1198, 424] width 95 height 14
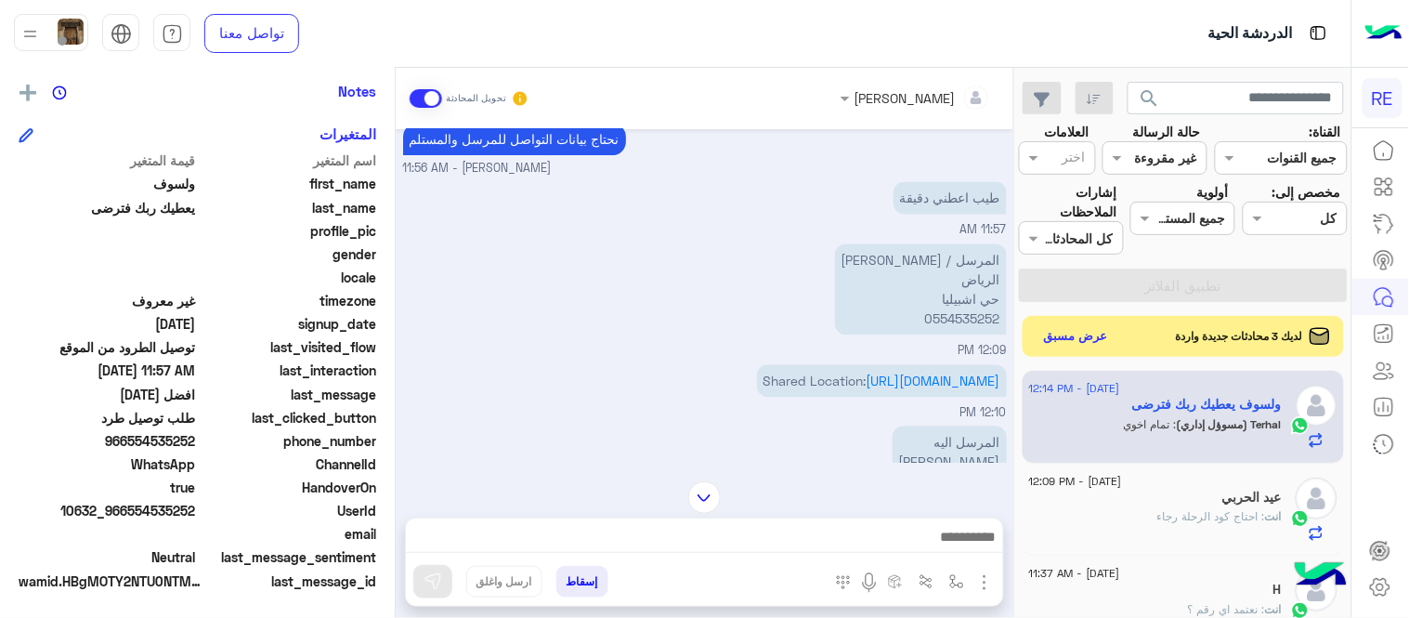
scroll to position [1158, 0]
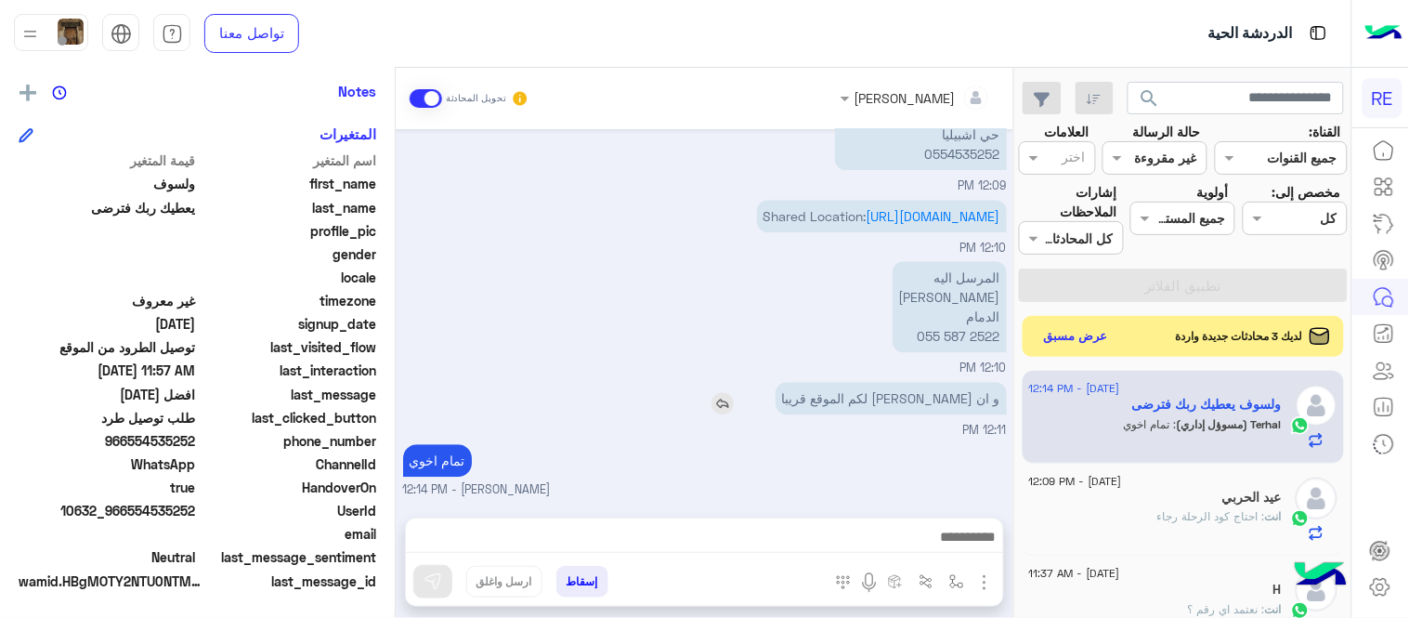
click at [721, 393] on div "و ان [PERSON_NAME] لكم الموقع قريبا" at bounding box center [838, 398] width 337 height 33
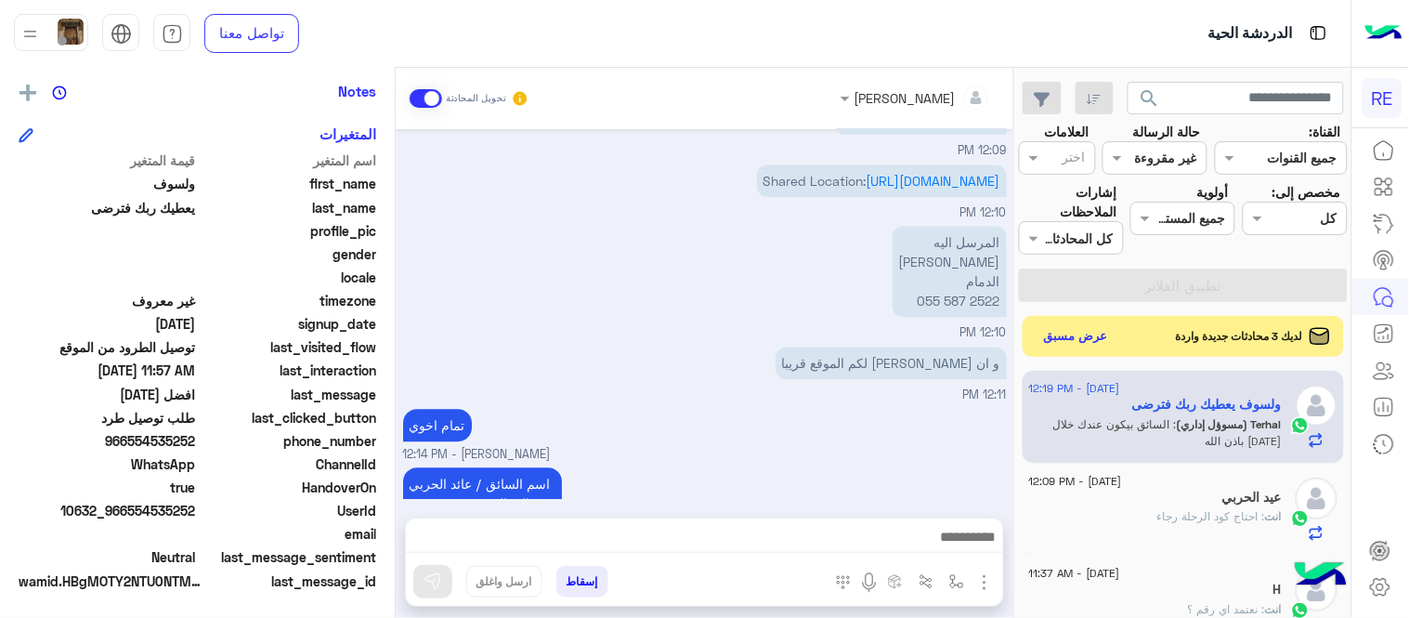
scroll to position [1296, 0]
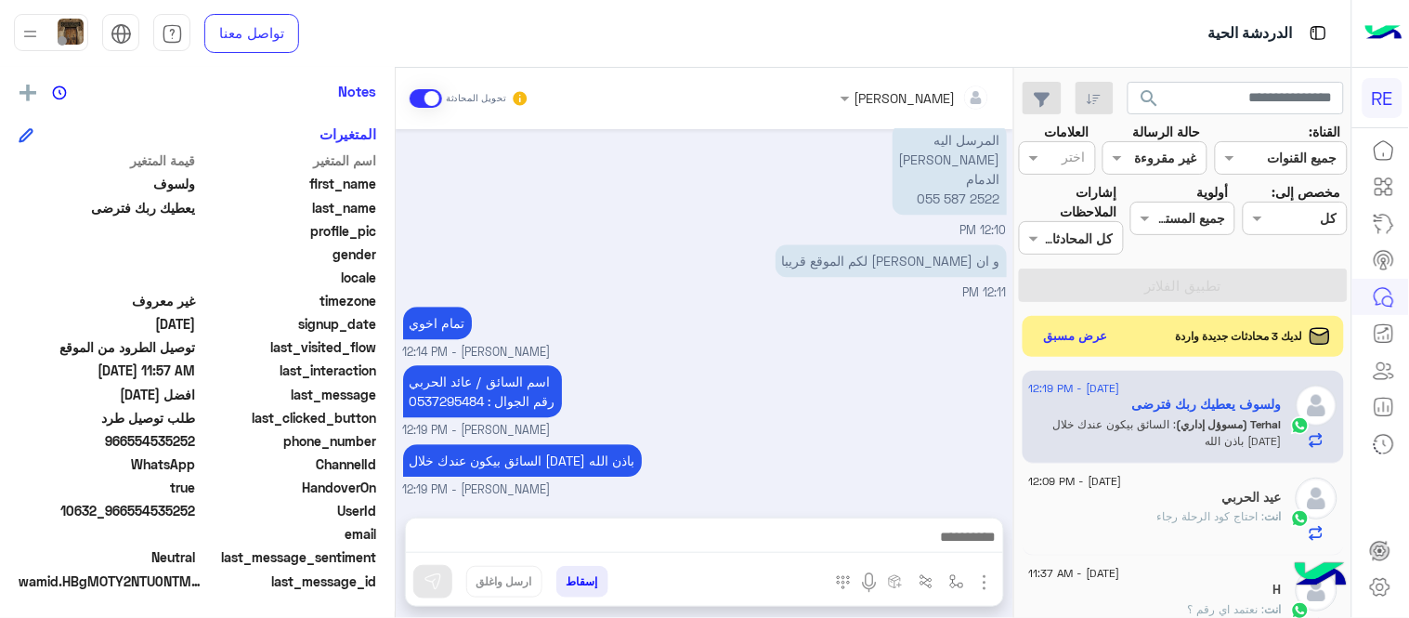
click at [828, 475] on div "السائق بيكون عندك خلال [DATE] باذن الله Terhal Almodon - 12:19 PM" at bounding box center [705, 468] width 604 height 59
click at [712, 474] on div "السائق بيكون عندك خلال [DATE] باذن الله" at bounding box center [575, 460] width 345 height 33
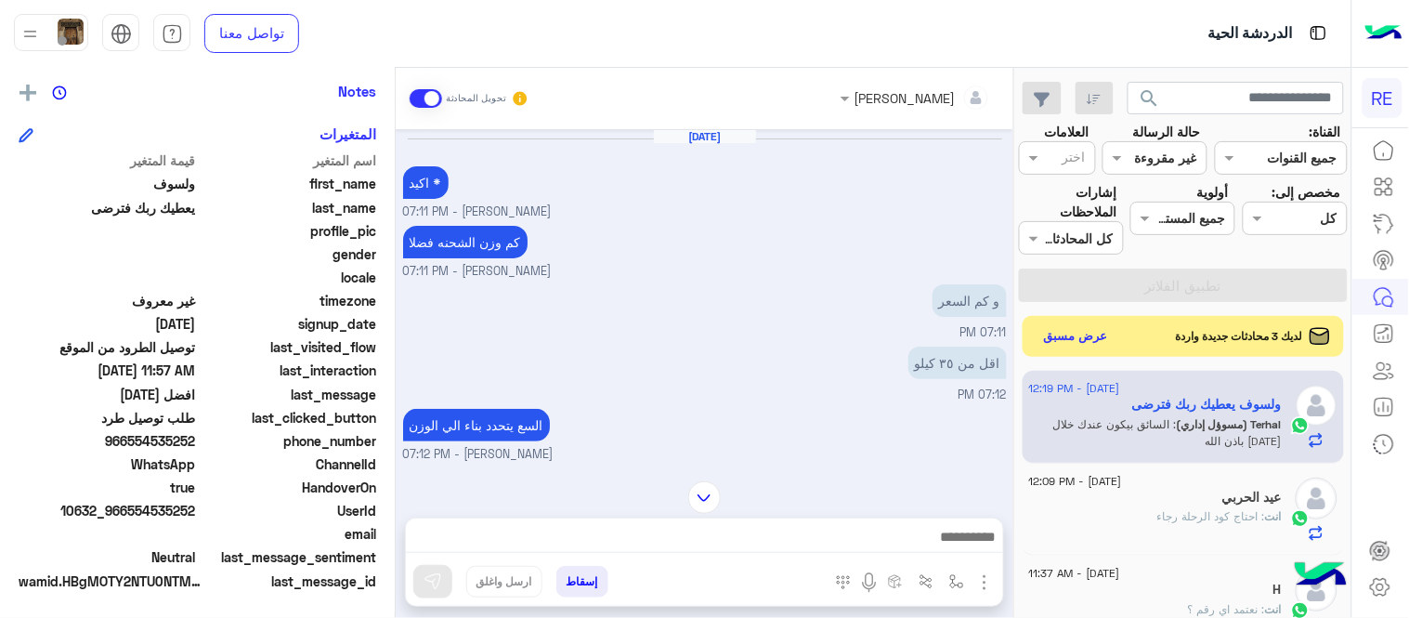
scroll to position [581, 0]
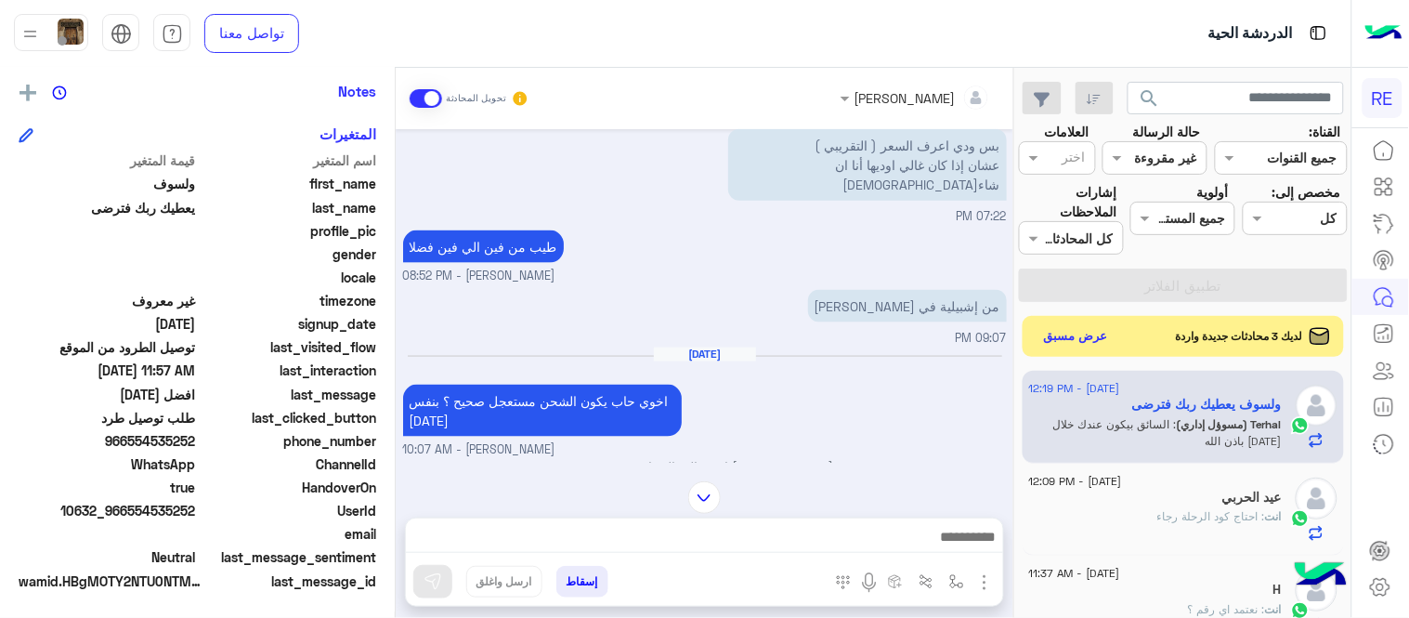
click at [397, 202] on div "[DATE] اكيد * [PERSON_NAME] - 07:11 PM كم وزن الشحنه فضلا [PERSON_NAME] - 07:11…" at bounding box center [705, 295] width 618 height 333
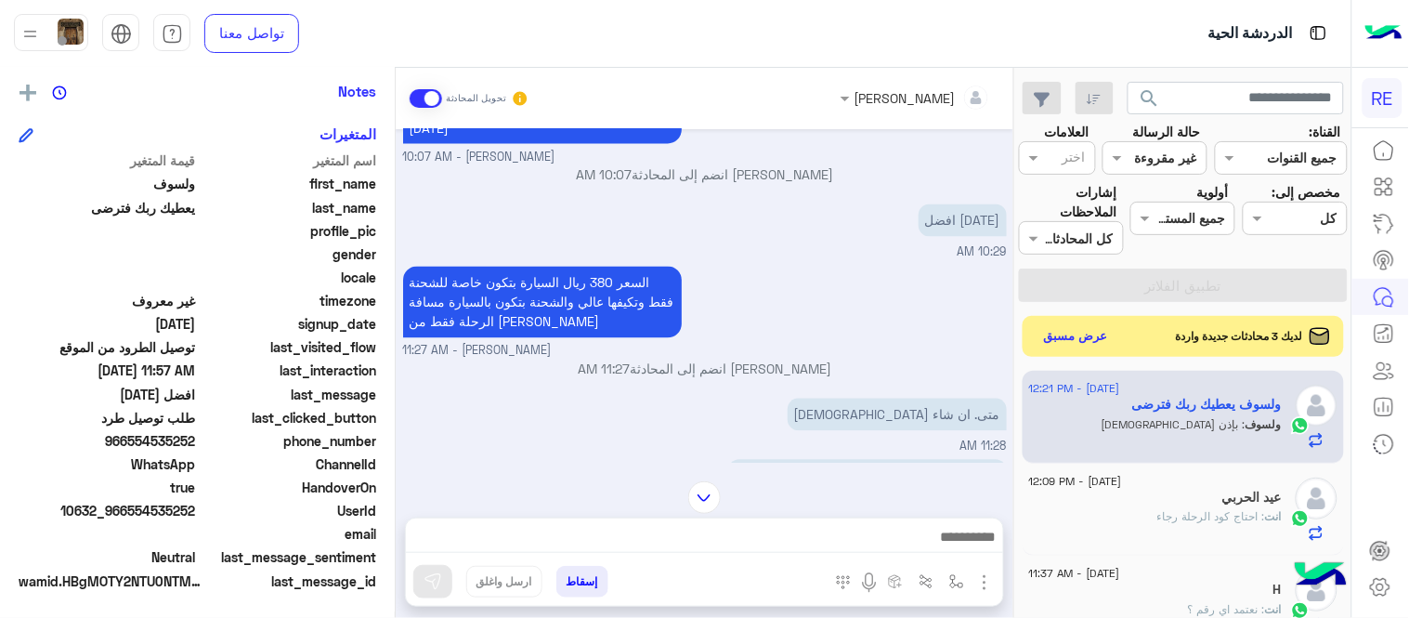
scroll to position [851, 0]
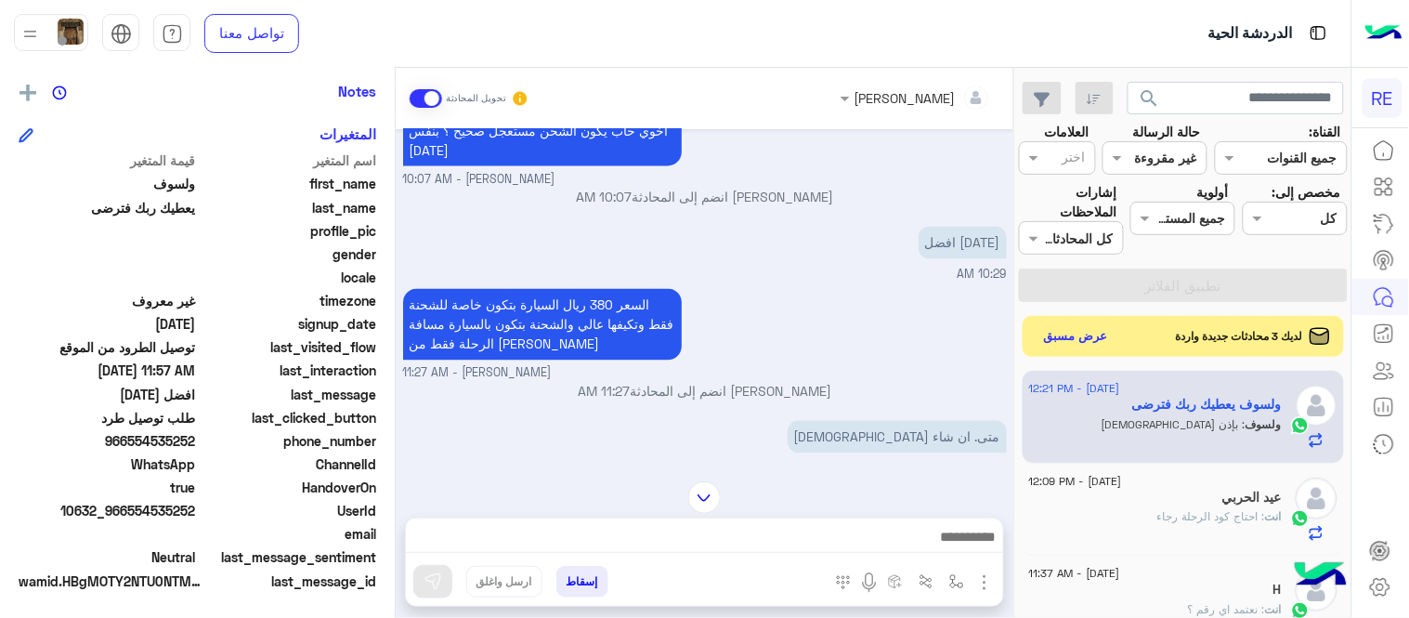
click at [710, 511] on img at bounding box center [704, 497] width 33 height 33
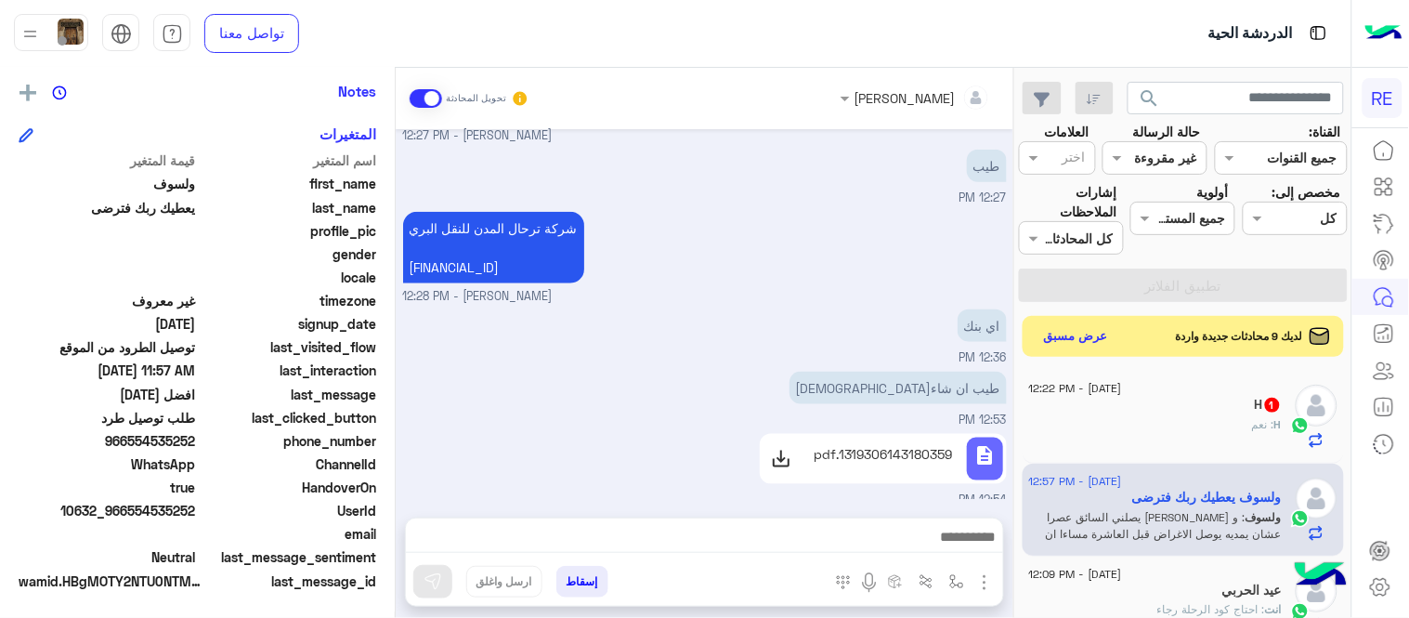
scroll to position [4193, 0]
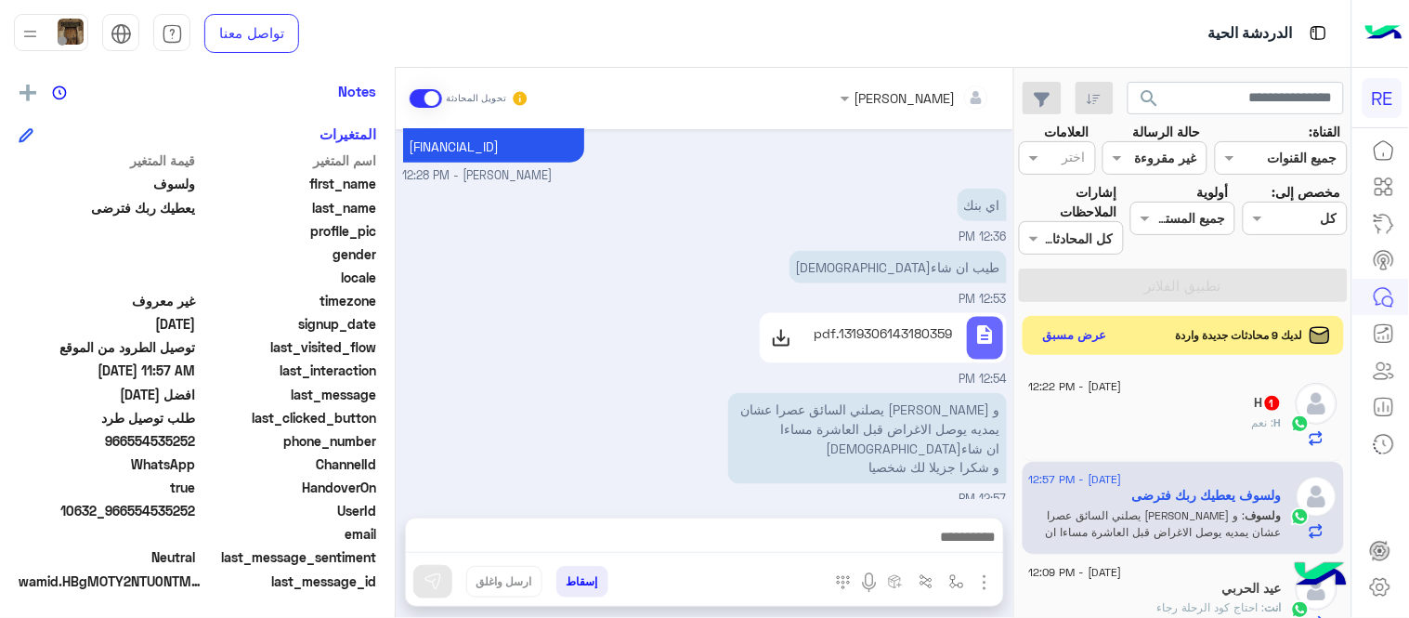
click at [1089, 337] on button "عرض مسبق" at bounding box center [1076, 335] width 78 height 25
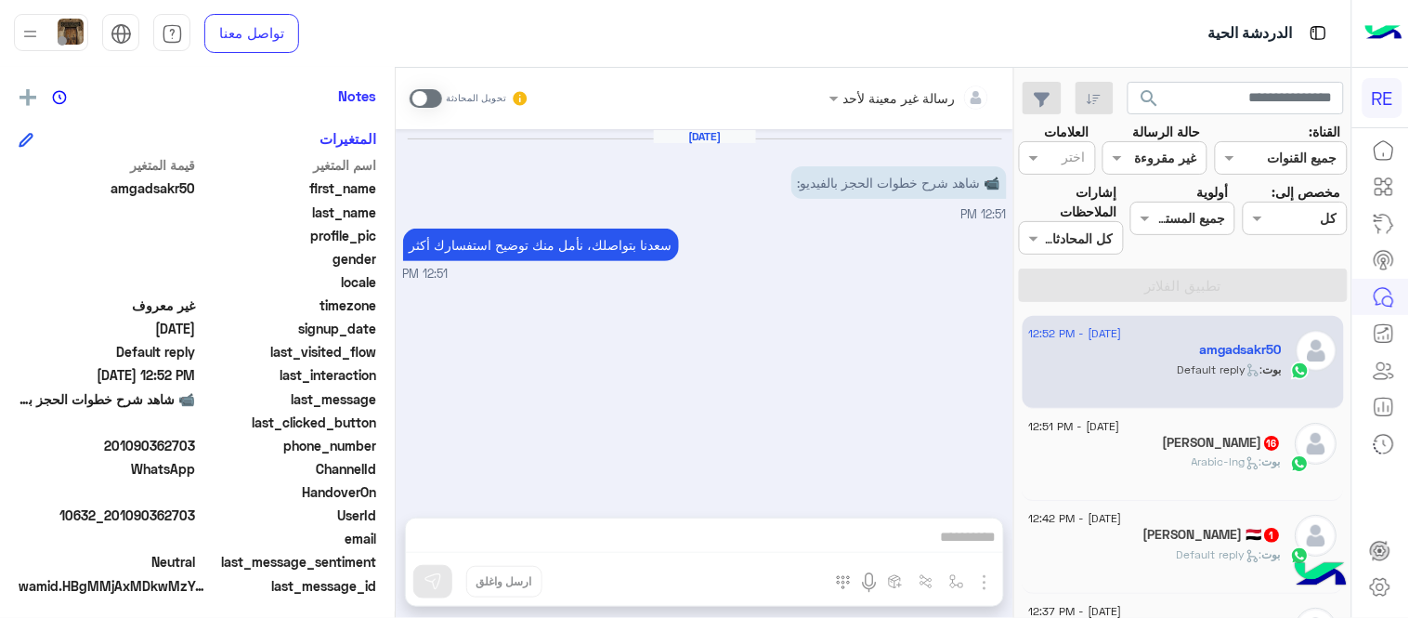
scroll to position [381, 0]
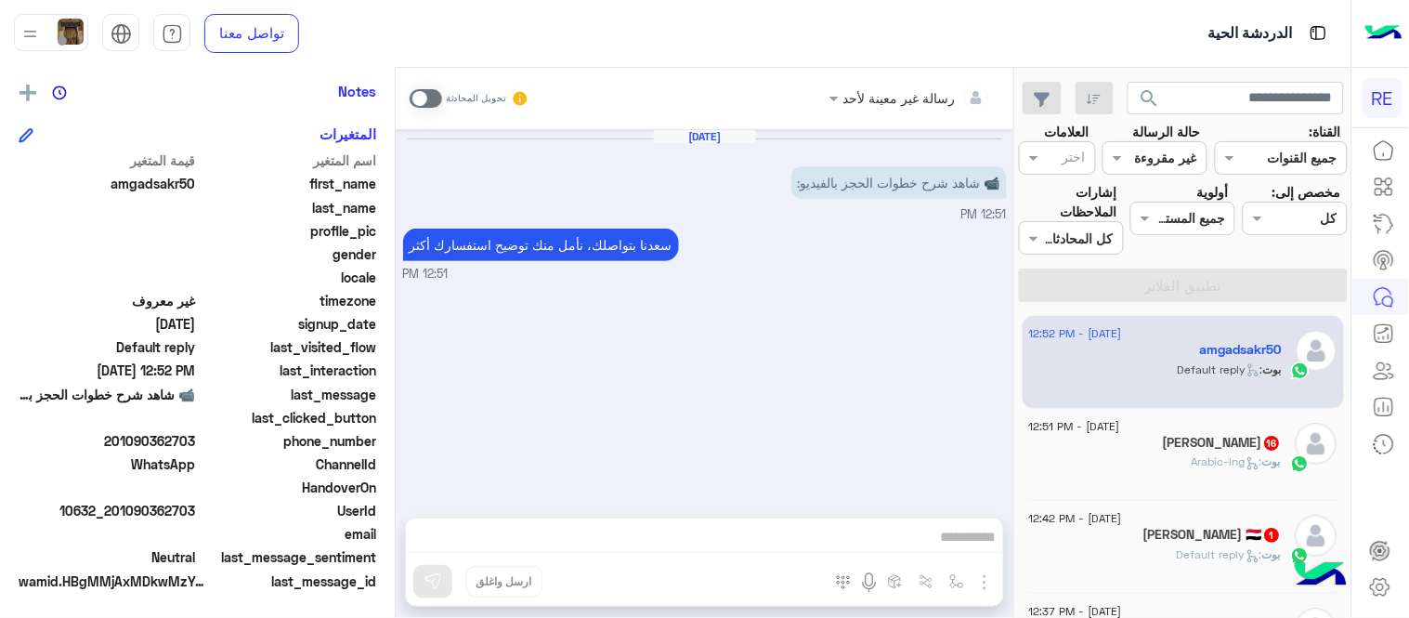
click at [726, 359] on div "[DATE] 📹 شاهد شرح خطوات الحجز بالفيديو: 12:51 PM [PERSON_NAME] بتواصلك، نأمل من…" at bounding box center [705, 314] width 618 height 370
click at [427, 93] on span at bounding box center [426, 98] width 33 height 19
click at [664, 544] on textarea at bounding box center [704, 539] width 597 height 28
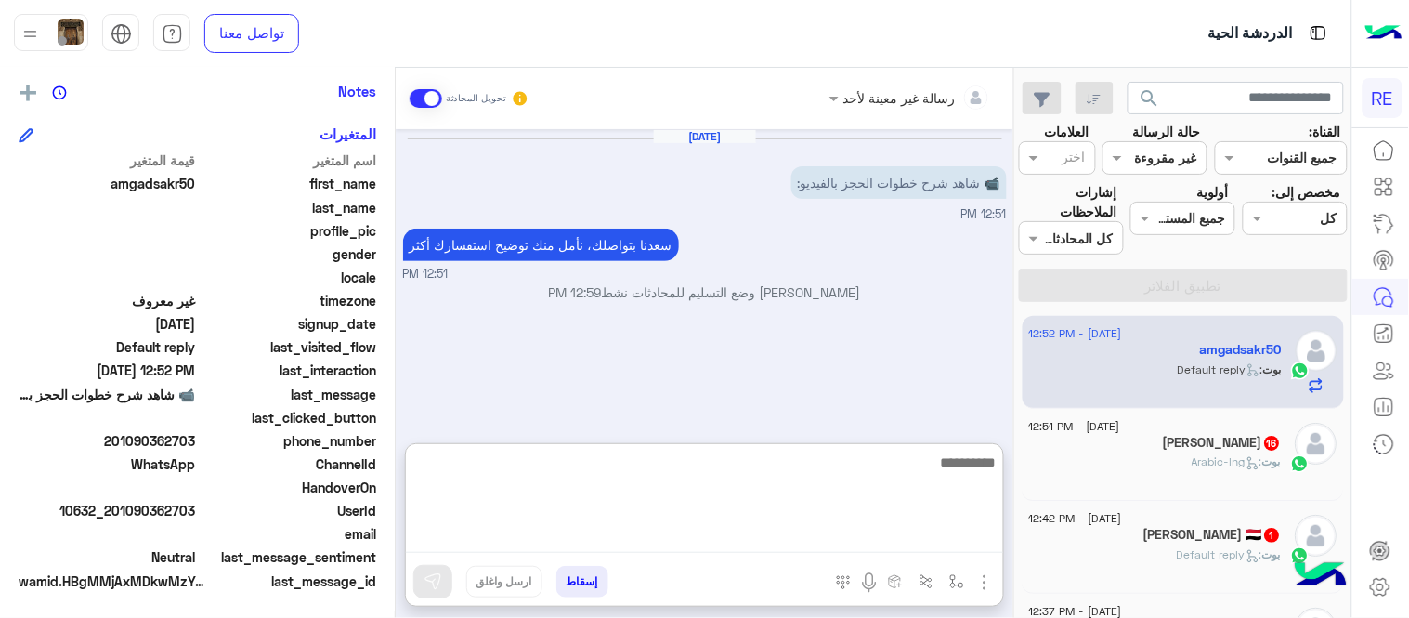
paste textarea "**********"
type textarea "**********"
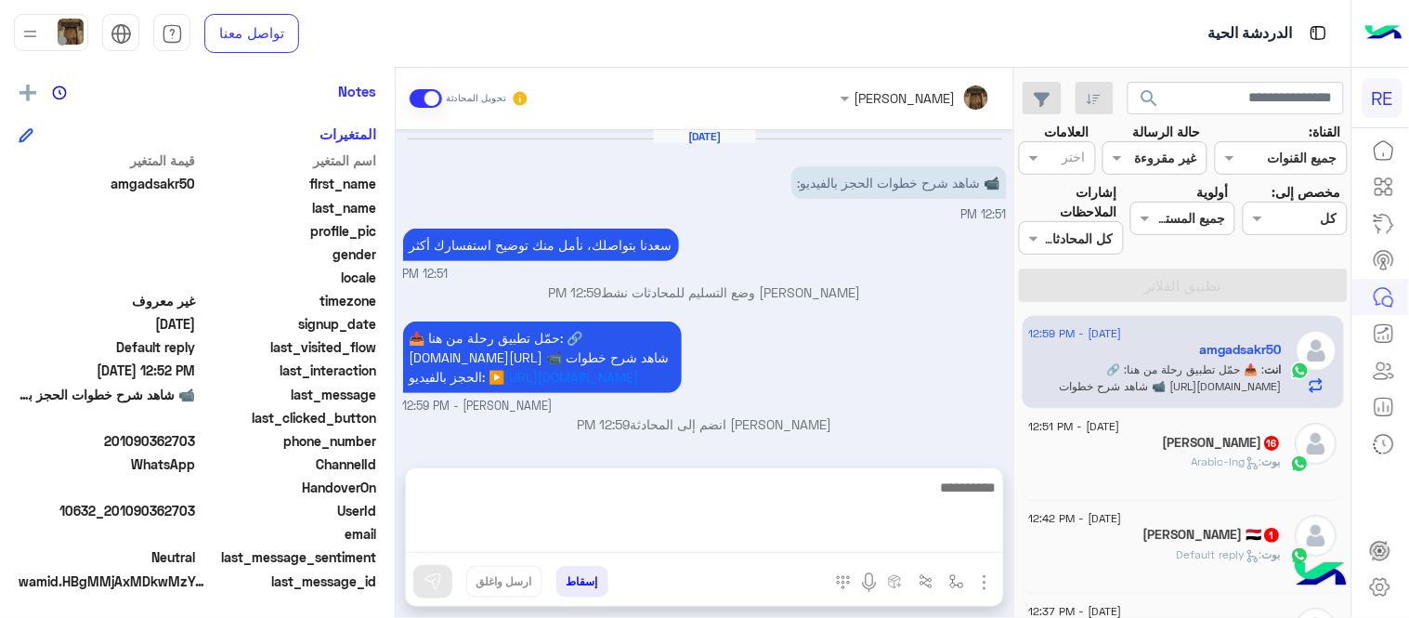
scroll to position [0, 0]
click at [944, 312] on div "[DATE] 📹 شاهد شرح خطوات الحجز بالفيديو: 12:51 PM [PERSON_NAME] بتواصلك، نأمل من…" at bounding box center [705, 289] width 618 height 320
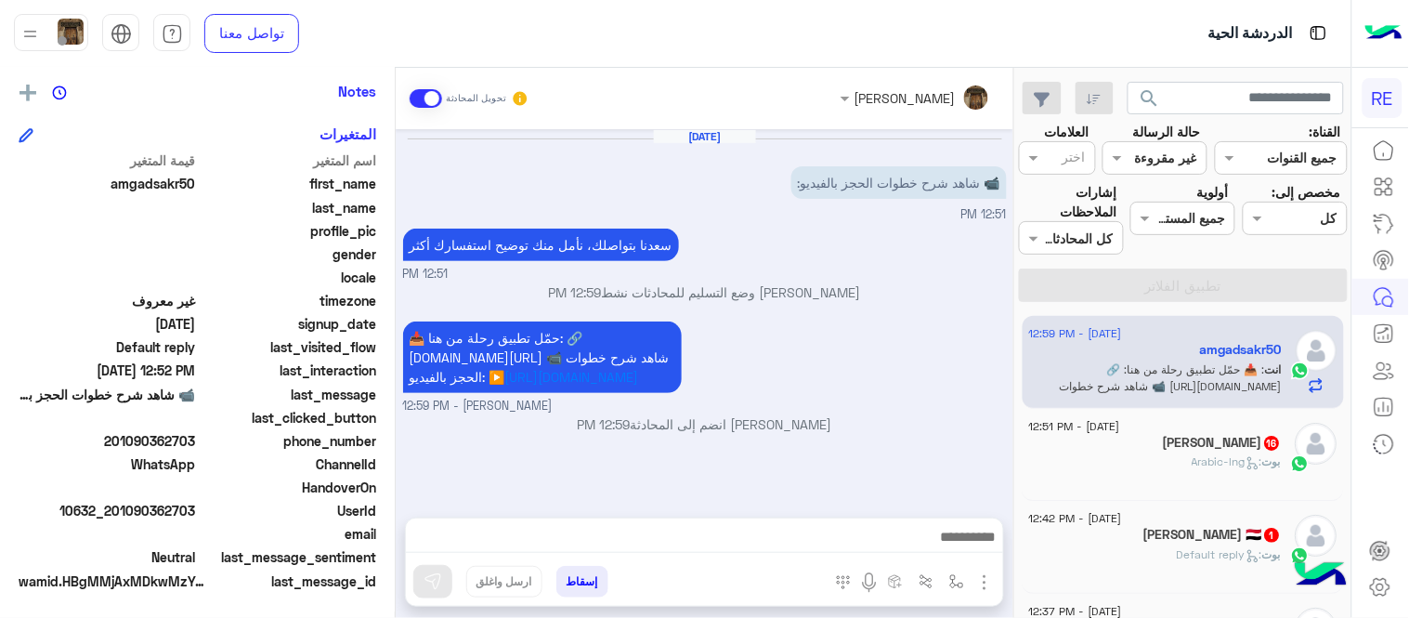
click at [1215, 462] on span ": Arabic-lng" at bounding box center [1228, 461] width 71 height 14
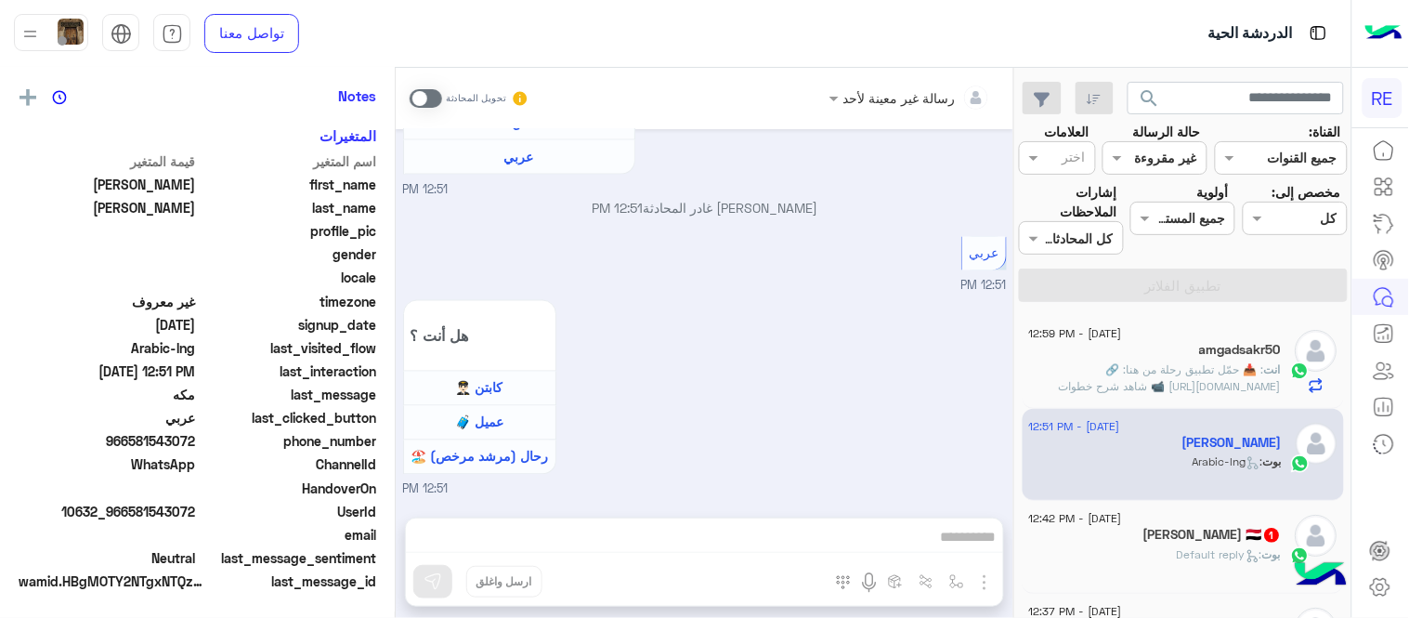
scroll to position [381, 0]
click at [438, 102] on span at bounding box center [426, 98] width 33 height 19
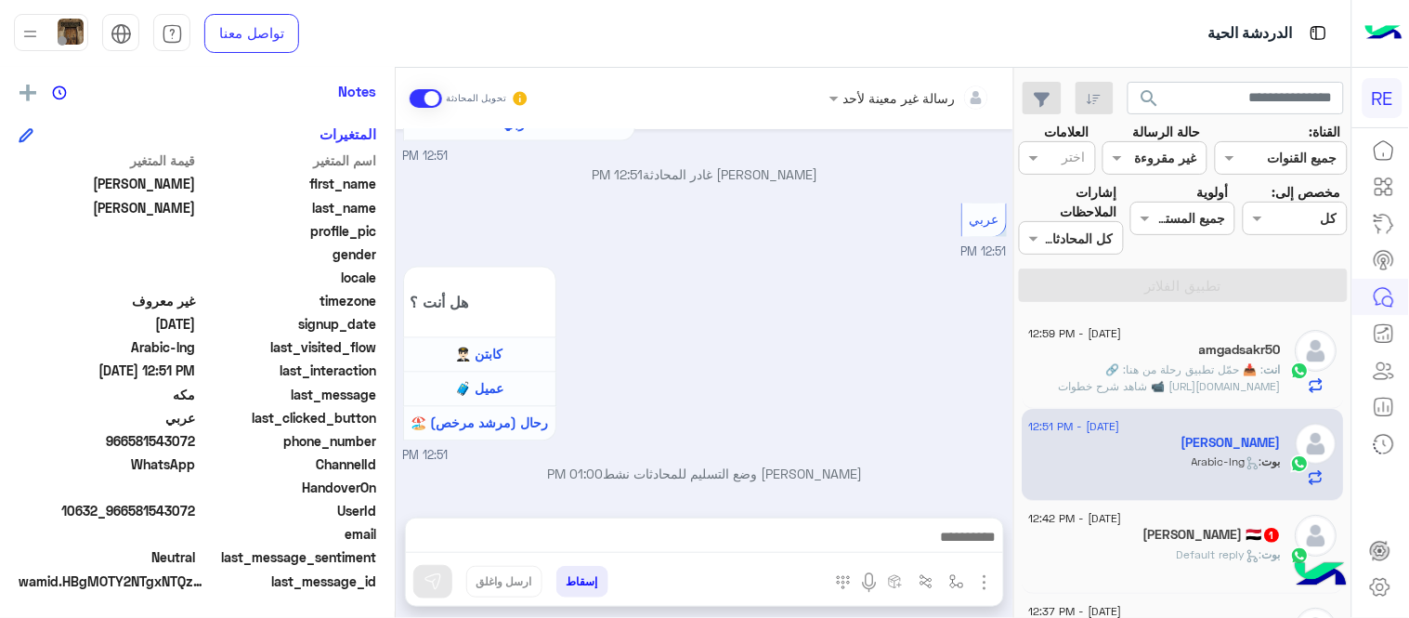
scroll to position [887, 0]
click at [401, 451] on div "[DATE] Conversation was assigned to [PERSON_NAME] 12:50 PM مكه 12:50 PM Shared …" at bounding box center [705, 314] width 618 height 370
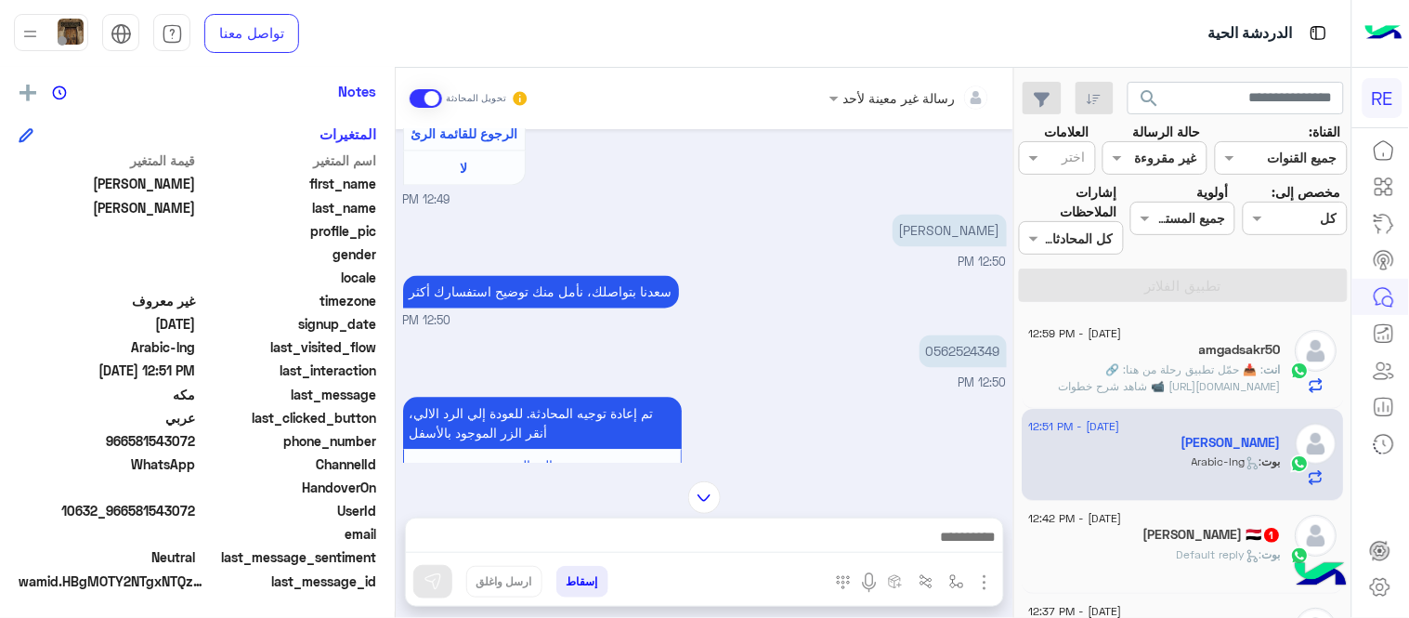
scroll to position [912, 0]
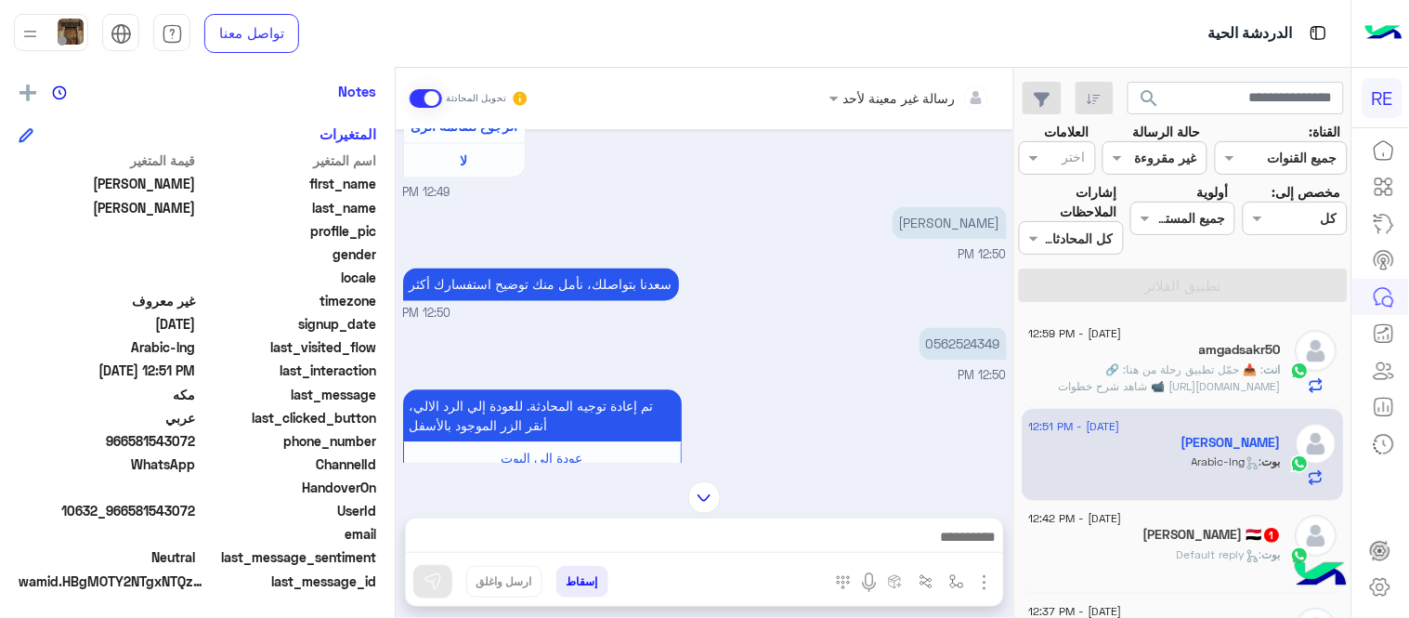
click at [711, 536] on textarea at bounding box center [704, 539] width 597 height 28
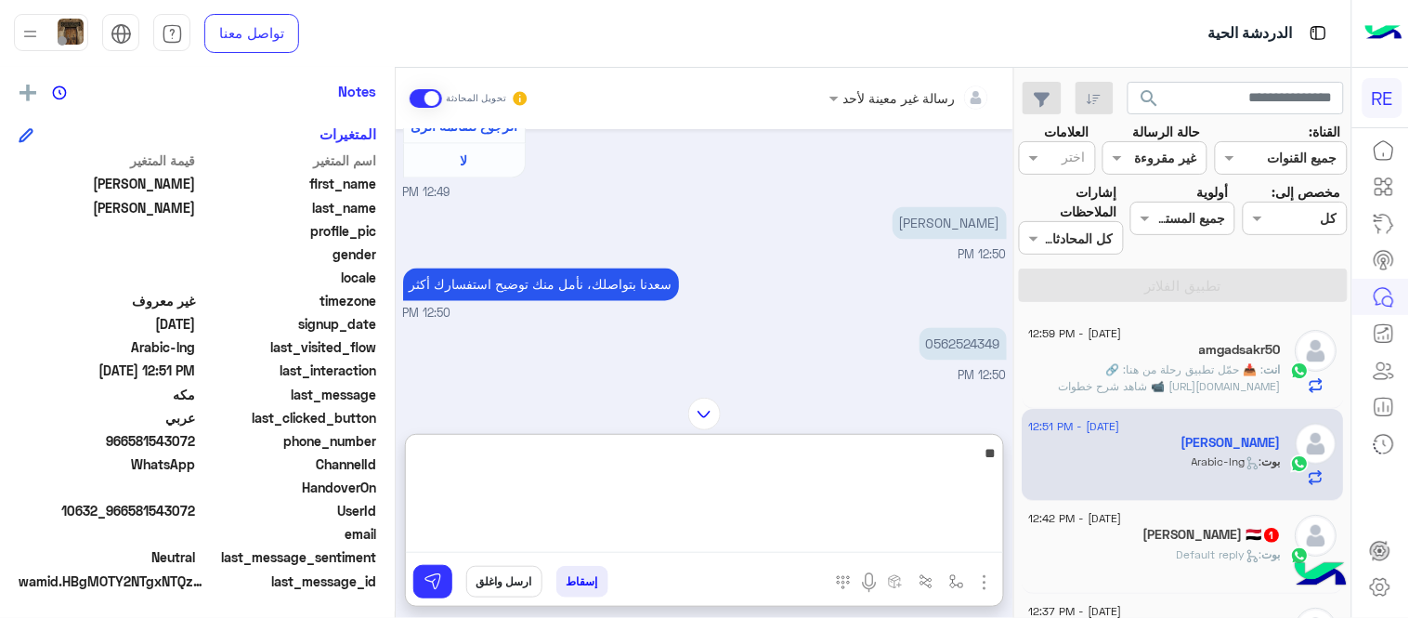
type textarea "*"
type textarea "**********"
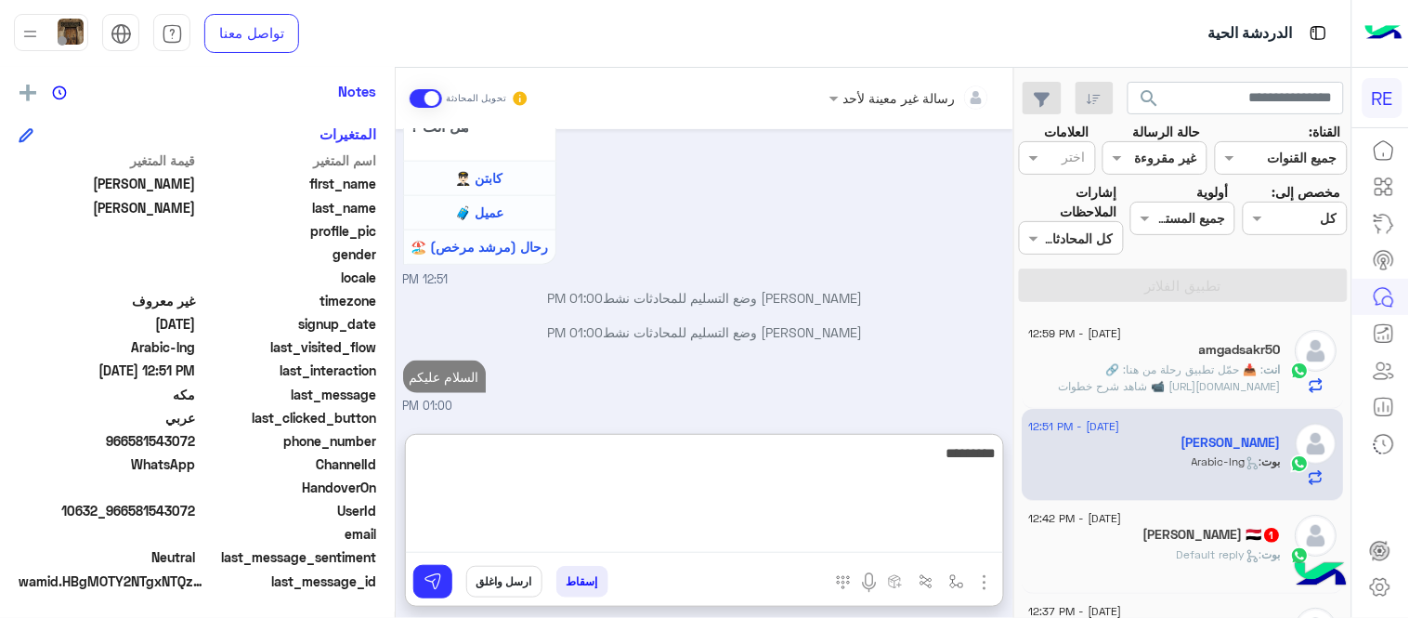
scroll to position [2378, 0]
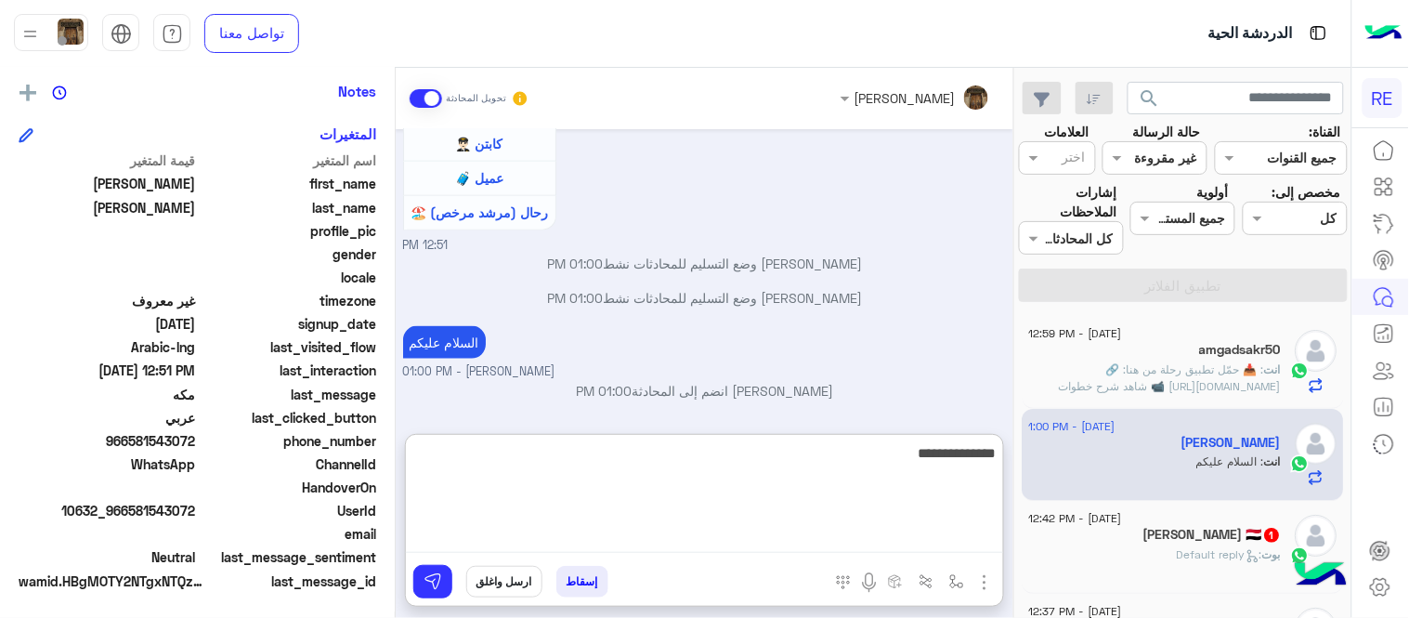
type textarea "**********"
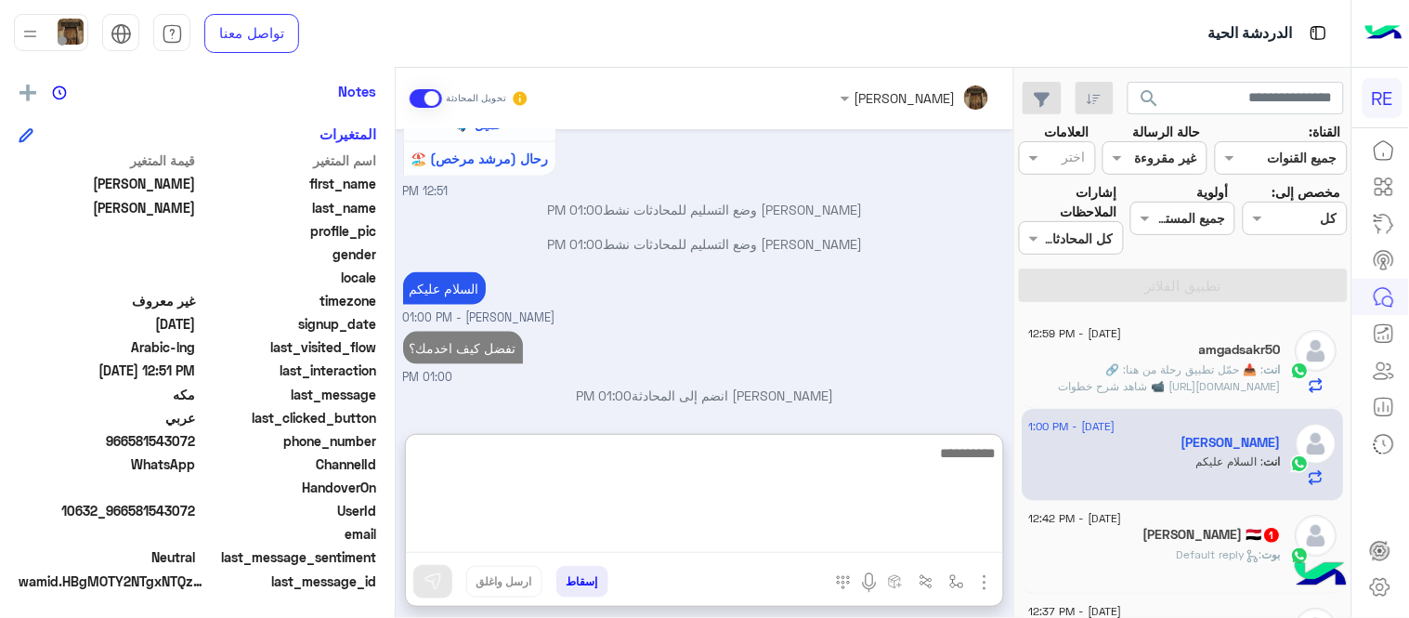
scroll to position [2437, 0]
click at [791, 372] on div "[DATE] تمتع بمزايا تنزيل تطبيق رحلة بجوالك : -الحصول على احدث العروض واروع الخص…" at bounding box center [705, 272] width 618 height 286
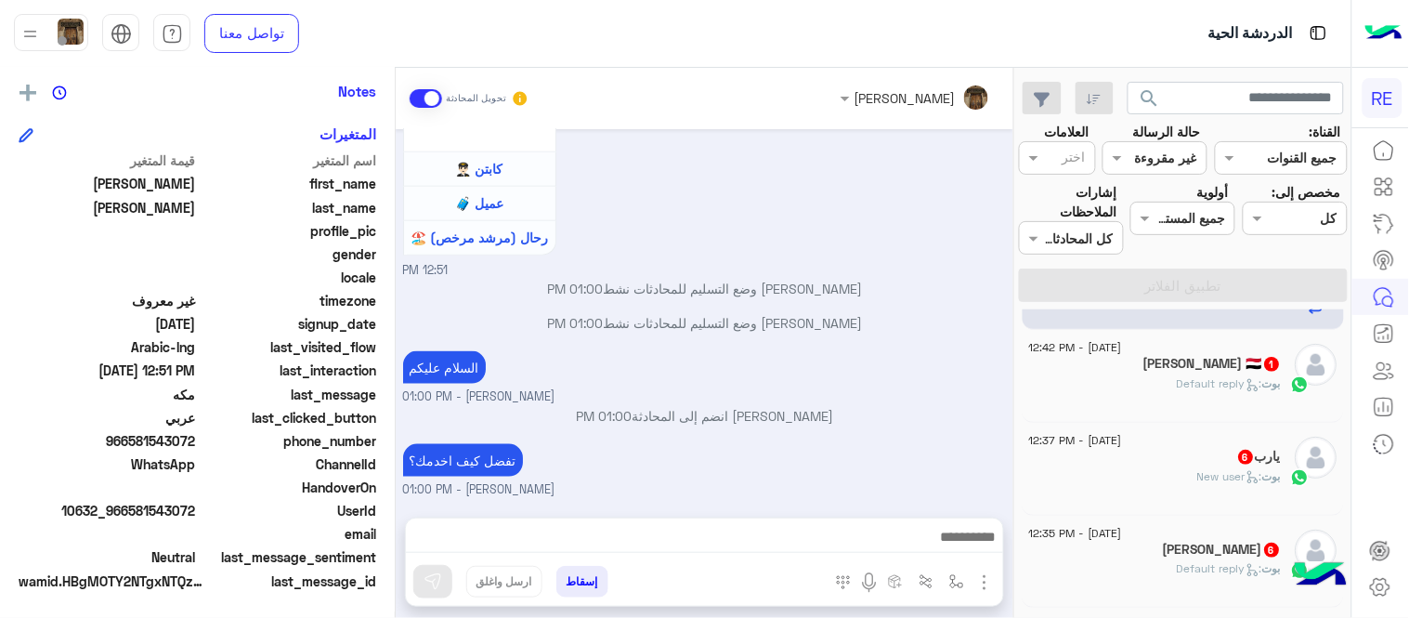
scroll to position [177, 0]
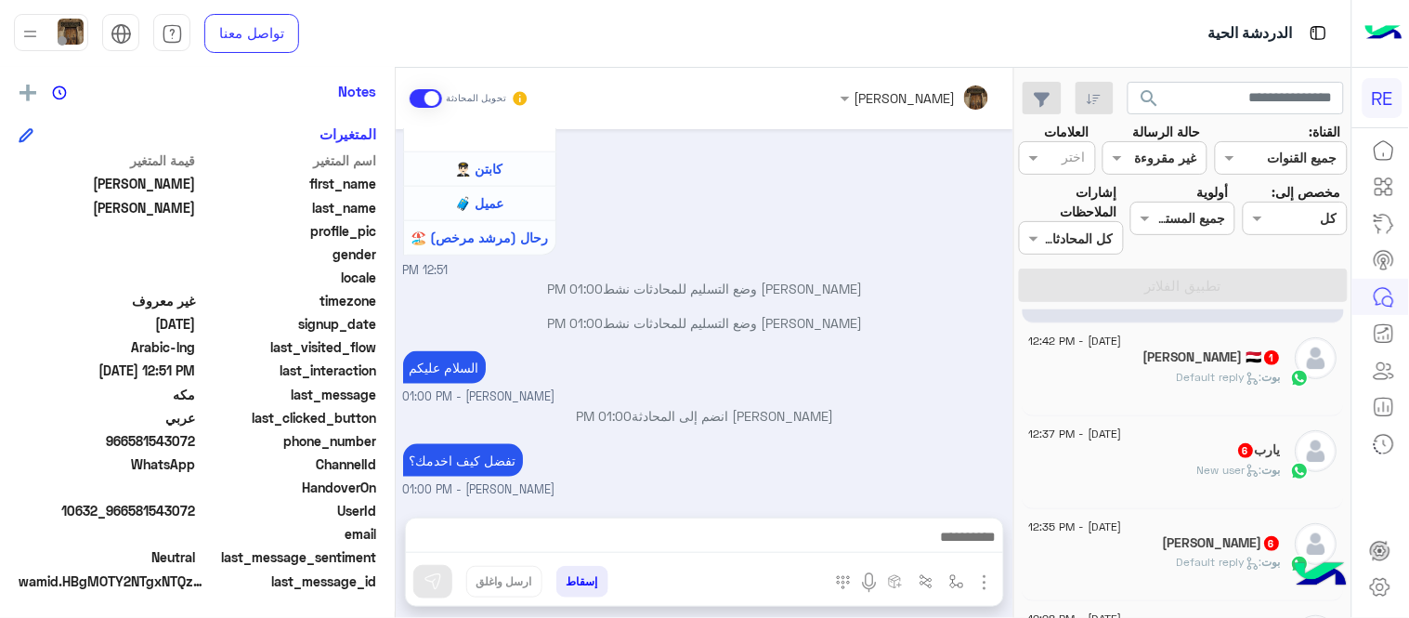
click at [1156, 364] on div "[PERSON_NAME] 🇾🇪 1" at bounding box center [1155, 359] width 253 height 20
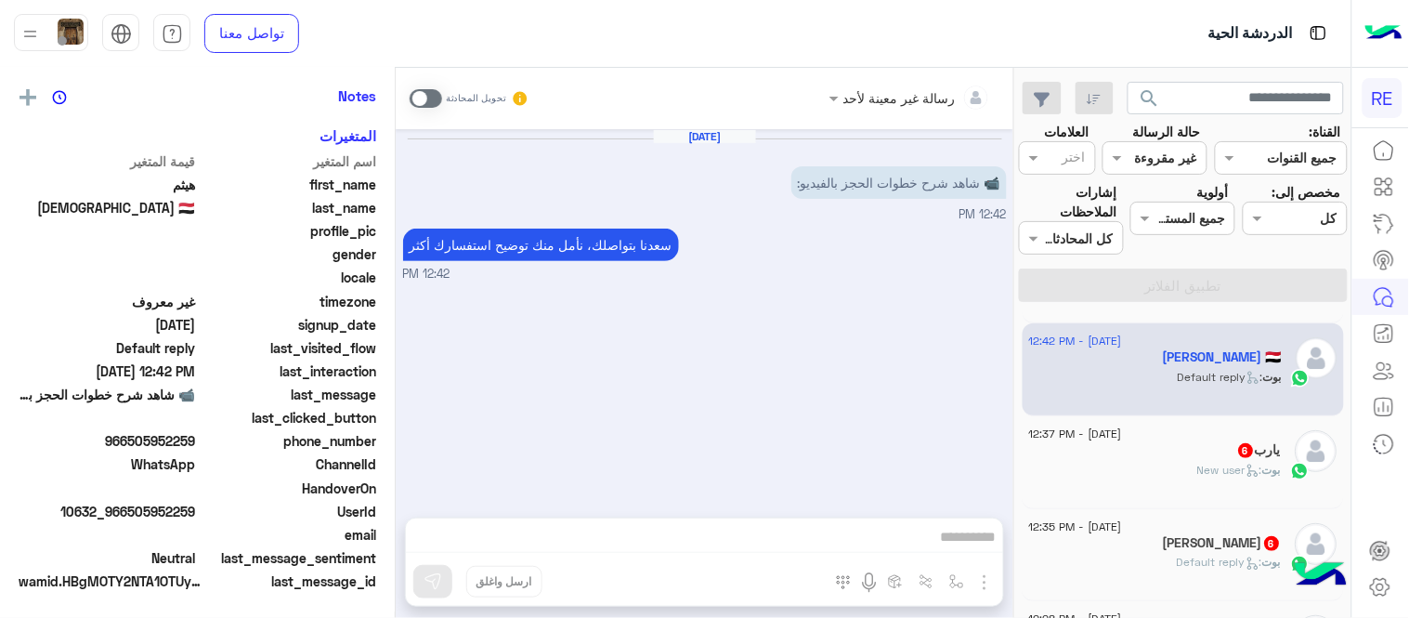
scroll to position [381, 0]
click at [427, 103] on span at bounding box center [426, 98] width 33 height 19
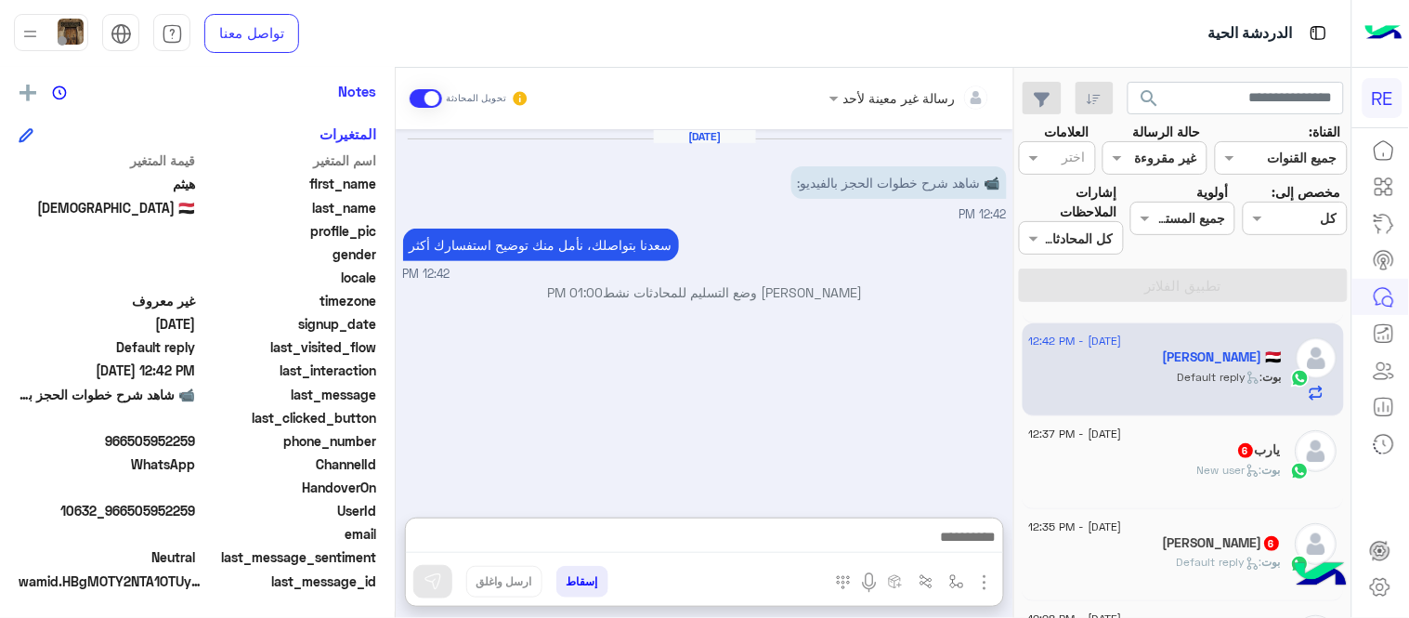
click at [637, 535] on textarea at bounding box center [704, 539] width 597 height 28
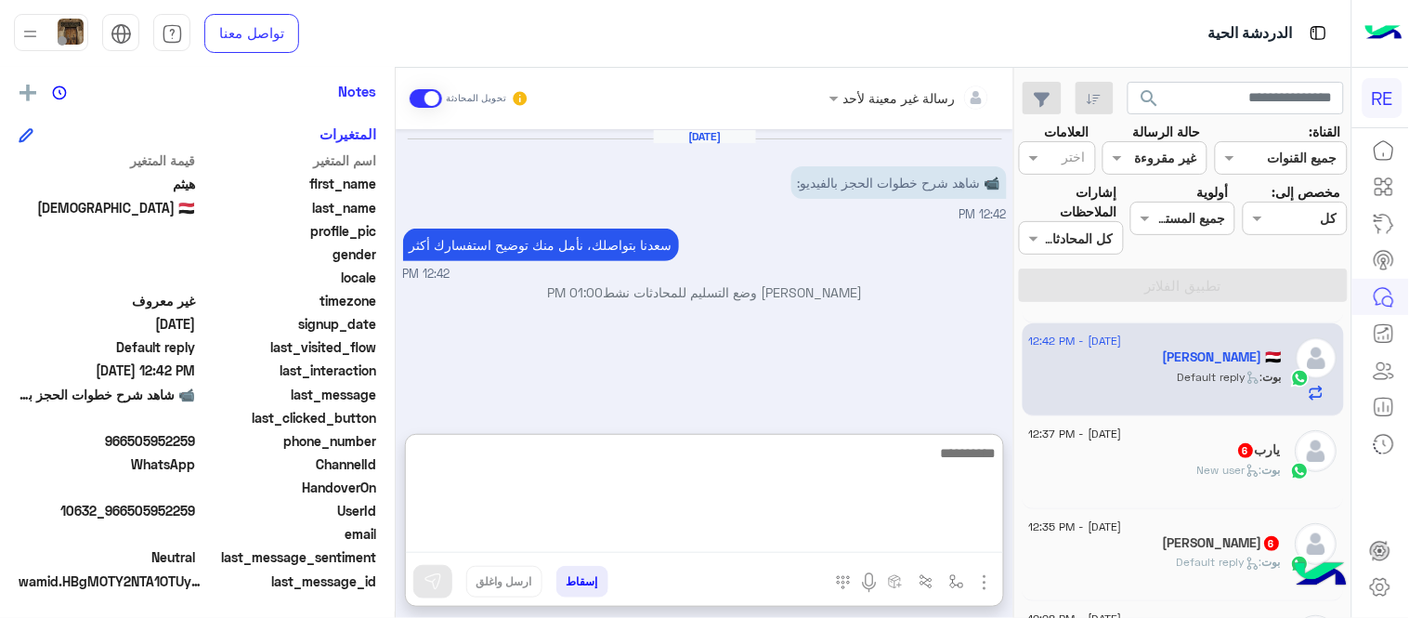
paste textarea "**********"
type textarea "**********"
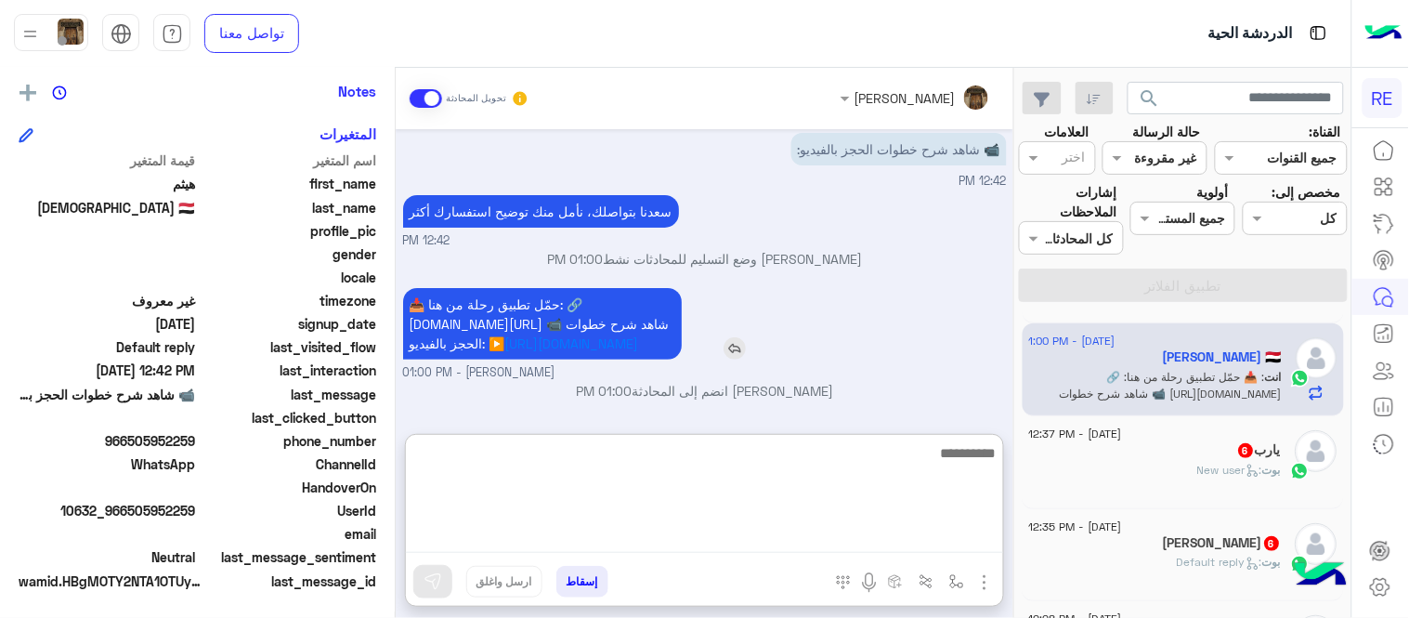
scroll to position [38, 0]
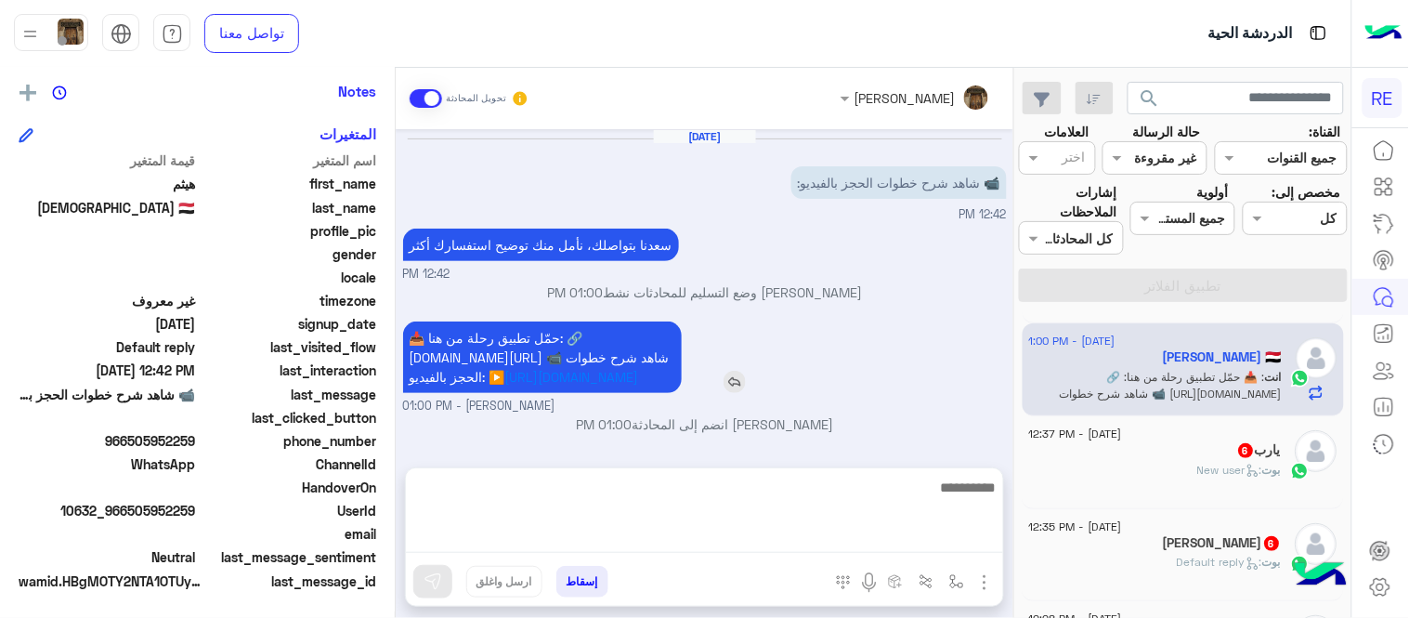
click at [777, 299] on div "[DATE] 📹 شاهد شرح خطوات الحجز بالفيديو: 12:42 PM [PERSON_NAME] بتواصلك، نأمل من…" at bounding box center [705, 289] width 618 height 320
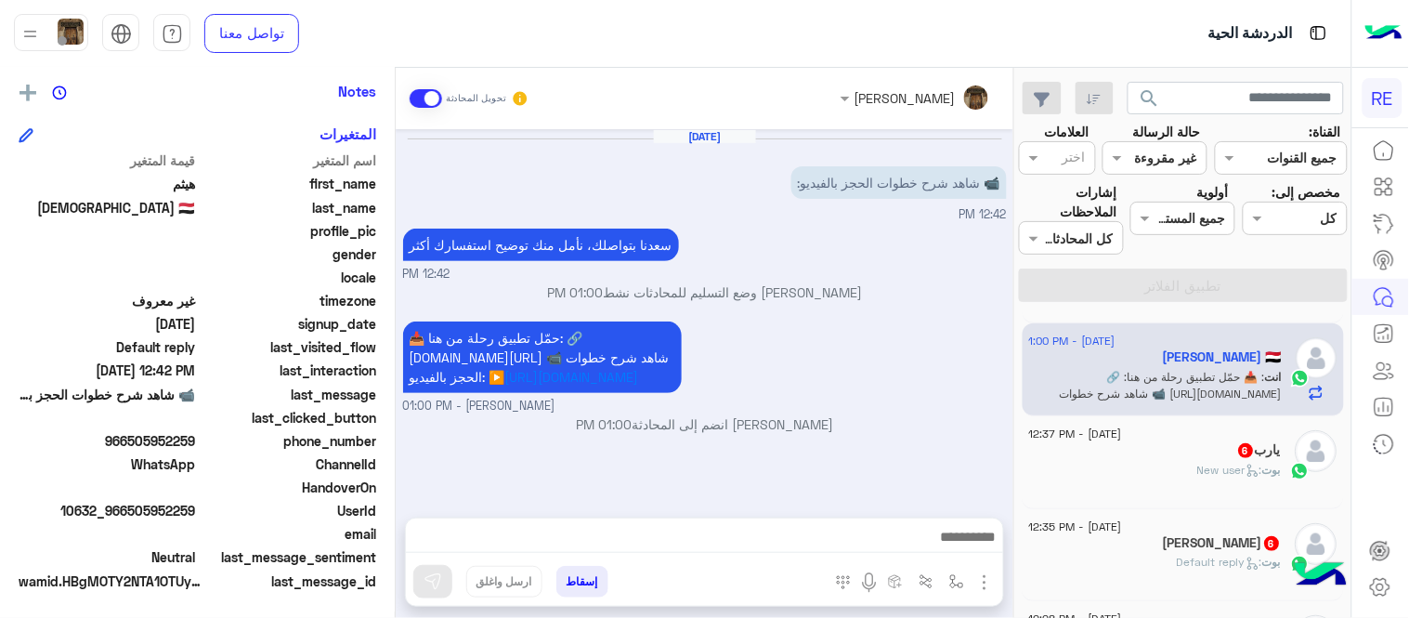
click at [1150, 446] on div "يارب 6" at bounding box center [1155, 452] width 253 height 20
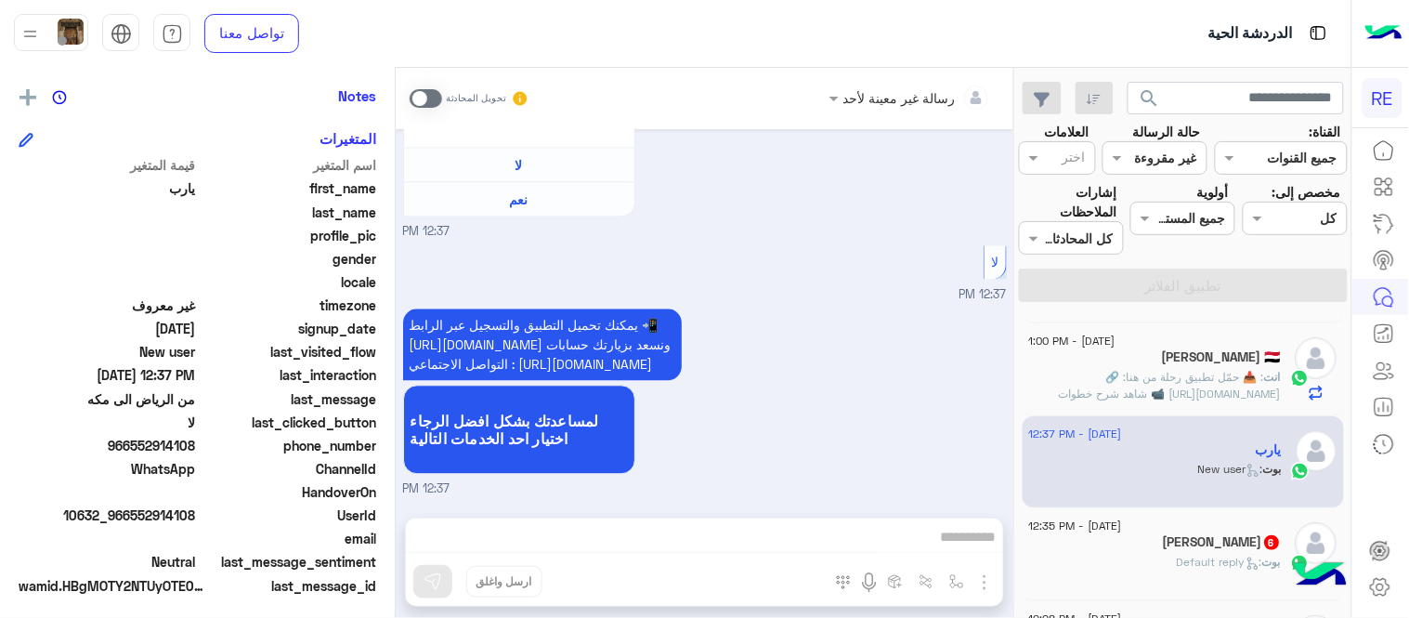
scroll to position [381, 0]
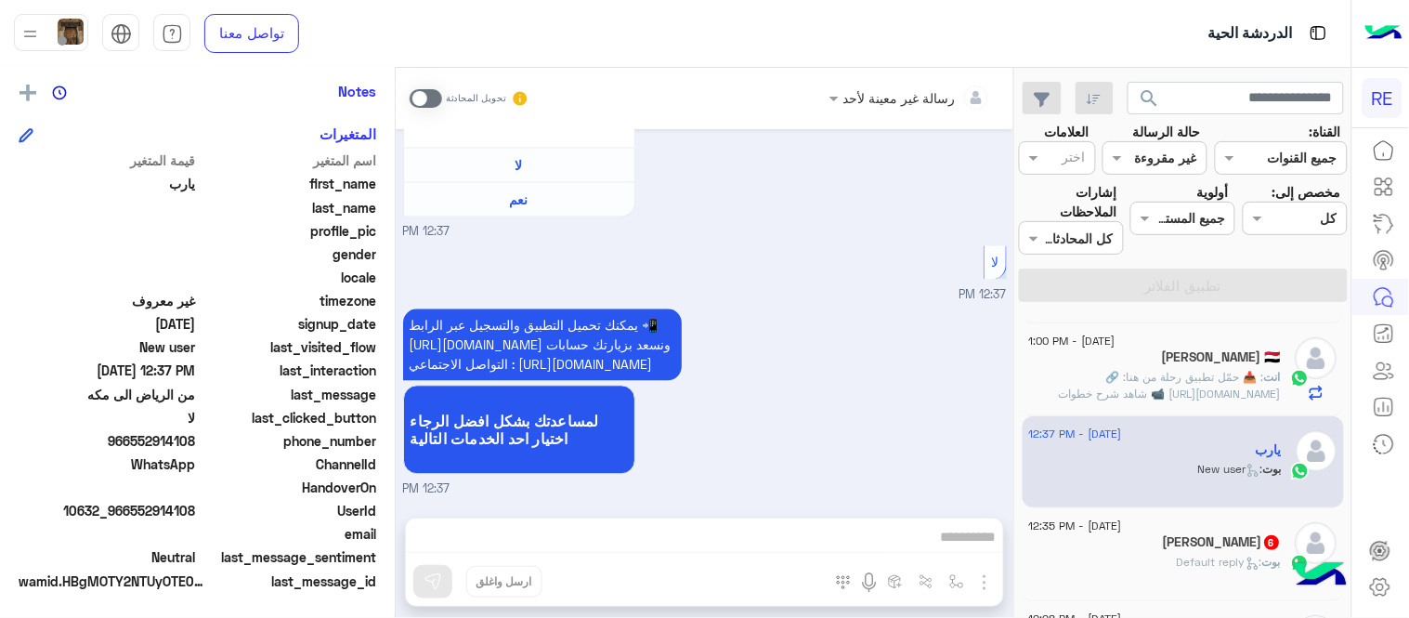
click at [425, 103] on span at bounding box center [426, 98] width 33 height 19
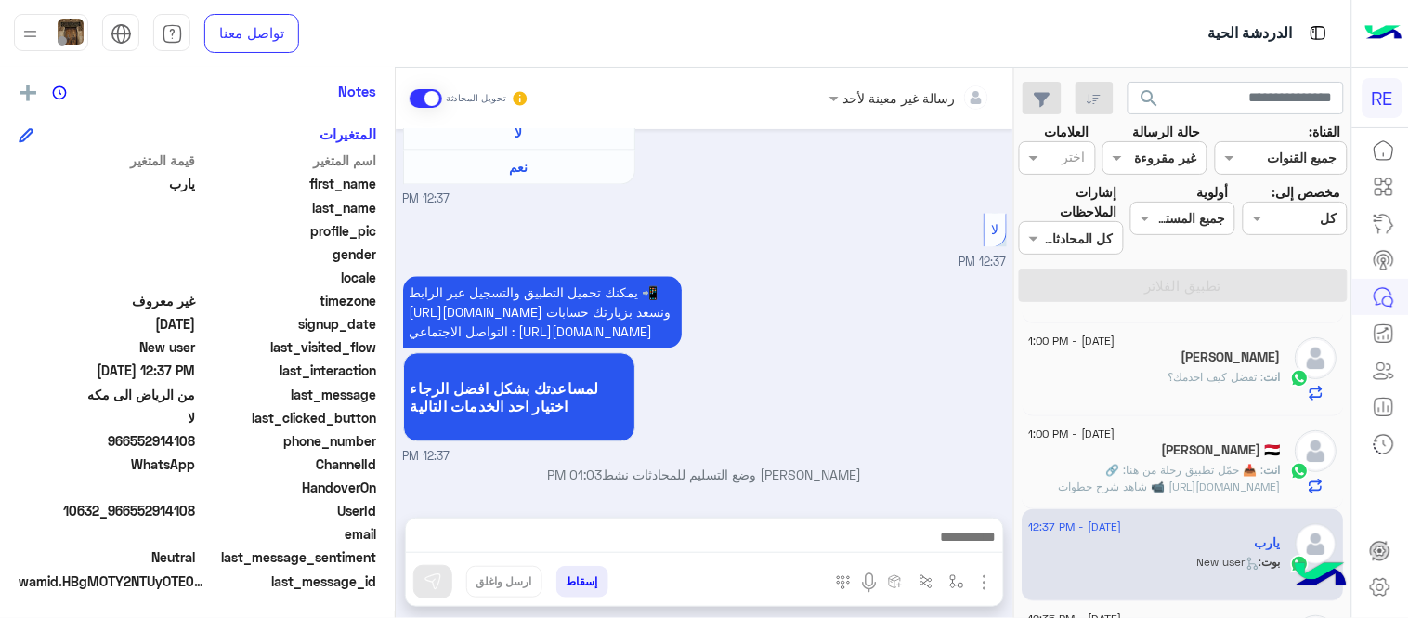
scroll to position [178, 0]
click at [959, 583] on img "button" at bounding box center [956, 581] width 15 height 15
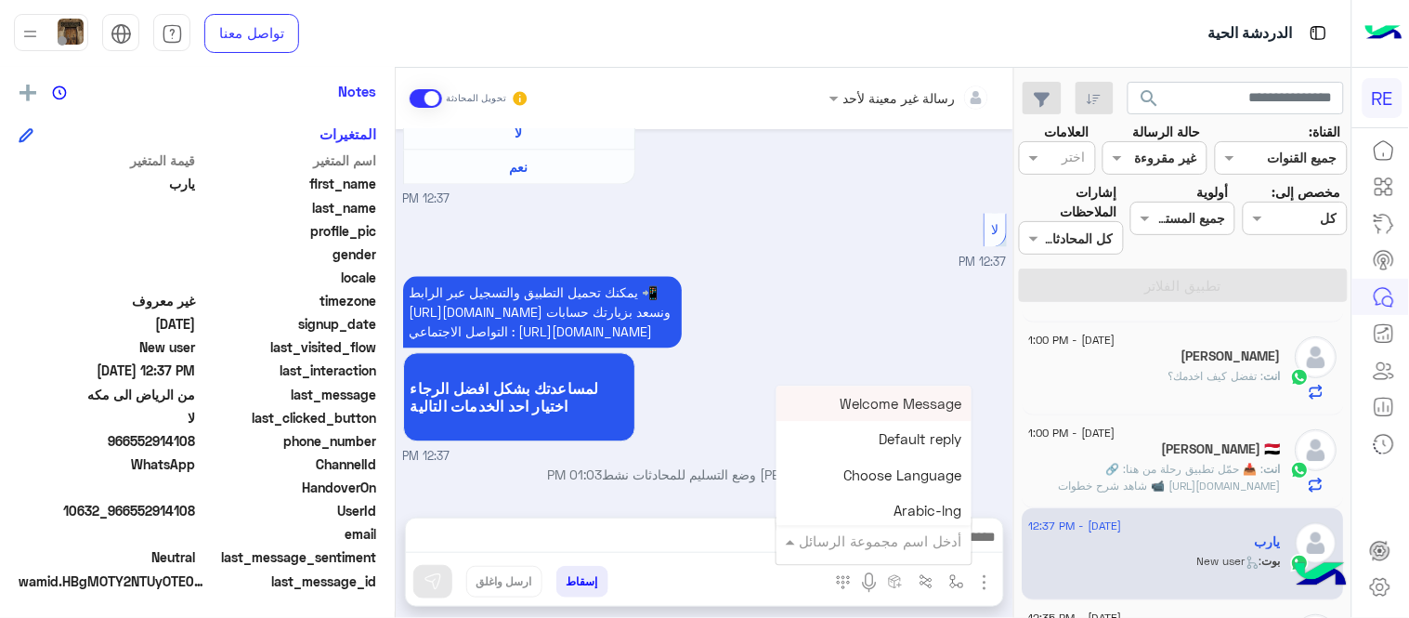
click at [895, 533] on input "text" at bounding box center [899, 540] width 125 height 21
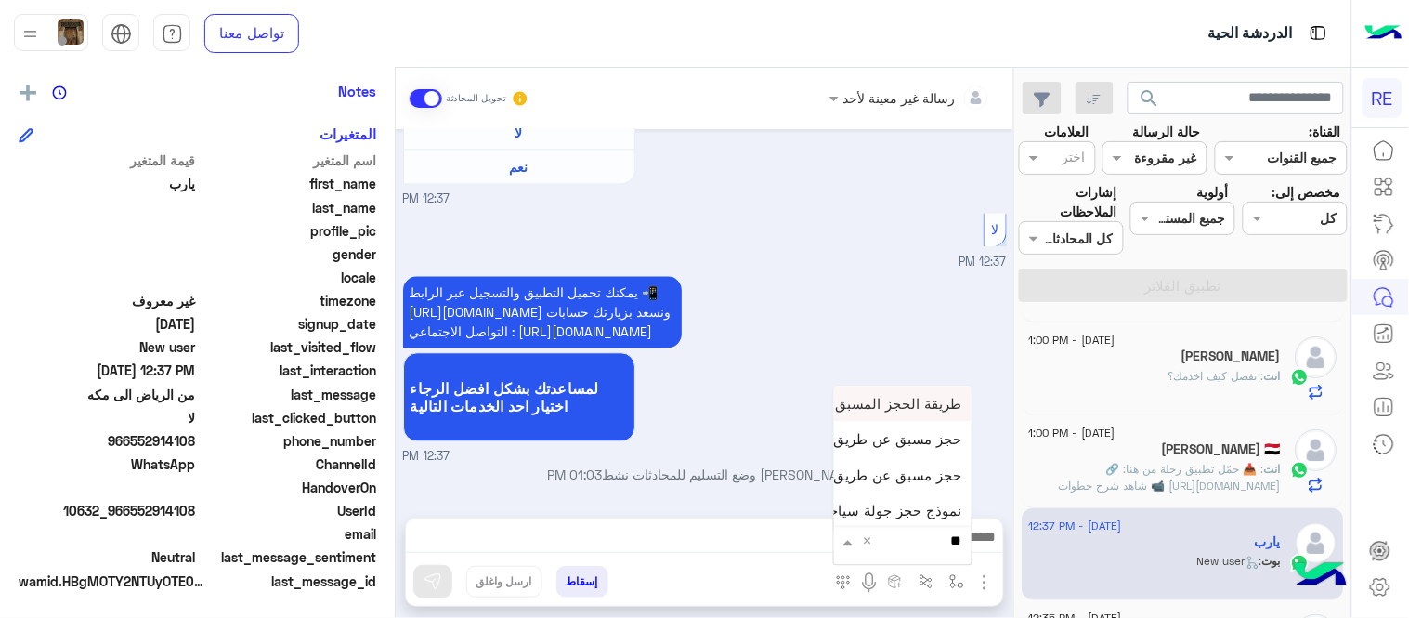
type input "***"
click at [880, 481] on span "حجز مسبق عن طريق التطبيق" at bounding box center [873, 474] width 178 height 17
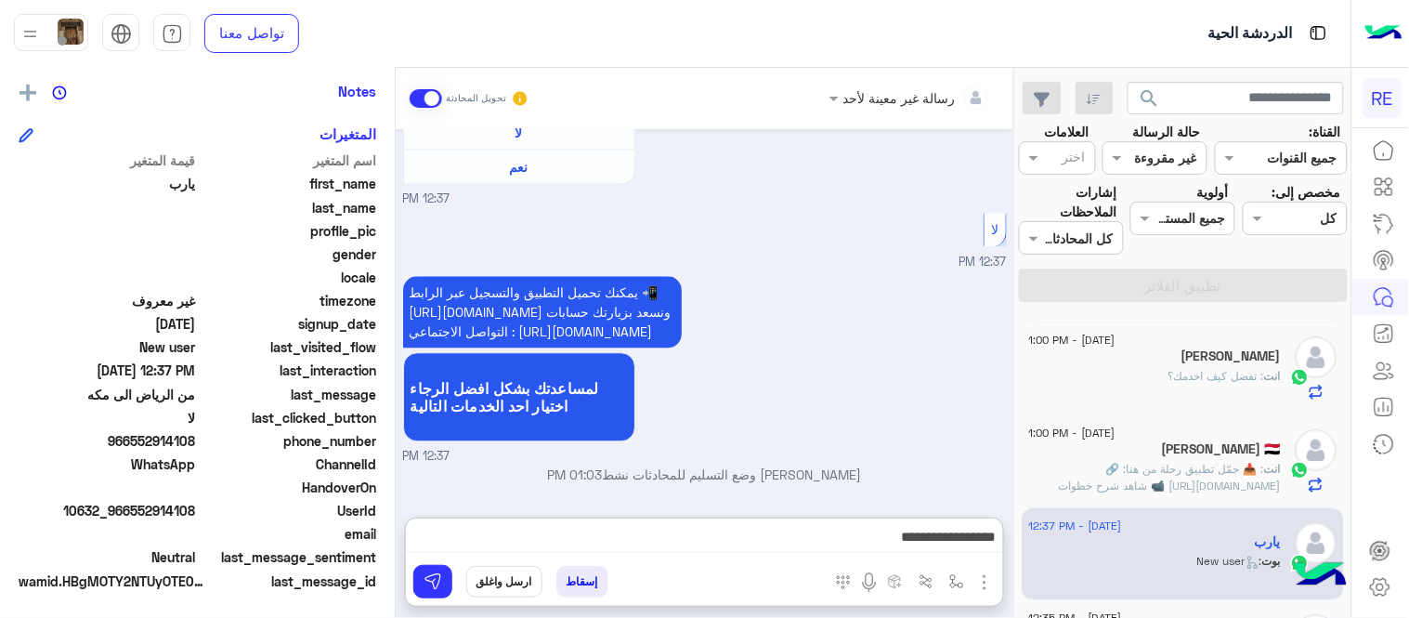
click at [456, 530] on textarea "**********" at bounding box center [704, 539] width 597 height 28
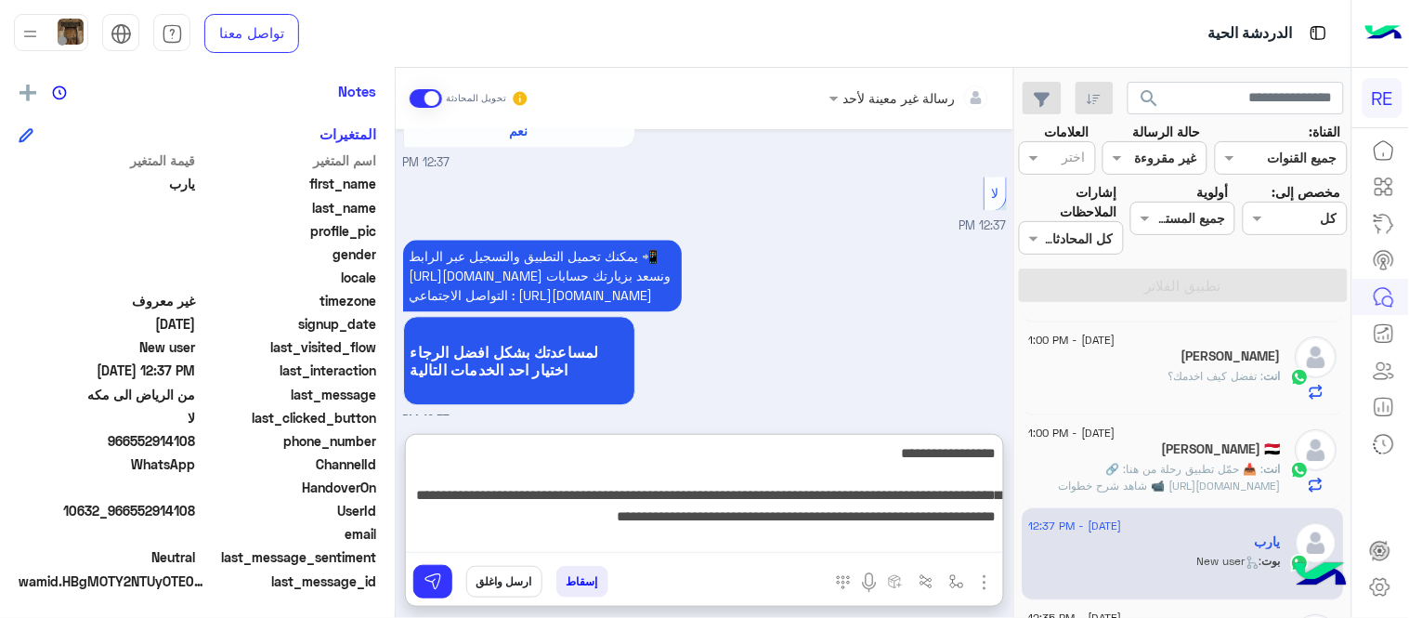
click at [489, 514] on textarea "**********" at bounding box center [704, 496] width 597 height 111
type textarea "**********"
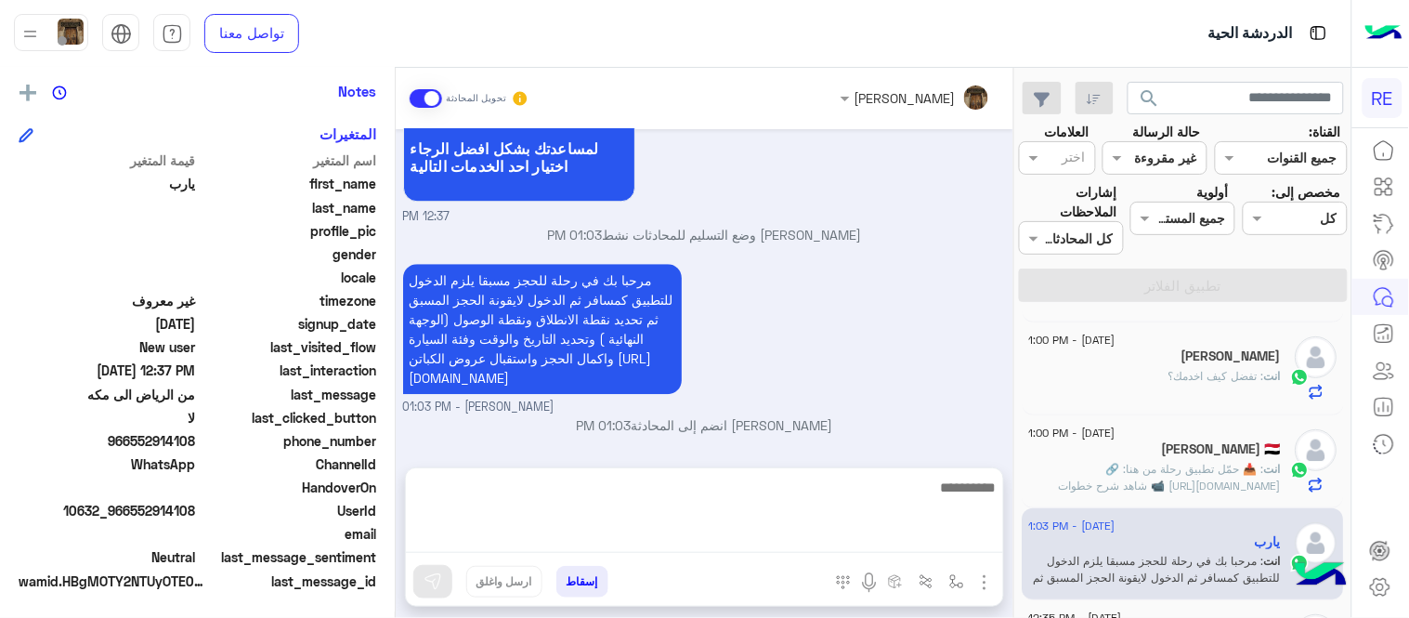
scroll to position [1266, 0]
click at [941, 348] on div "مرحبا بك في رحلة للحجز مسبقا يلزم الدخول للتطبيق كمسافر ثم الدخول لايقونة الحجز…" at bounding box center [705, 337] width 604 height 157
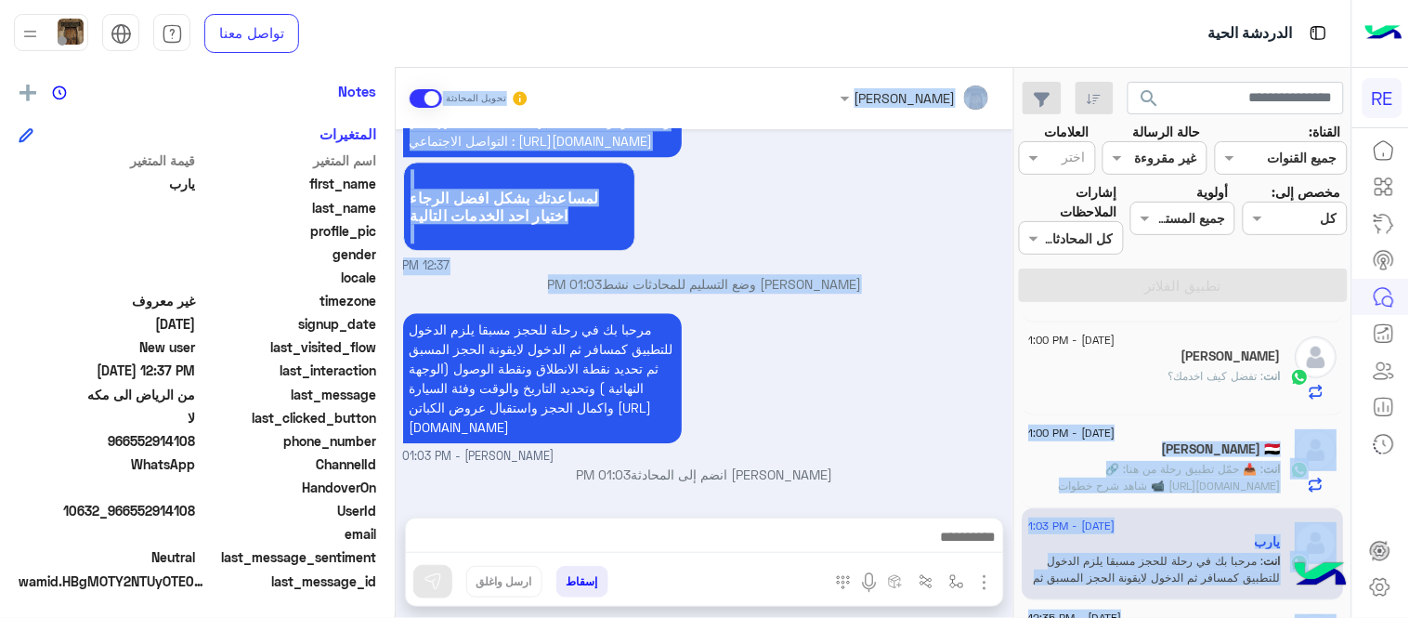
drag, startPoint x: 1014, startPoint y: 382, endPoint x: 1015, endPoint y: 398, distance: 15.8
click at [1015, 398] on mat-drawer-container "search القناة: القناه جميع القنوات حالة الرسالة القناه غير مقروءة العلامات اختر…" at bounding box center [675, 346] width 1351 height 557
click at [963, 376] on div "مرحبا بك في رحلة للحجز مسبقا يلزم الدخول للتطبيق كمسافر ثم الدخول لايقونة الحجز…" at bounding box center [705, 386] width 604 height 157
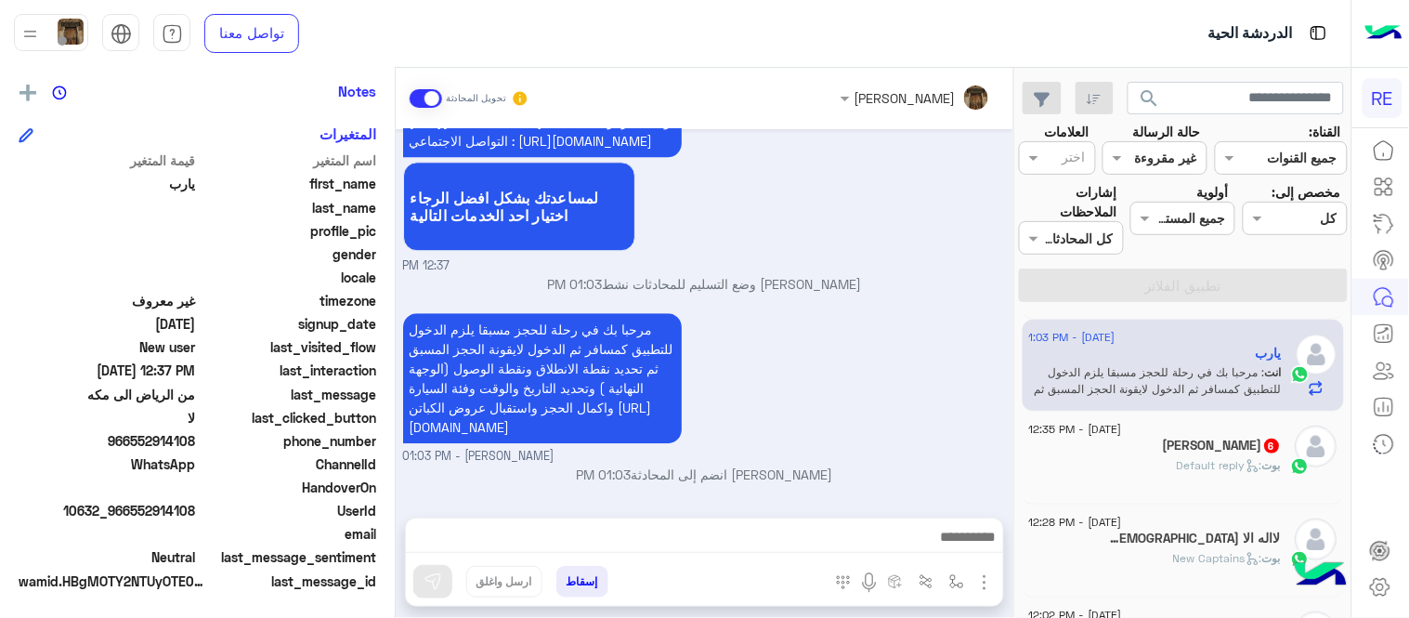
scroll to position [410, 0]
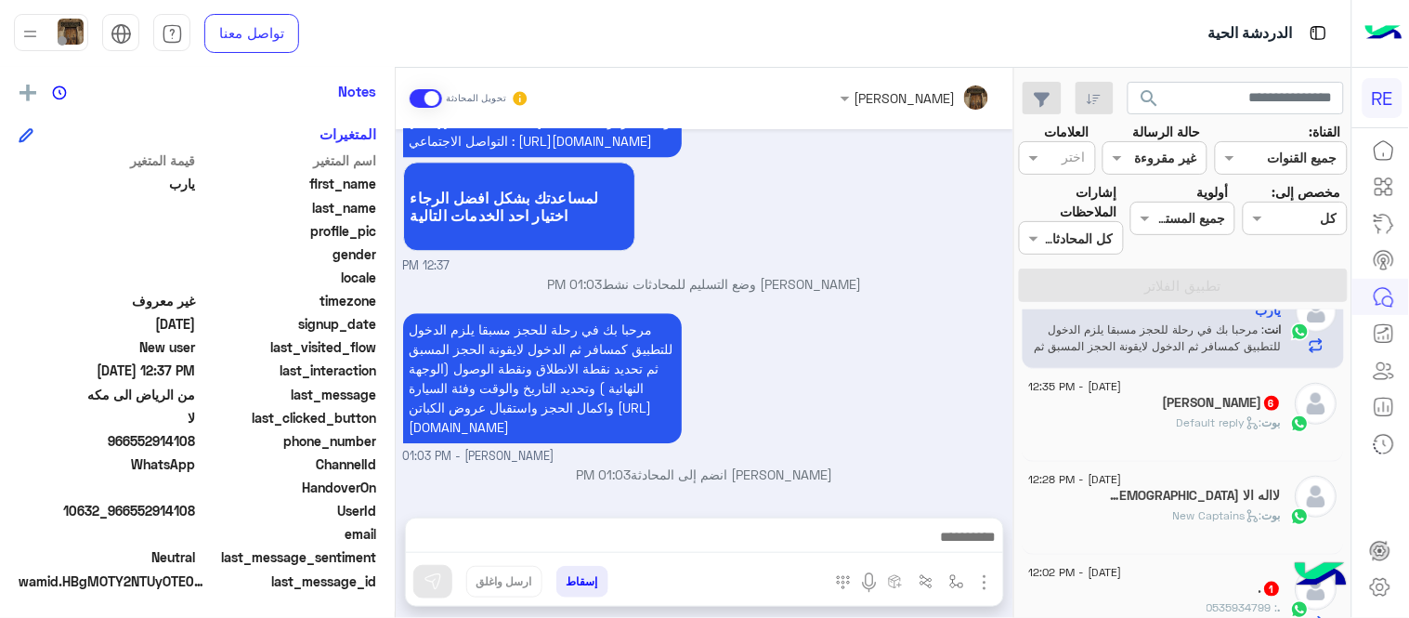
click at [1121, 395] on div "[PERSON_NAME] 6" at bounding box center [1155, 405] width 253 height 20
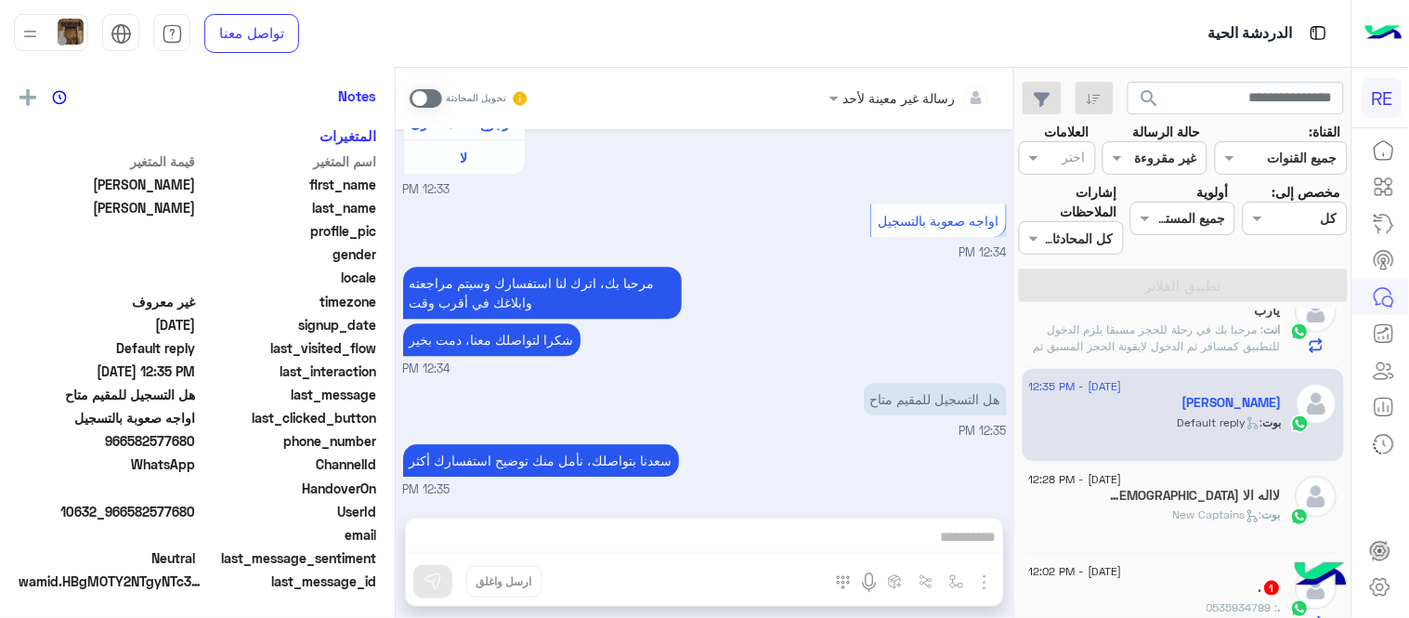
scroll to position [381, 0]
click at [424, 98] on span at bounding box center [426, 98] width 33 height 19
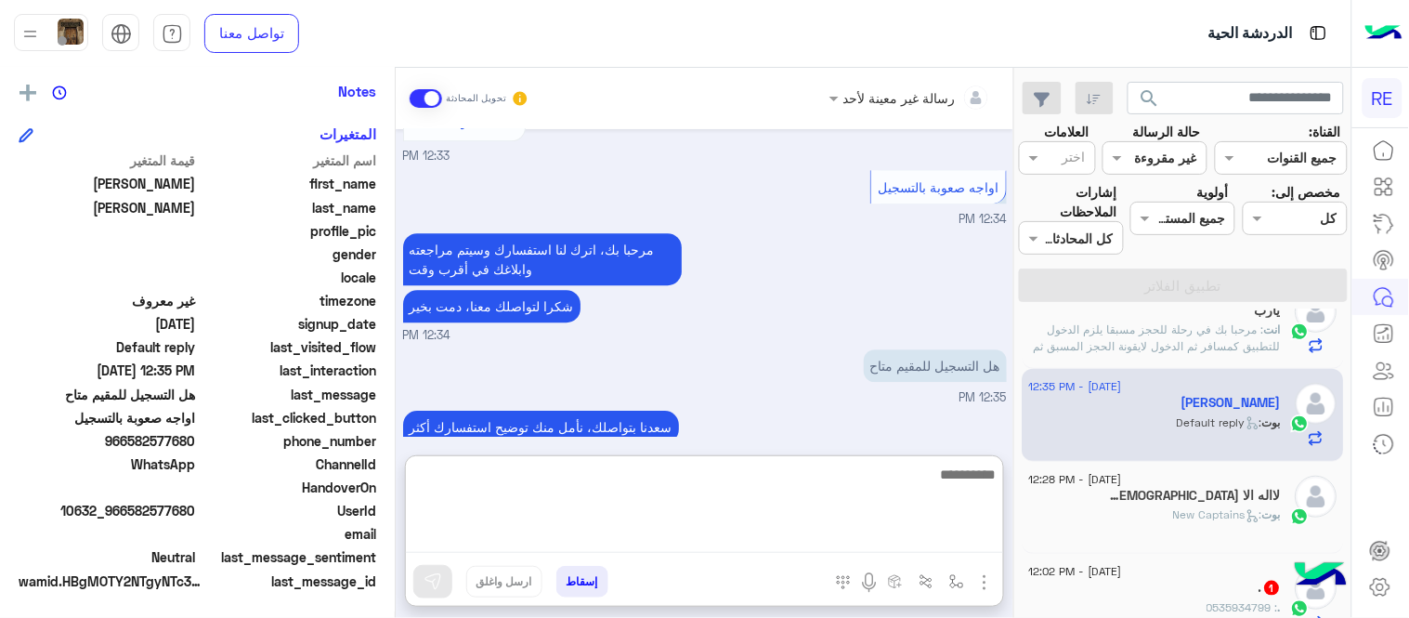
click at [771, 536] on textarea at bounding box center [704, 508] width 597 height 90
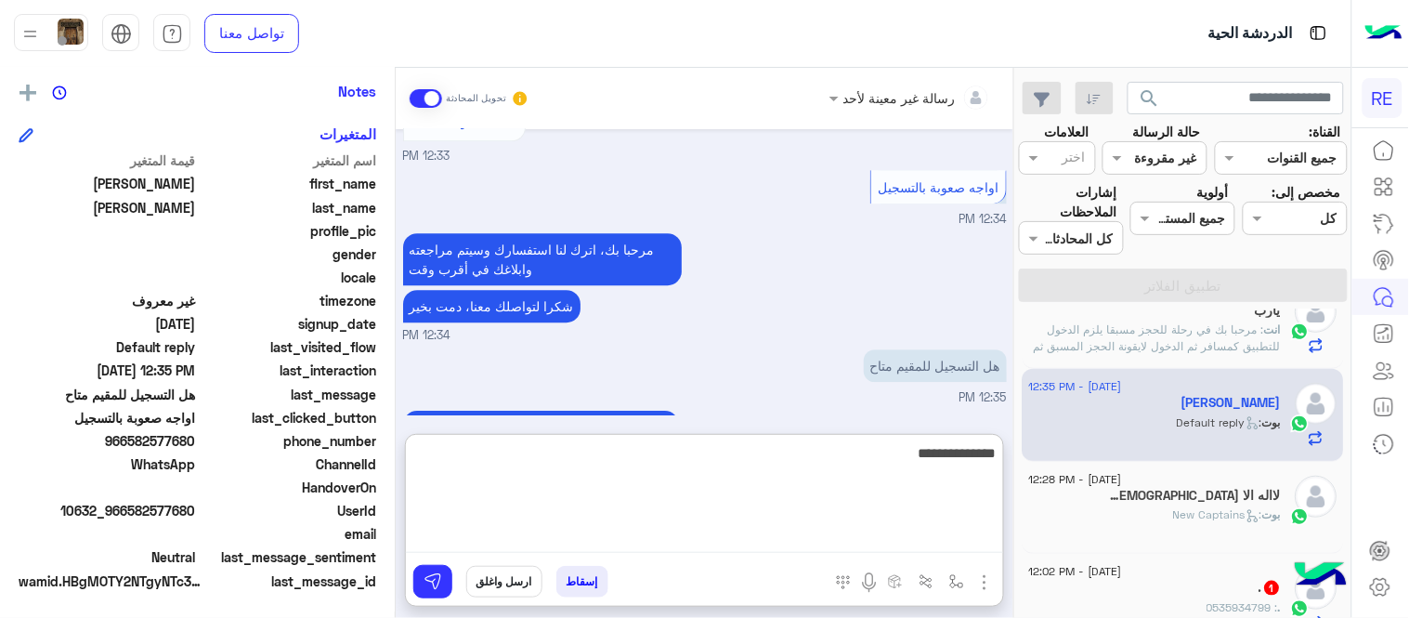
type textarea "**********"
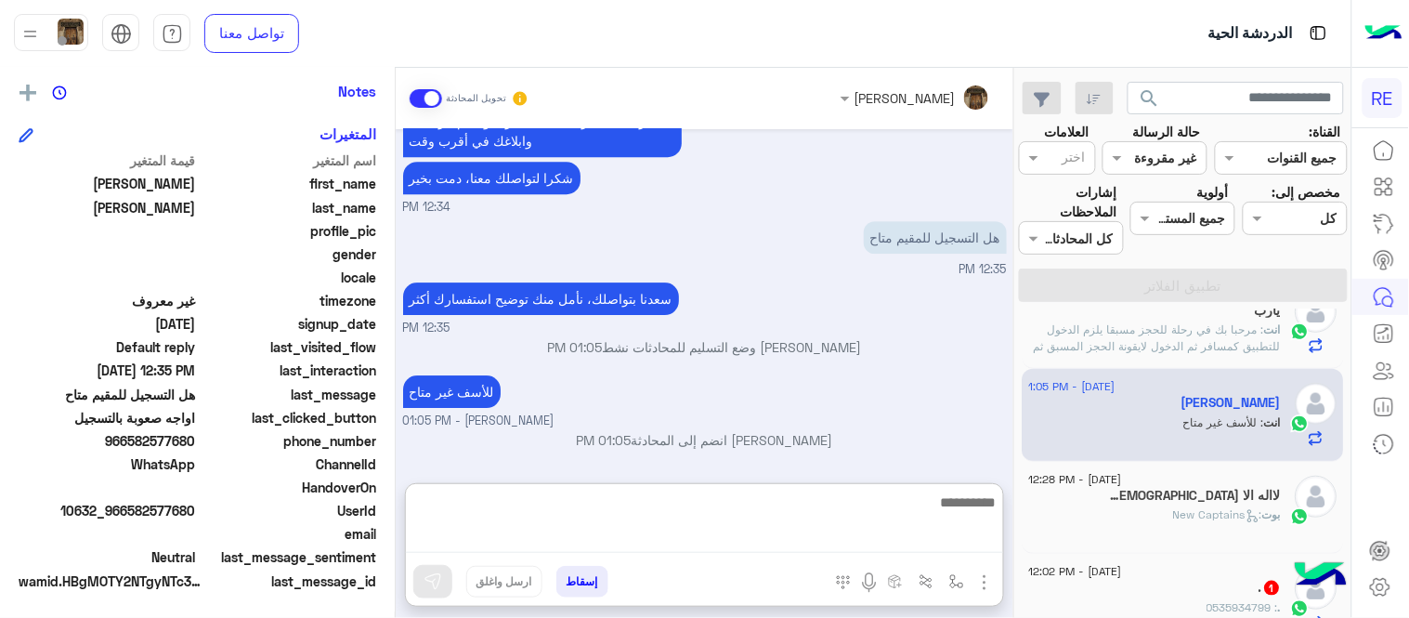
scroll to position [1450, 0]
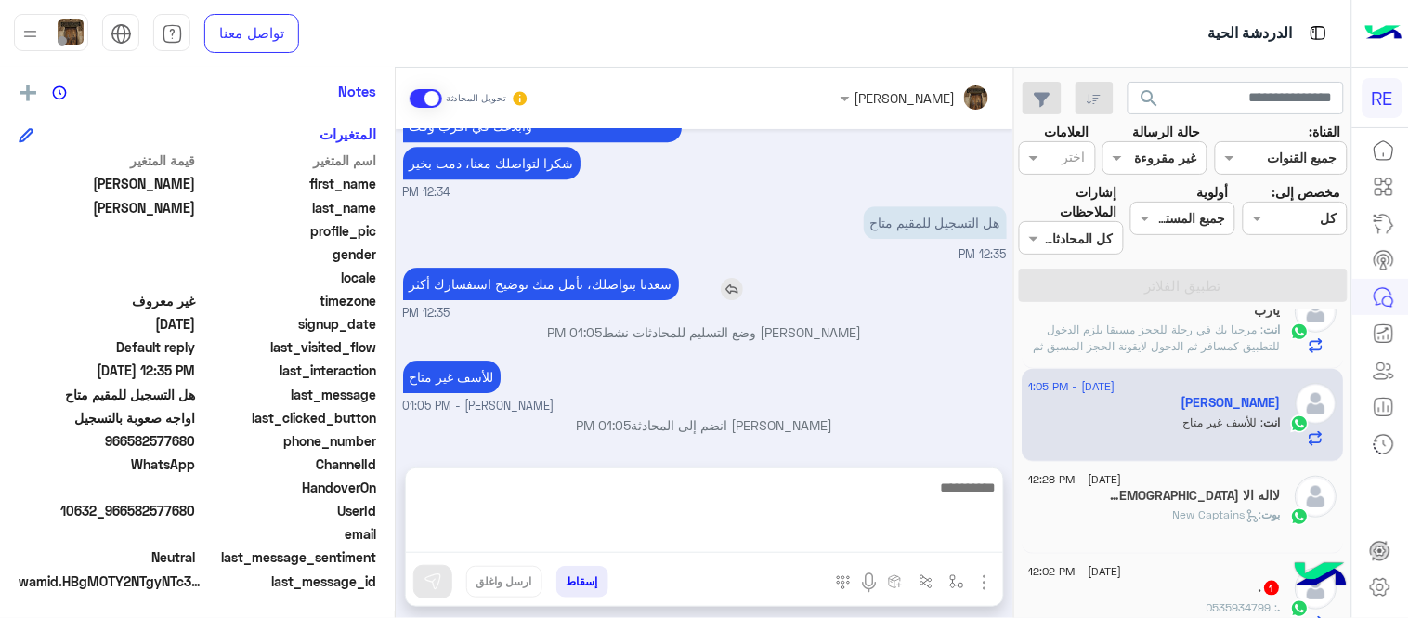
click at [758, 281] on div "[DATE] عربي 12:33 PM هل أنت ؟ كابتن 👨🏻‍✈️ عميل 🧳 رحال (مرشد مرخص) 🏖️ 12:33 PM ك…" at bounding box center [705, 289] width 618 height 320
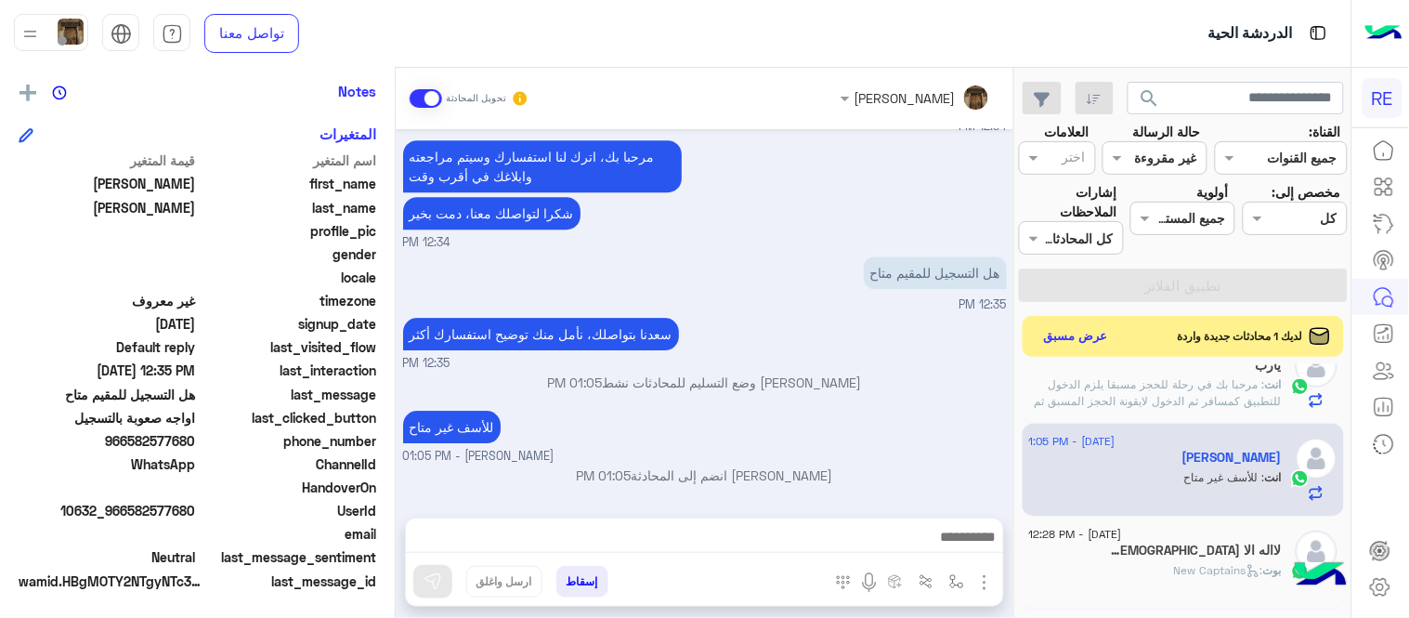
click at [905, 359] on small "12:35 PM" at bounding box center [705, 364] width 604 height 18
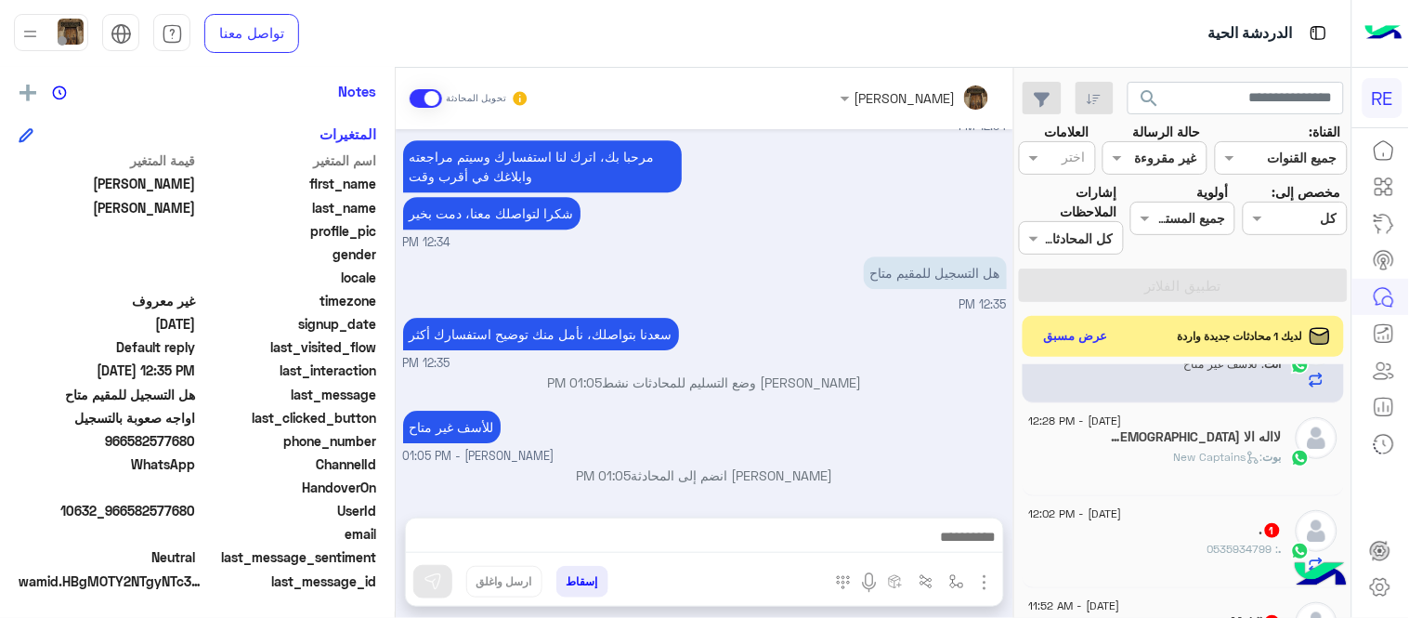
scroll to position [545, 0]
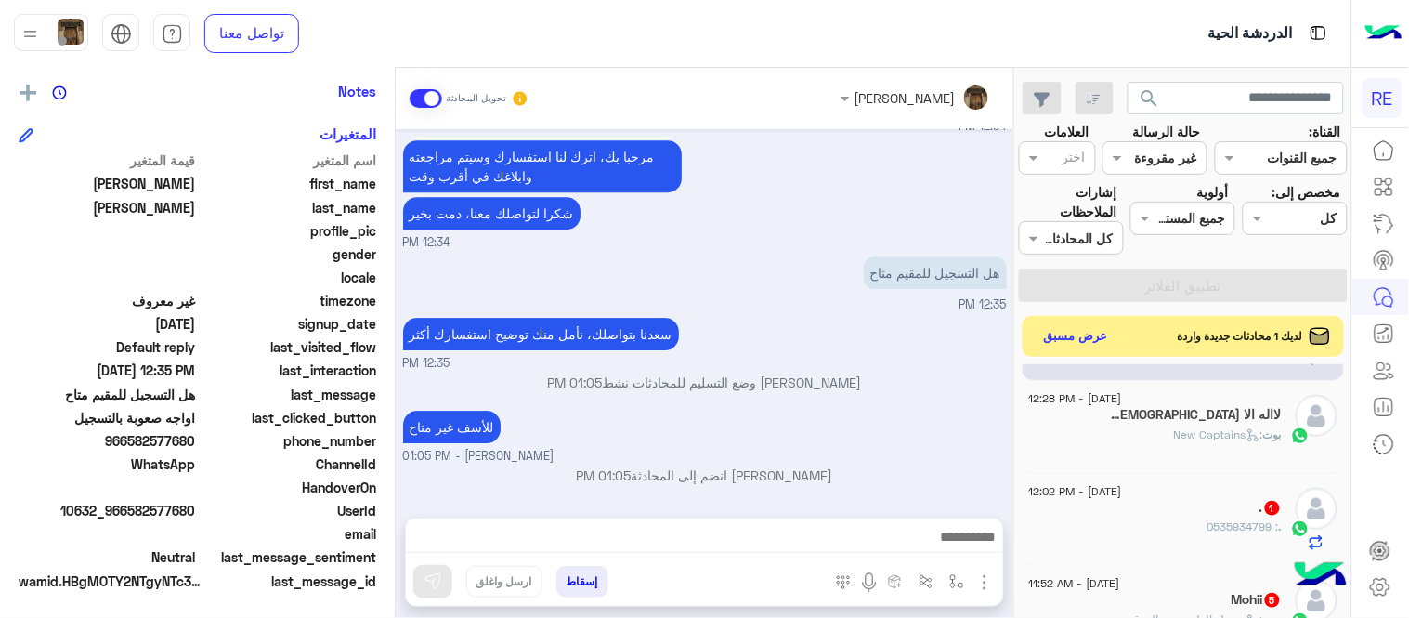
click at [1150, 421] on div "[DEMOGRAPHIC_DATA] وحده 10" at bounding box center [1155, 417] width 253 height 20
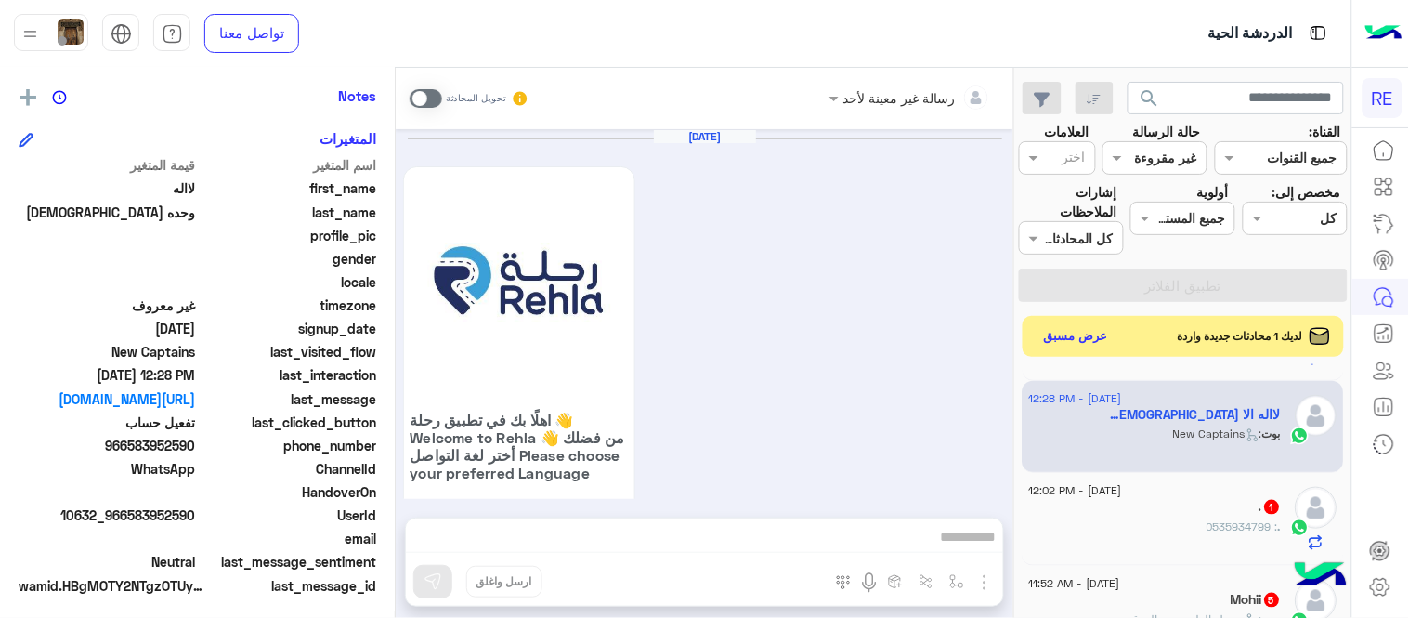
scroll to position [381, 0]
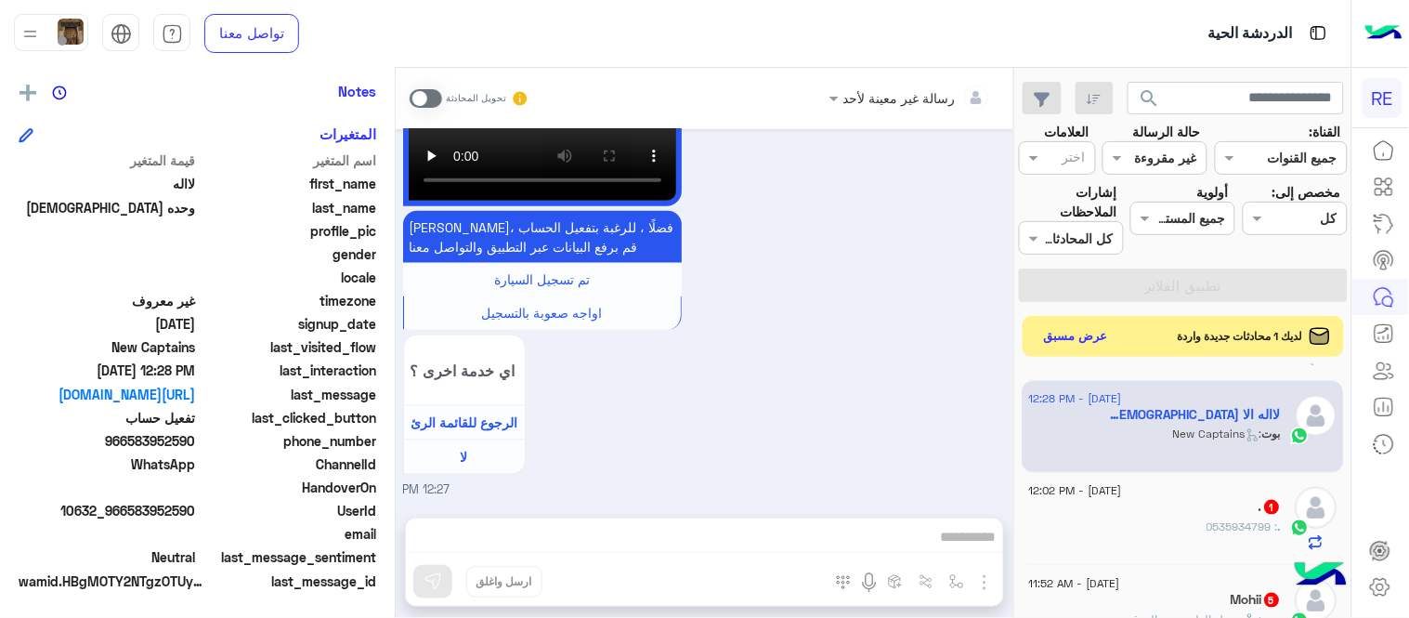
click at [432, 97] on span at bounding box center [426, 98] width 33 height 19
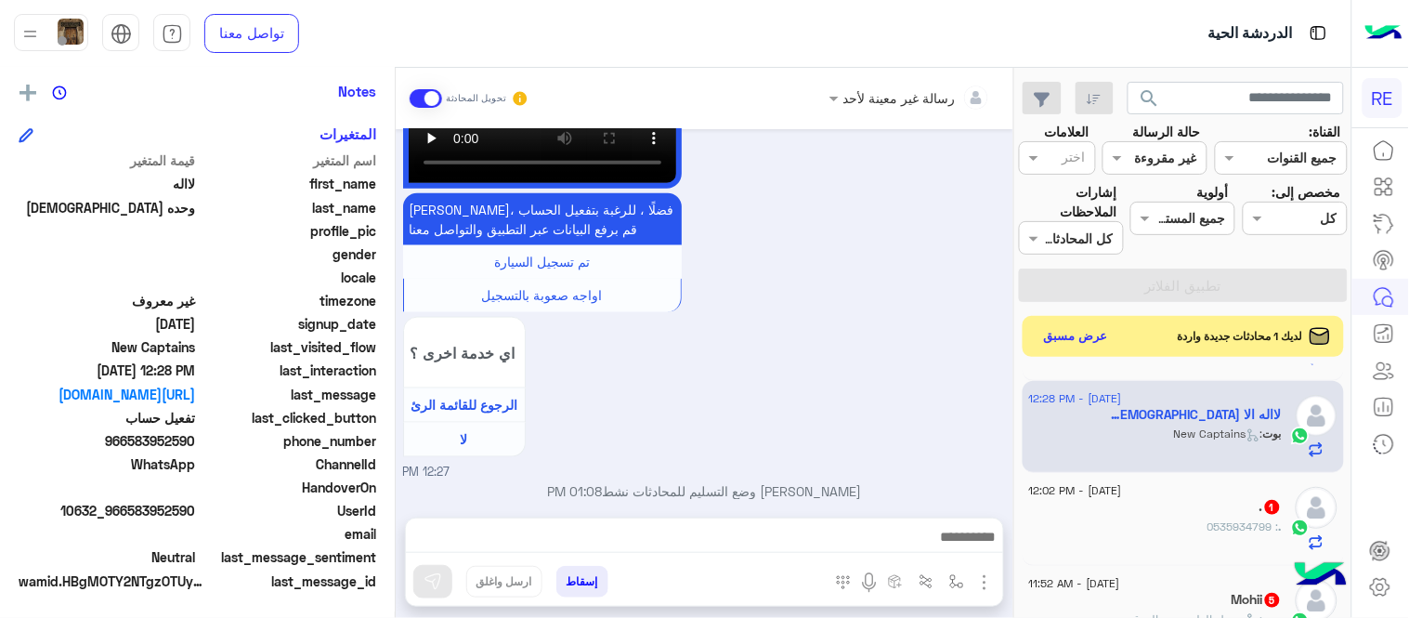
scroll to position [2380, 0]
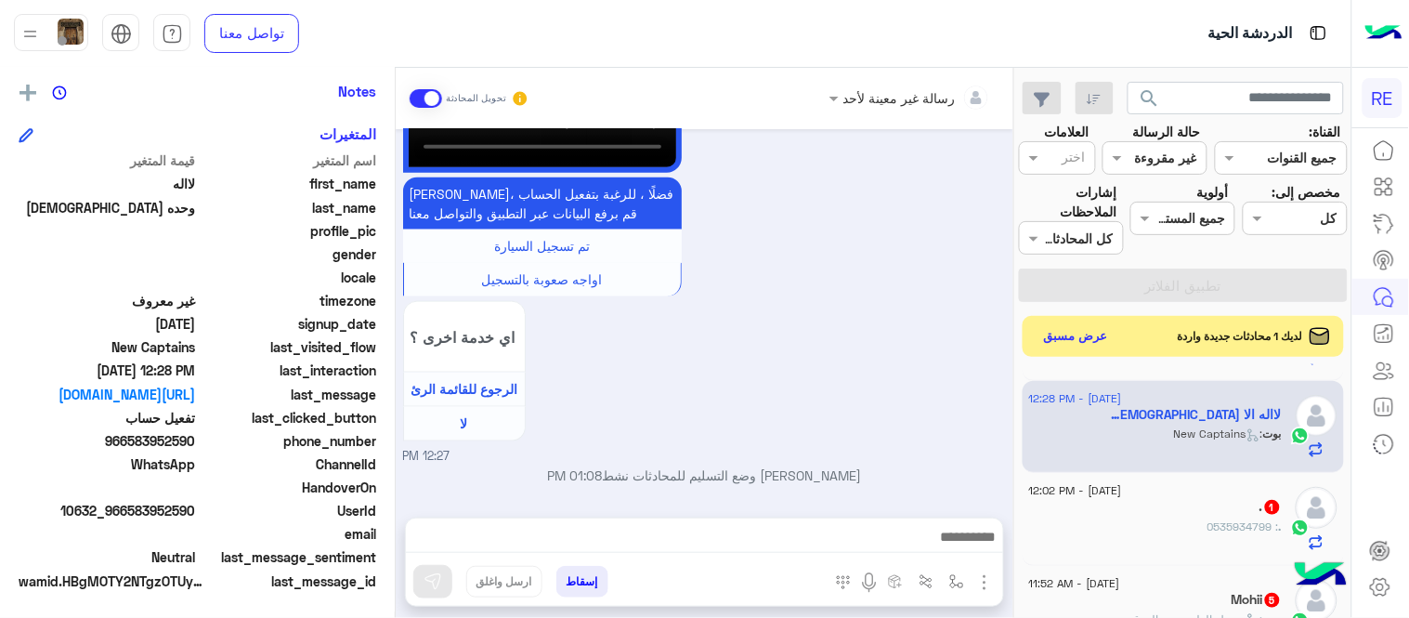
click at [712, 543] on textarea at bounding box center [704, 539] width 597 height 28
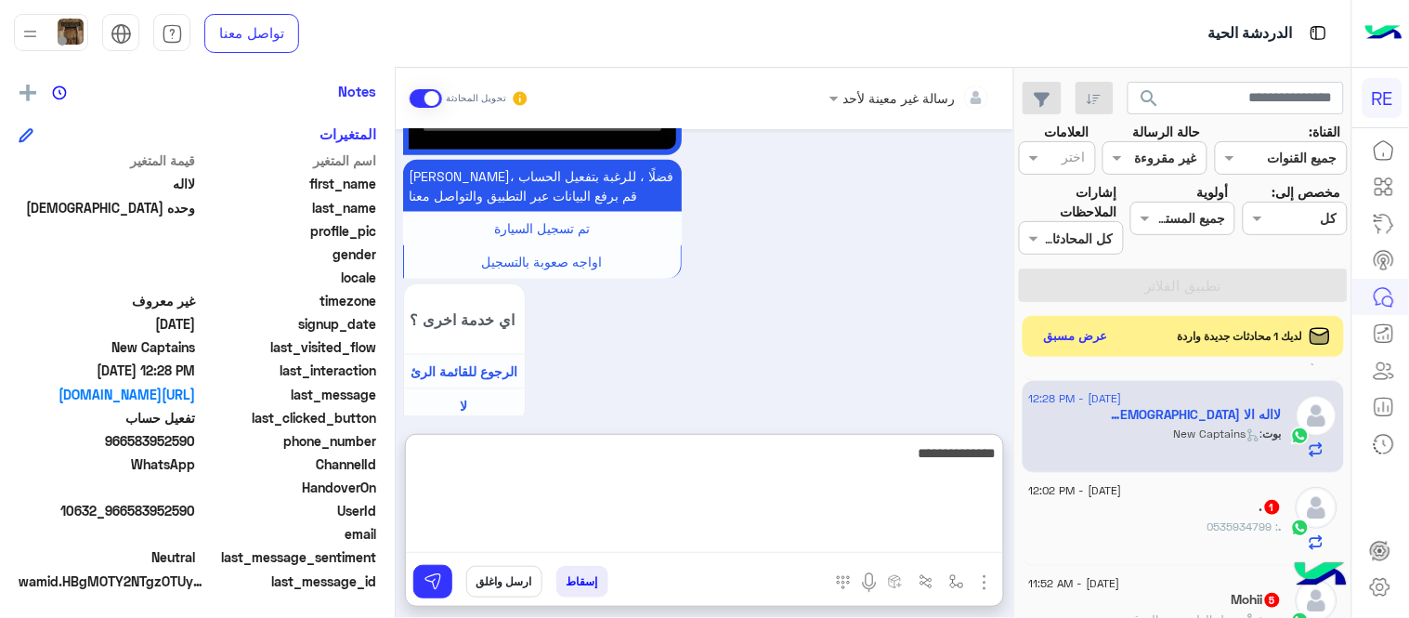
type textarea "**********"
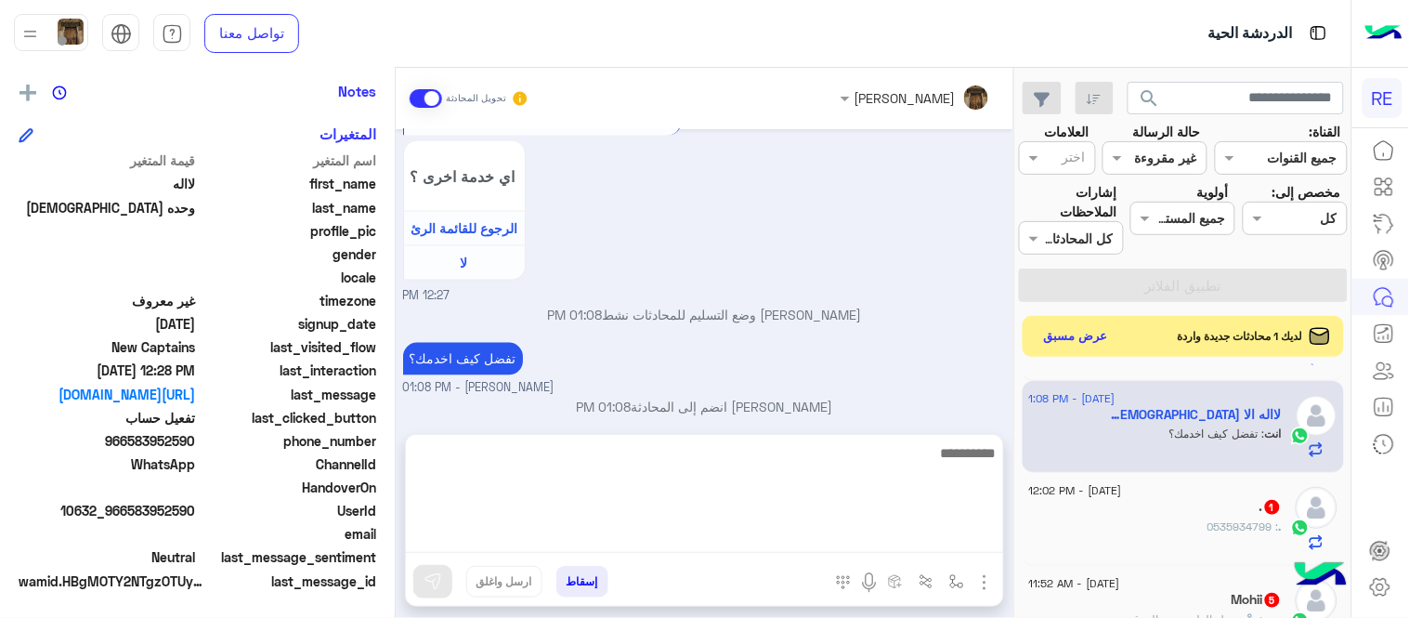
click at [819, 326] on div "[DATE] اهلًا بك في تطبيق رحلة 👋 Welcome to [GEOGRAPHIC_DATA] 👋 من فضلك أختر لغة…" at bounding box center [705, 272] width 618 height 286
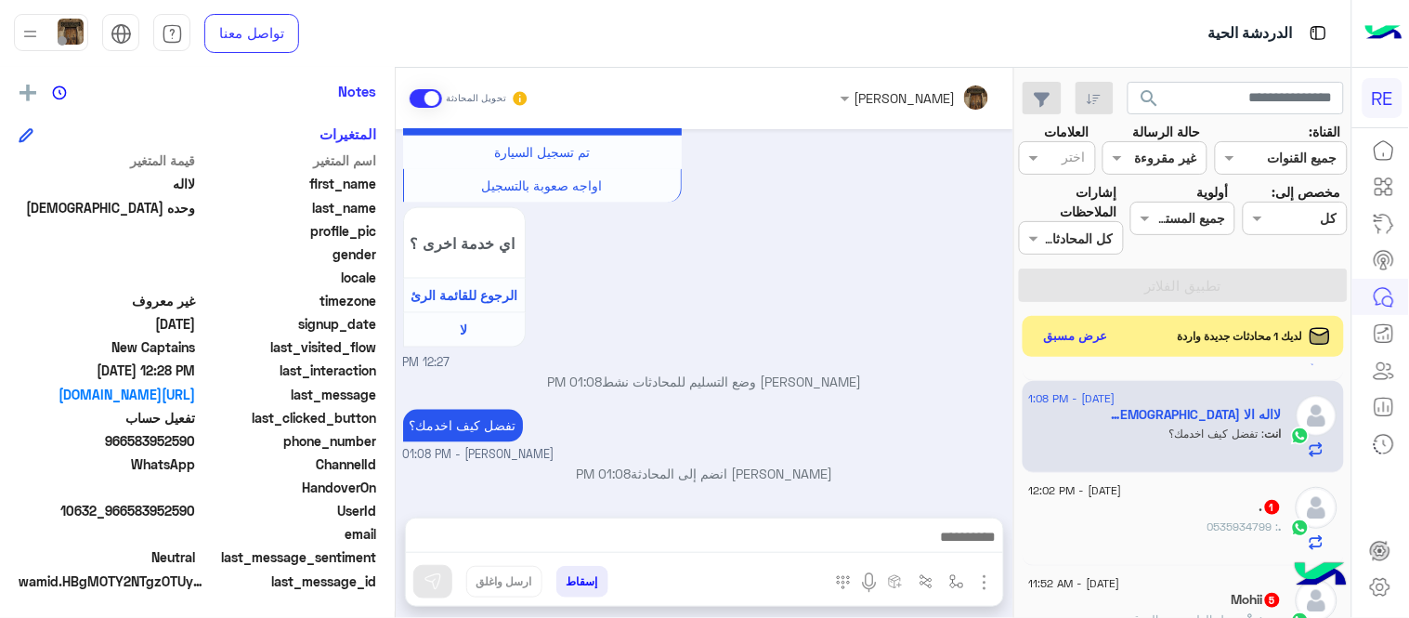
click at [1088, 521] on div ". : 0535934799" at bounding box center [1155, 534] width 253 height 33
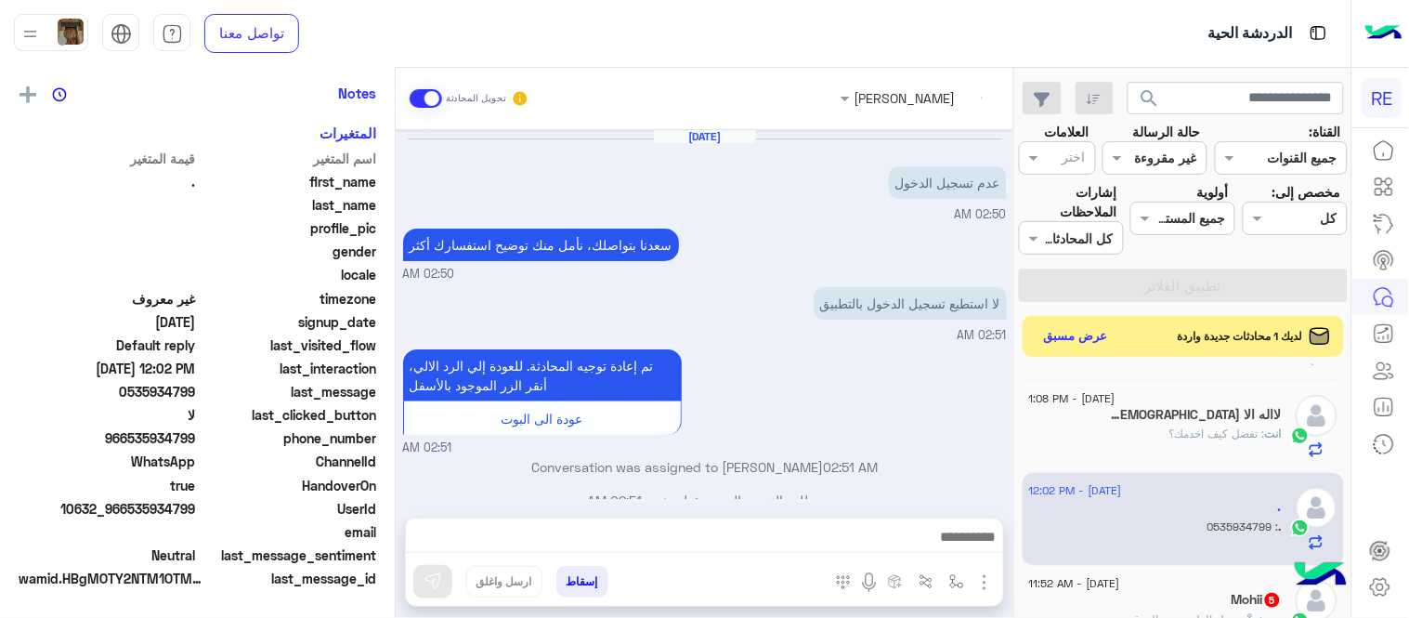
scroll to position [376, 0]
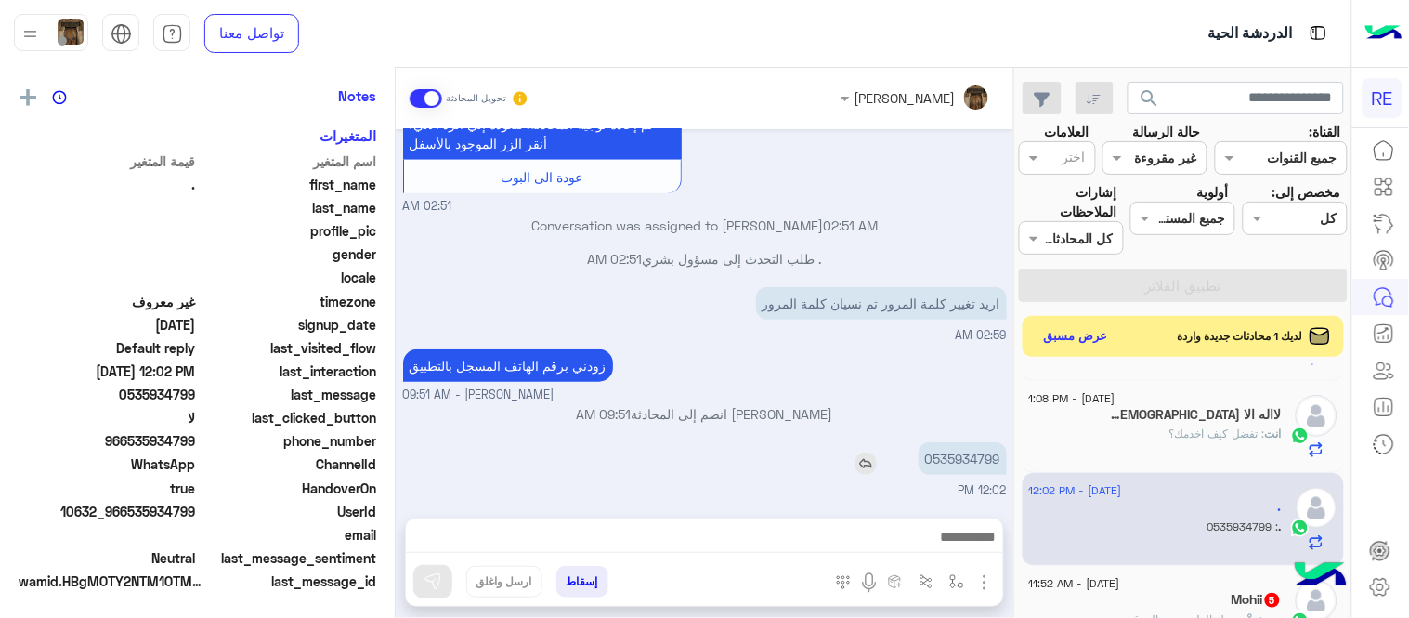
click at [988, 456] on p "0535934799" at bounding box center [963, 458] width 88 height 33
copy p "0535934799"
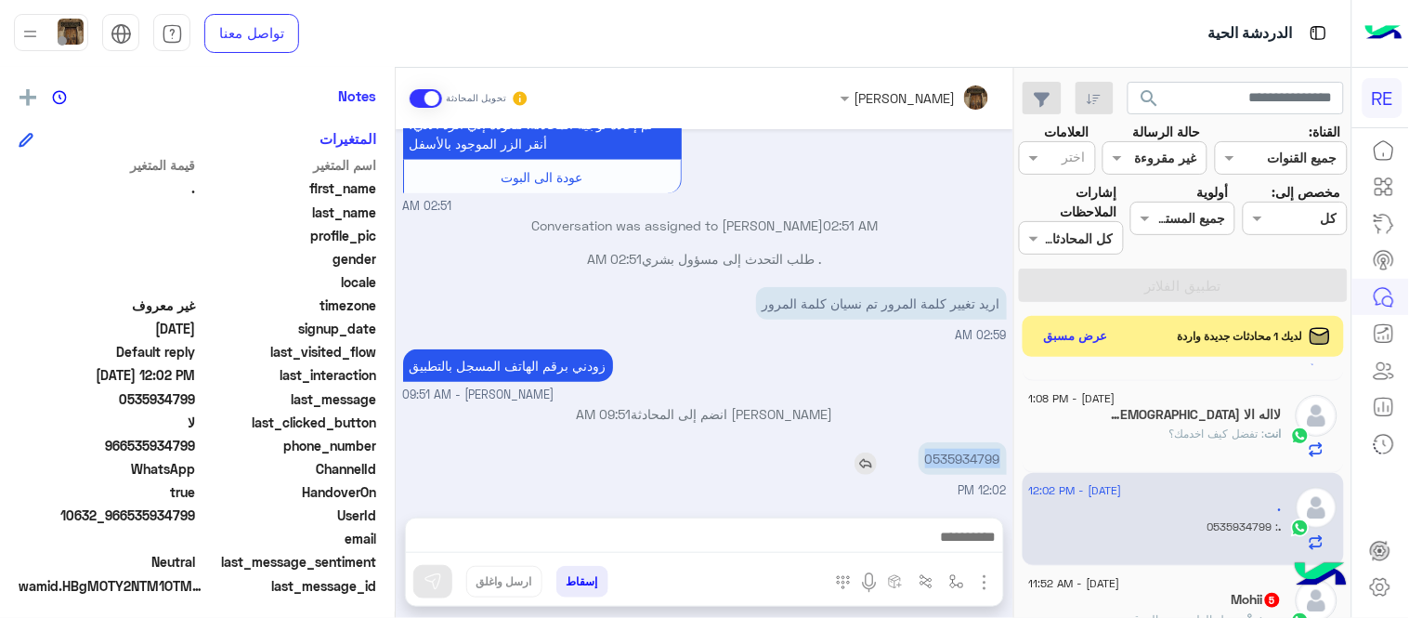
scroll to position [381, 0]
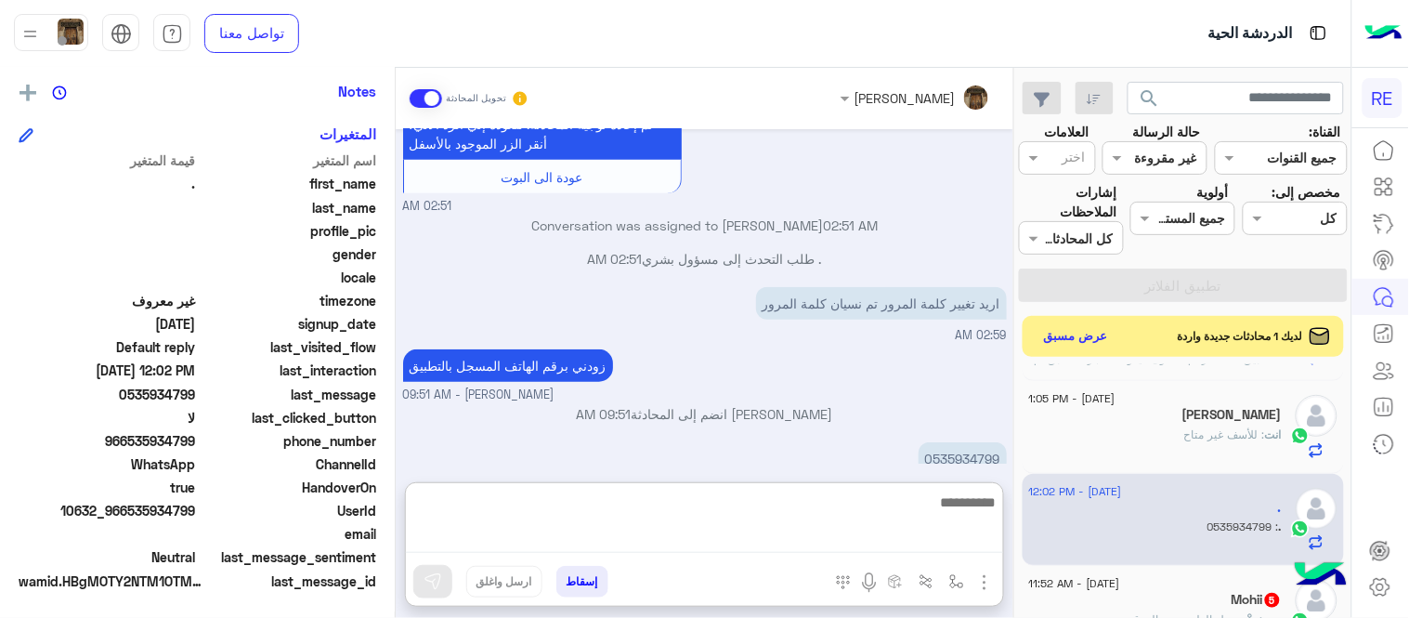
click at [830, 537] on textarea at bounding box center [704, 521] width 597 height 62
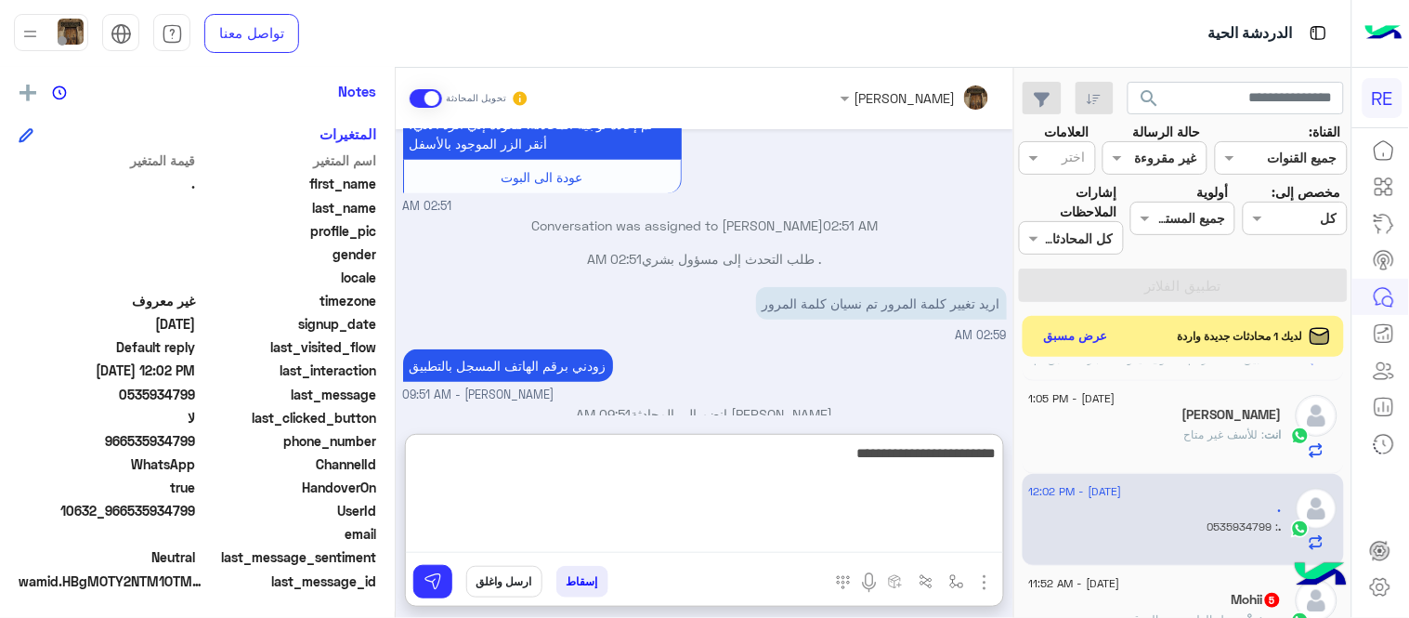
type textarea "**********"
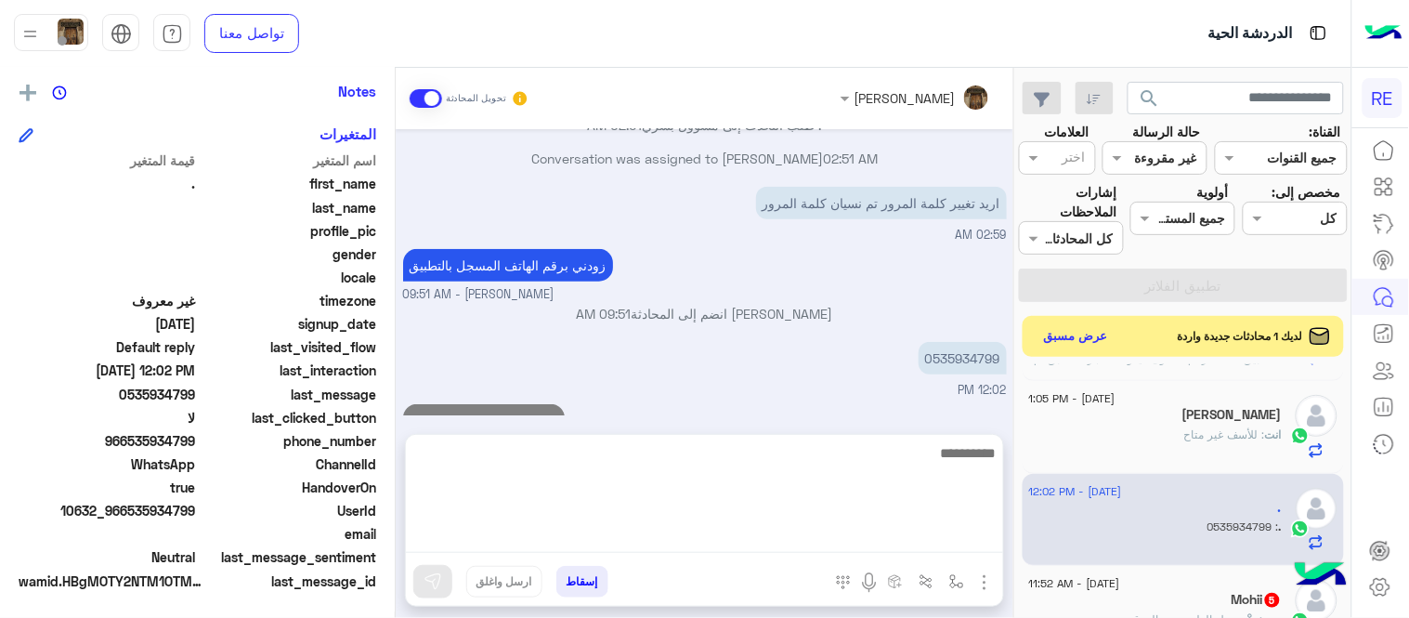
click at [828, 354] on div "[DATE] عدم تسجيل الدخول 02:50 AM سعدنا بتواصلك، نأمل منك توضيح استفسارك أكثر 02…" at bounding box center [705, 272] width 618 height 286
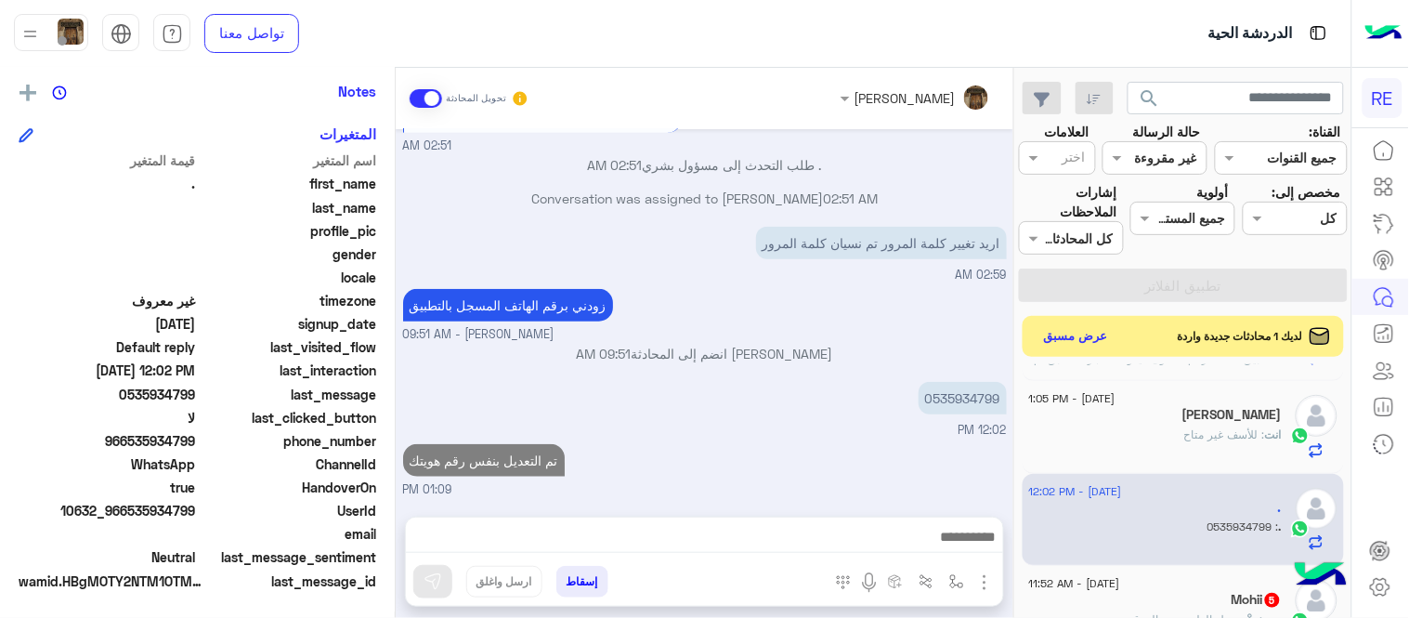
scroll to position [301, 0]
drag, startPoint x: 1022, startPoint y: 449, endPoint x: 933, endPoint y: 475, distance: 92.0
click at [933, 475] on mat-drawer-container "search القناة: القناه جميع القنوات حالة الرسالة القناه غير مقروءة العلامات اختر…" at bounding box center [675, 346] width 1351 height 557
click at [933, 475] on div "تم التعديل بنفس رقم هويتك 01:09 PM" at bounding box center [705, 469] width 604 height 59
click at [943, 475] on div "تم التعديل بنفس رقم هويتك 01:09 PM" at bounding box center [705, 469] width 604 height 59
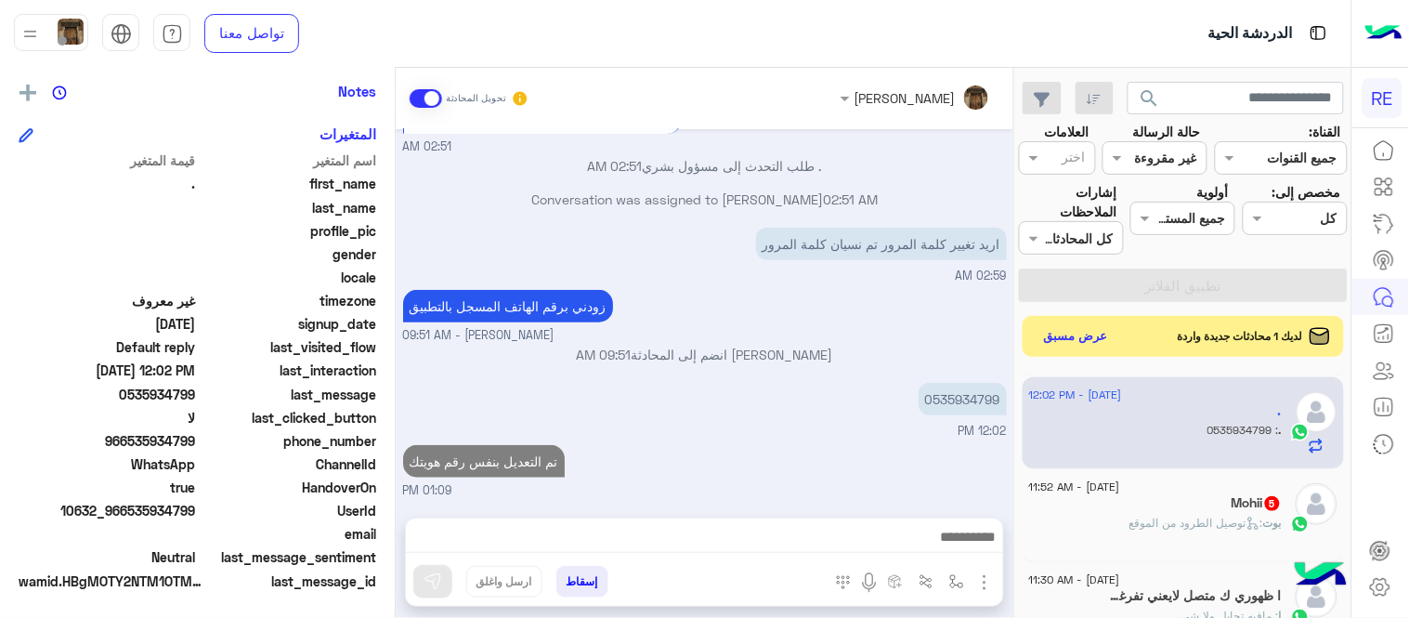
scroll to position [671, 0]
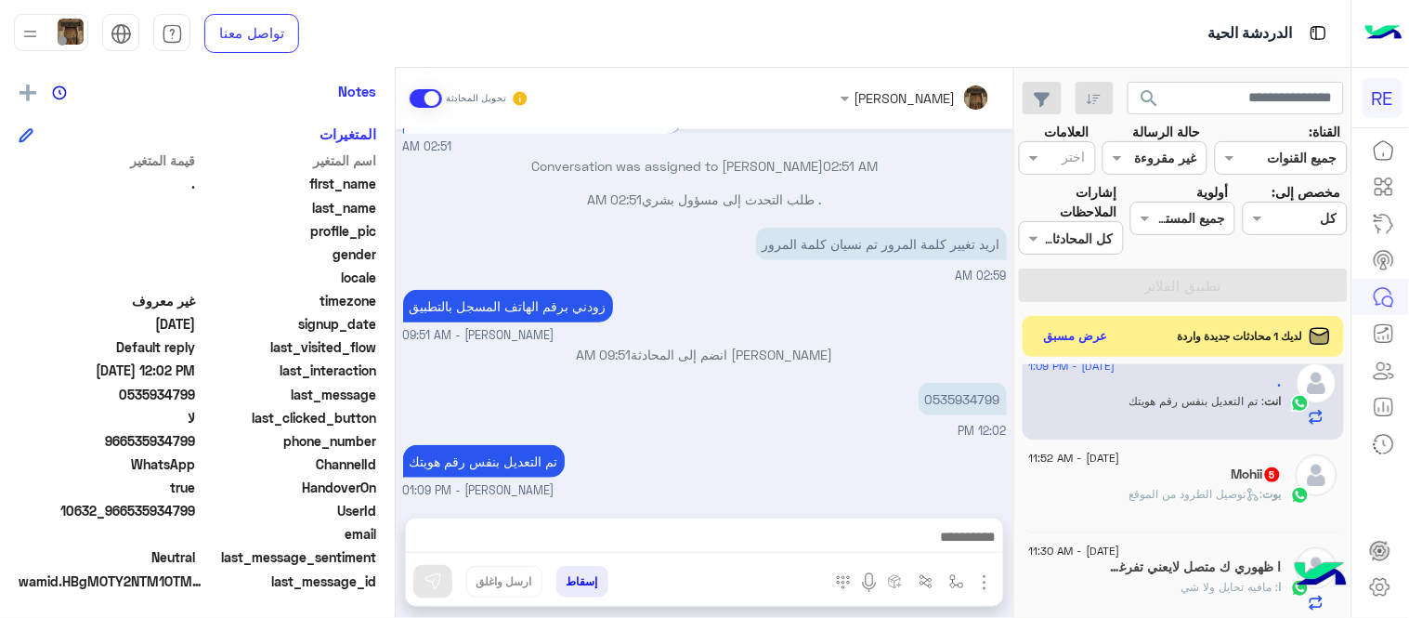
click at [1233, 500] on span ": توصيل الطرود من الموقع" at bounding box center [1196, 494] width 134 height 14
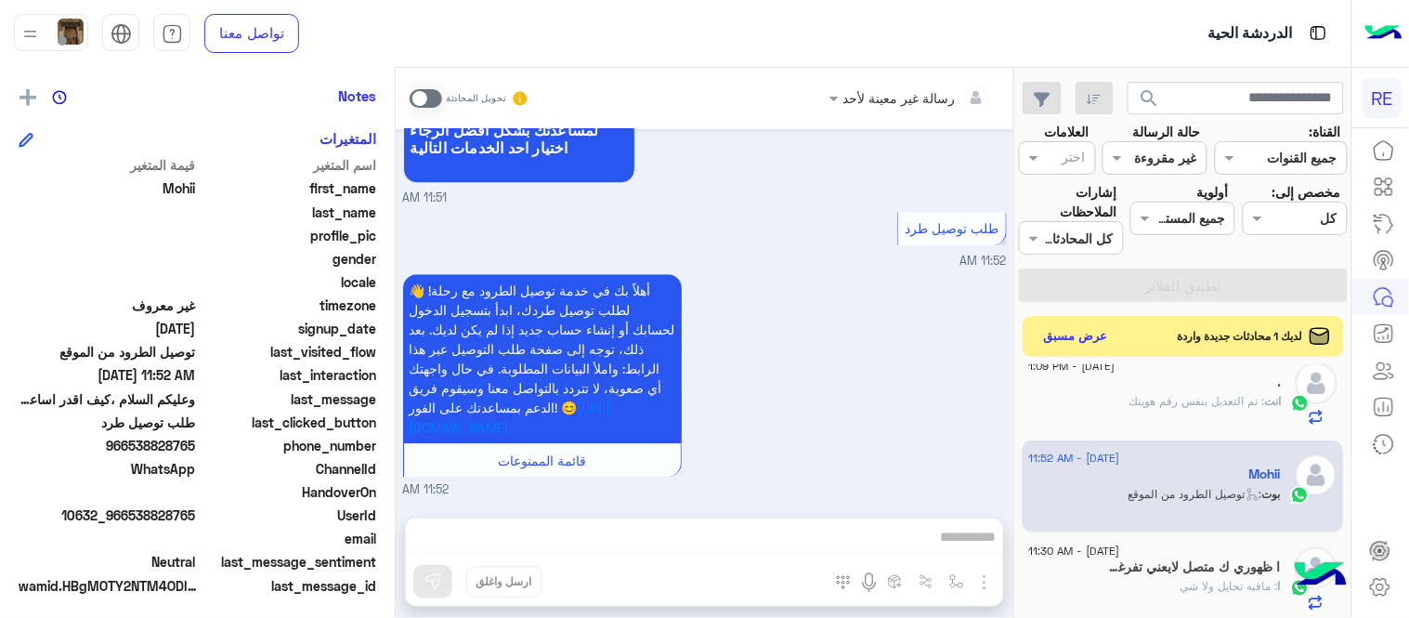
scroll to position [381, 0]
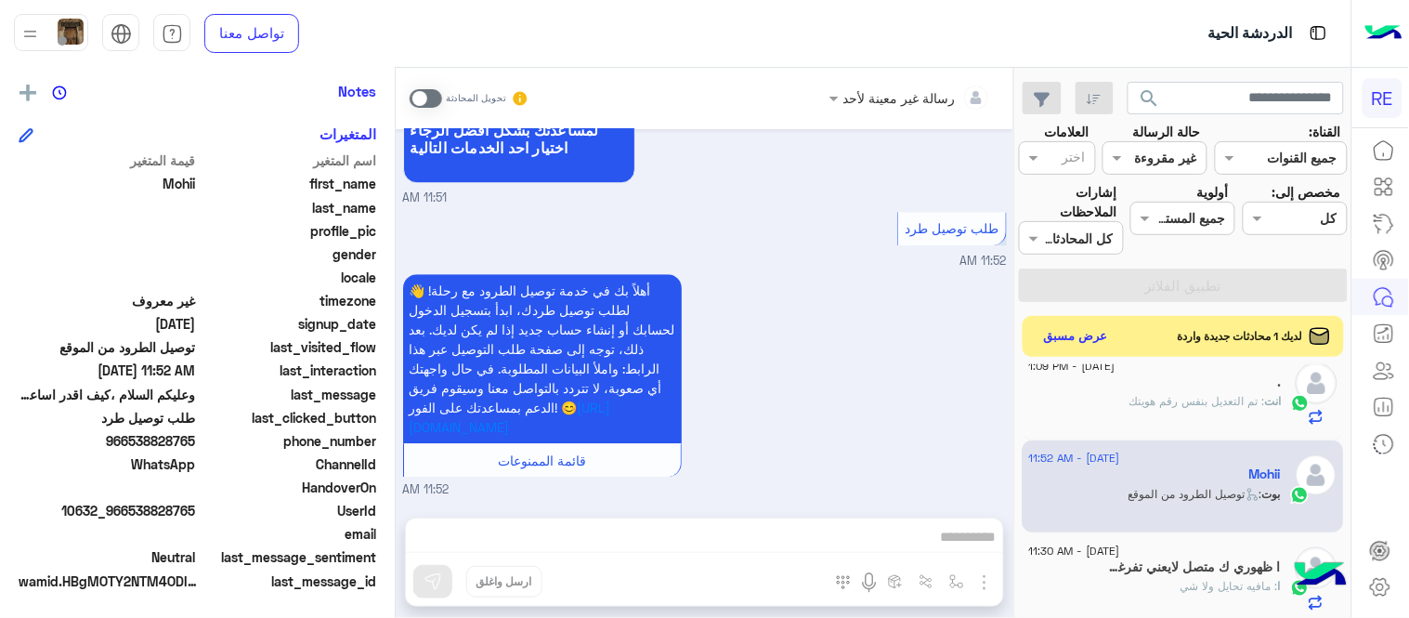
click at [432, 95] on span at bounding box center [426, 98] width 33 height 19
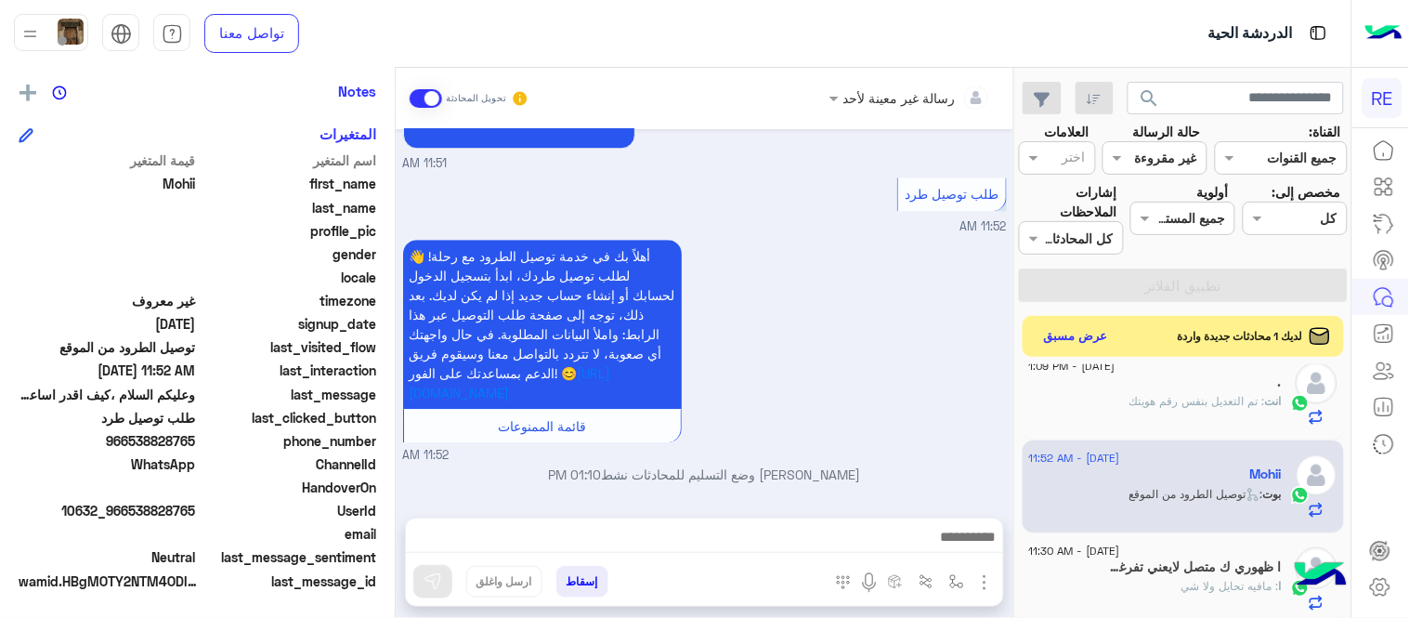
scroll to position [1354, 0]
click at [961, 577] on img "button" at bounding box center [956, 581] width 15 height 15
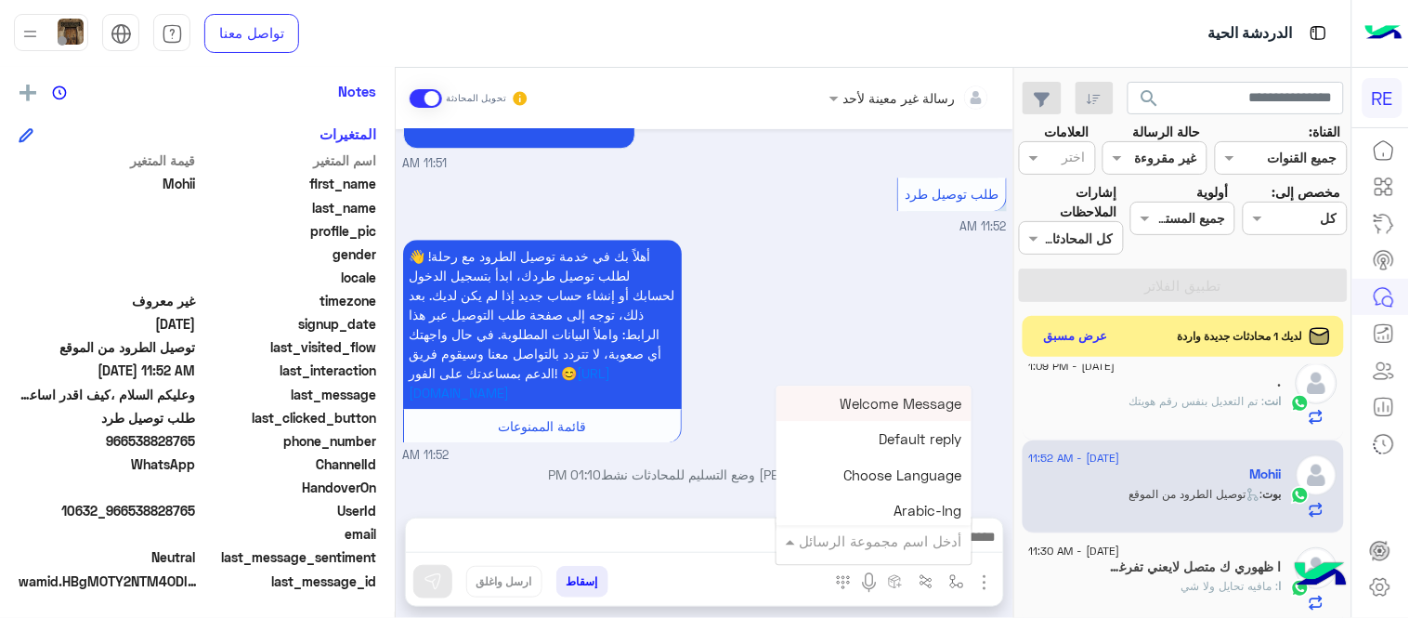
click at [905, 541] on input "text" at bounding box center [899, 540] width 125 height 21
type input "******"
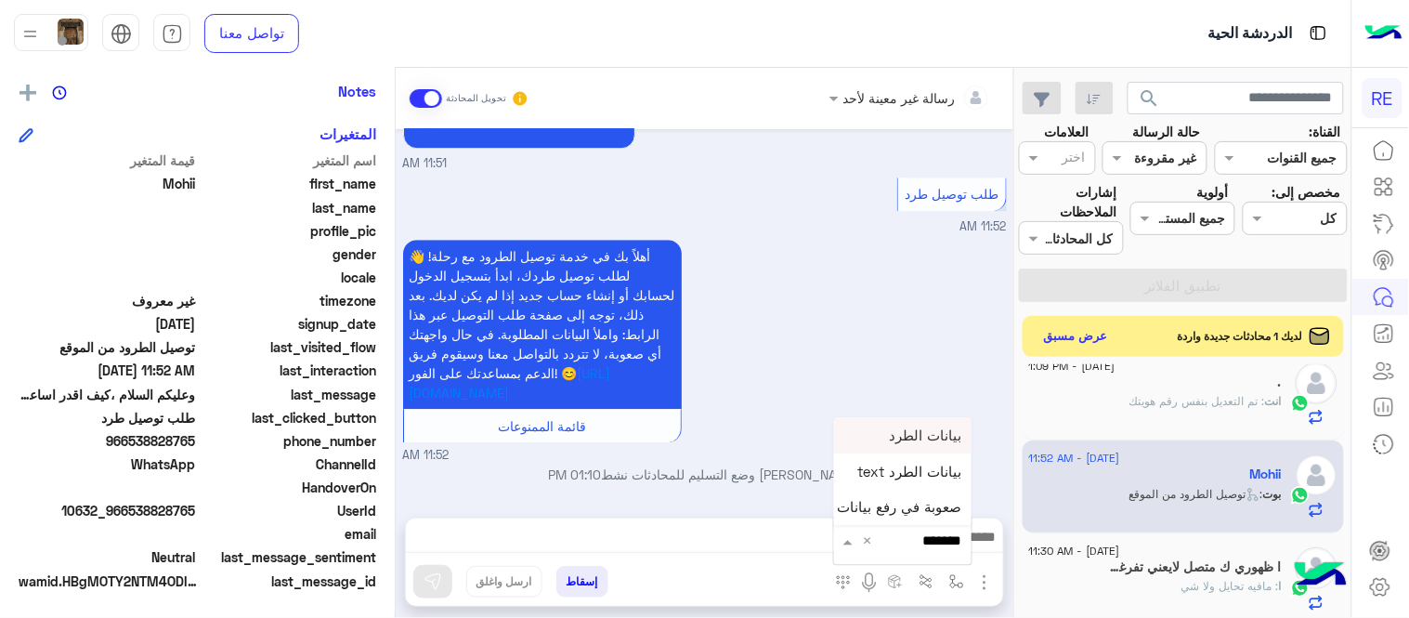
click at [916, 423] on div "بيانات الطرد" at bounding box center [902, 436] width 137 height 36
type textarea "**********"
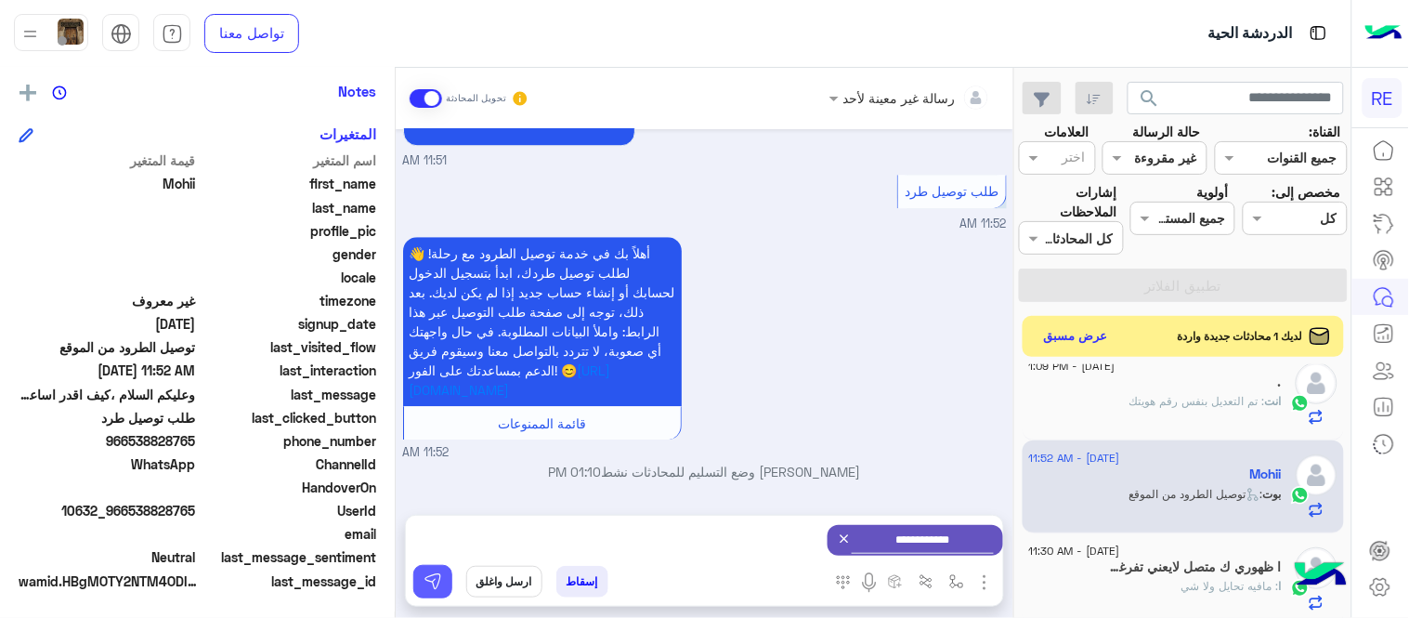
click at [432, 583] on img at bounding box center [433, 581] width 19 height 19
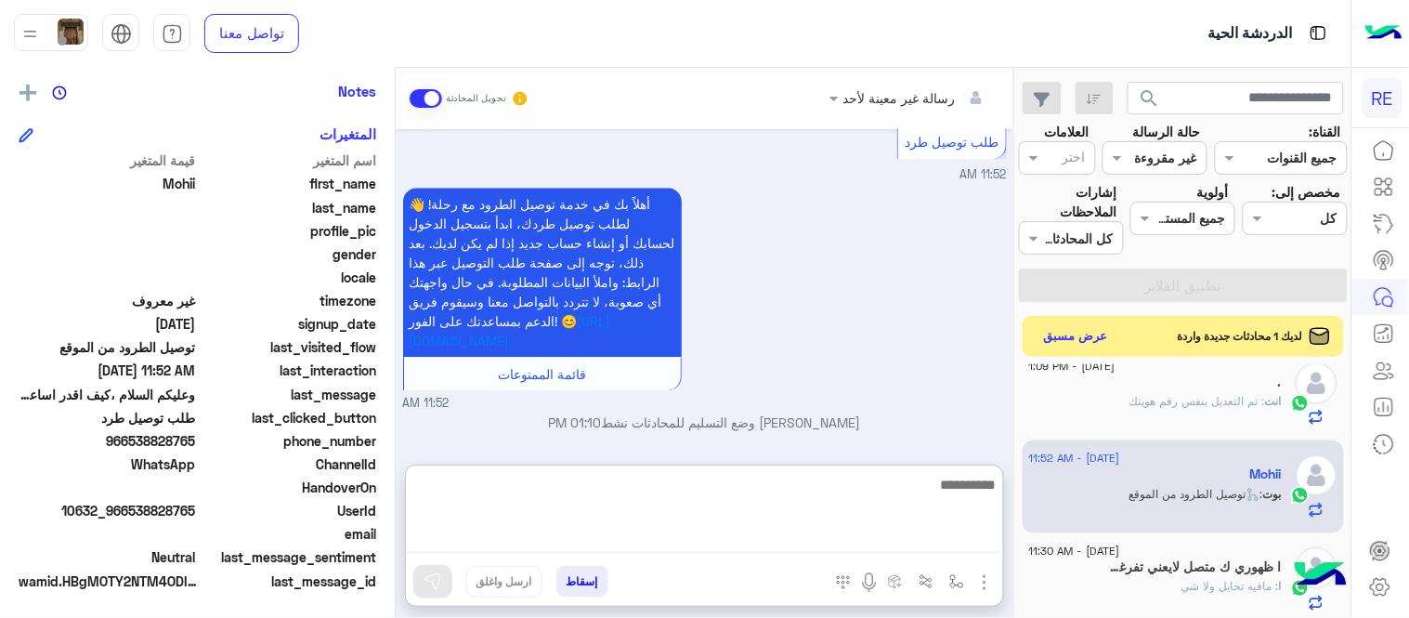
click at [790, 535] on textarea at bounding box center [704, 513] width 597 height 80
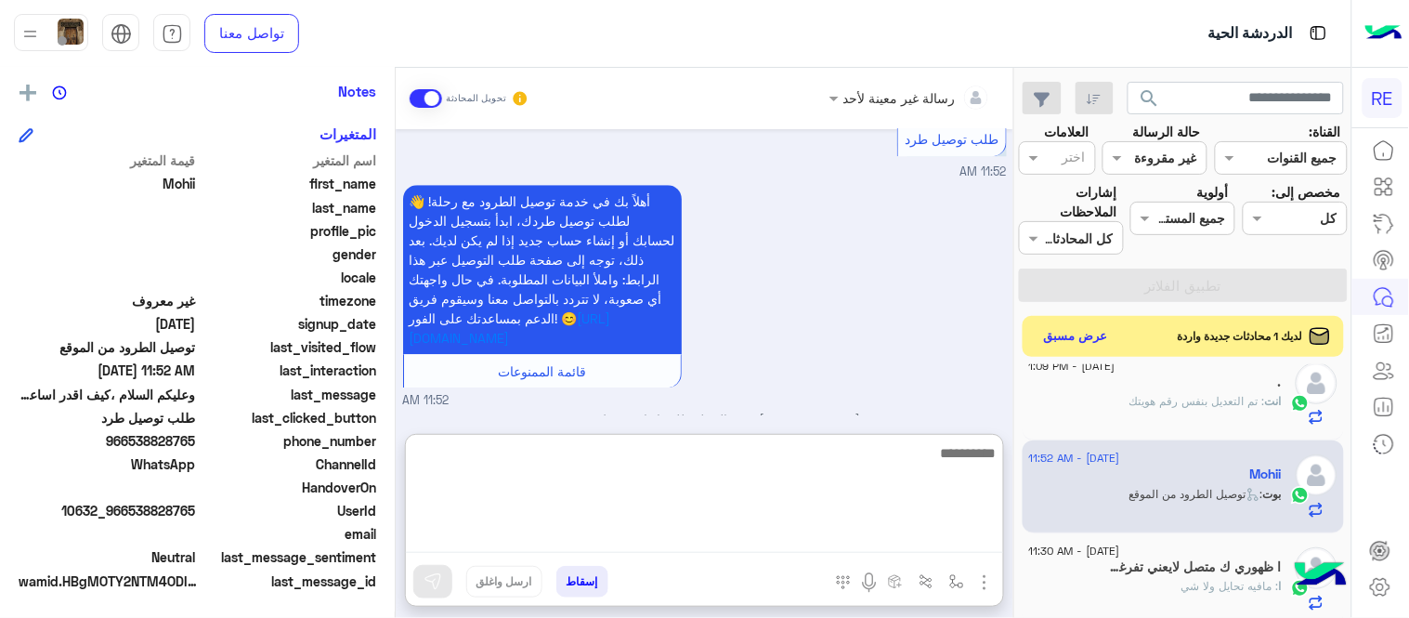
scroll to position [1863, 0]
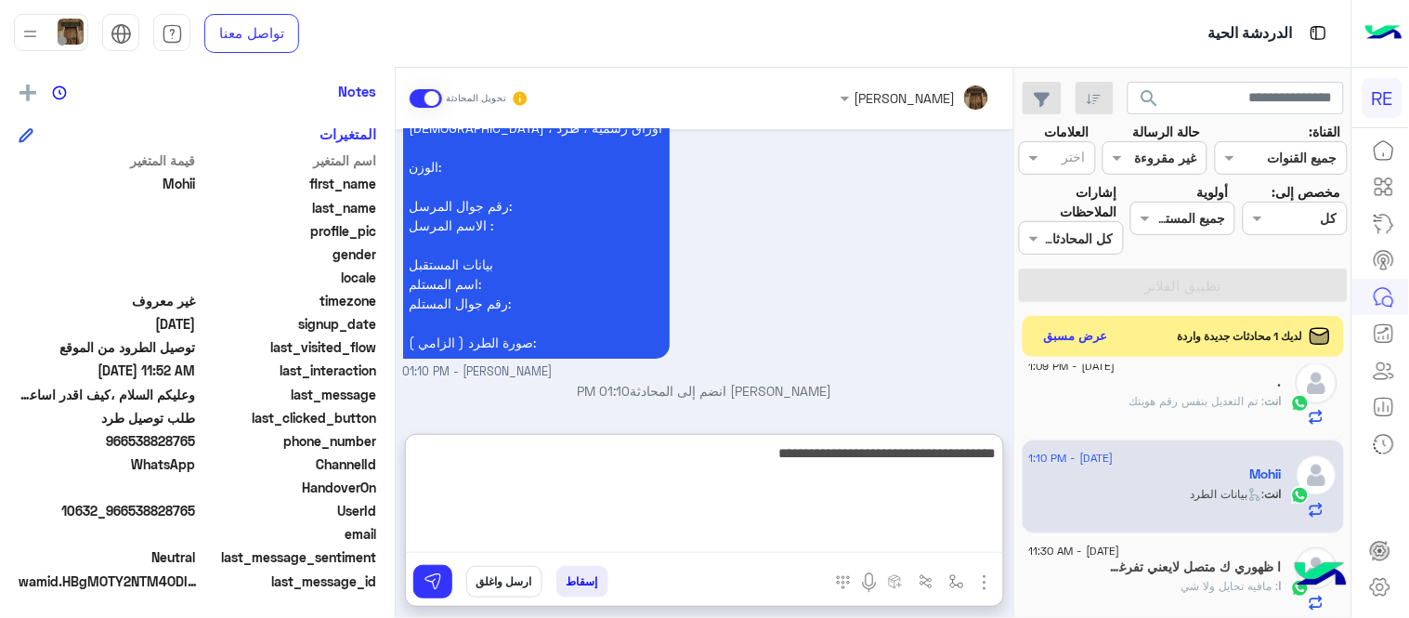
type textarea "**********"
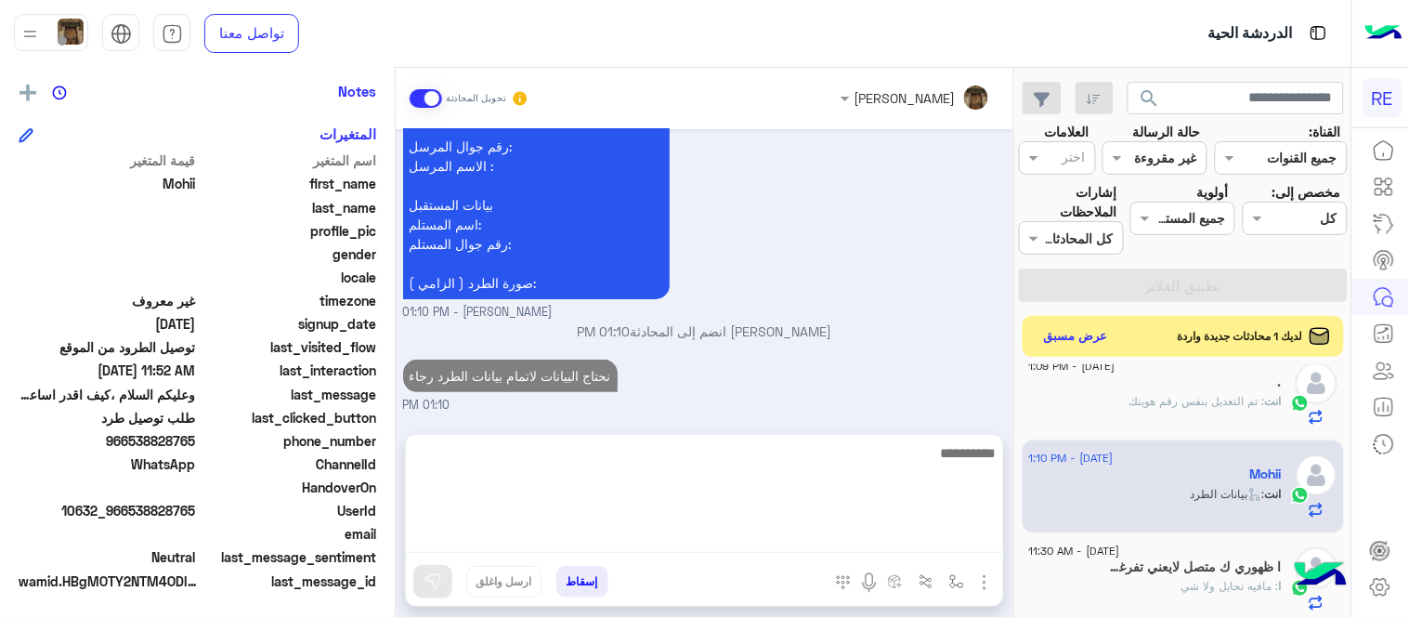
scroll to position [1839, 0]
click at [763, 282] on div "نأمل تزويدنا بمعلومات الطرد المراد إرساله: موقعك الحالي مع اللوكيشن : موقع المس…" at bounding box center [705, 125] width 604 height 391
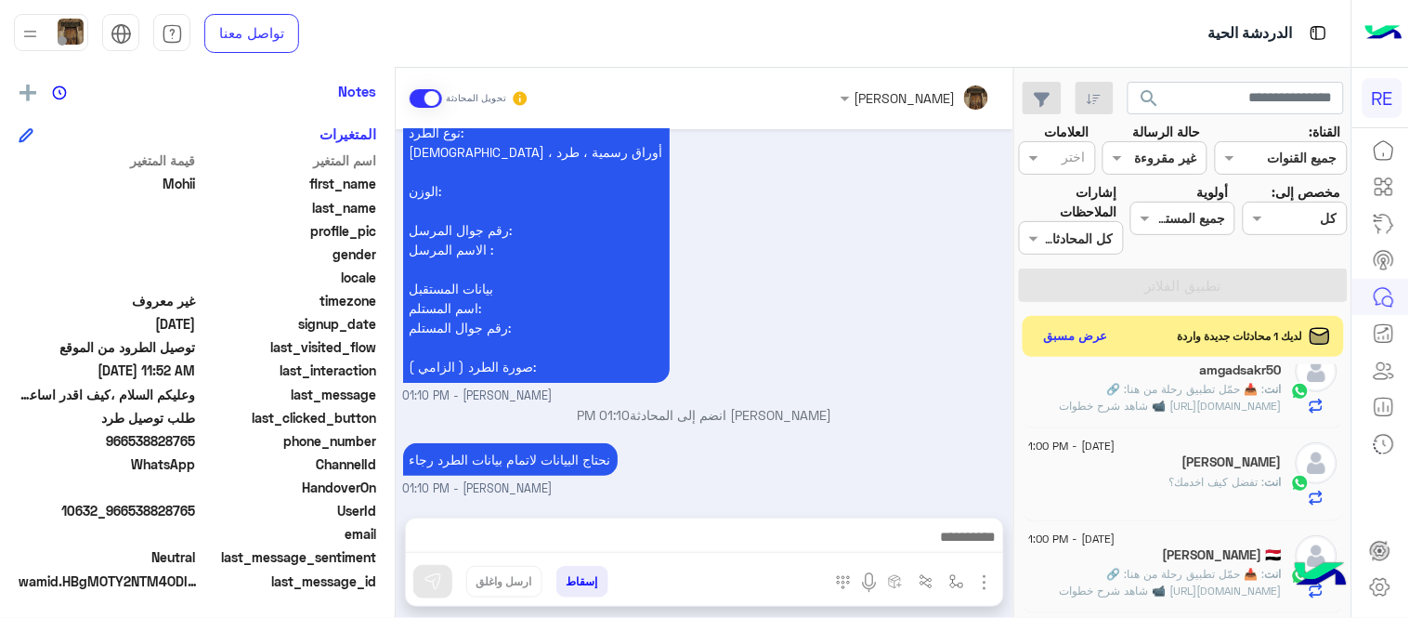
scroll to position [0, 0]
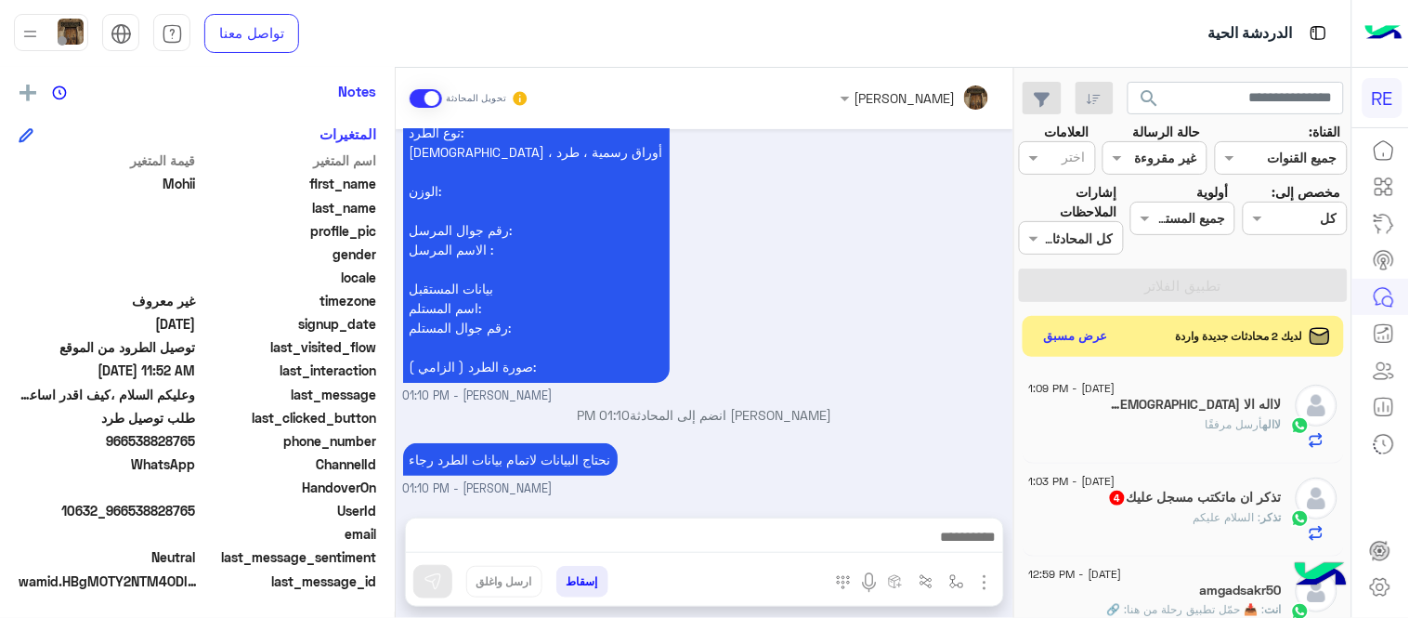
click at [885, 360] on div "نأمل تزويدنا بمعلومات الطرد المراد إرساله: موقعك الحالي مع اللوكيشن : موقع المس…" at bounding box center [705, 209] width 604 height 391
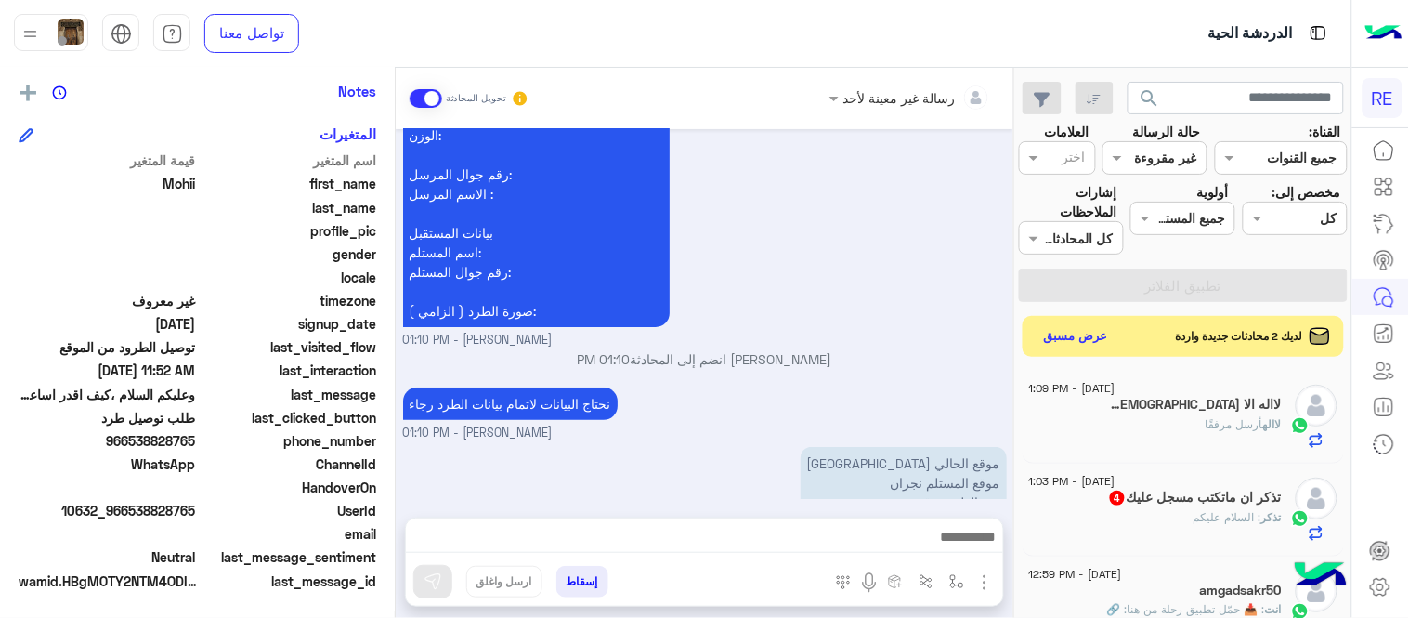
scroll to position [1992, 0]
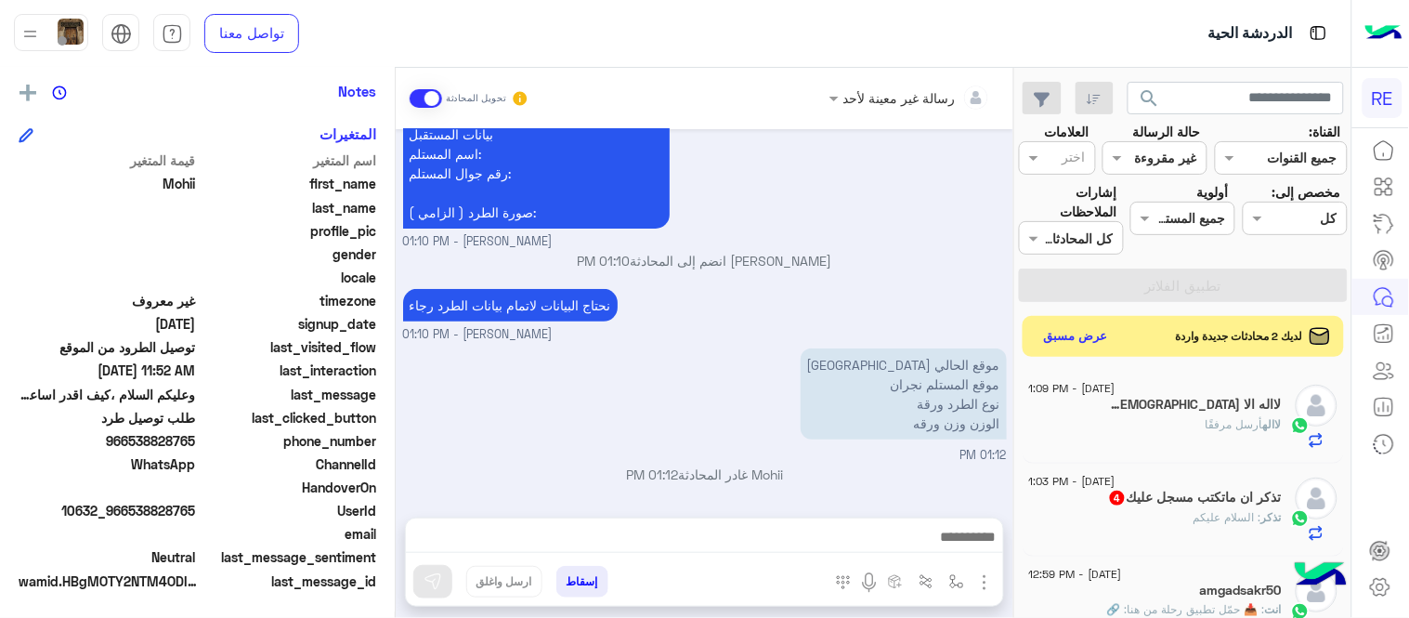
click at [921, 242] on small "[PERSON_NAME] - 01:10 PM" at bounding box center [705, 242] width 604 height 18
click at [776, 544] on textarea at bounding box center [704, 539] width 597 height 28
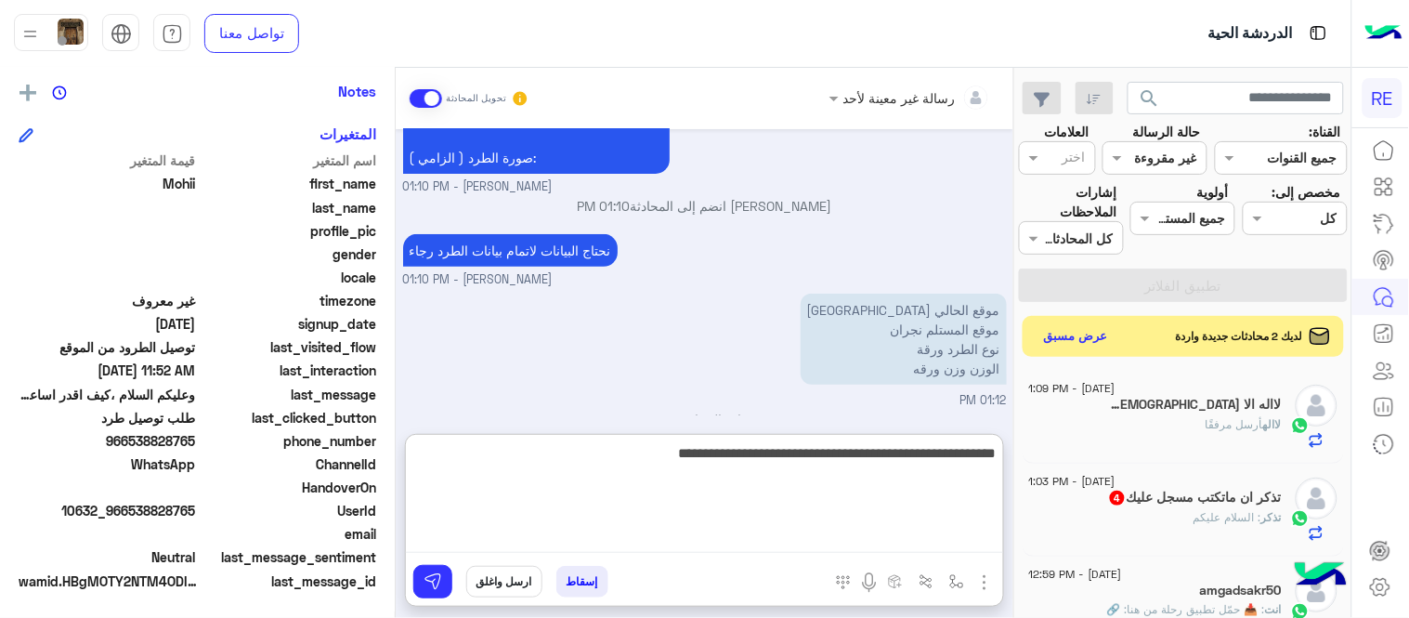
type textarea "**********"
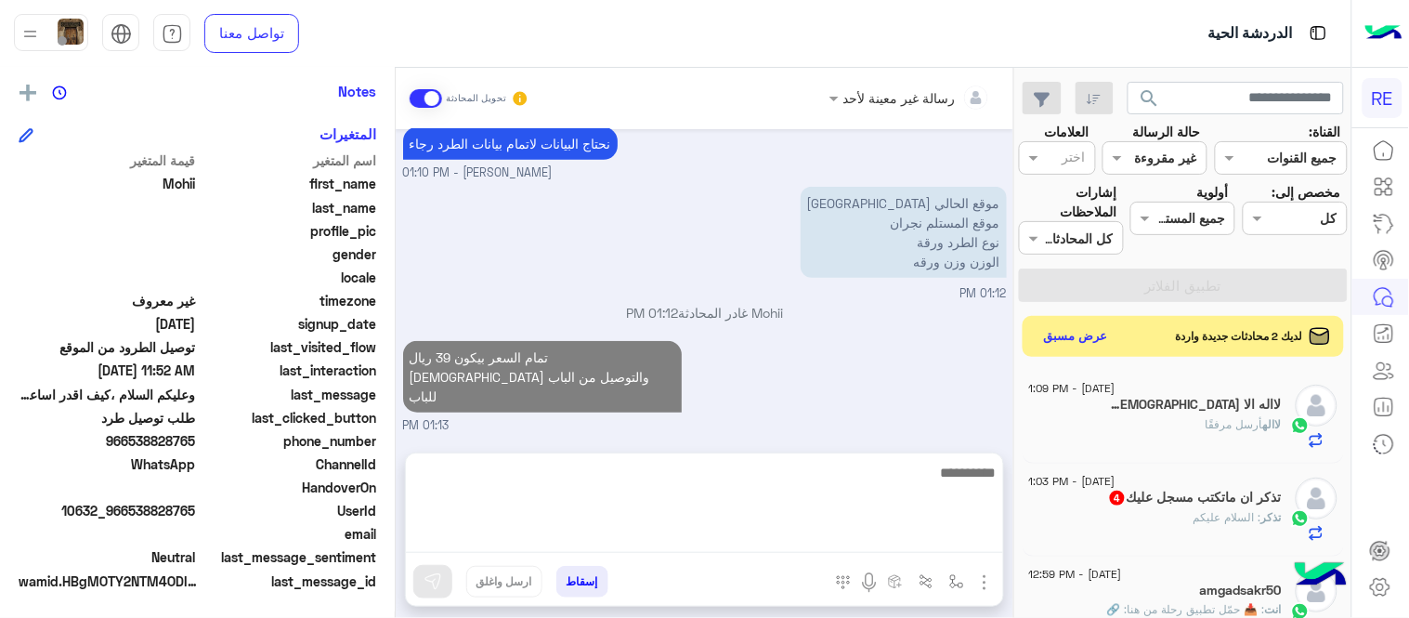
scroll to position [2071, 0]
click at [931, 388] on div "تمام السعر بيكون 39 ريال [DEMOGRAPHIC_DATA] والتوصيل من الباب للباب 01:13 PM" at bounding box center [705, 385] width 604 height 98
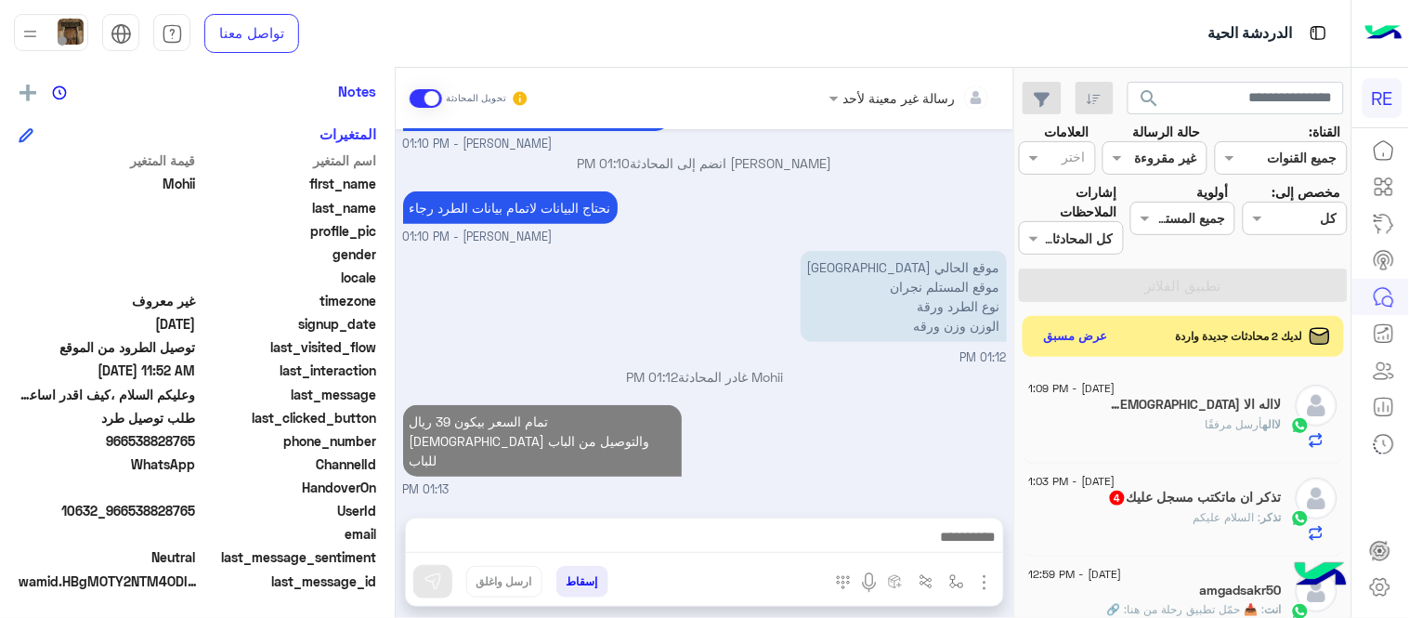
scroll to position [2105, 0]
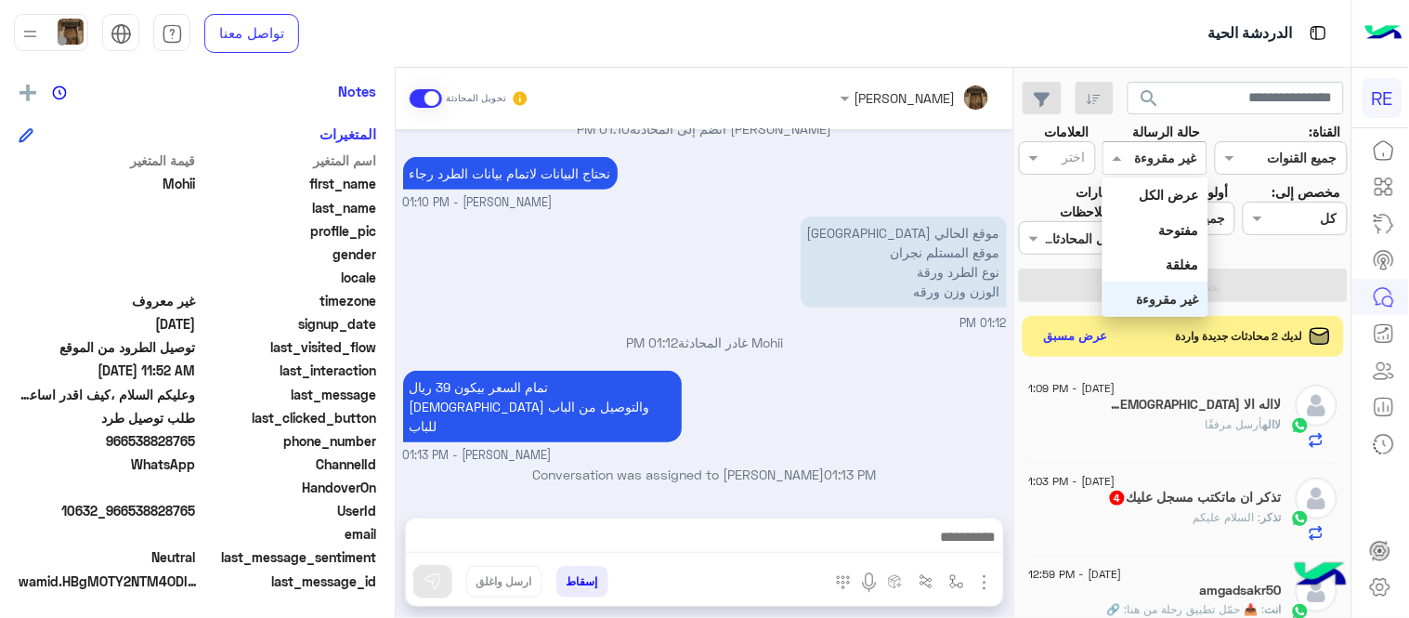
click at [1156, 170] on div "القناه غير مقروءة" at bounding box center [1154, 157] width 105 height 33
click at [1148, 195] on b "عرض الكل" at bounding box center [1169, 195] width 59 height 16
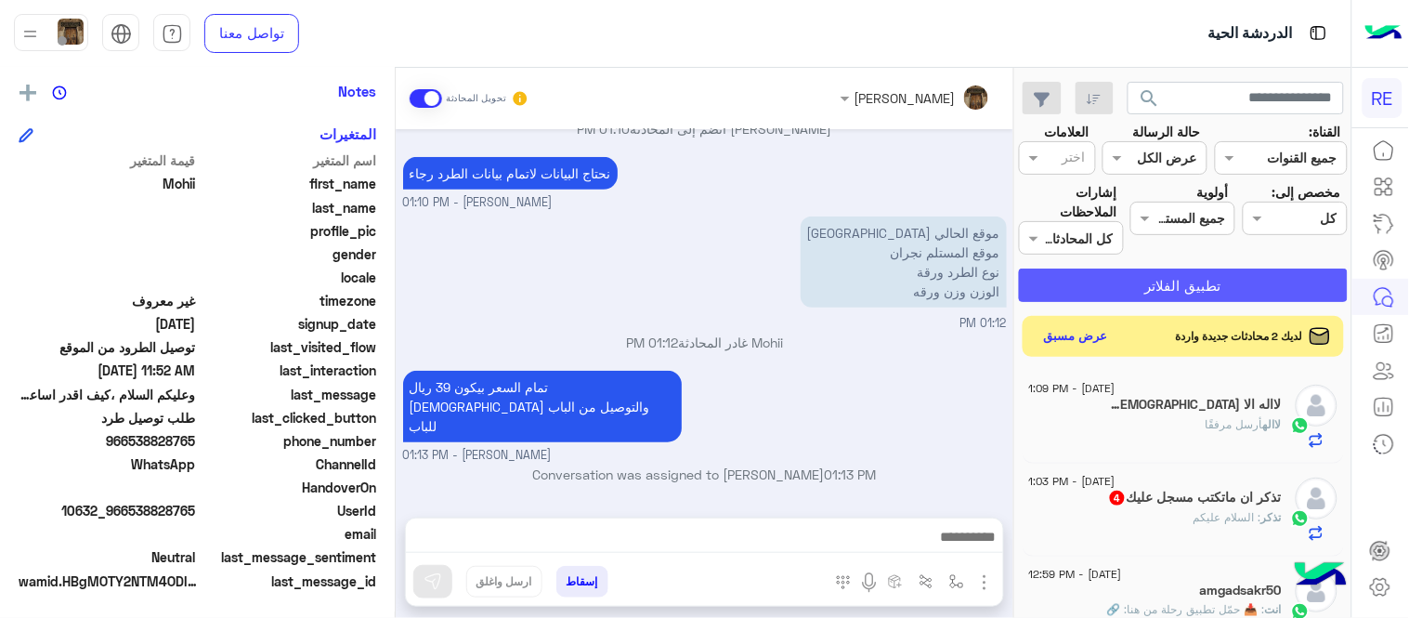
click at [1167, 293] on button "تطبيق الفلاتر" at bounding box center [1183, 284] width 329 height 33
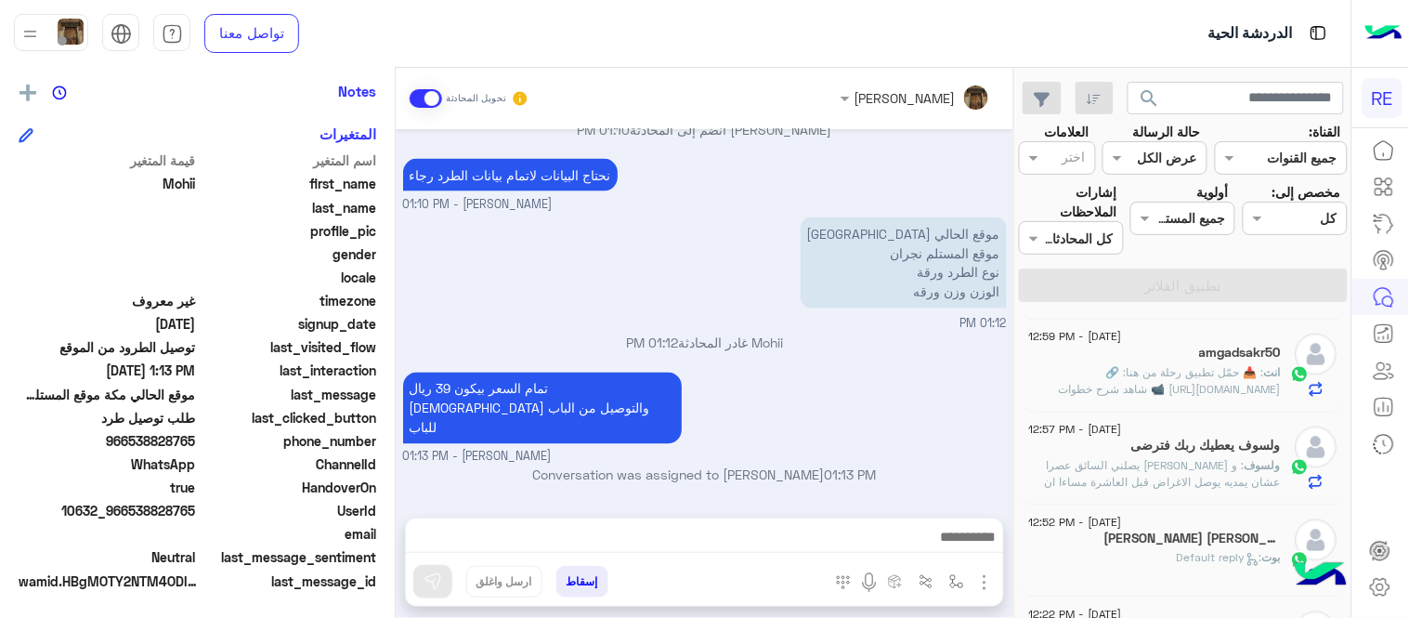
scroll to position [932, 0]
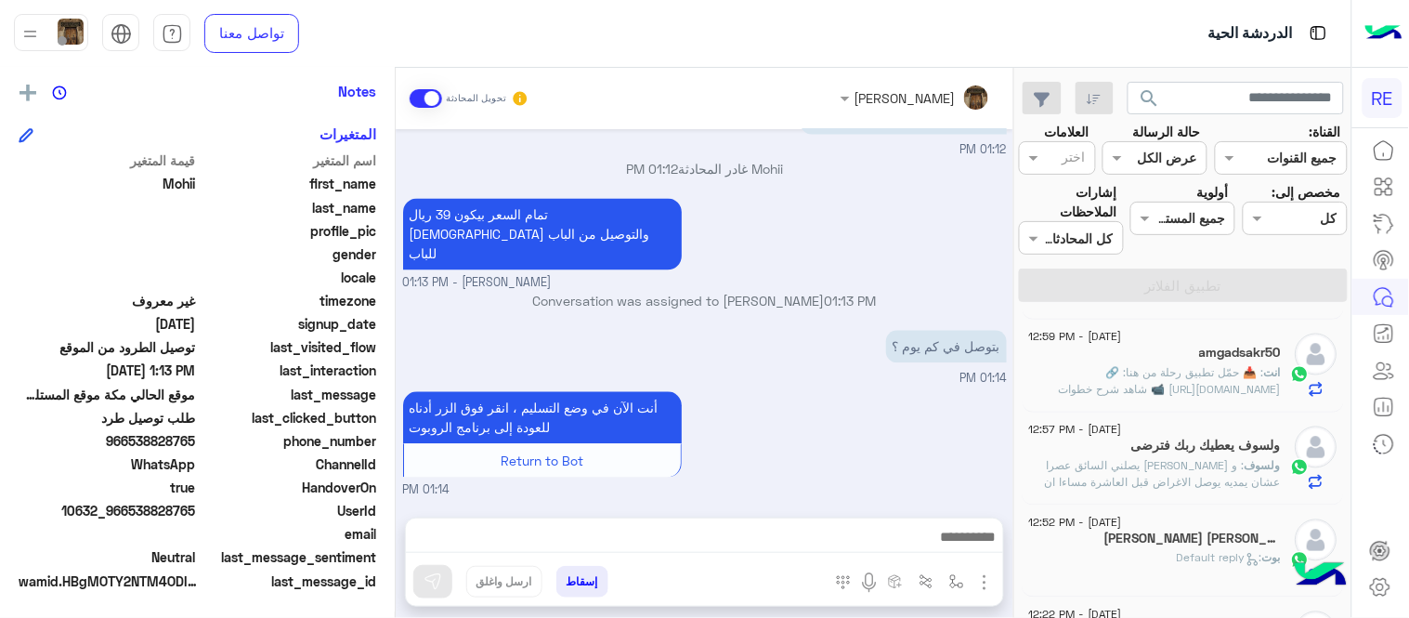
click at [1154, 480] on span ": و [PERSON_NAME] يصلني السائق عصرا عشان يمديه يوصل الاغراض قبل العاشرة مساءا ا…" at bounding box center [1156, 482] width 251 height 47
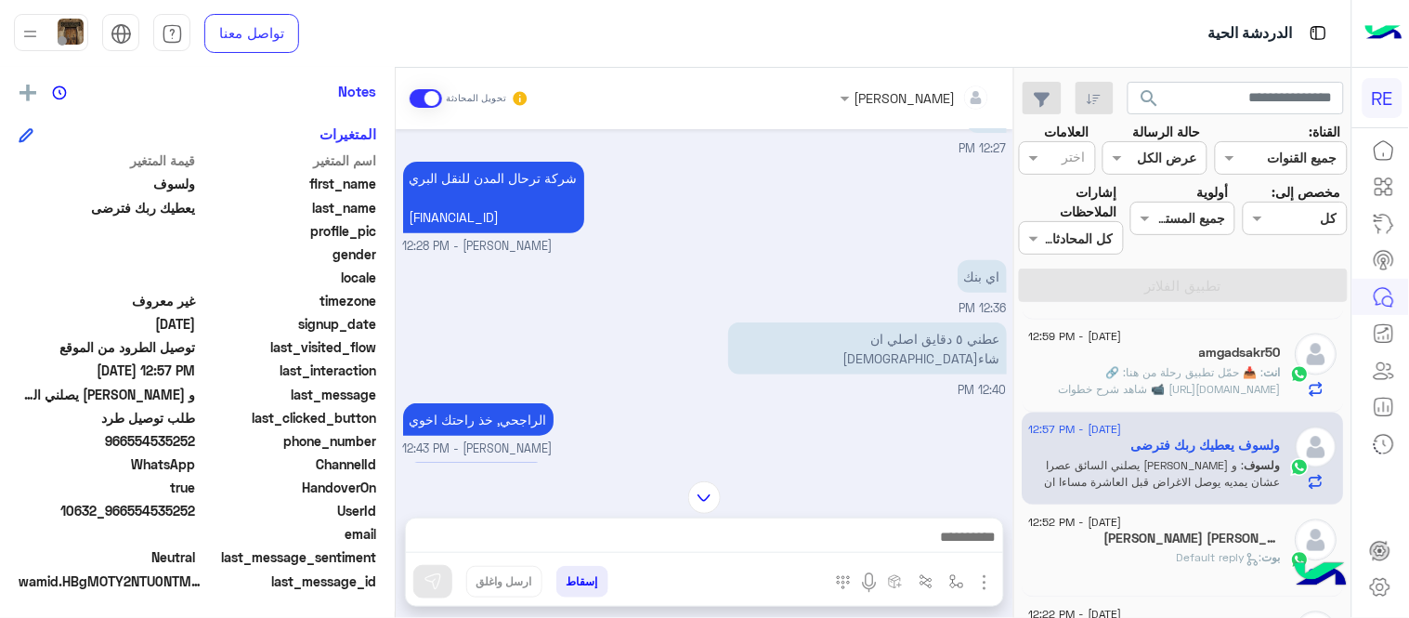
scroll to position [385, 0]
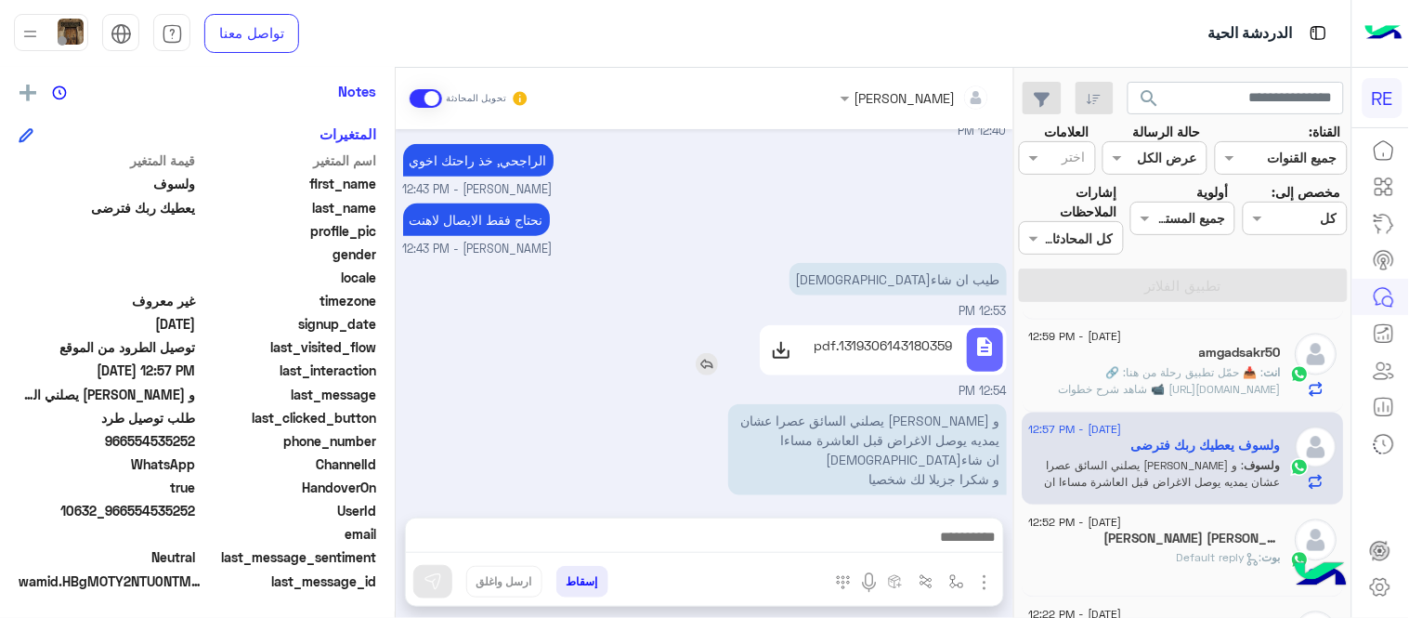
click at [880, 335] on p "1319306143180359.pdf" at bounding box center [883, 345] width 139 height 20
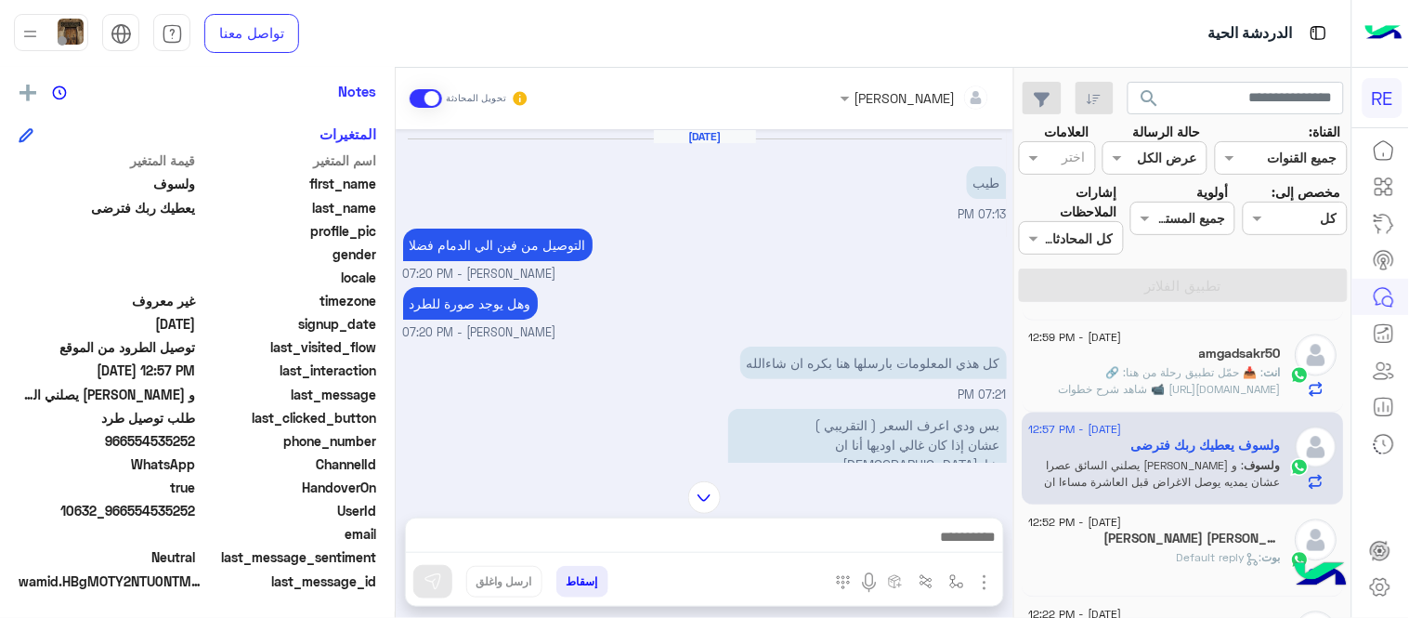
scroll to position [608, 0]
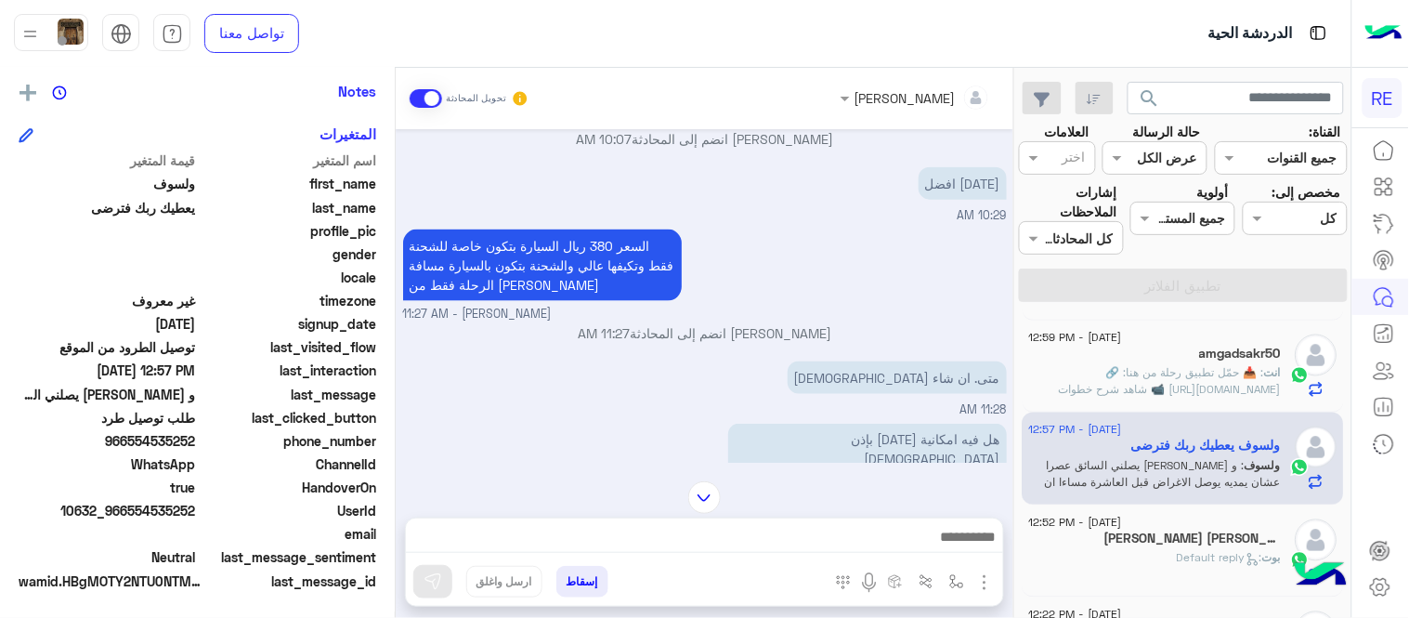
click at [713, 499] on img at bounding box center [704, 497] width 33 height 33
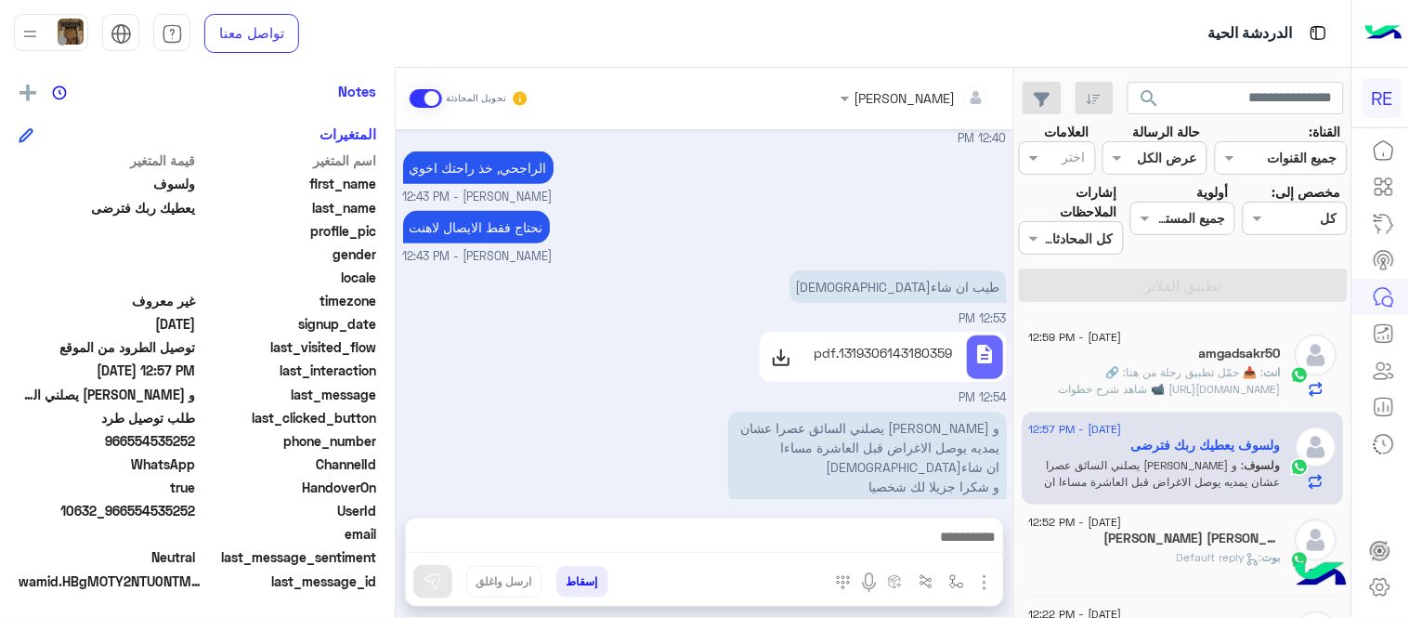
scroll to position [0, 0]
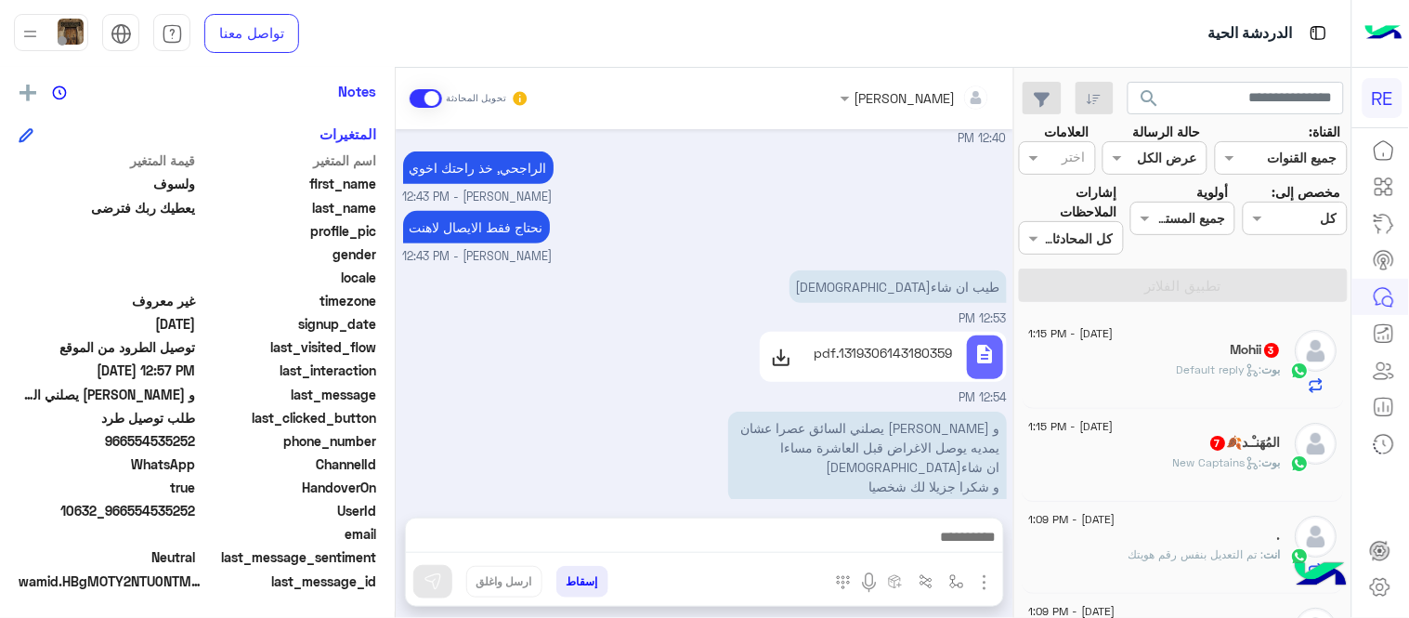
click at [1152, 338] on div "[DATE] - 1:15 PM" at bounding box center [1155, 336] width 253 height 12
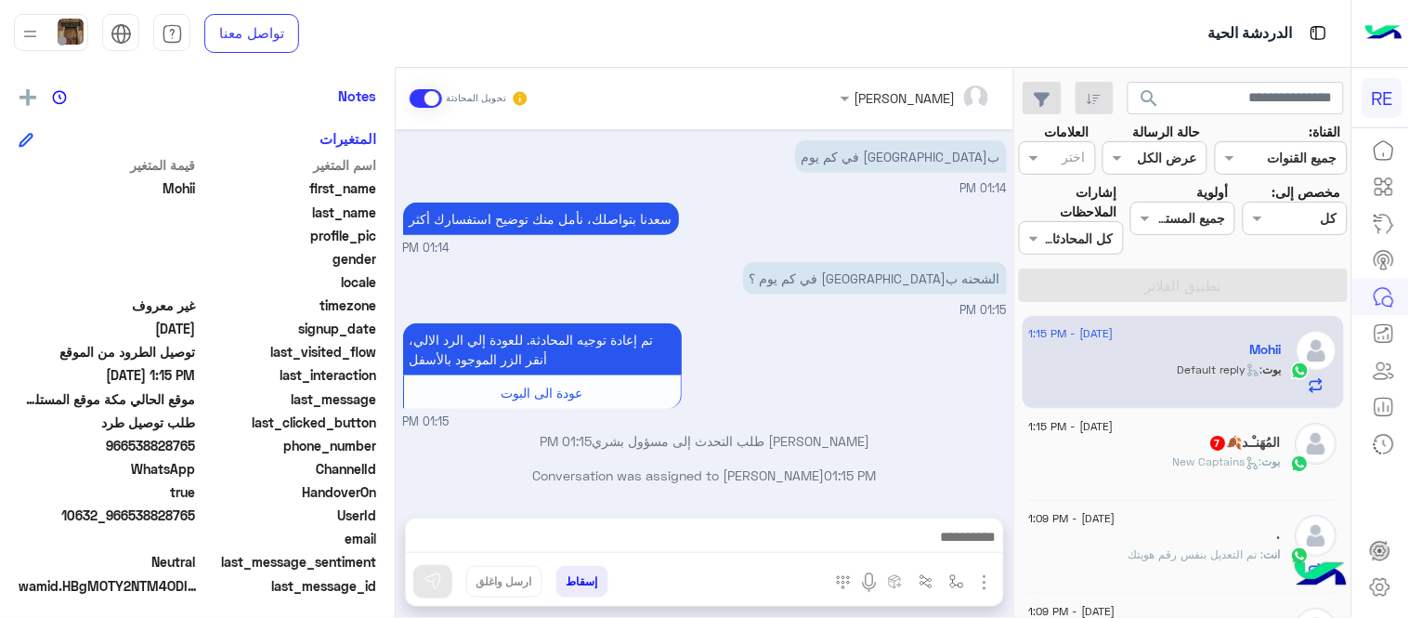
scroll to position [381, 0]
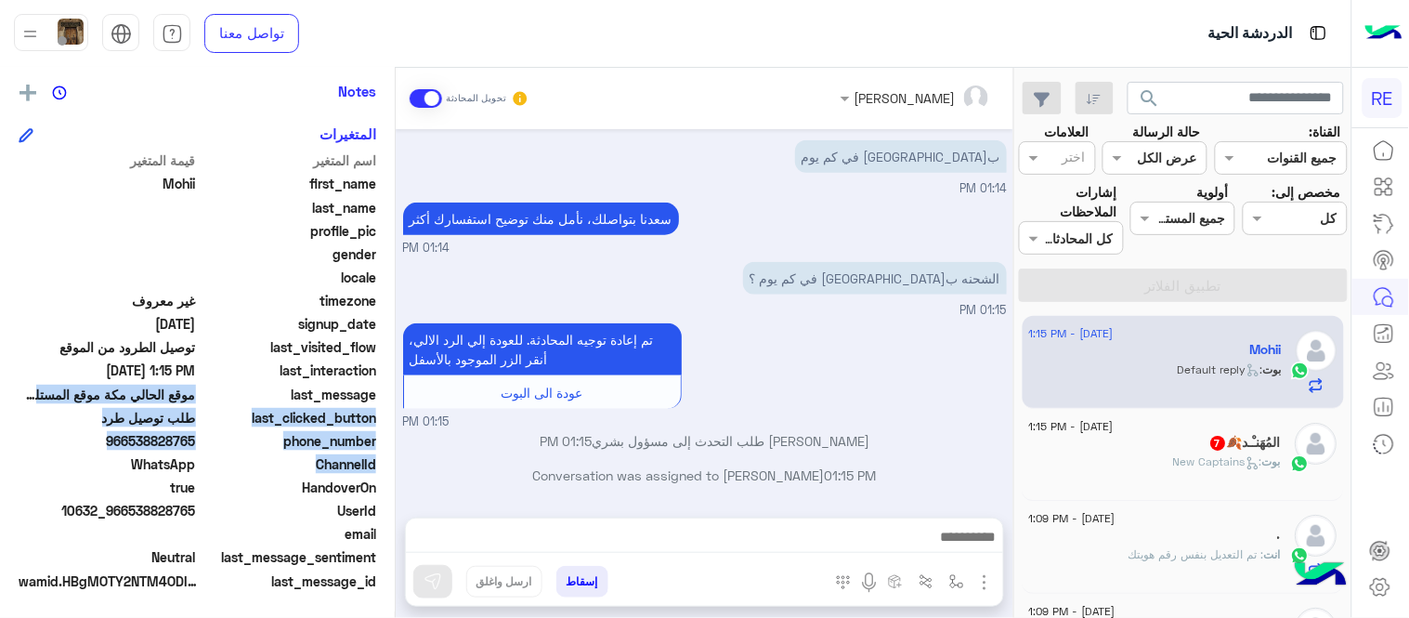
drag, startPoint x: 393, startPoint y: 456, endPoint x: 381, endPoint y: 390, distance: 67.0
click at [381, 390] on div "Mohii يمكن الإرسال له غير معروف تاريخ الأشتراك : [DATE] أولوية لم يتم التحديد ا…" at bounding box center [197, 339] width 395 height 543
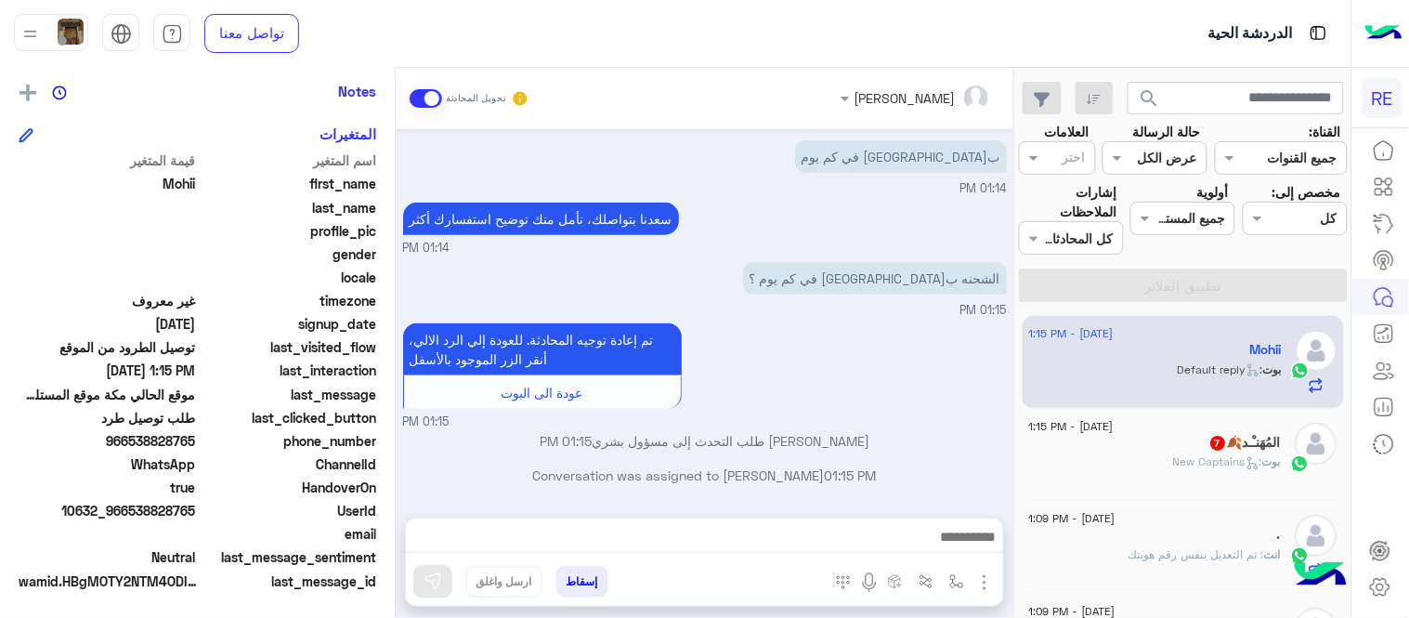
click at [428, 469] on p "Conversation was assigned to [PERSON_NAME] 01:15 PM" at bounding box center [705, 475] width 604 height 20
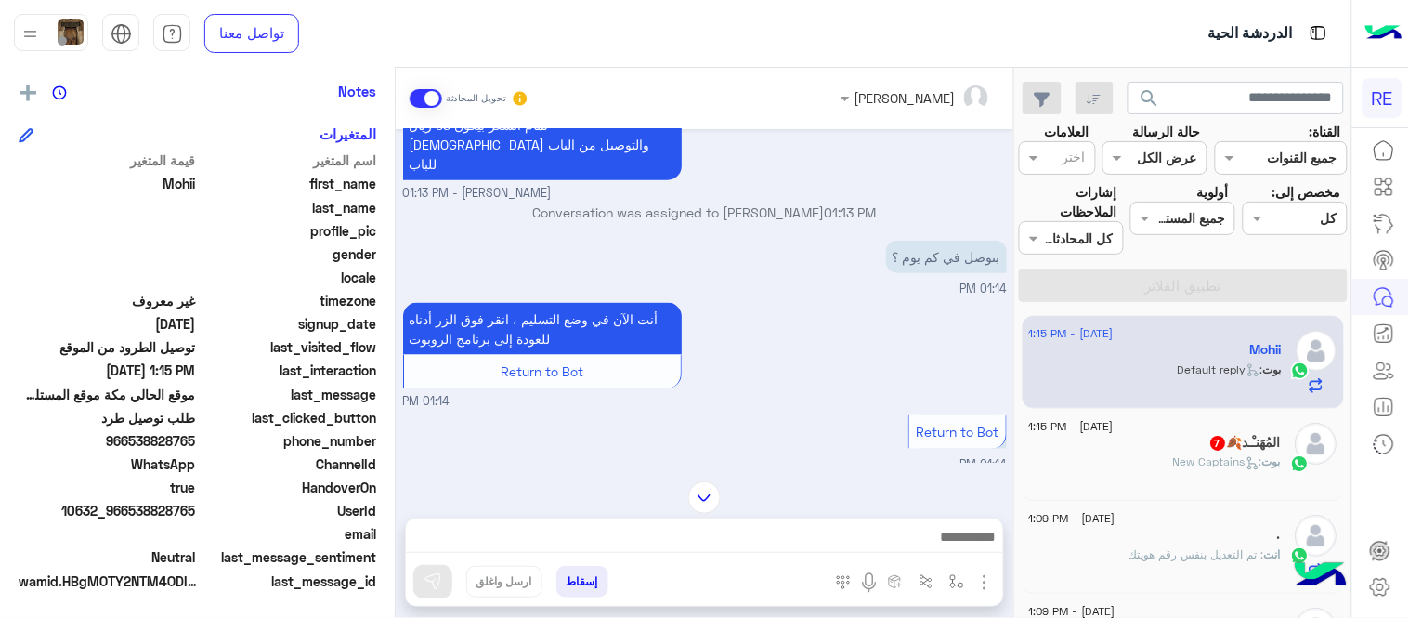
scroll to position [2352, 0]
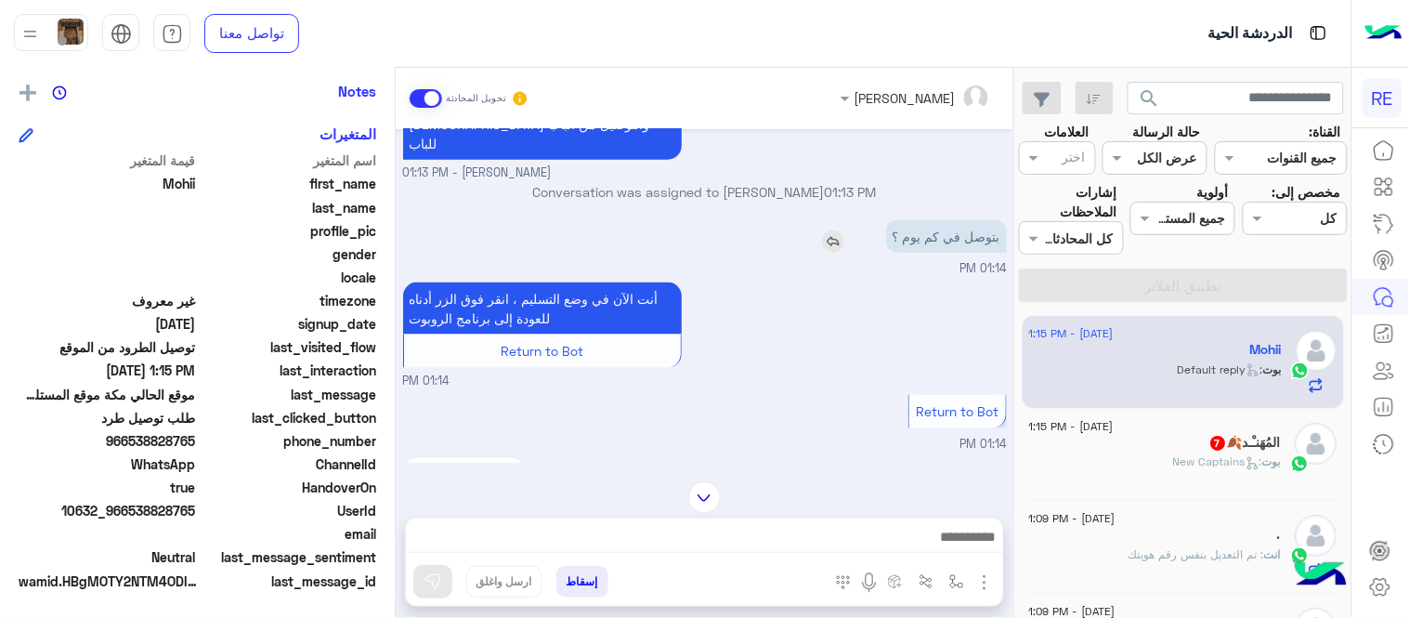
click at [833, 253] on img at bounding box center [833, 241] width 22 height 22
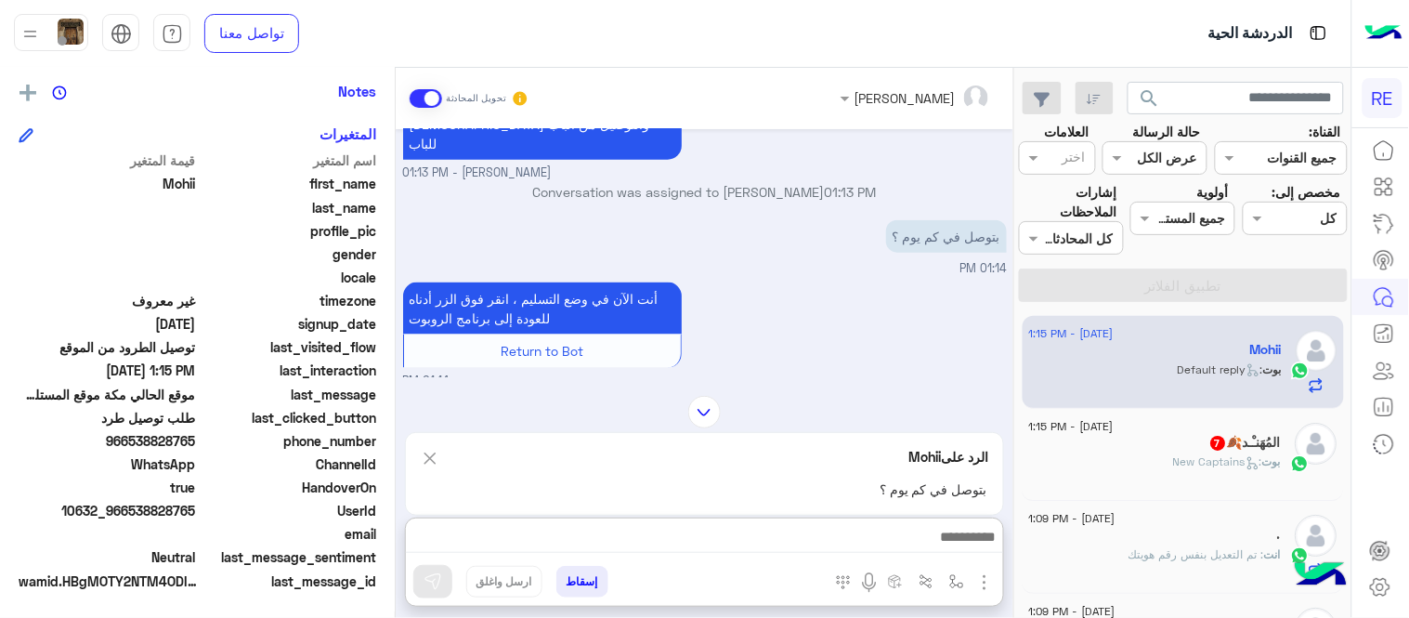
click at [789, 537] on textarea at bounding box center [704, 539] width 597 height 28
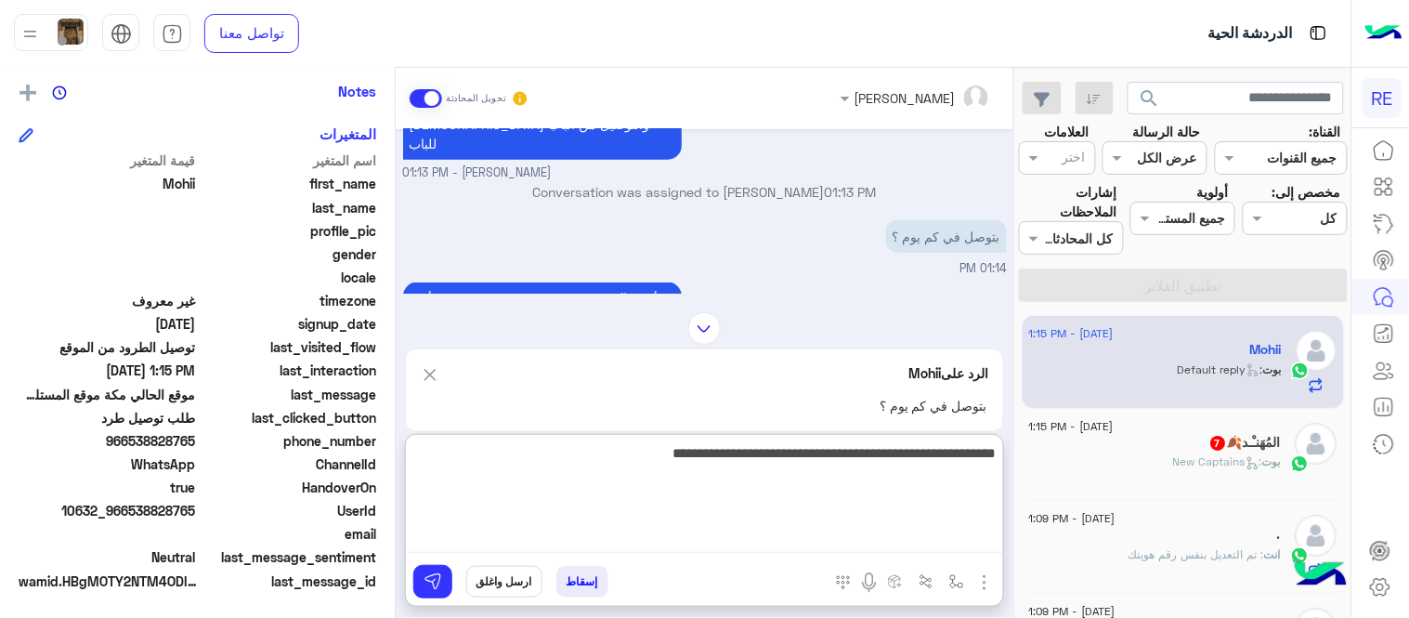
type textarea "**********"
click at [728, 460] on textarea "**********" at bounding box center [704, 496] width 597 height 111
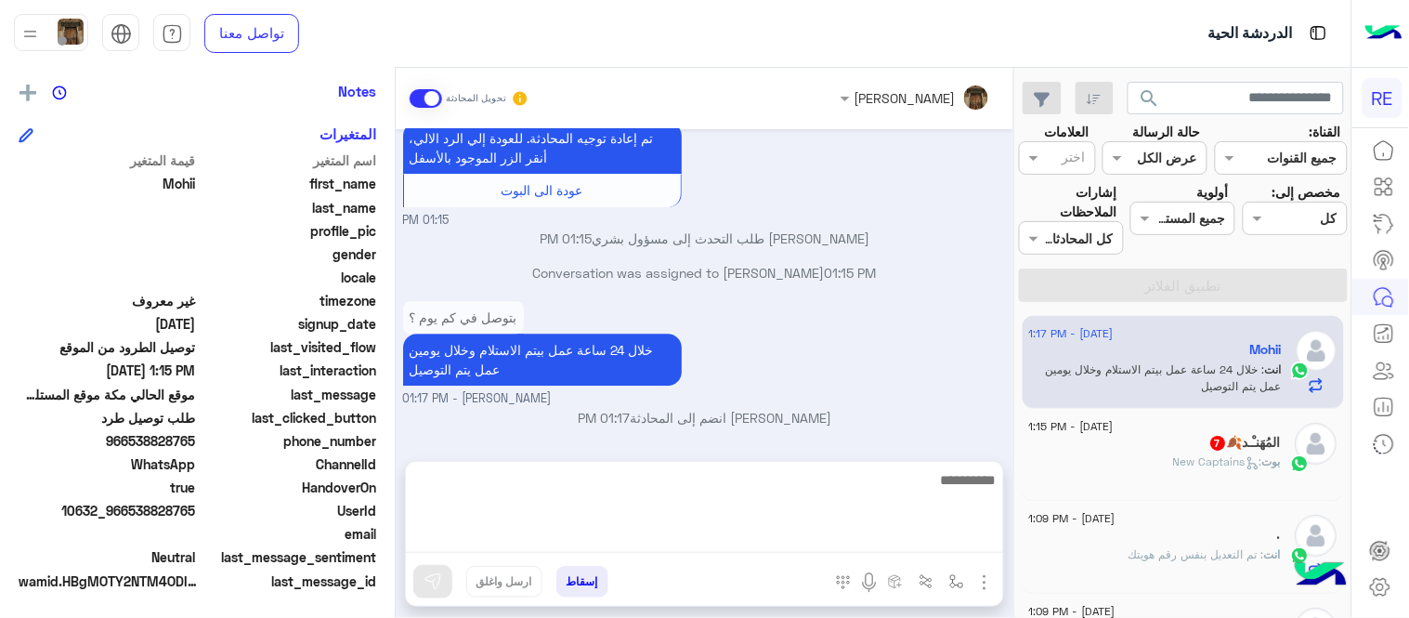
scroll to position [3051, 0]
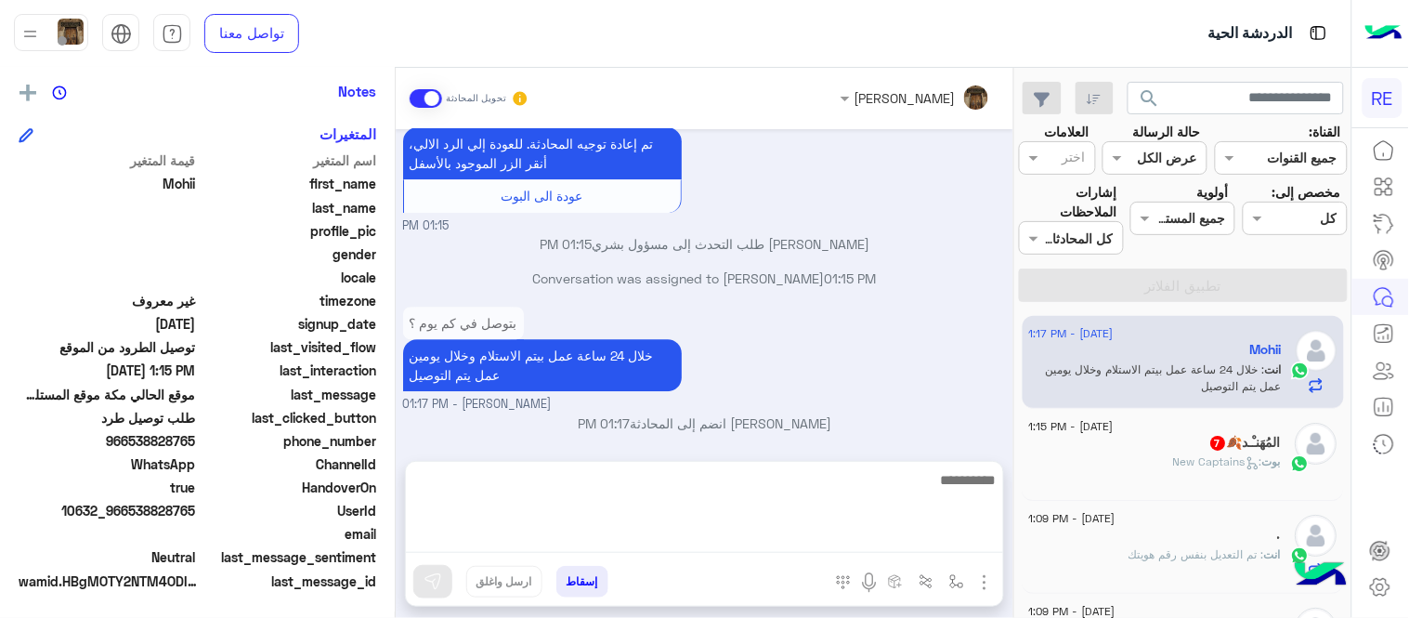
click at [777, 383] on div "[DATE] السلام عليكم 11:50 AM وعليكم السلام ،كيف اقدر اساعدك اهلًا بك في تطبيق ر…" at bounding box center [705, 285] width 618 height 313
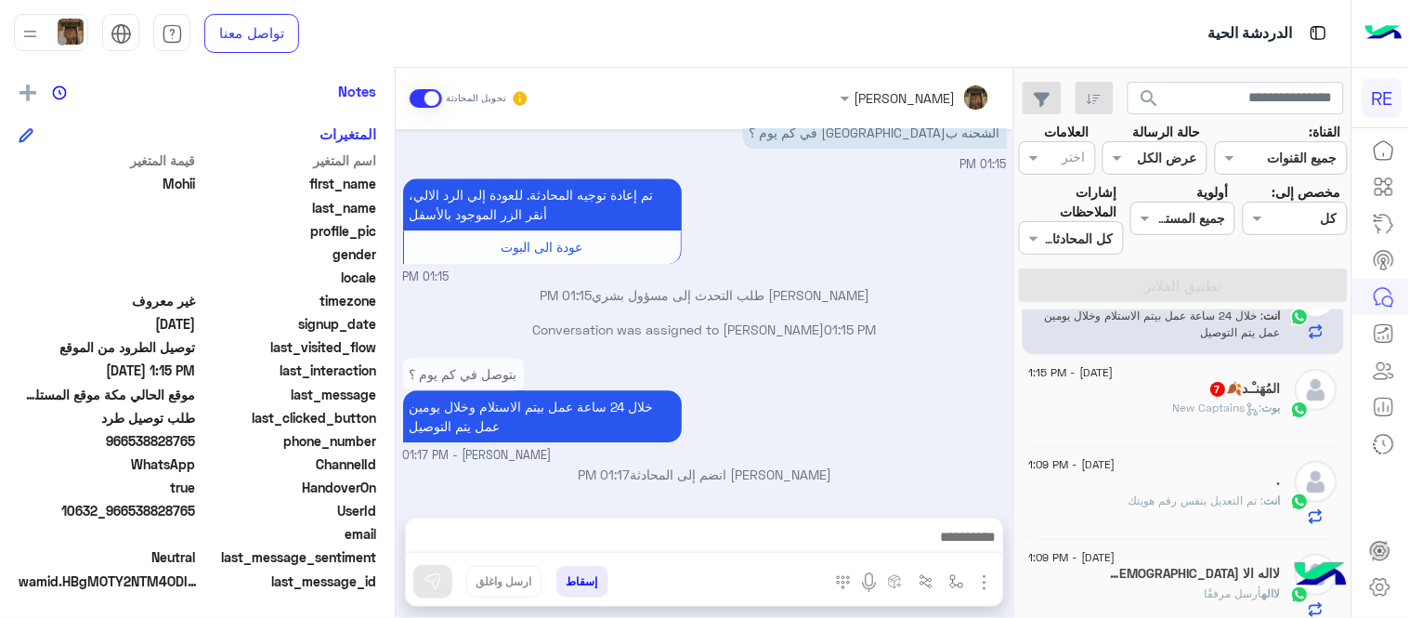
scroll to position [0, 0]
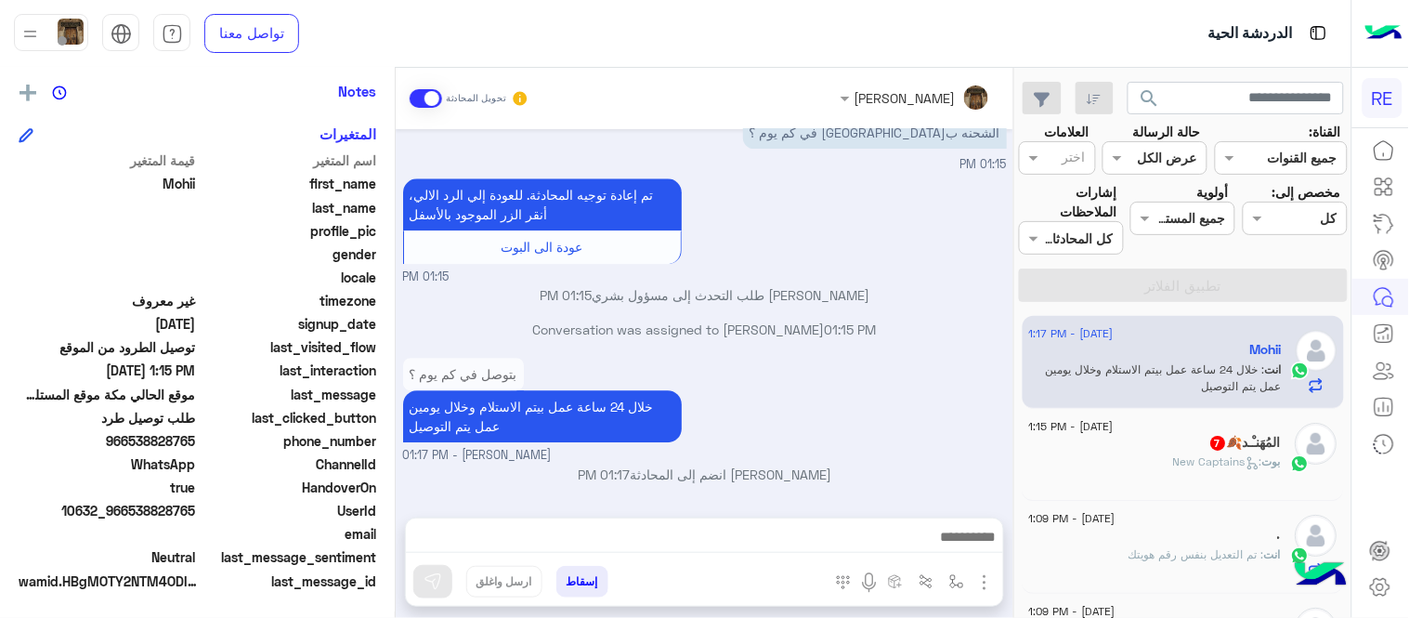
click at [858, 543] on textarea at bounding box center [704, 539] width 597 height 28
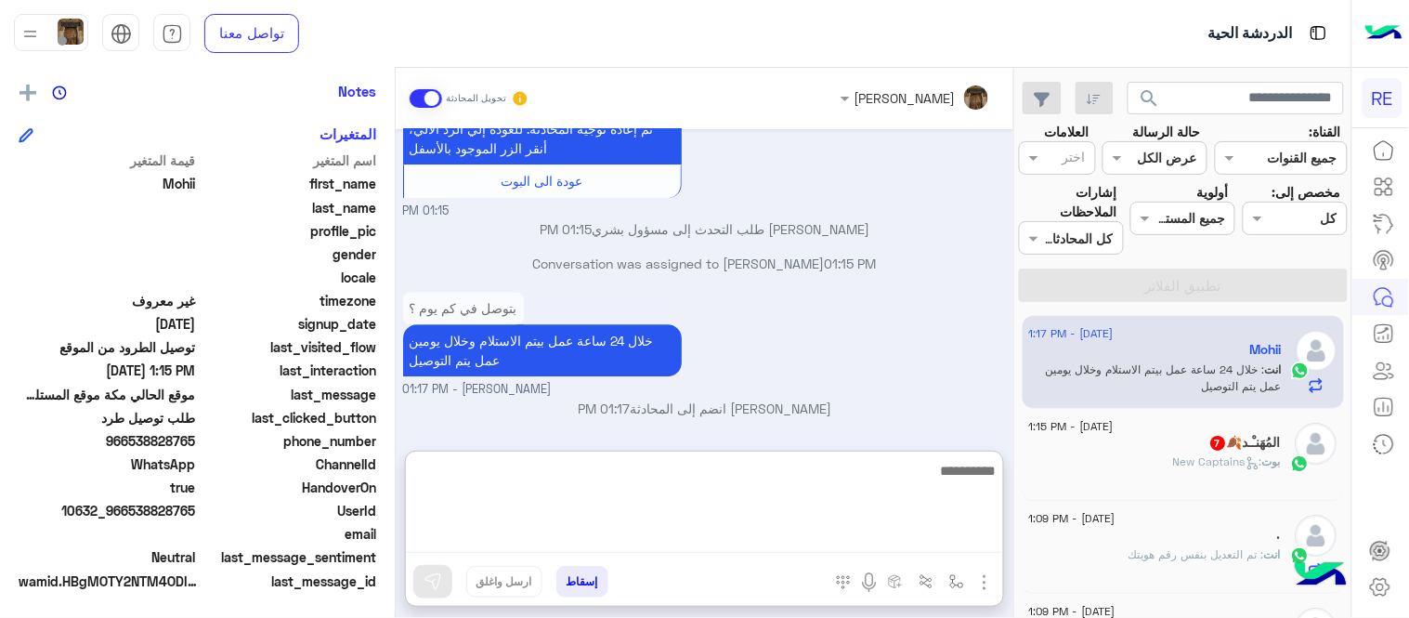
scroll to position [3135, 0]
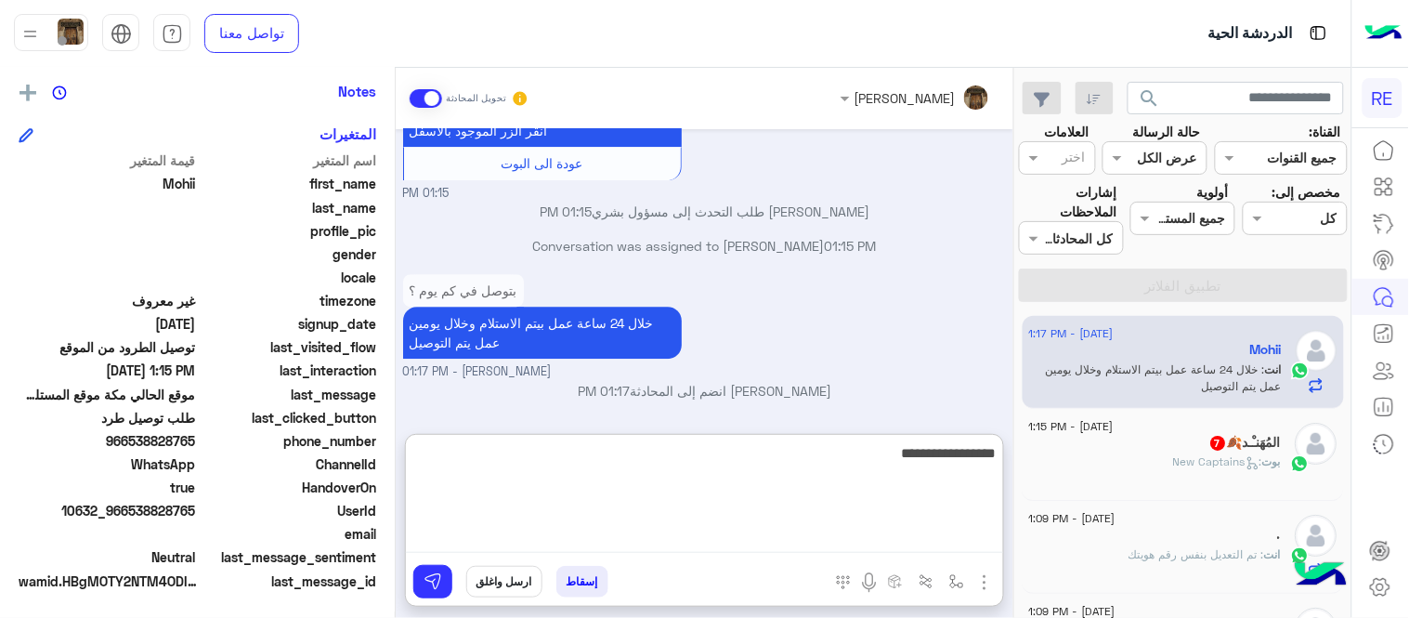
type textarea "**********"
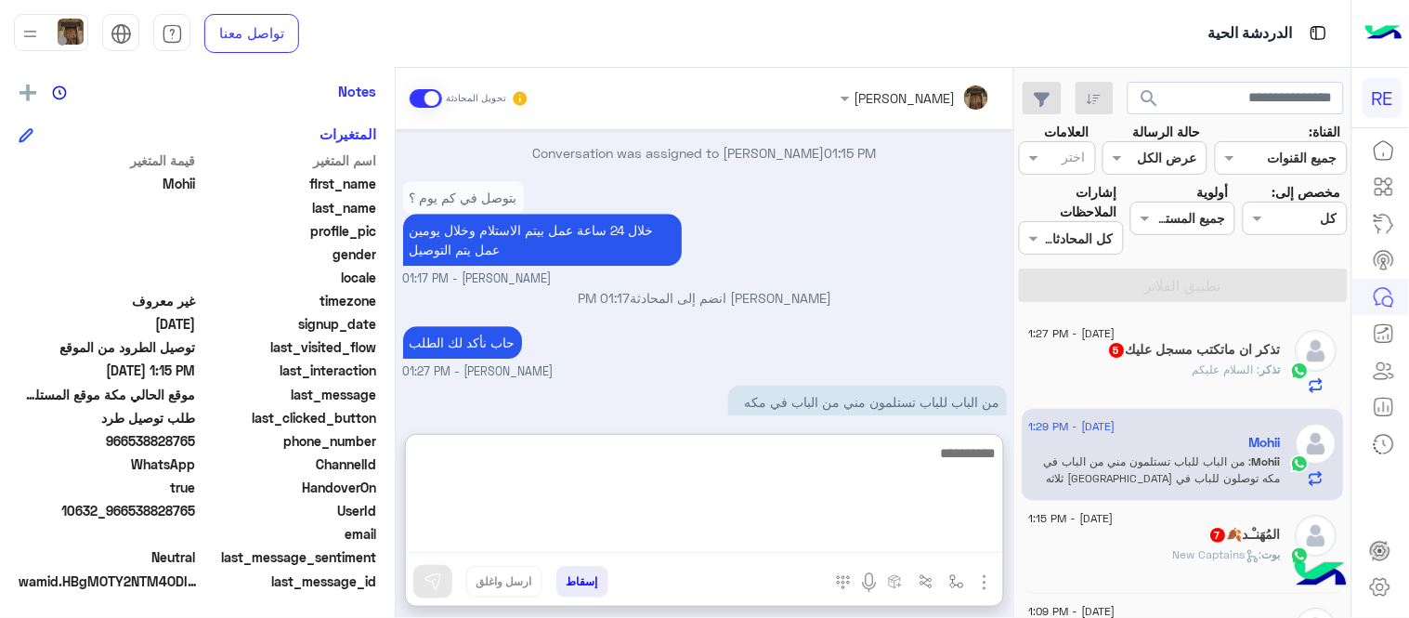
scroll to position [3211, 0]
